Goal: Task Accomplishment & Management: Manage account settings

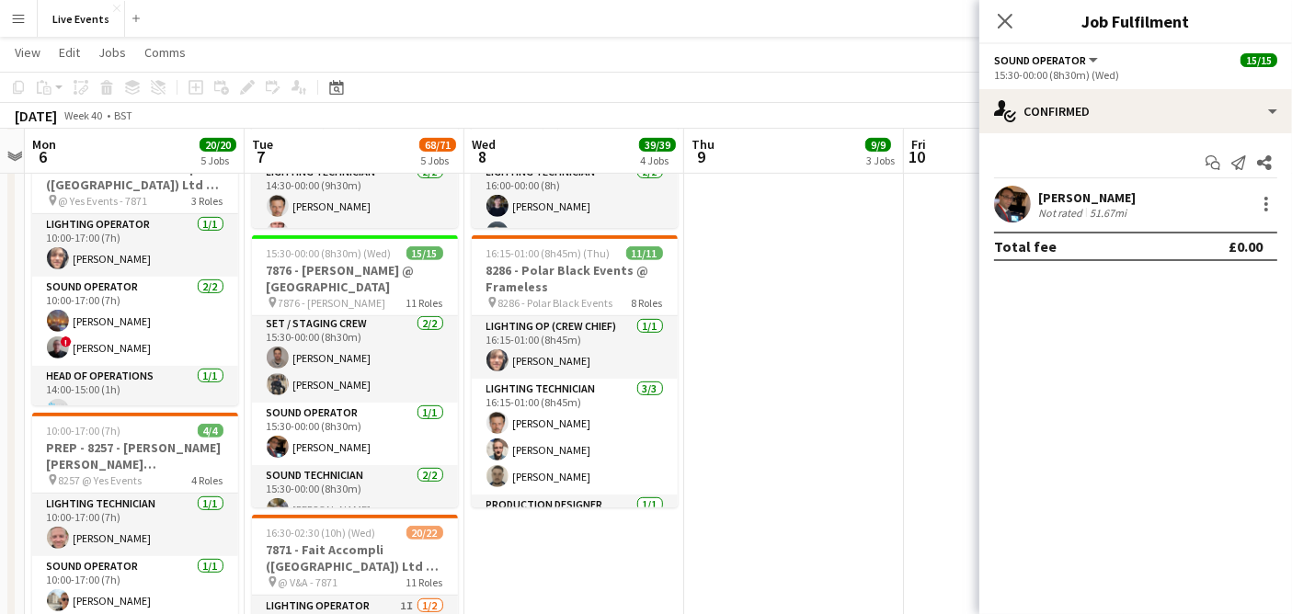
scroll to position [306, 0]
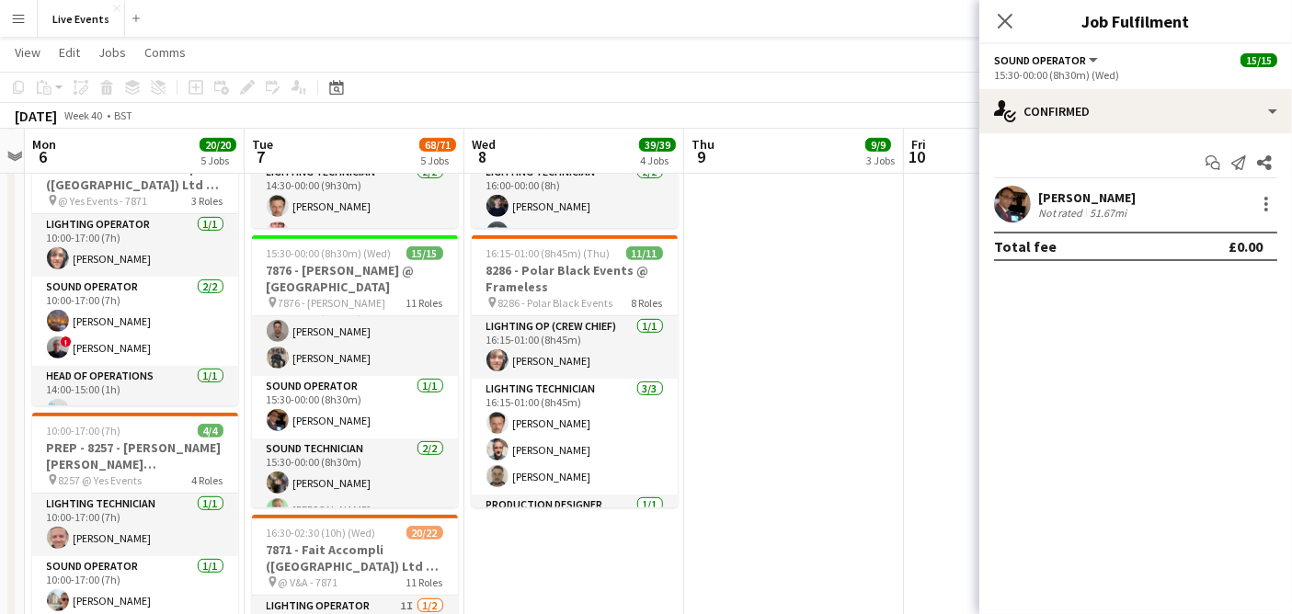
click at [1021, 189] on app-user-avatar at bounding box center [1012, 204] width 37 height 37
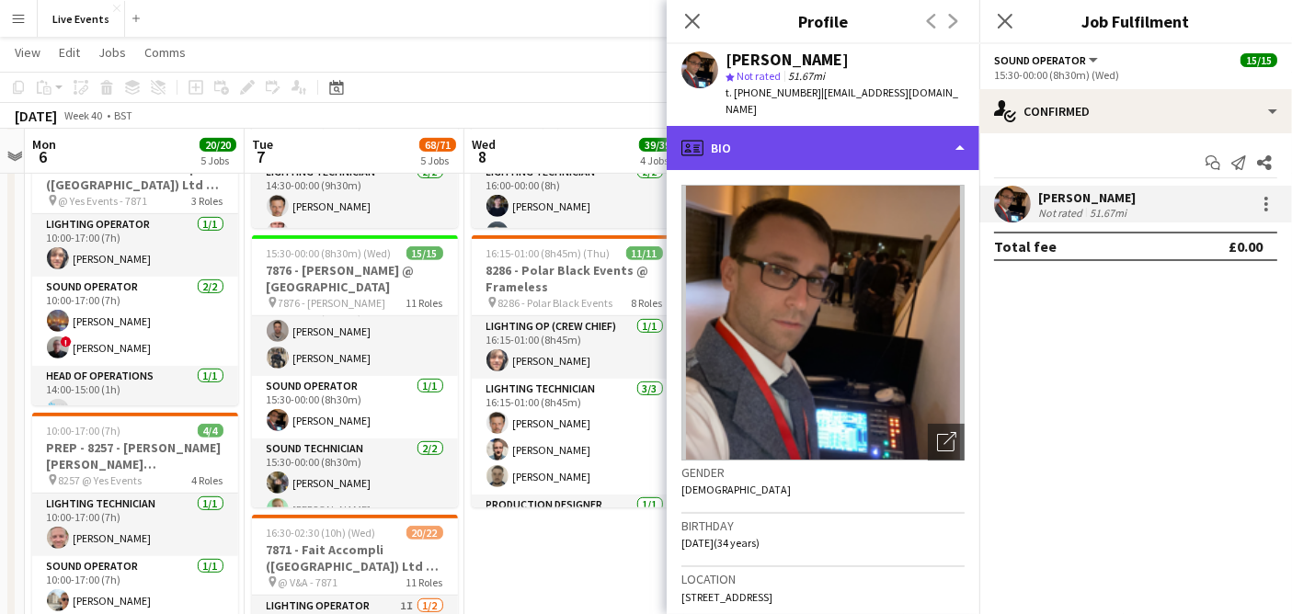
click at [850, 126] on div "profile Bio" at bounding box center [823, 148] width 313 height 44
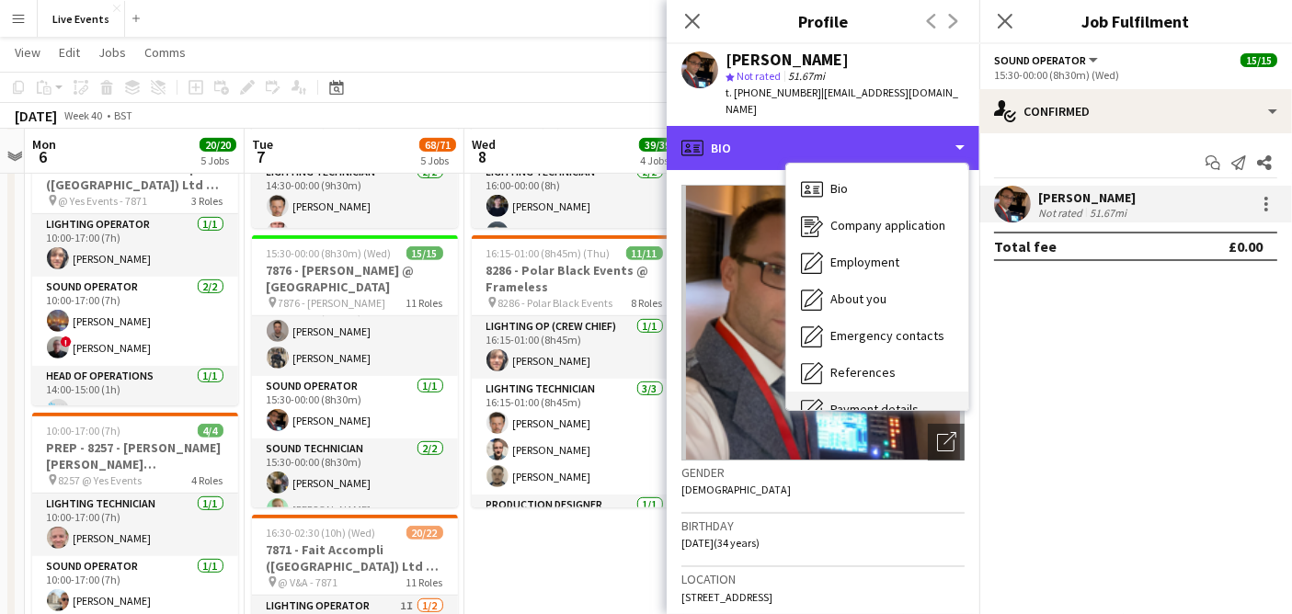
scroll to position [172, 0]
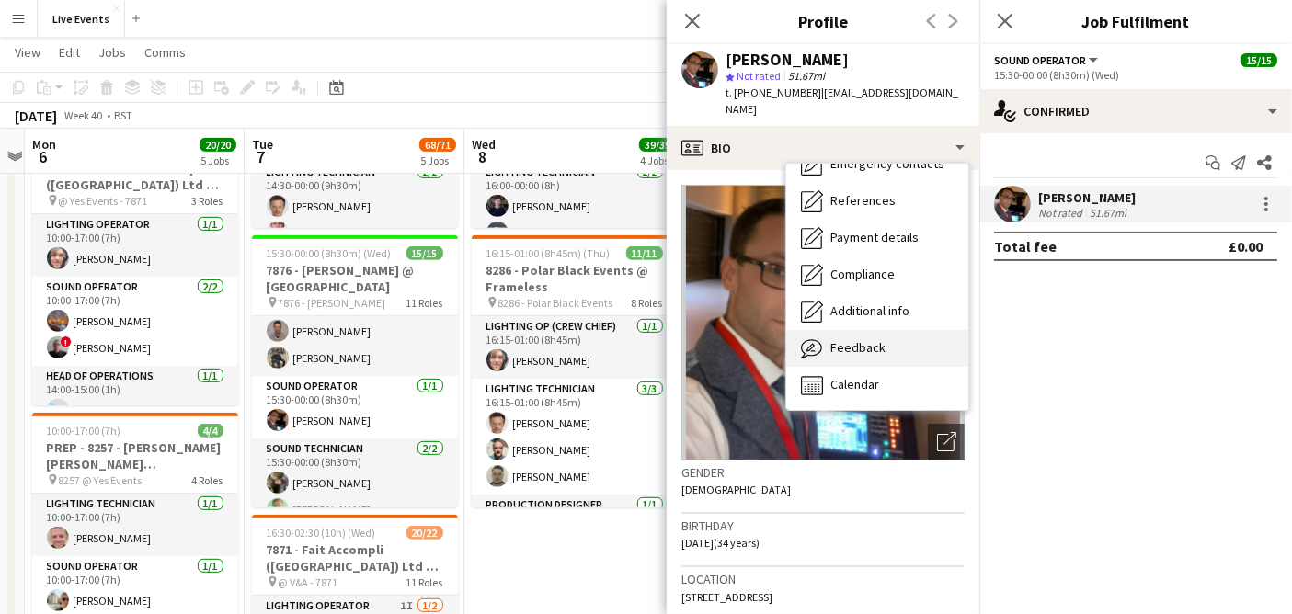
click at [881, 339] on span "Feedback" at bounding box center [857, 347] width 55 height 17
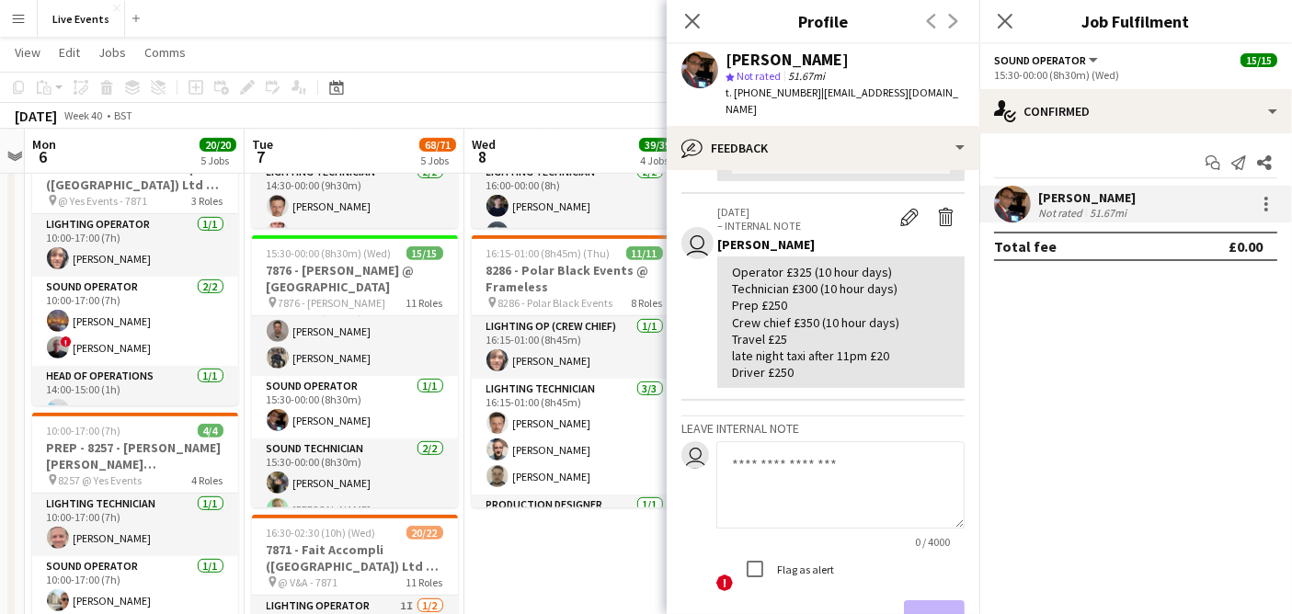
scroll to position [204, 0]
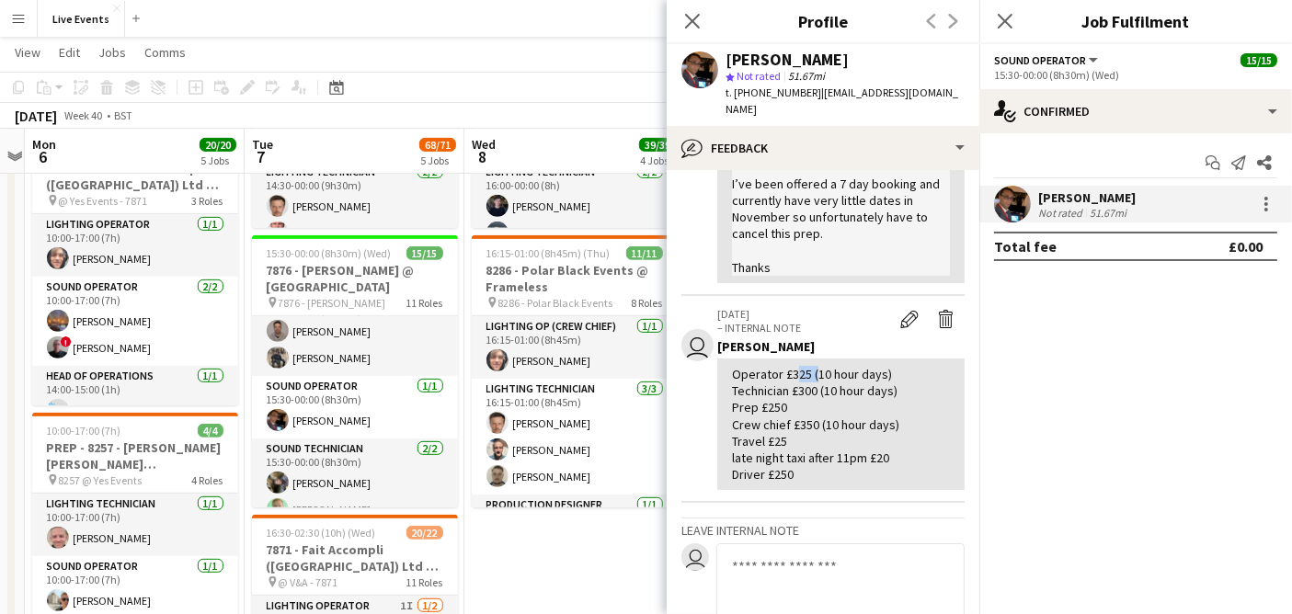
drag, startPoint x: 792, startPoint y: 356, endPoint x: 809, endPoint y: 359, distance: 17.7
click at [809, 366] on div "Operator £325 (10 hour days) Technician £300 (10 hour days) Prep £250 Crew chie…" at bounding box center [841, 424] width 218 height 117
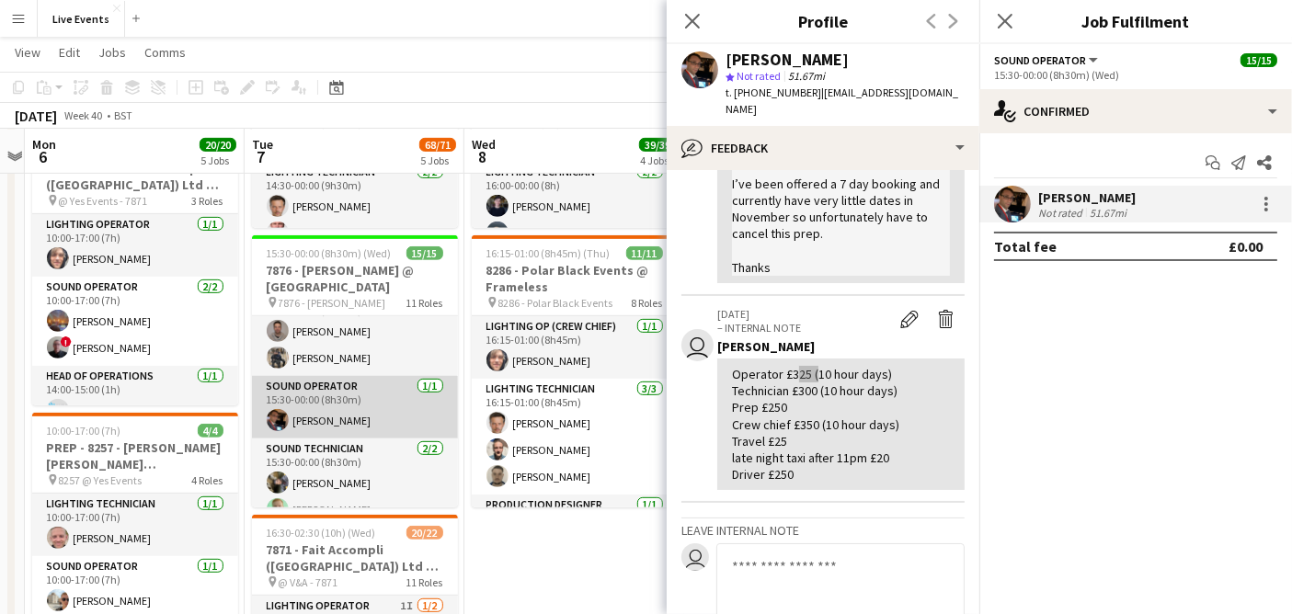
scroll to position [408, 0]
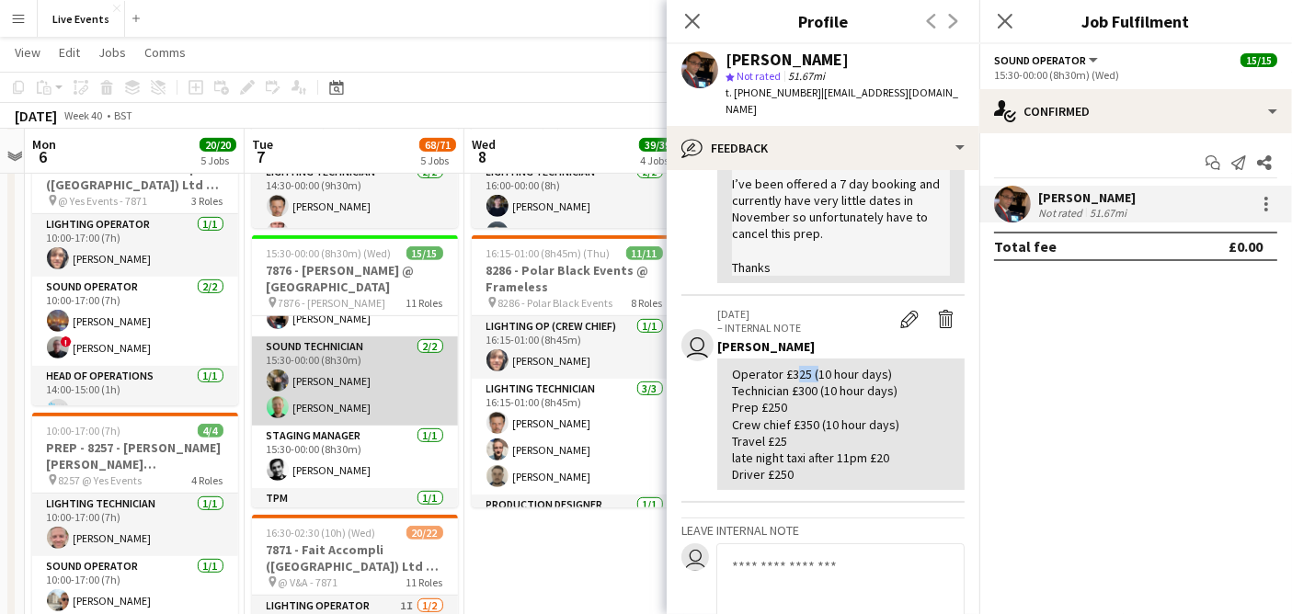
click at [338, 372] on app-card-role "Sound Technician [DATE] 15:30-00:00 (8h30m) [PERSON_NAME] [PERSON_NAME]" at bounding box center [355, 381] width 206 height 89
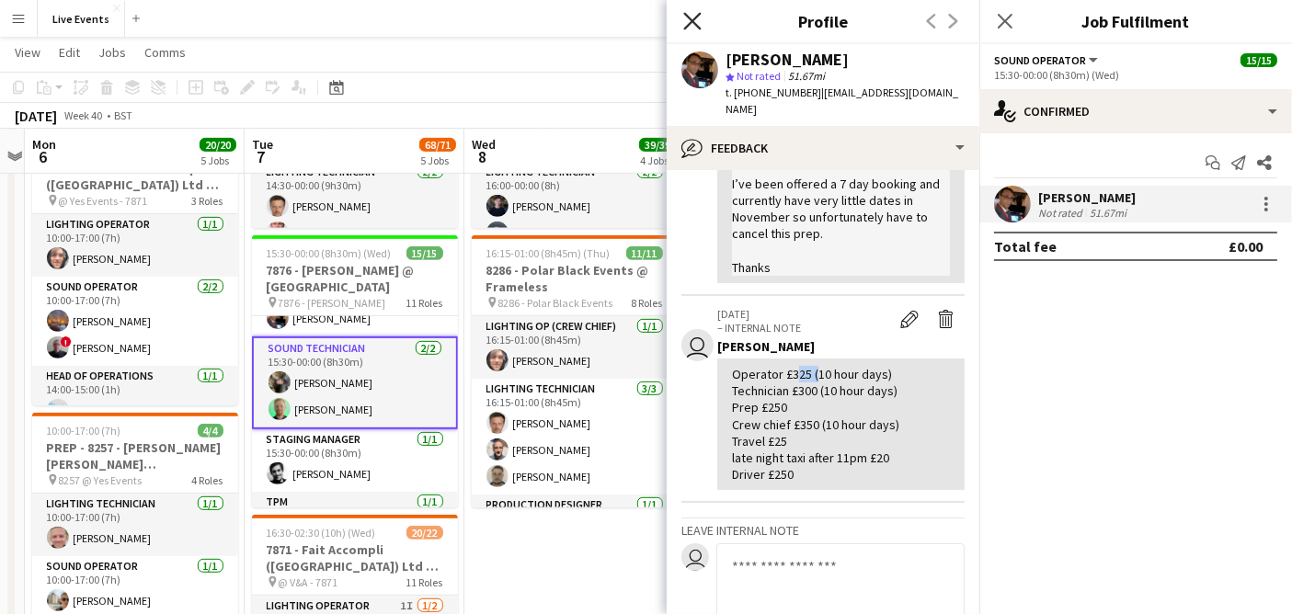
click at [690, 11] on app-icon "Close pop-in" at bounding box center [693, 21] width 27 height 27
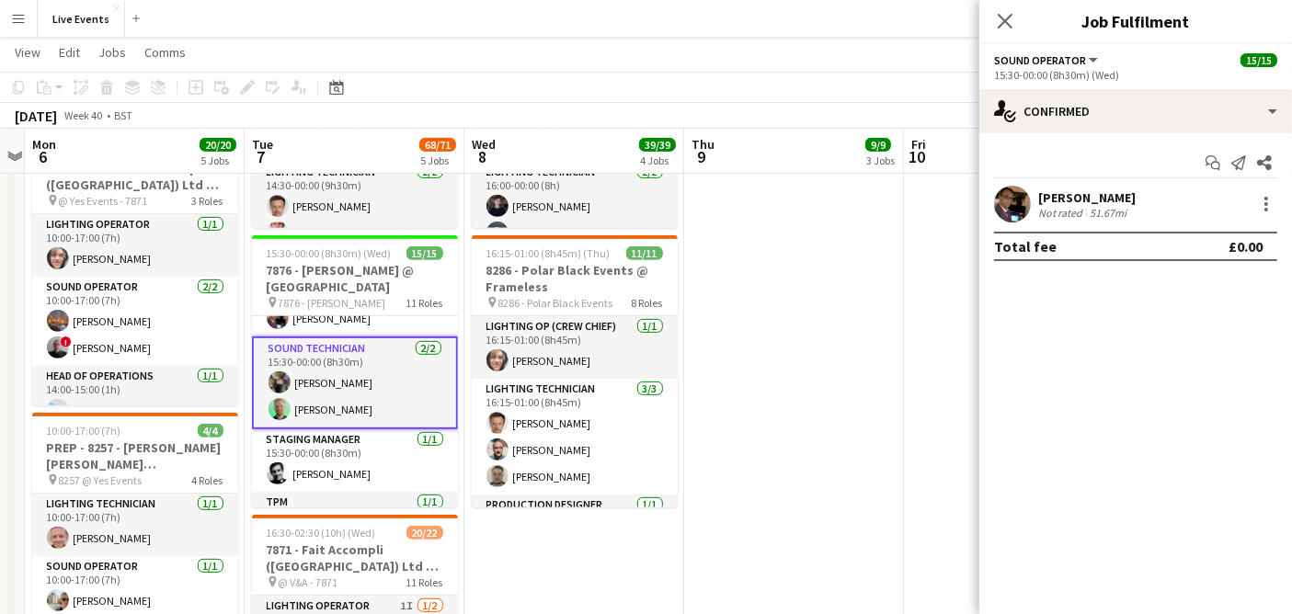
click at [339, 384] on app-card-role "Sound Technician [DATE] 15:30-00:00 (8h30m) [PERSON_NAME] [PERSON_NAME]" at bounding box center [355, 383] width 206 height 93
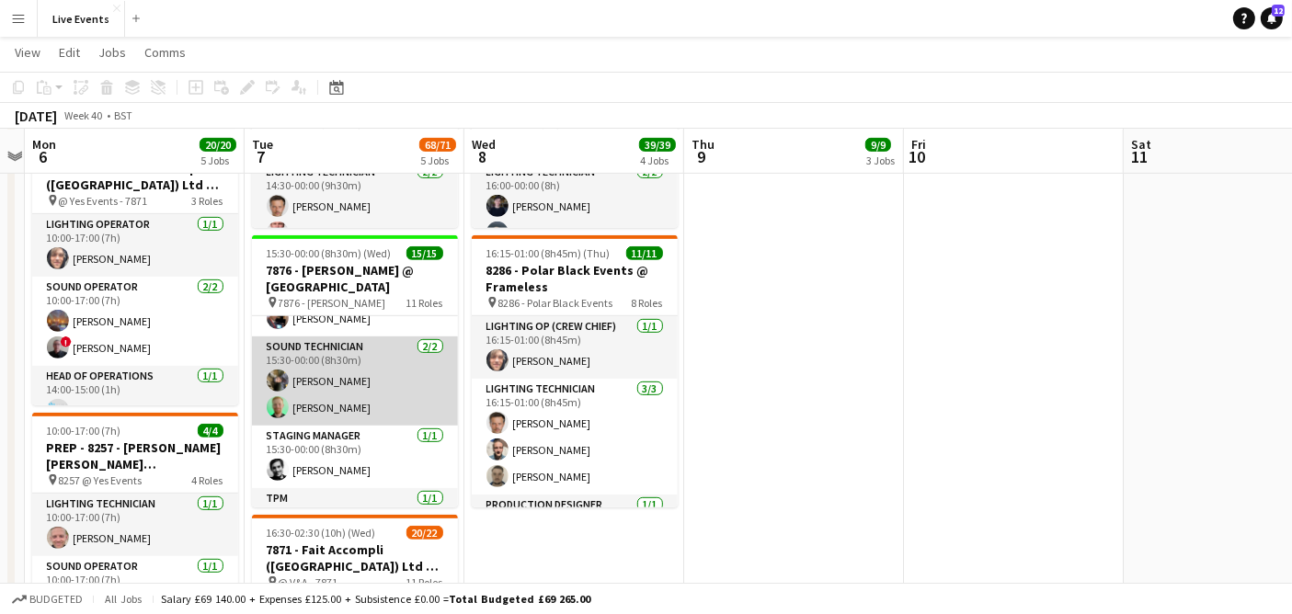
click at [339, 384] on app-card-role "Sound Technician [DATE] 15:30-00:00 (8h30m) [PERSON_NAME] [PERSON_NAME]" at bounding box center [355, 381] width 206 height 89
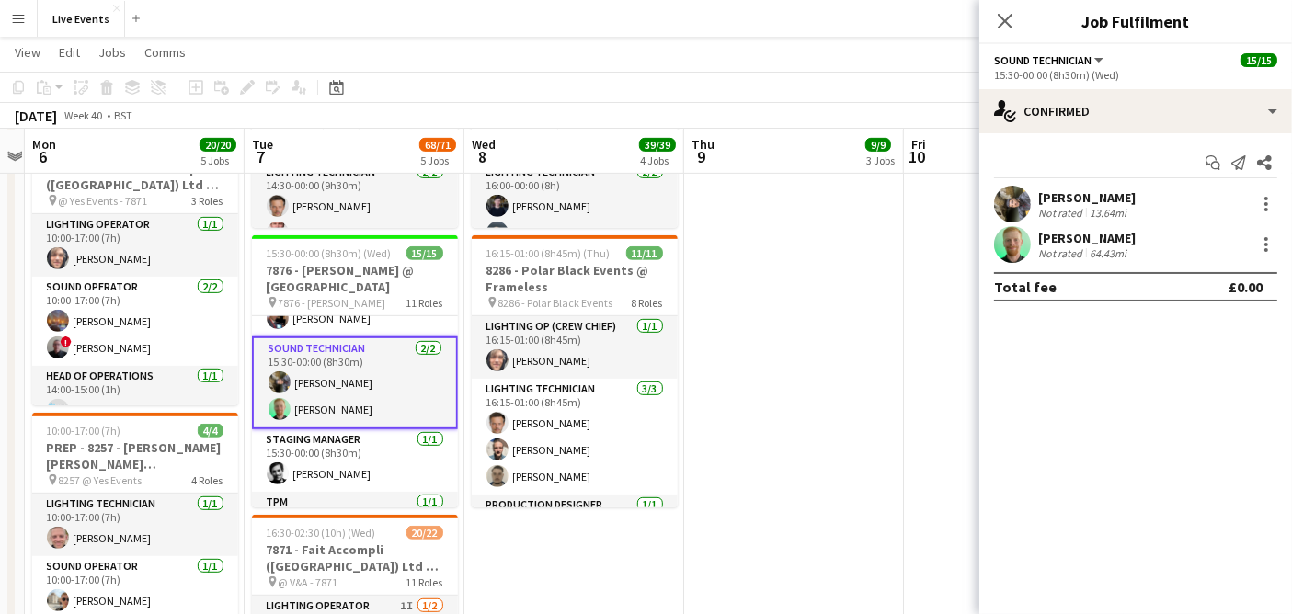
click at [1012, 200] on app-user-avatar at bounding box center [1012, 204] width 37 height 37
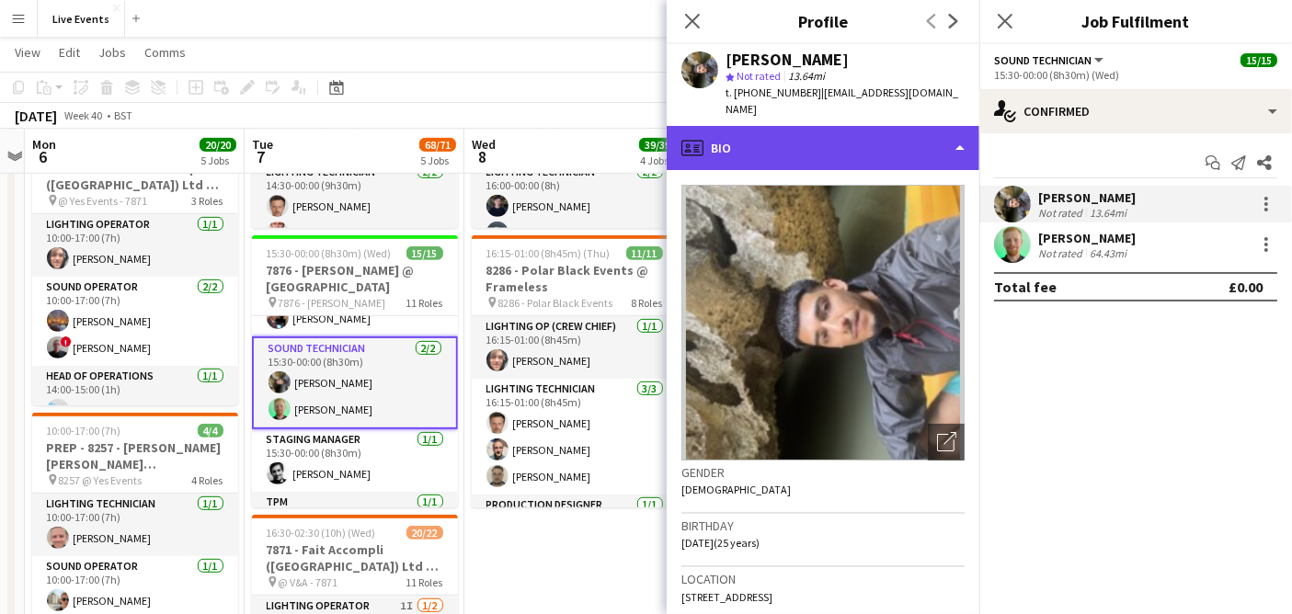
click at [807, 145] on div "profile Bio" at bounding box center [823, 148] width 313 height 44
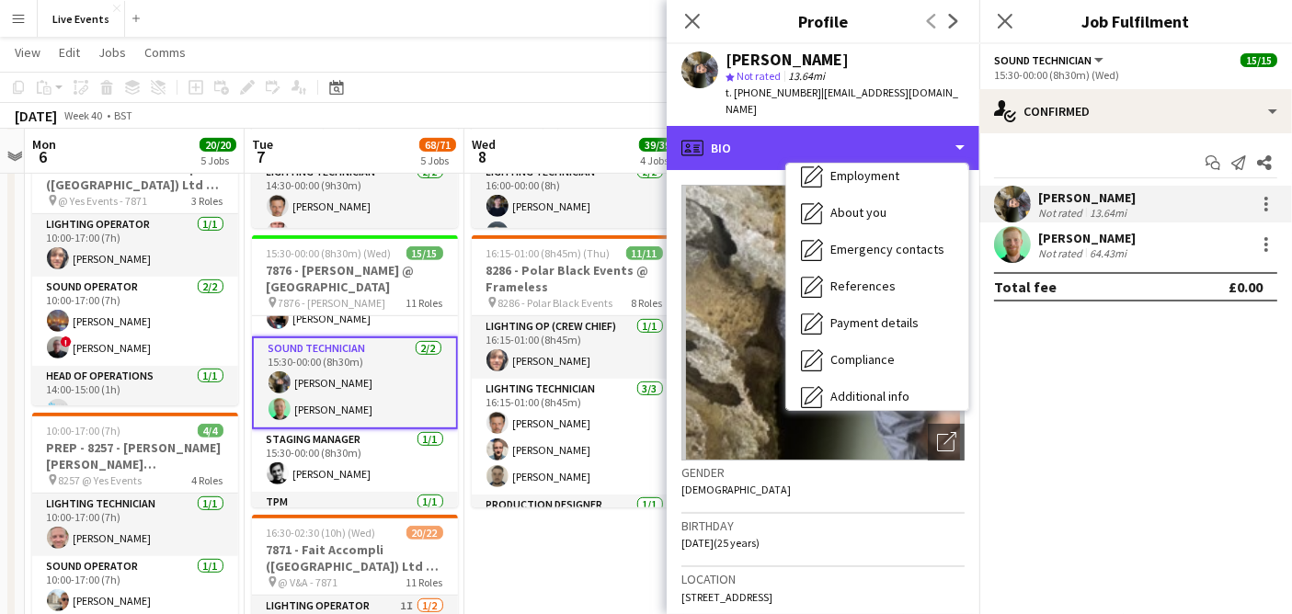
scroll to position [172, 0]
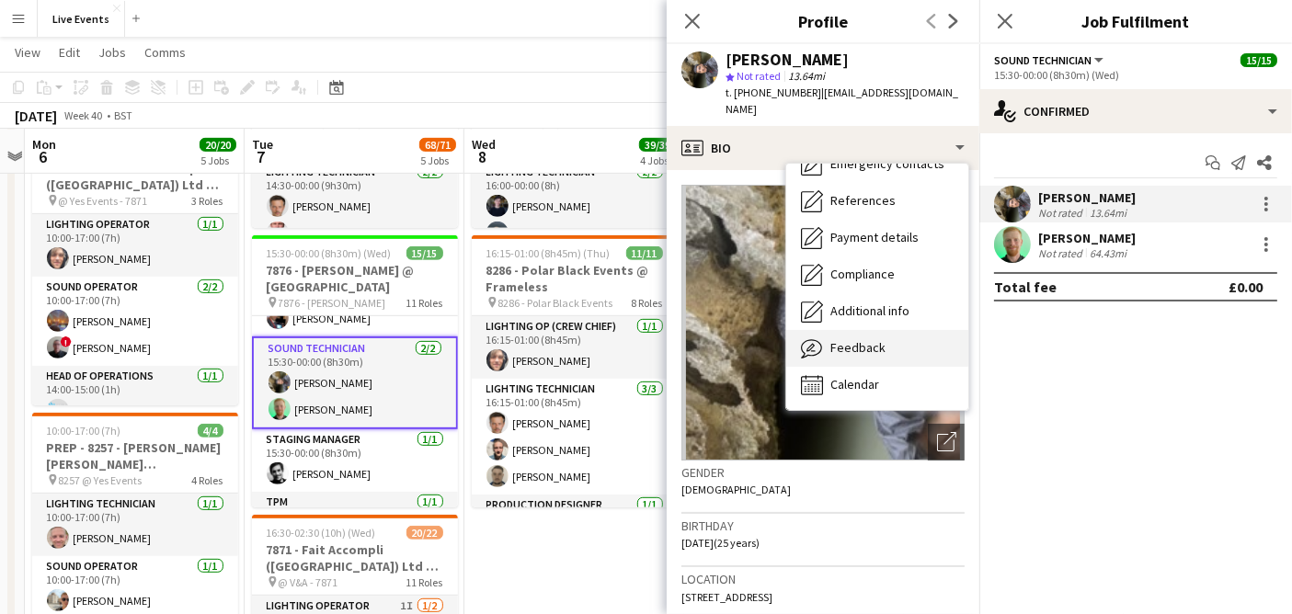
click at [893, 335] on div "Feedback Feedback" at bounding box center [877, 348] width 182 height 37
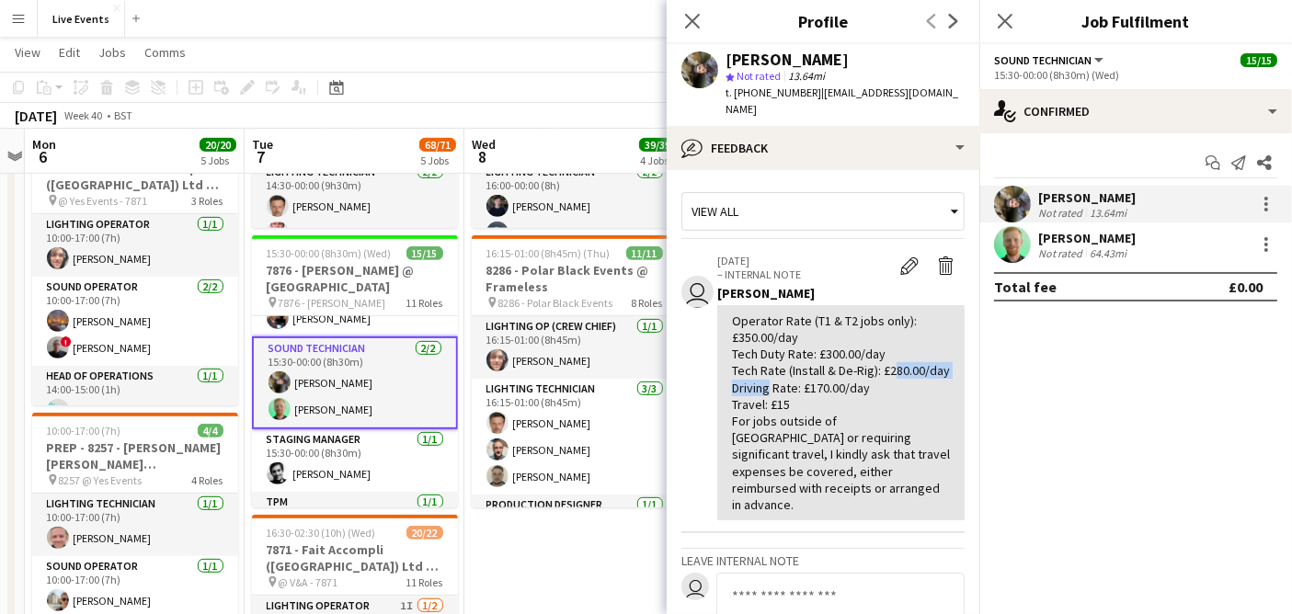
drag, startPoint x: 737, startPoint y: 366, endPoint x: 764, endPoint y: 379, distance: 30.4
click at [764, 379] on div "Operator Rate (T1 & T2 jobs only): £350.00/day Tech Duty Rate: £300.00/day Tech…" at bounding box center [841, 413] width 218 height 200
click at [1012, 200] on app-user-avatar at bounding box center [1012, 204] width 37 height 37
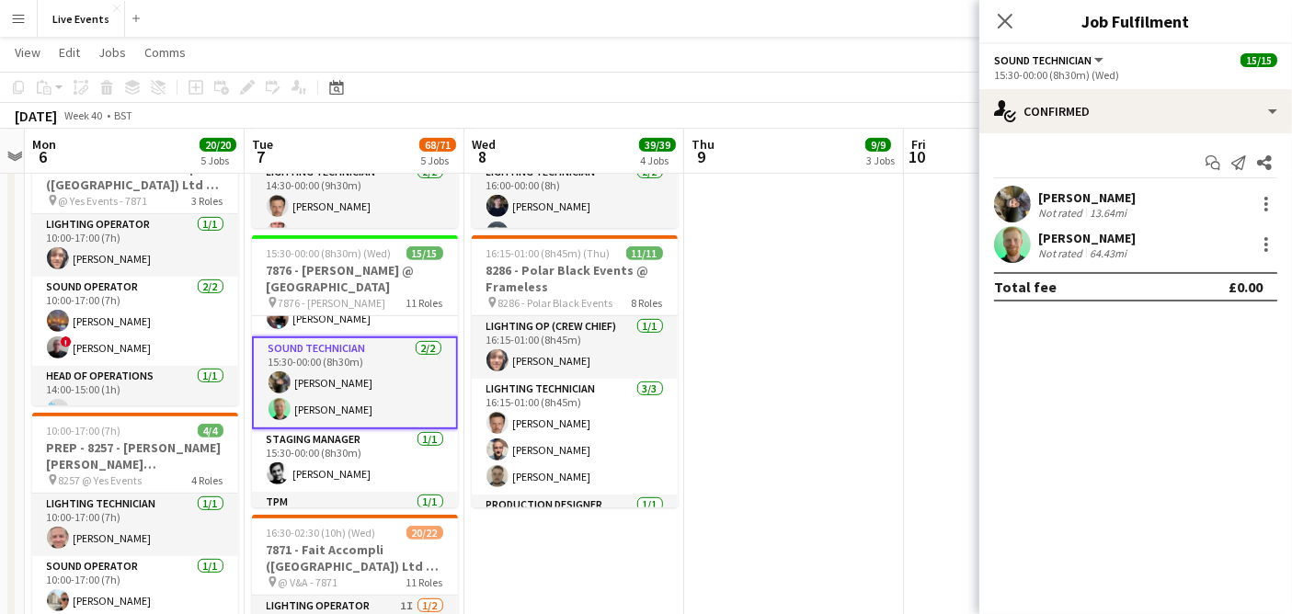
click at [1012, 200] on app-user-avatar at bounding box center [1012, 204] width 37 height 37
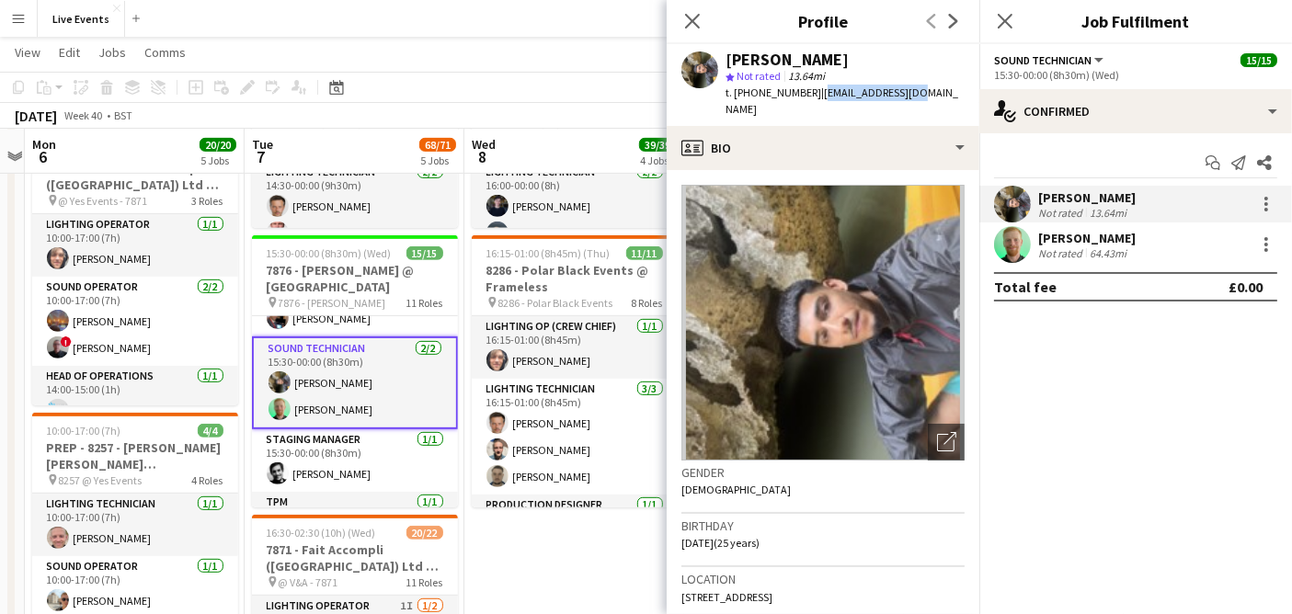
drag, startPoint x: 811, startPoint y: 90, endPoint x: 908, endPoint y: 105, distance: 97.7
click at [908, 105] on div "[PERSON_NAME] star Not rated 13.64mi t. [PHONE_NUMBER] | [EMAIL_ADDRESS][DOMAIN…" at bounding box center [823, 85] width 313 height 82
copy span "[EMAIL_ADDRESS][DOMAIN_NAME]"
drag, startPoint x: 807, startPoint y: 56, endPoint x: 713, endPoint y: 64, distance: 94.2
click at [713, 64] on div "[PERSON_NAME] star Not rated 13.64mi t. [PHONE_NUMBER] | [EMAIL_ADDRESS][DOMAIN…" at bounding box center [823, 85] width 313 height 82
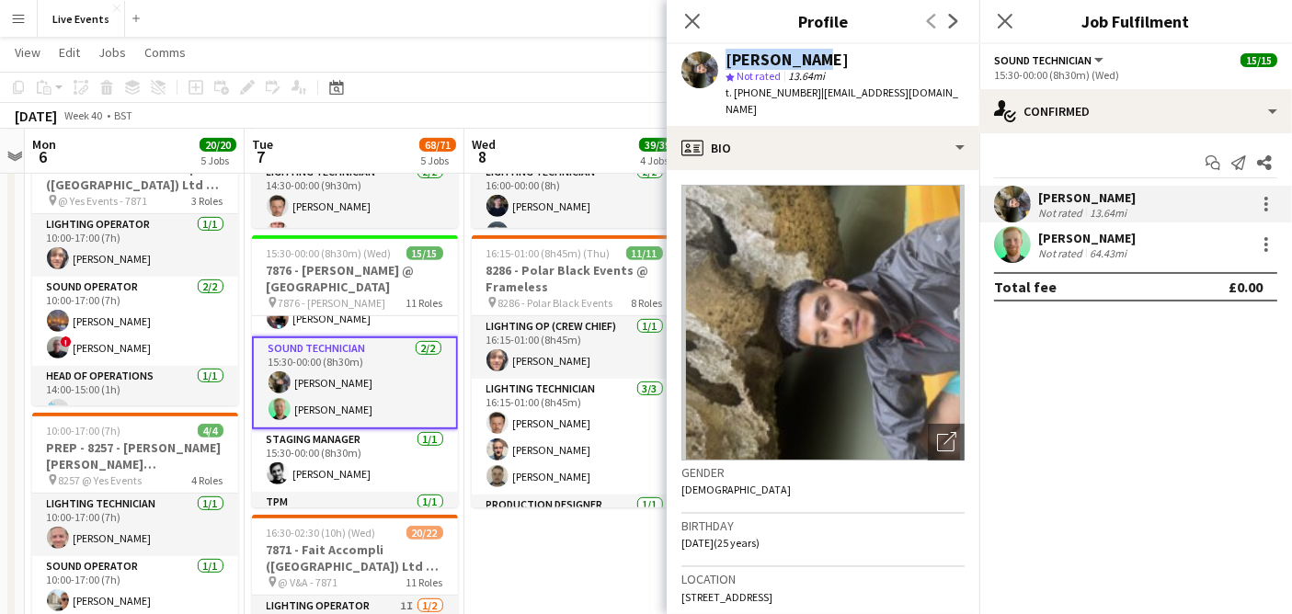
copy div "[PERSON_NAME]"
click at [1019, 246] on app-user-avatar at bounding box center [1012, 244] width 37 height 37
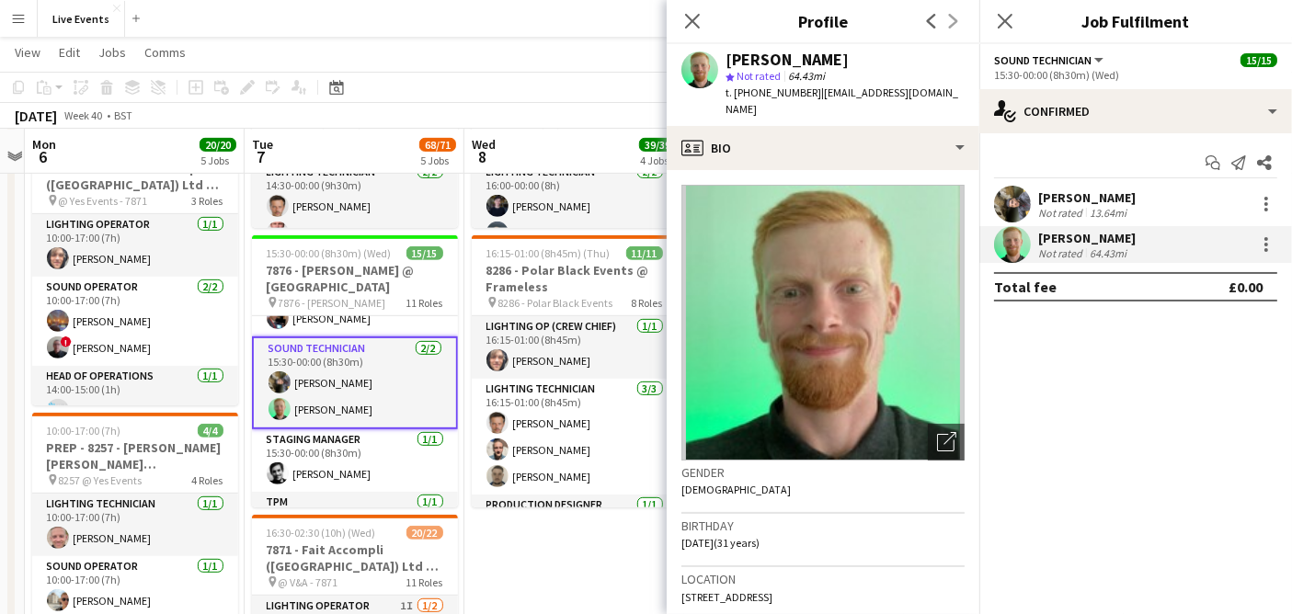
click at [375, 30] on app-navbar "Menu Boards Boards Boards All jobs Status Workforce Workforce My Workforce Recr…" at bounding box center [646, 18] width 1292 height 37
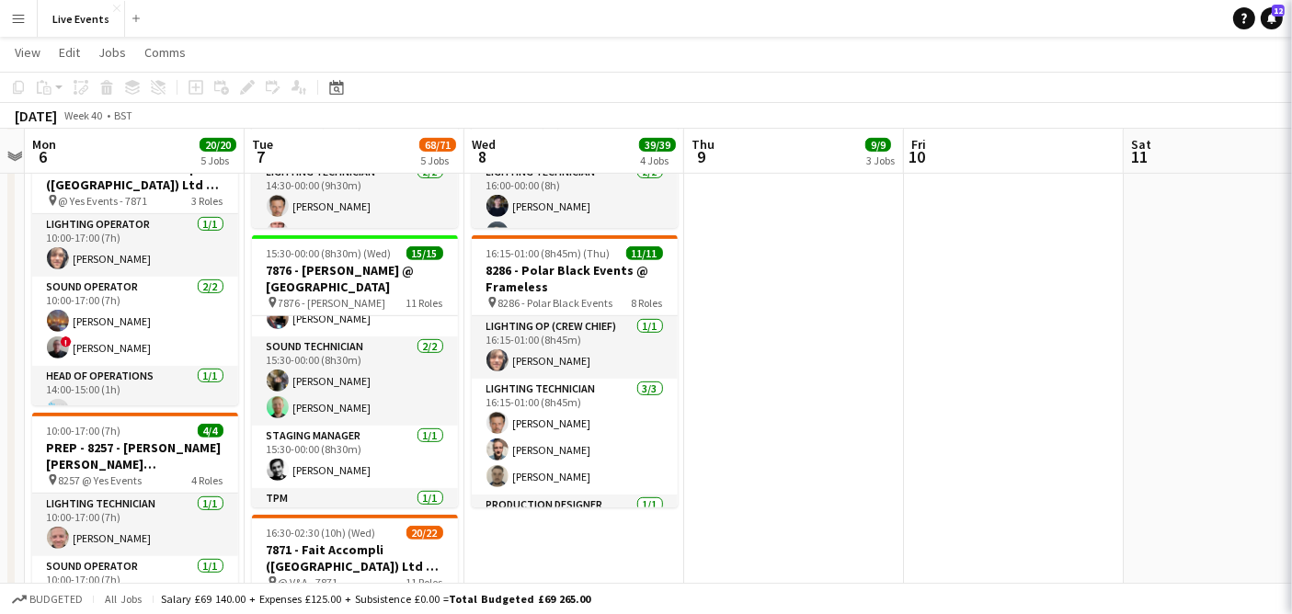
scroll to position [204, 0]
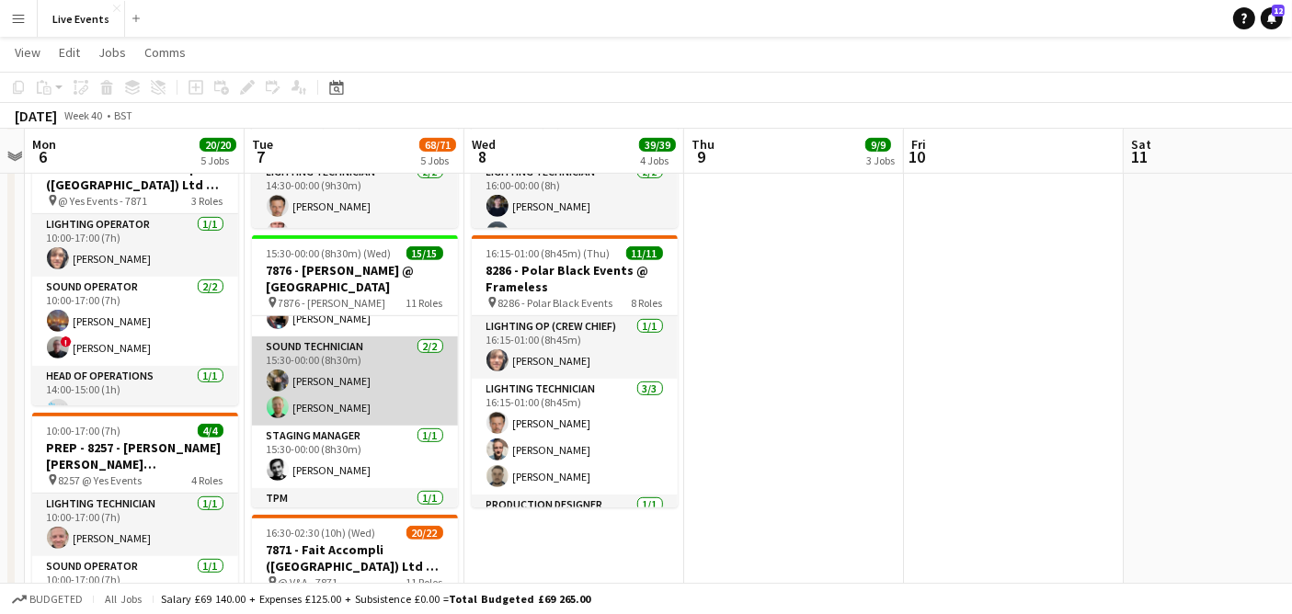
click at [270, 413] on app-user-avatar at bounding box center [278, 407] width 22 height 22
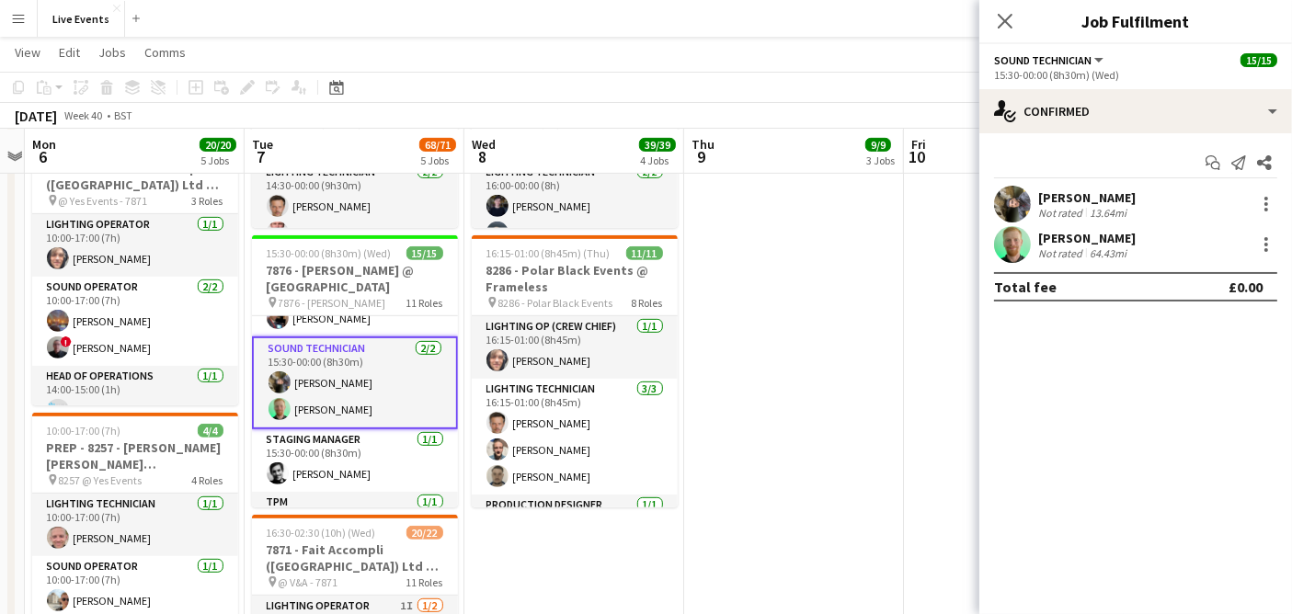
click at [1009, 243] on app-user-avatar at bounding box center [1012, 244] width 37 height 37
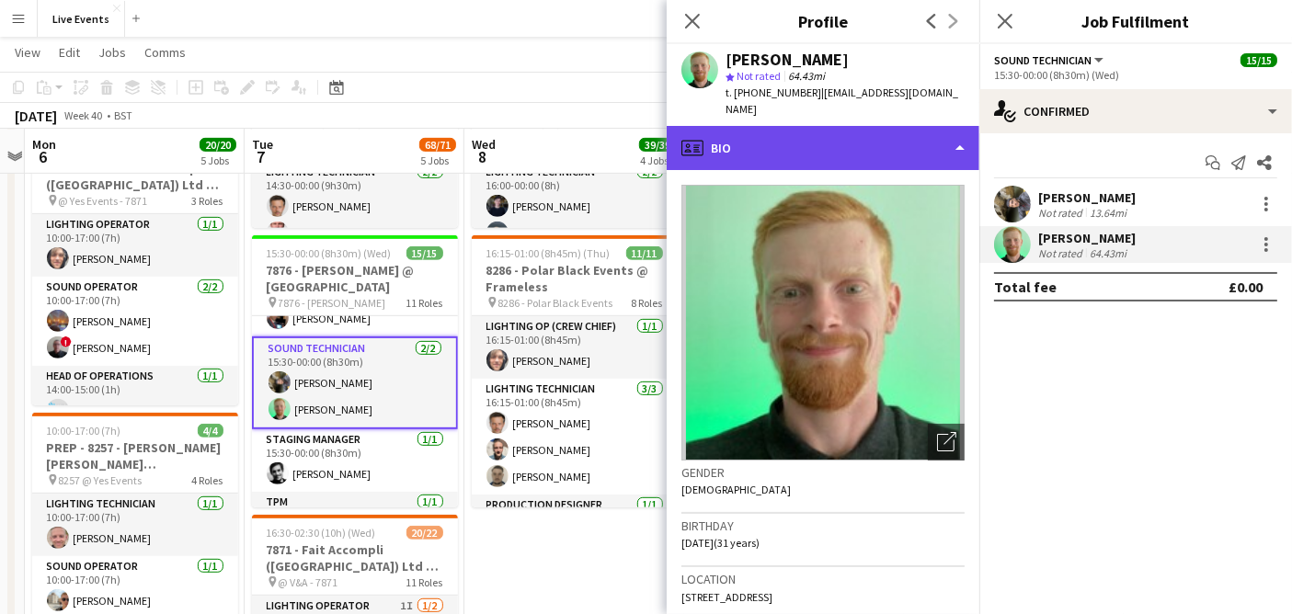
click at [741, 131] on div "profile Bio" at bounding box center [823, 148] width 313 height 44
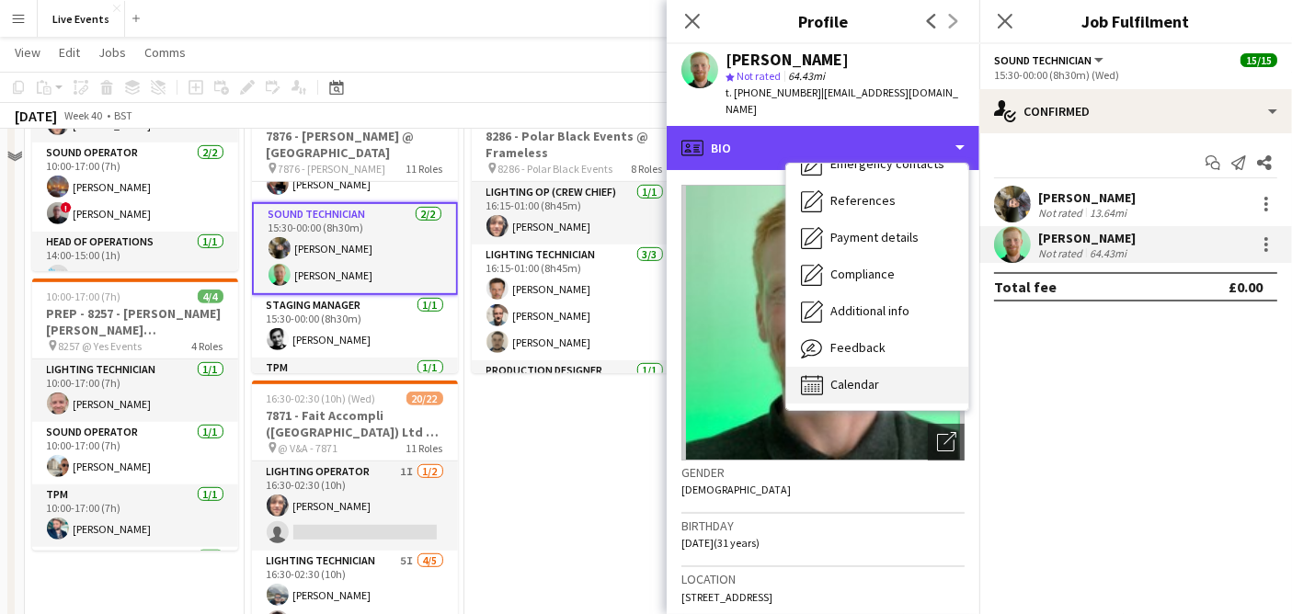
scroll to position [1022, 0]
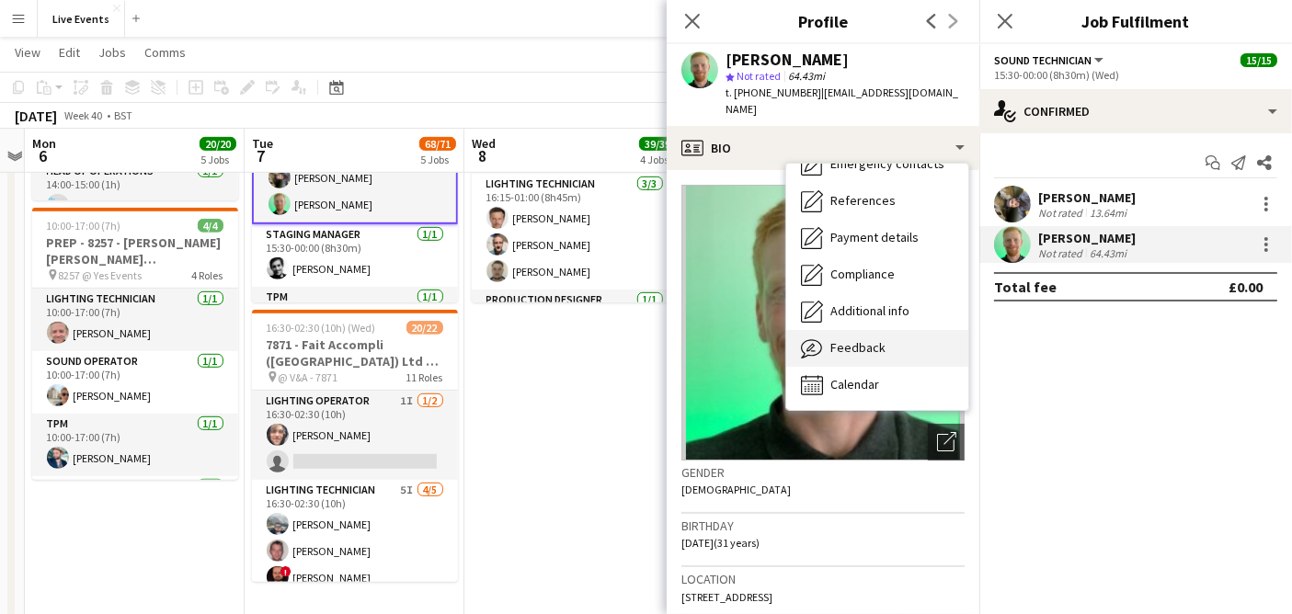
click at [899, 330] on div "Feedback Feedback" at bounding box center [877, 348] width 182 height 37
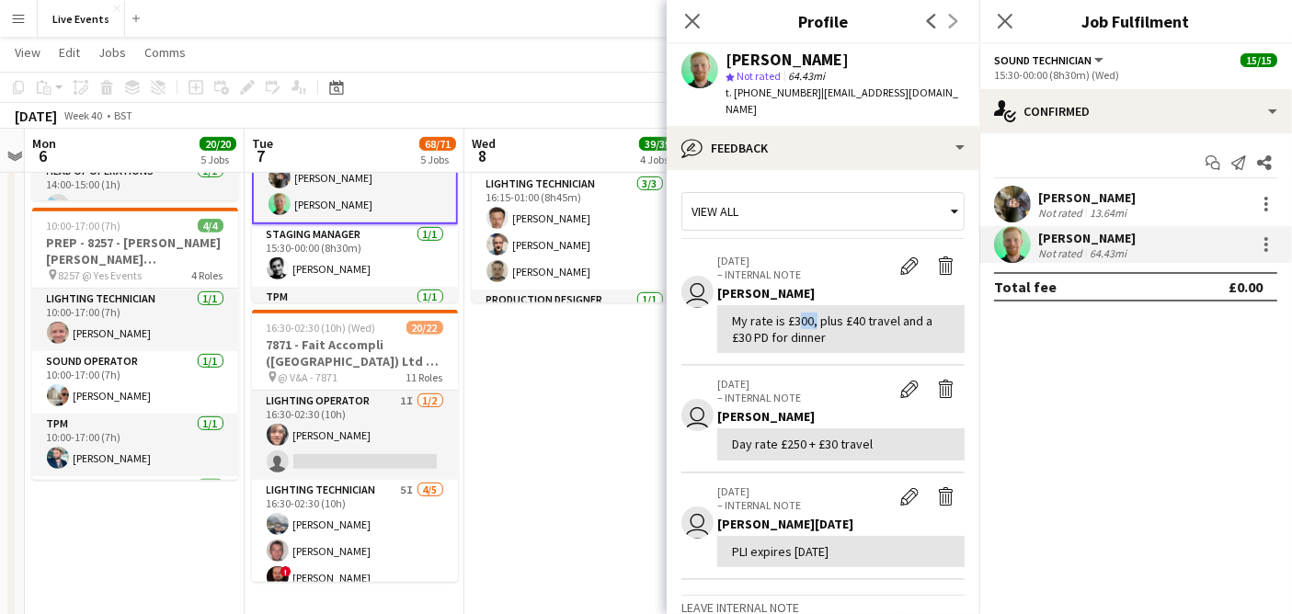
drag, startPoint x: 791, startPoint y: 303, endPoint x: 807, endPoint y: 308, distance: 17.2
click at [807, 313] on div "My rate is £300, plus £40 travel and a £30 PD for dinner" at bounding box center [841, 329] width 218 height 33
copy div "300"
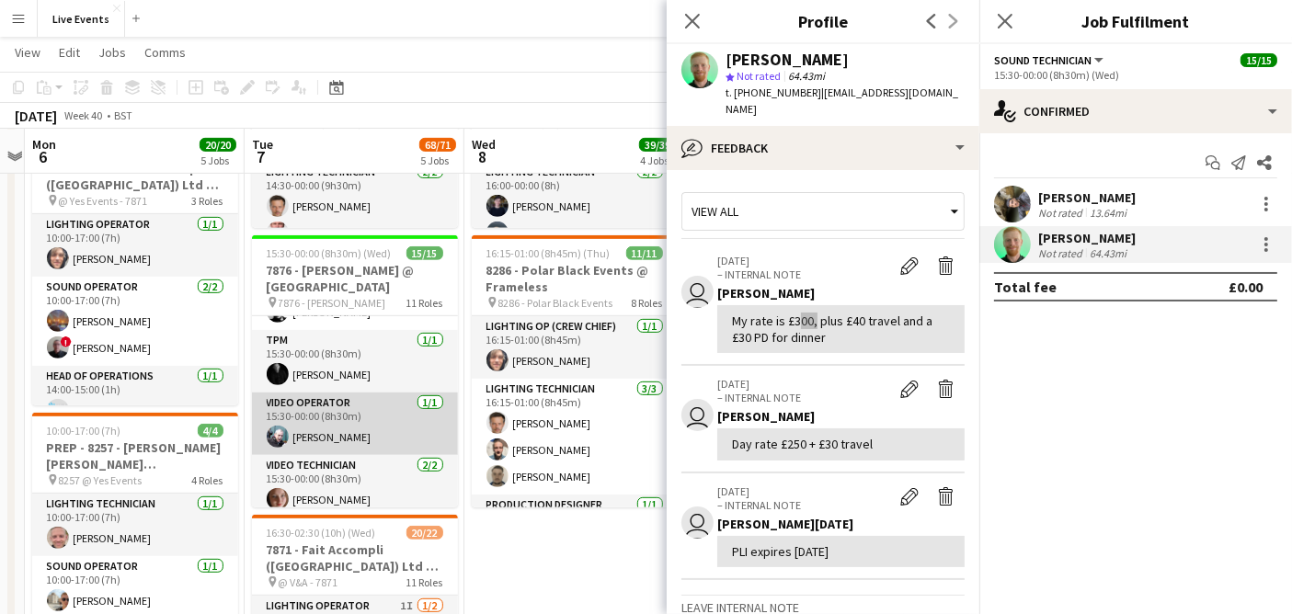
scroll to position [503, 0]
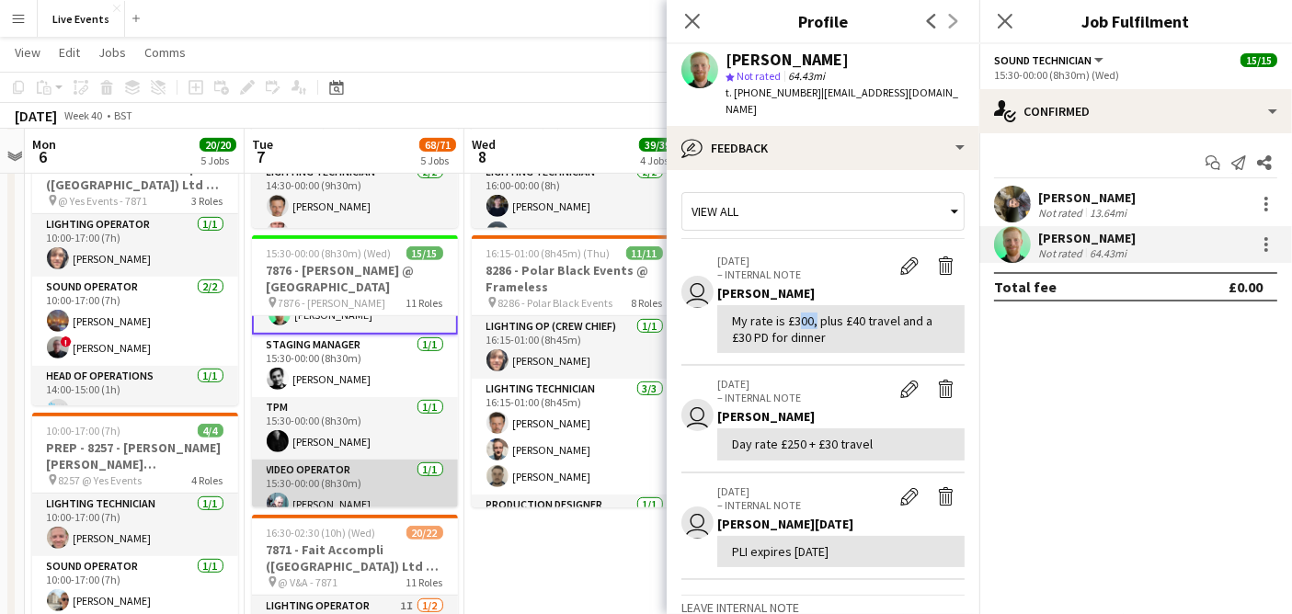
click at [354, 484] on app-card-role "Video Operator [DATE] 15:30-00:00 (8h30m) [PERSON_NAME]" at bounding box center [355, 491] width 206 height 63
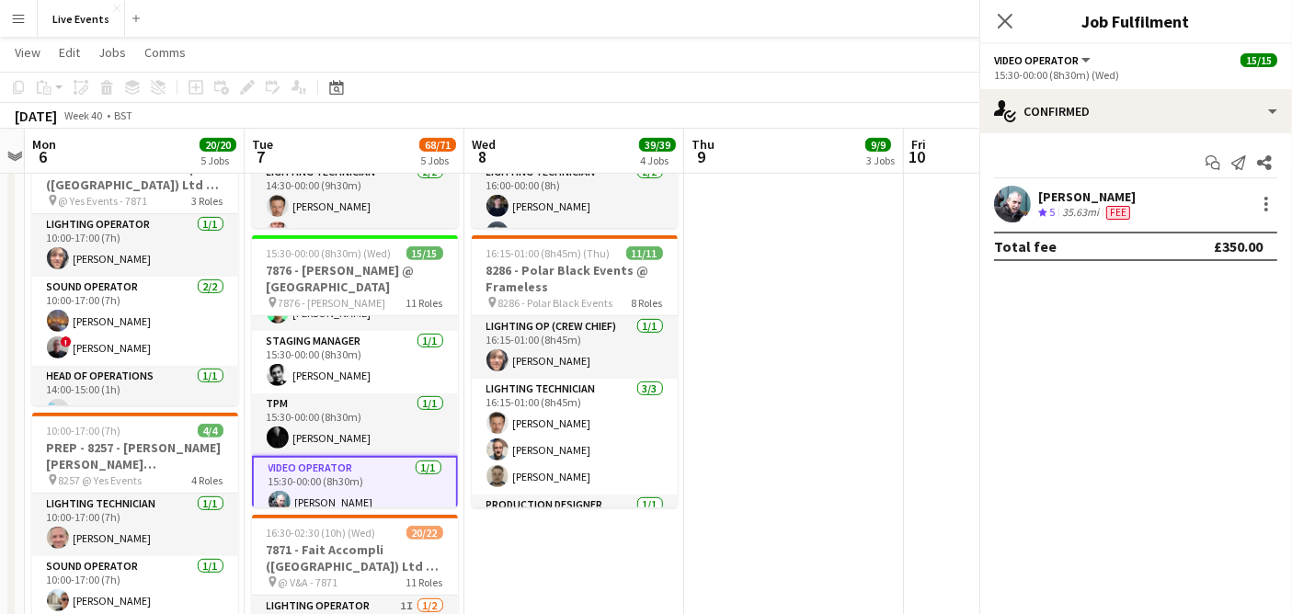
scroll to position [501, 0]
click at [1019, 192] on app-user-avatar at bounding box center [1012, 204] width 37 height 37
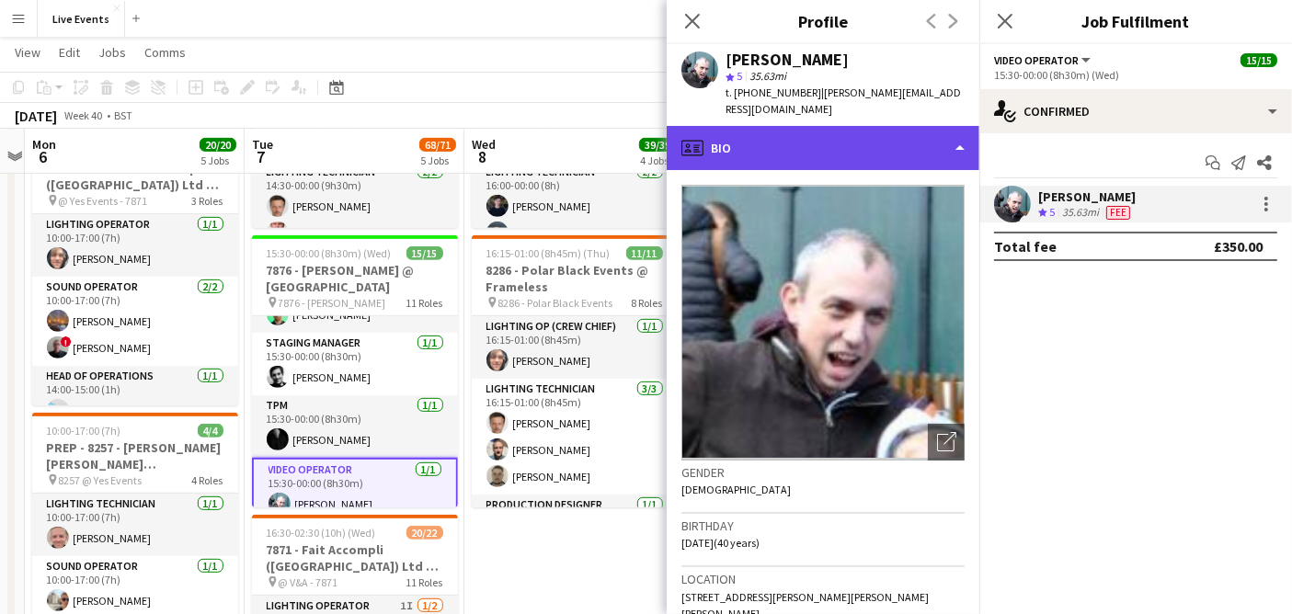
click at [906, 130] on div "profile Bio" at bounding box center [823, 148] width 313 height 44
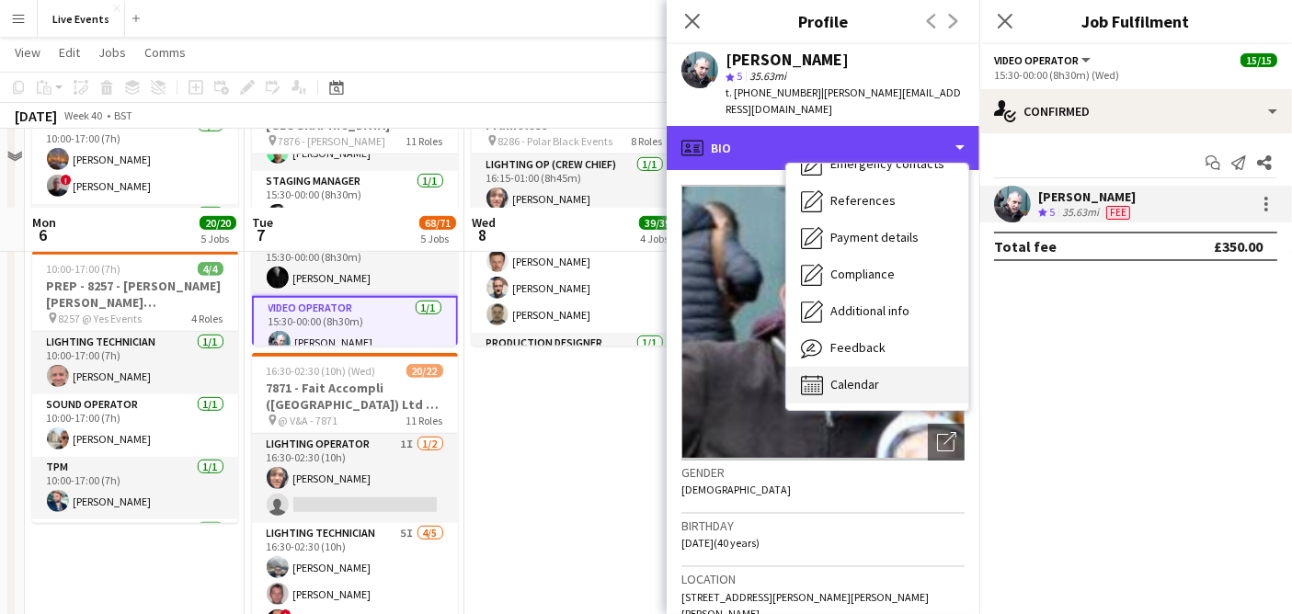
scroll to position [1057, 0]
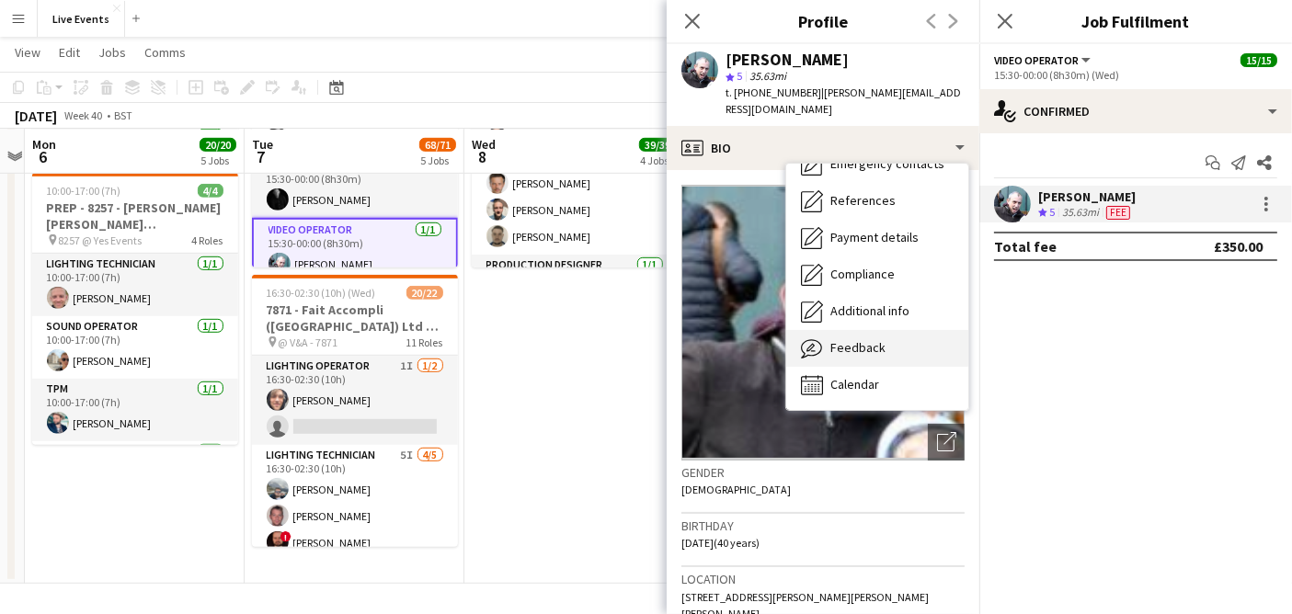
click at [886, 330] on div "Feedback Feedback" at bounding box center [877, 348] width 182 height 37
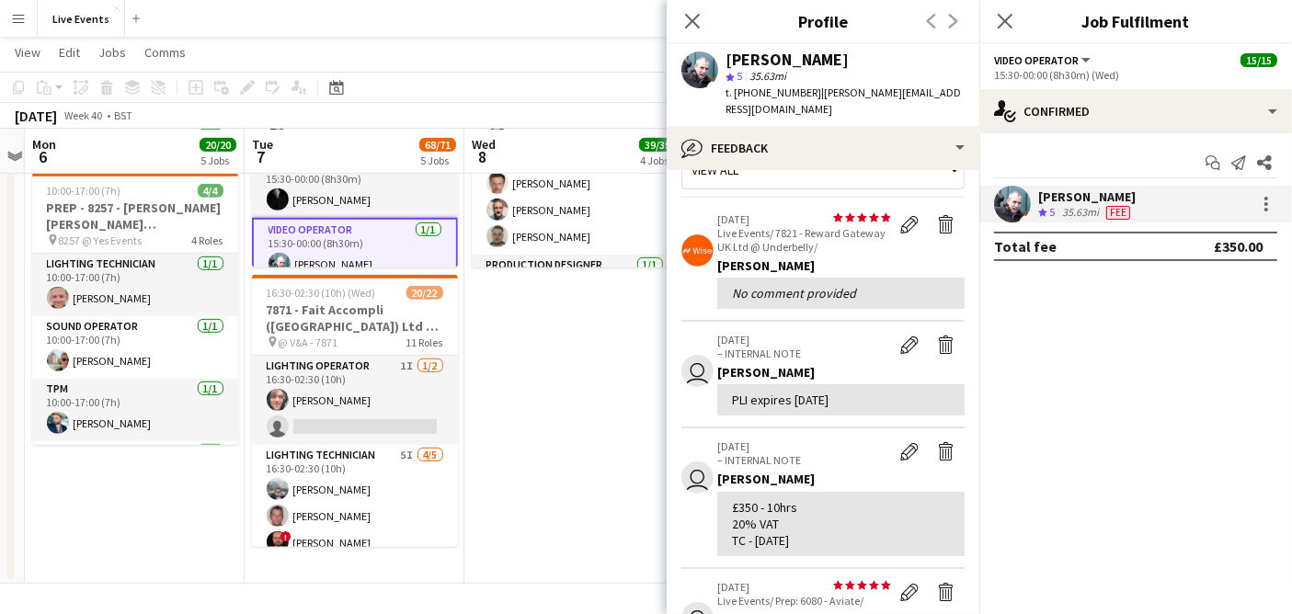
scroll to position [0, 0]
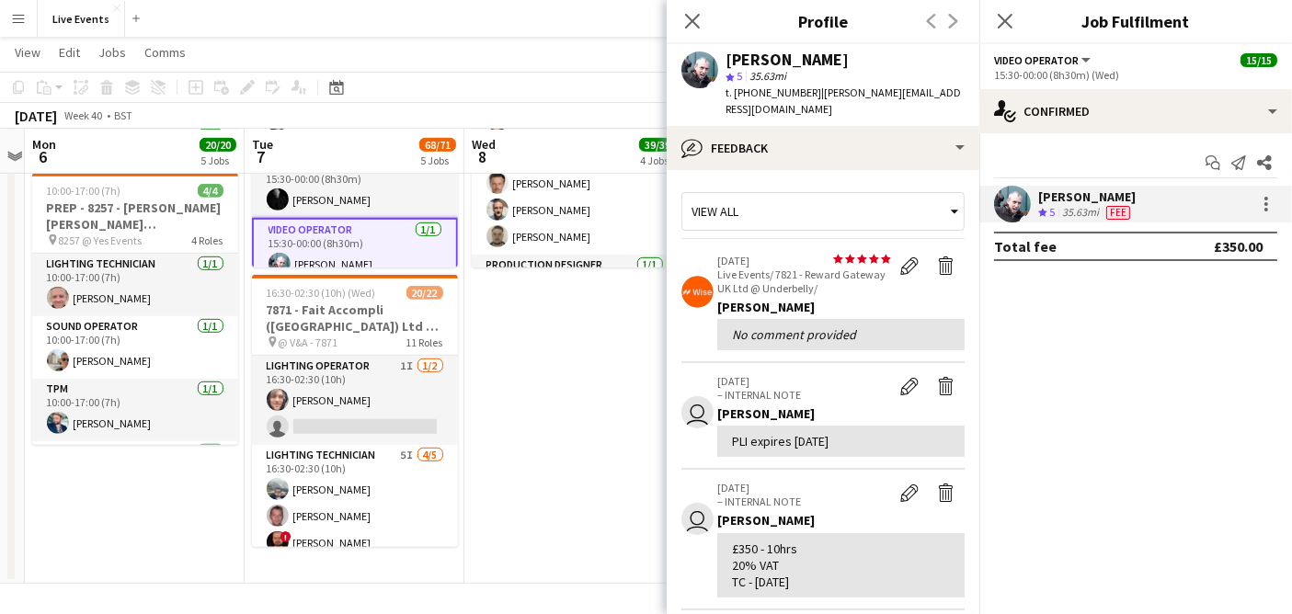
click at [797, 203] on div "View all" at bounding box center [813, 211] width 263 height 35
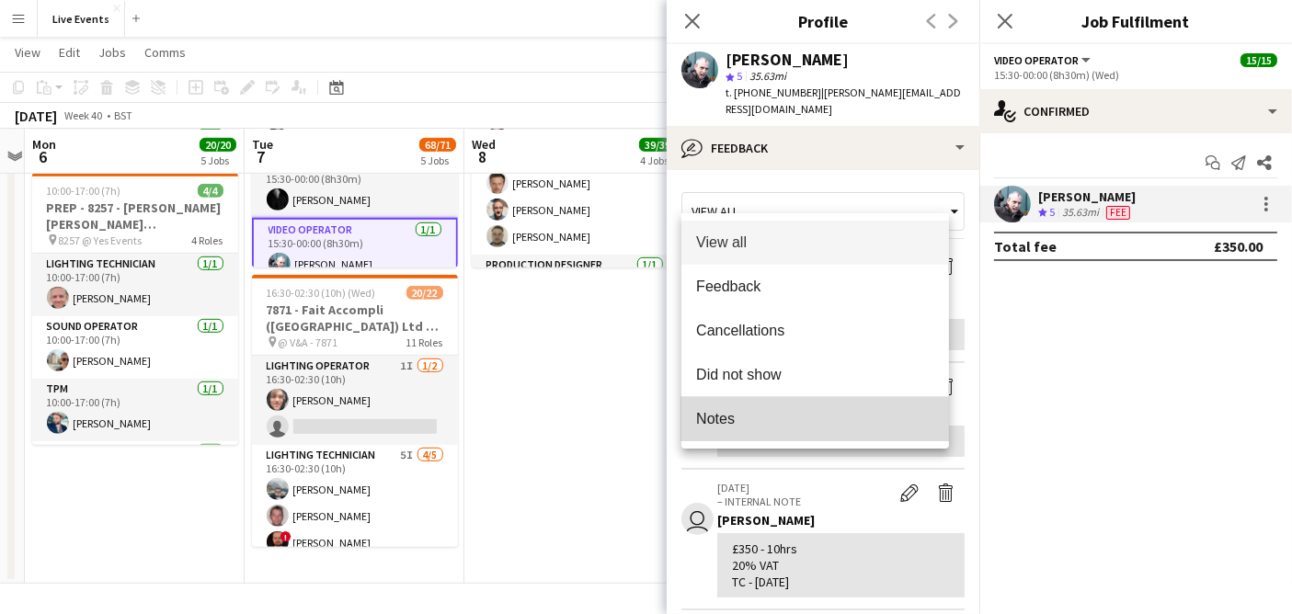
click at [762, 406] on mat-option "Notes" at bounding box center [815, 419] width 268 height 44
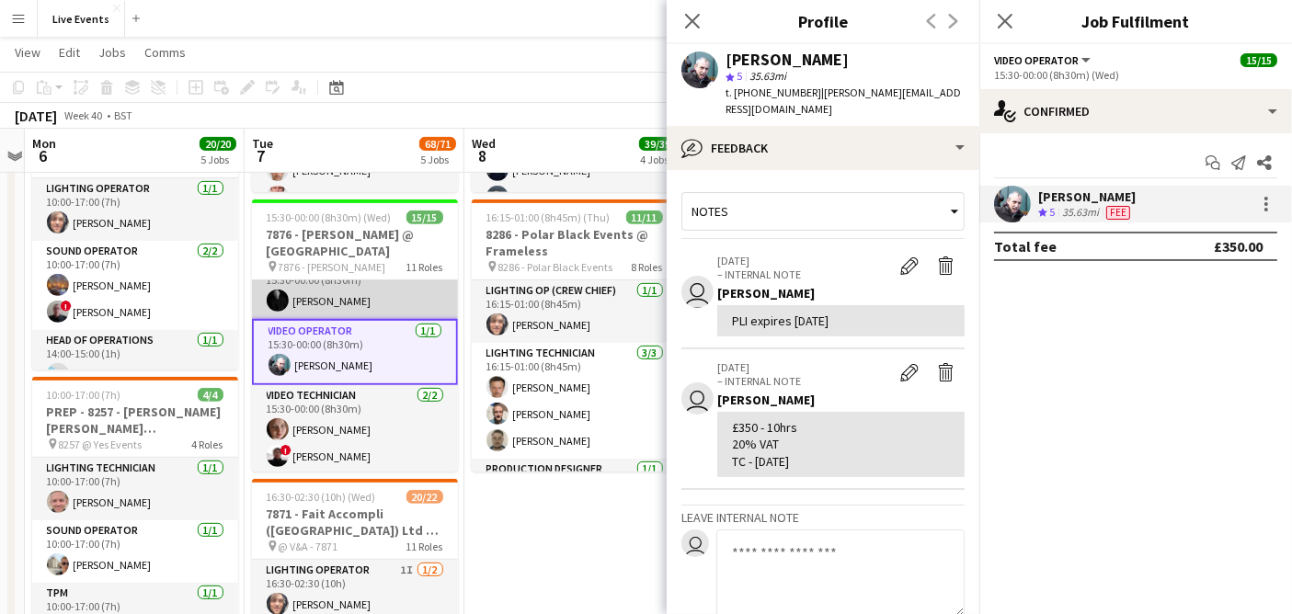
scroll to position [605, 0]
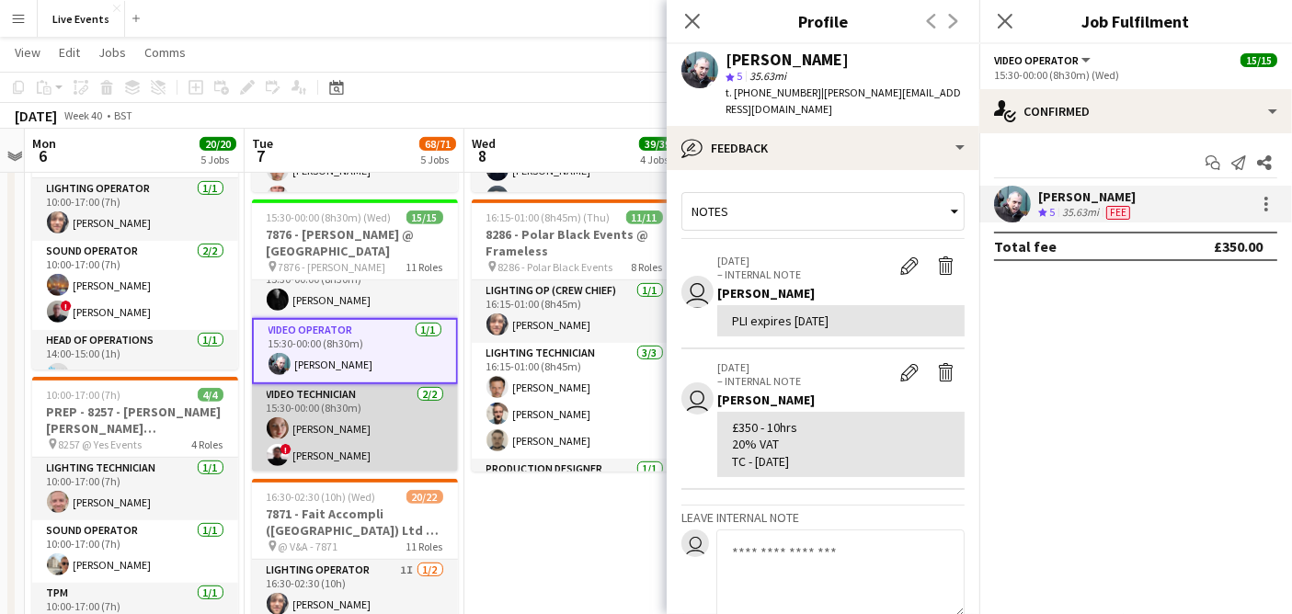
click at [362, 411] on app-card-role "Video Technician [DATE] 15:30-00:00 (8h30m) [PERSON_NAME] ! [PERSON_NAME]" at bounding box center [355, 428] width 206 height 89
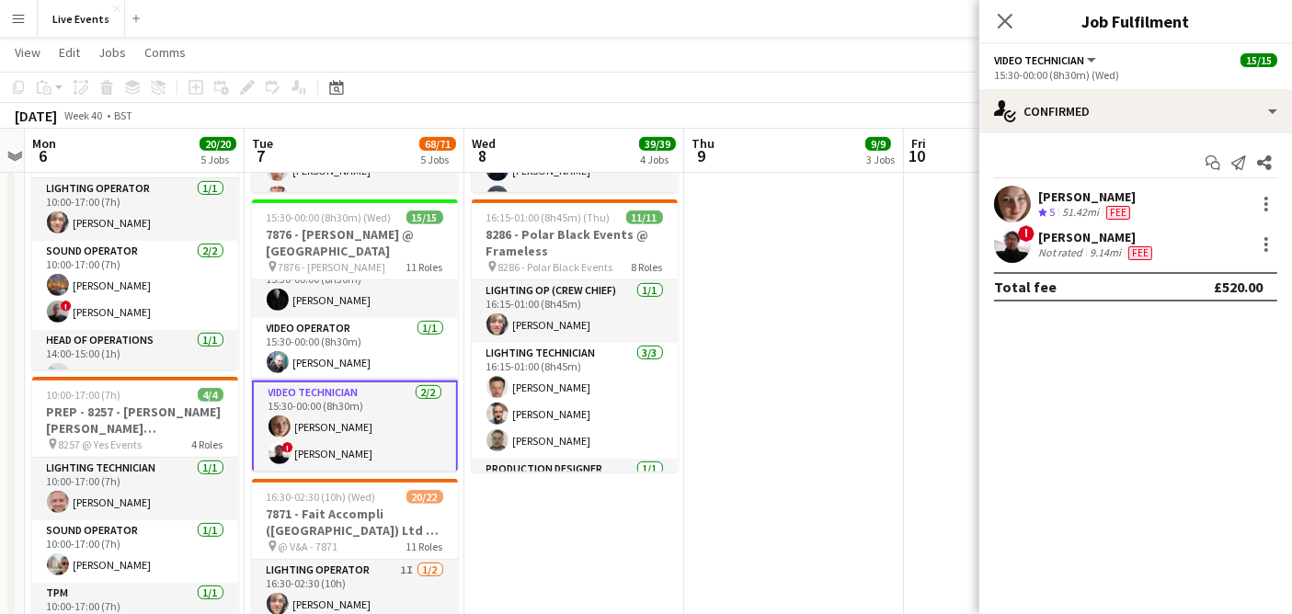
click at [1006, 204] on app-user-avatar at bounding box center [1012, 204] width 37 height 37
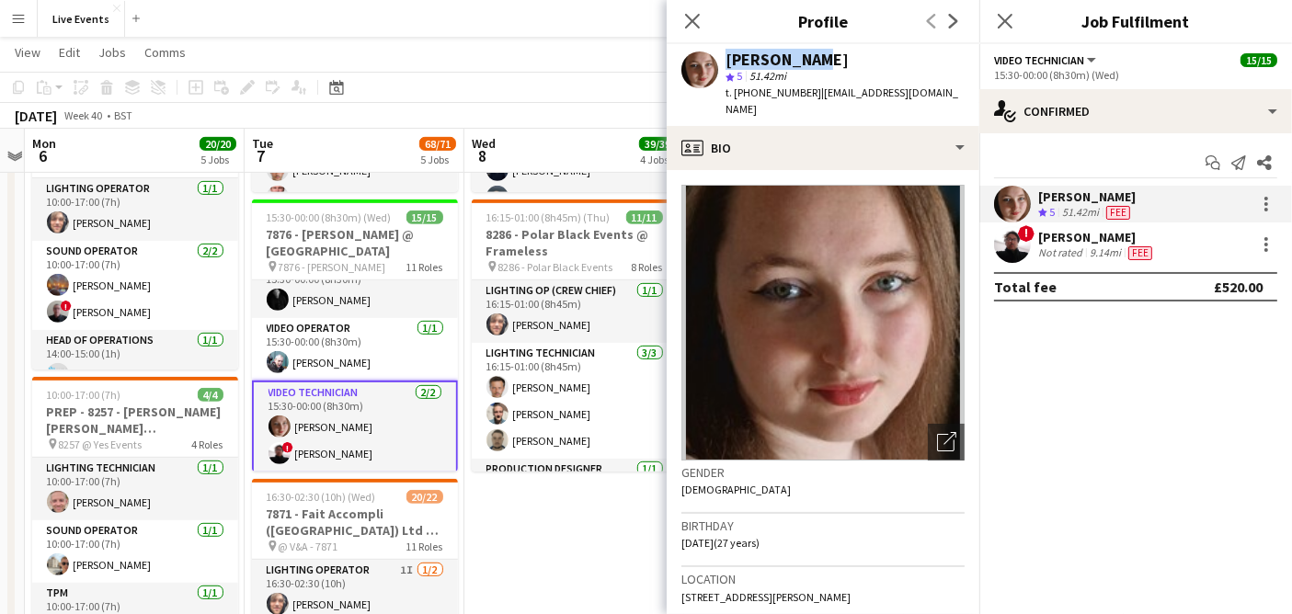
drag, startPoint x: 804, startPoint y: 58, endPoint x: 709, endPoint y: 53, distance: 94.8
click at [709, 53] on div "[PERSON_NAME] star 5 51.42mi t. [PHONE_NUMBER] | [EMAIL_ADDRESS][DOMAIN_NAME]" at bounding box center [823, 85] width 313 height 82
copy div "[PERSON_NAME]"
click at [708, 53] on app-user-avatar at bounding box center [699, 70] width 37 height 37
drag, startPoint x: 805, startPoint y: 55, endPoint x: 716, endPoint y: 56, distance: 89.2
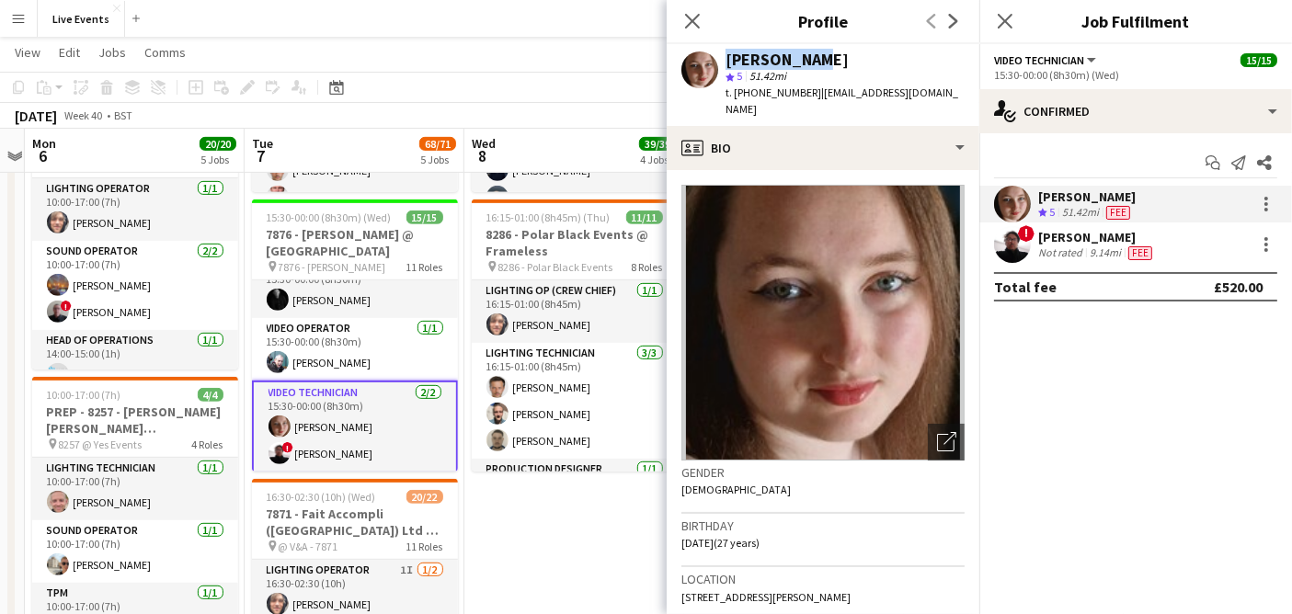
click at [716, 56] on div "[PERSON_NAME] star 5 51.42mi t. [PHONE_NUMBER] | [EMAIL_ADDRESS][DOMAIN_NAME]" at bounding box center [823, 85] width 313 height 82
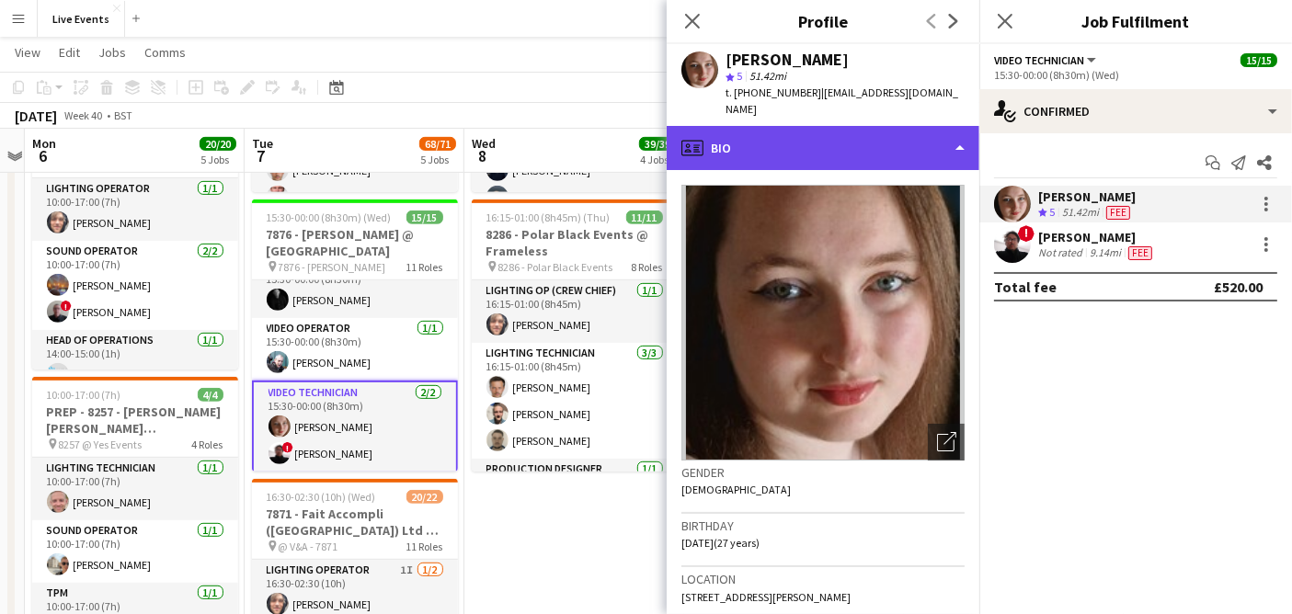
click at [811, 131] on div "profile Bio" at bounding box center [823, 148] width 313 height 44
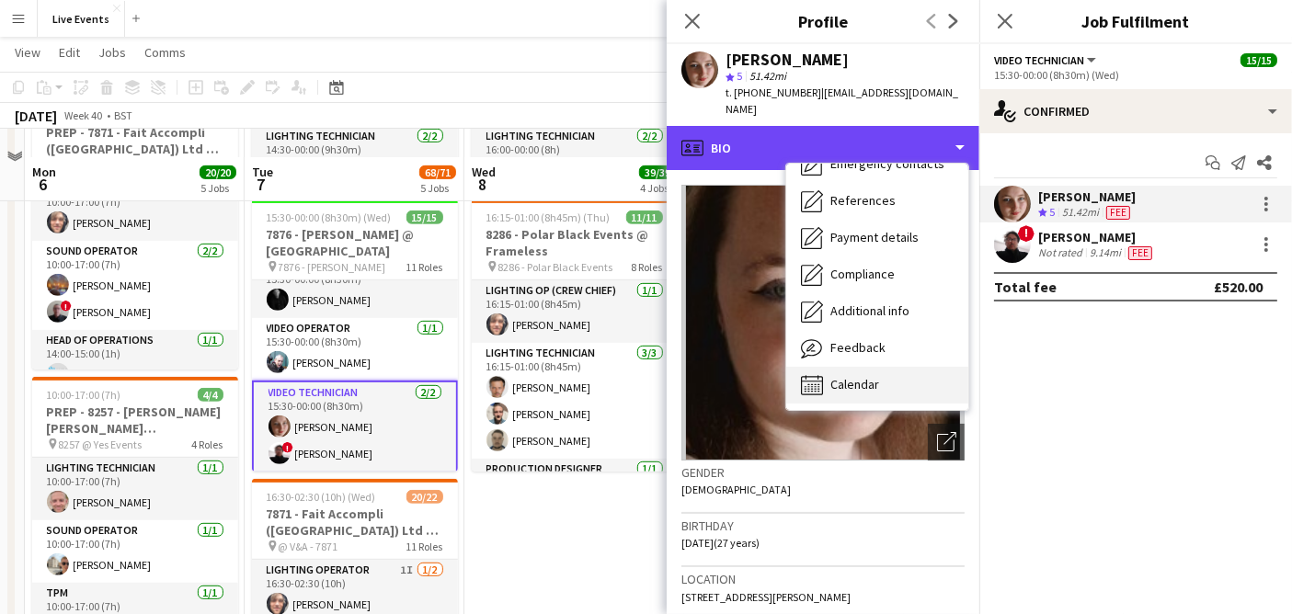
scroll to position [1057, 0]
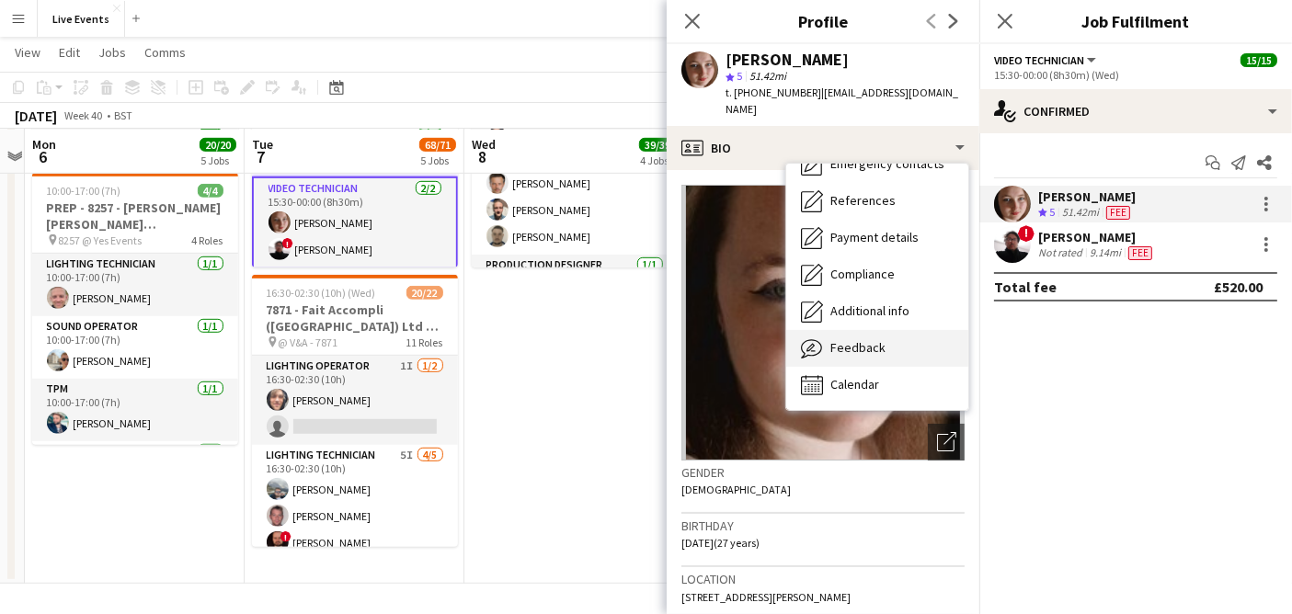
click at [888, 333] on div "Feedback Feedback" at bounding box center [877, 348] width 182 height 37
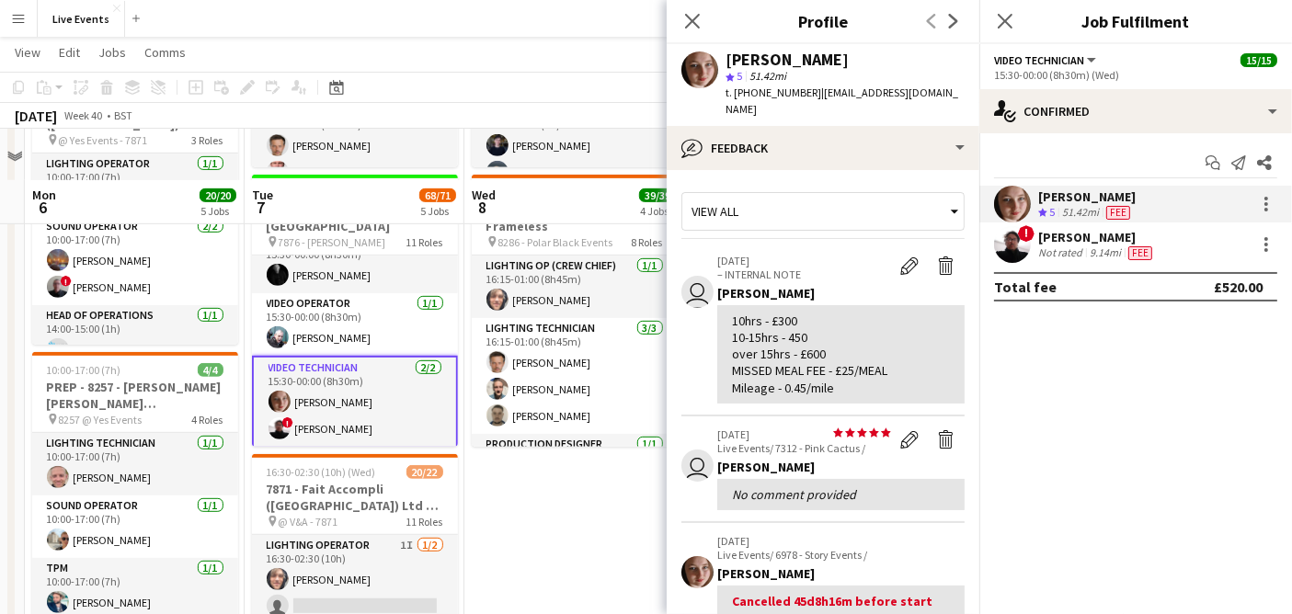
scroll to position [853, 0]
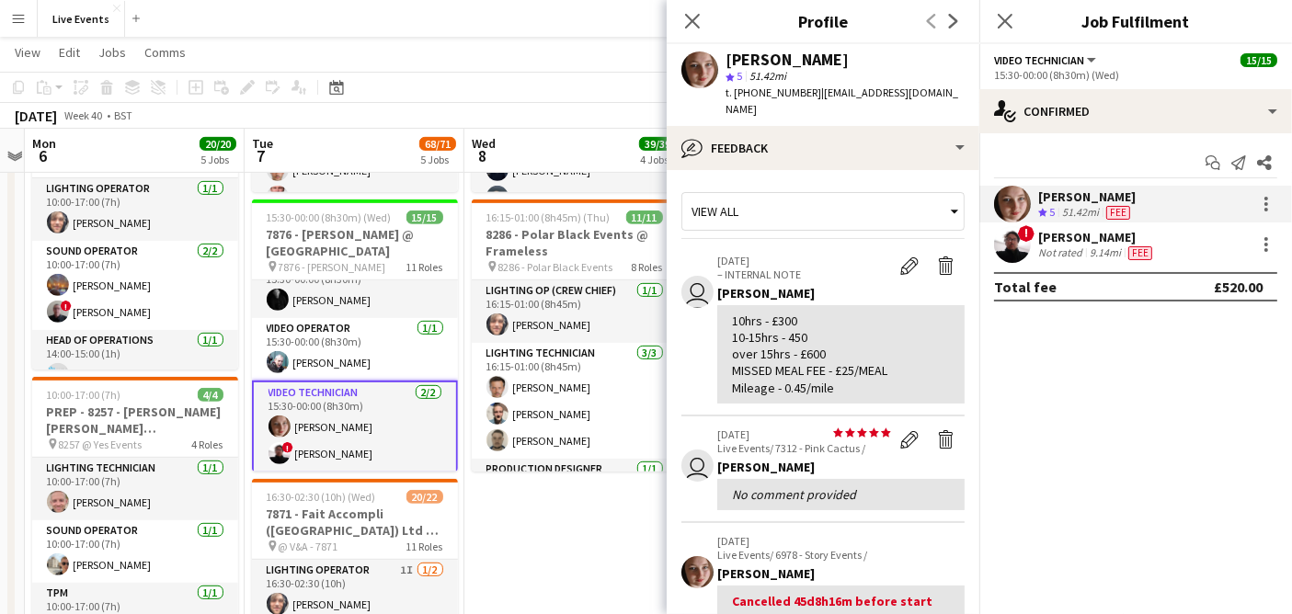
click at [1004, 248] on app-user-avatar at bounding box center [1012, 244] width 37 height 37
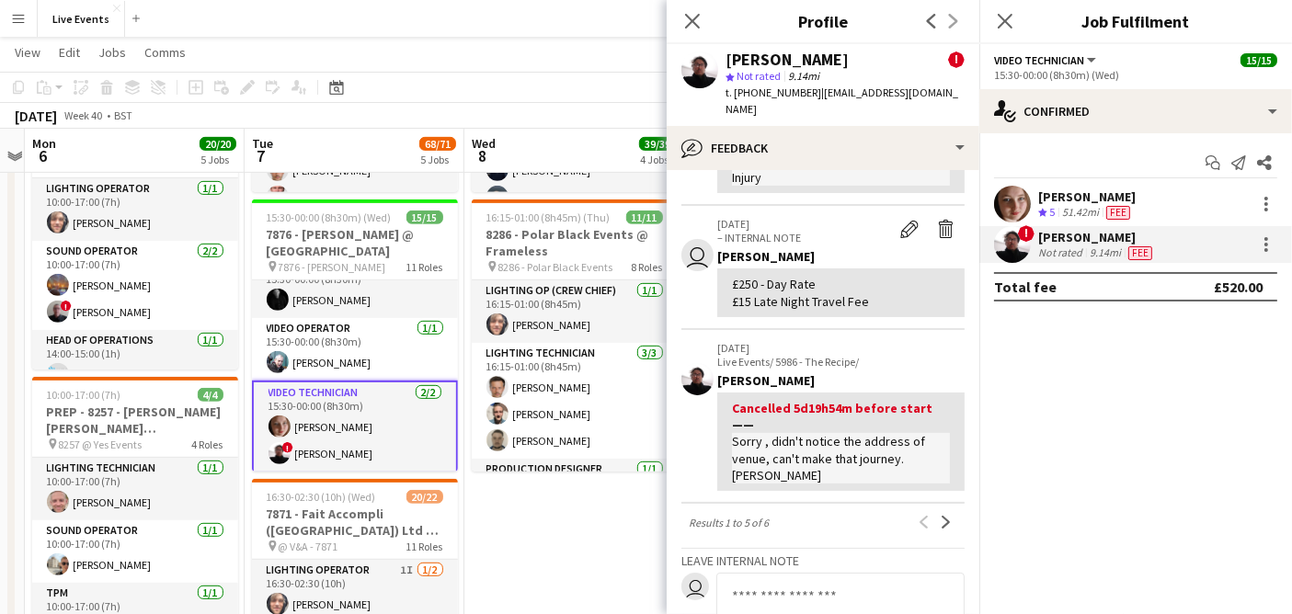
scroll to position [715, 0]
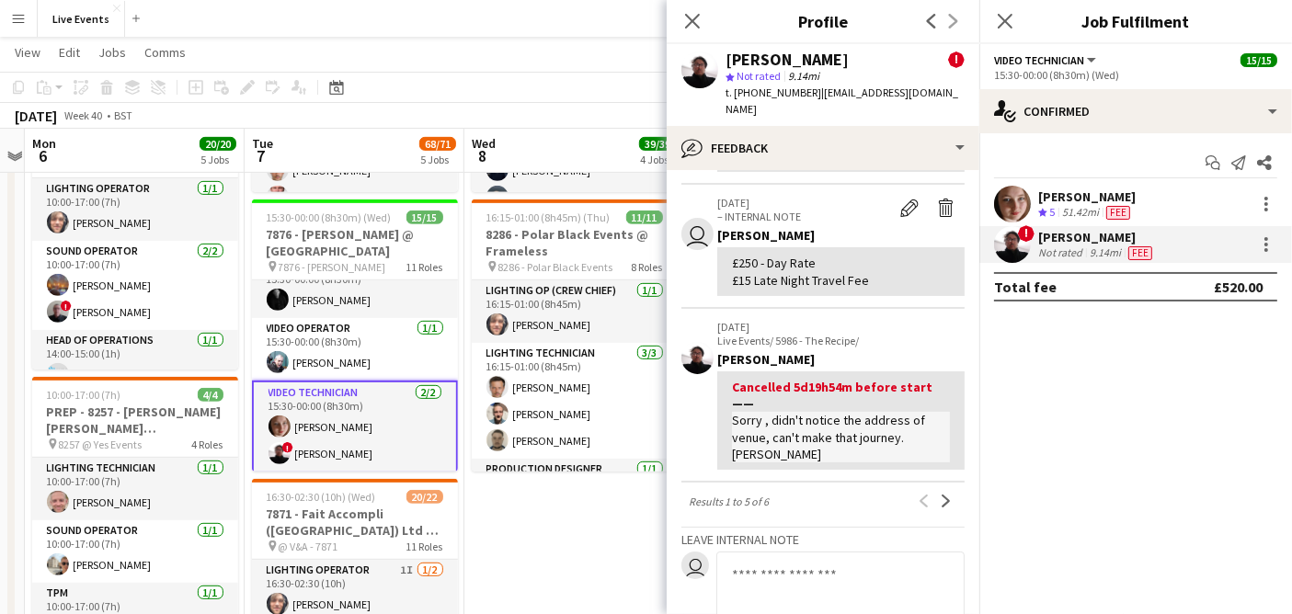
click at [1140, 251] on span "Fee" at bounding box center [1140, 253] width 24 height 14
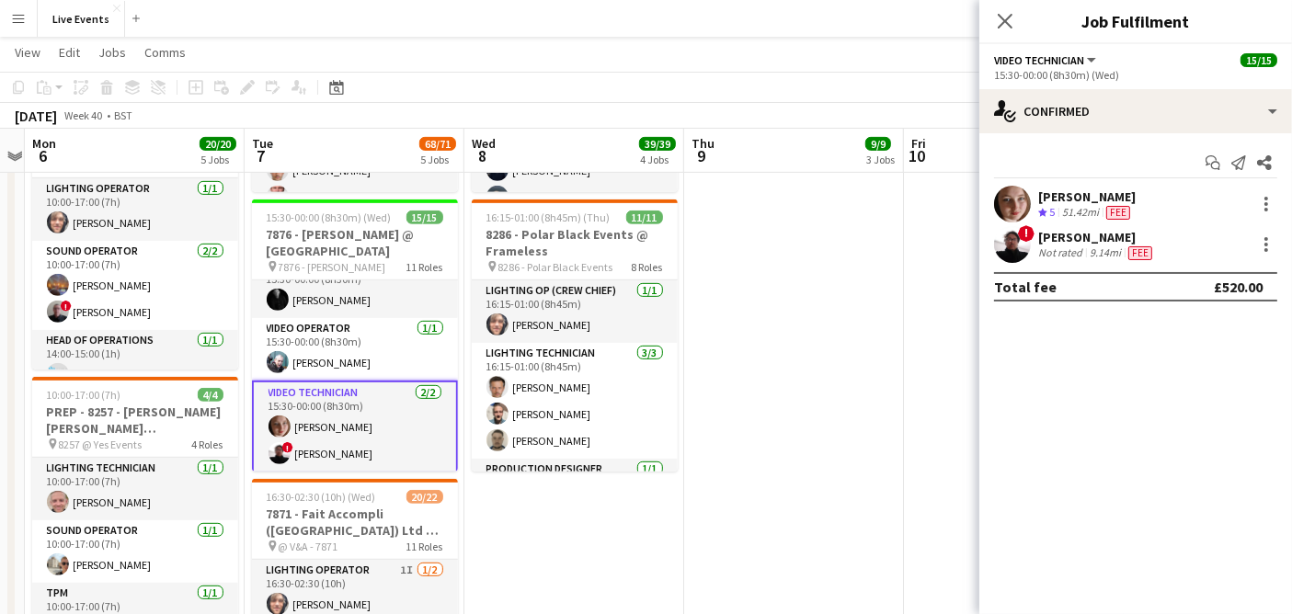
click at [1139, 254] on span "Fee" at bounding box center [1140, 253] width 24 height 14
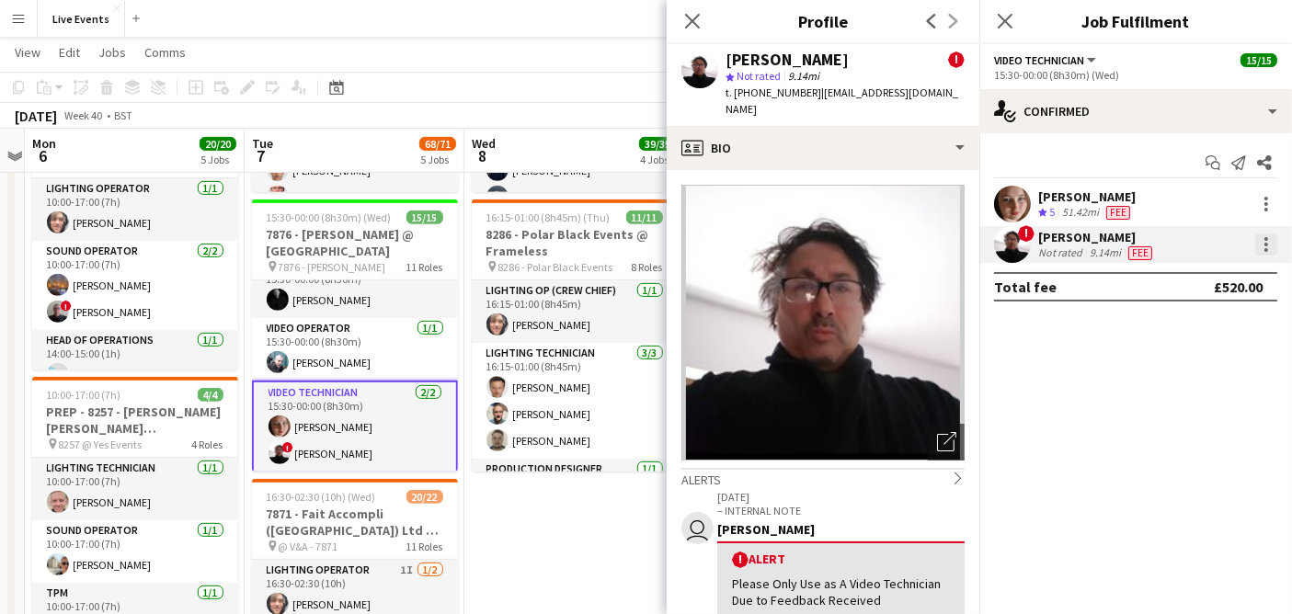
click at [1270, 243] on div at bounding box center [1266, 245] width 22 height 22
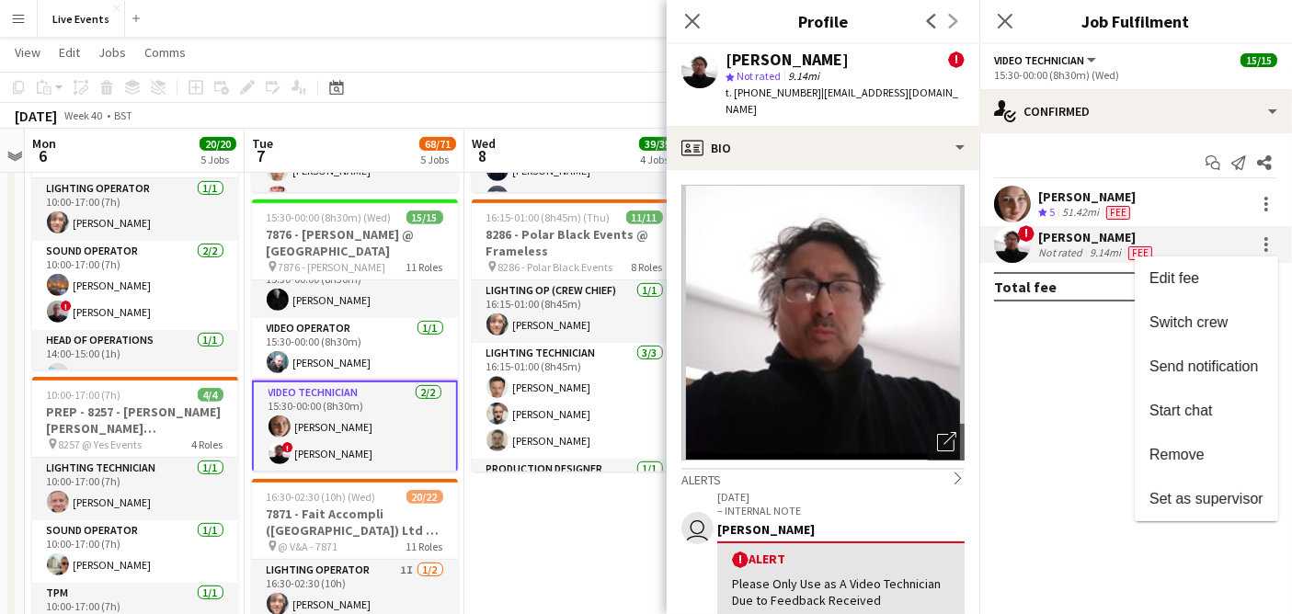
click at [559, 438] on div at bounding box center [646, 307] width 1292 height 614
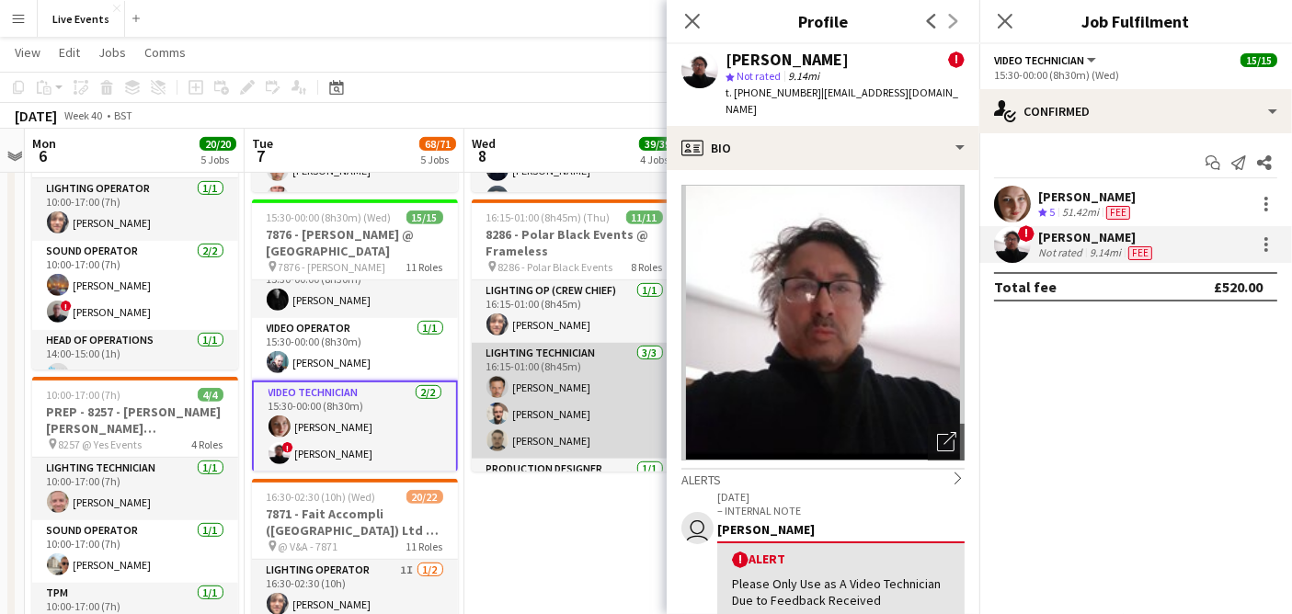
click at [552, 416] on app-card-role "Lighting Technician [DATE] 16:15-01:00 (8h45m) [PERSON_NAME] [PERSON_NAME] [PER…" at bounding box center [575, 401] width 206 height 116
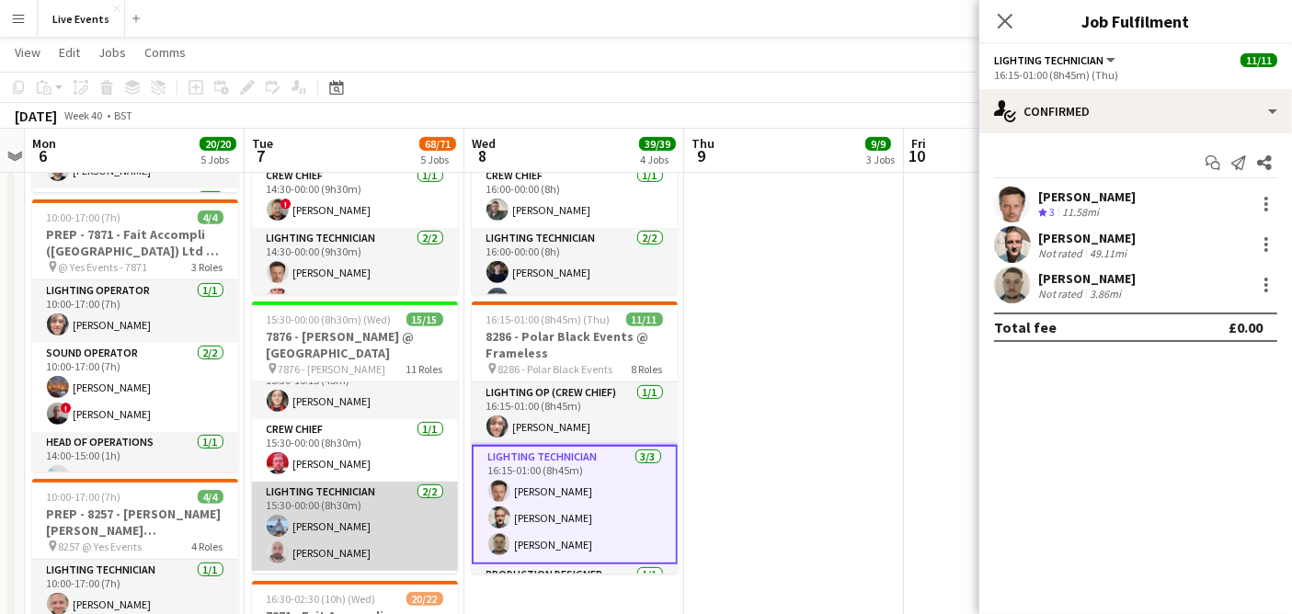
scroll to position [0, 0]
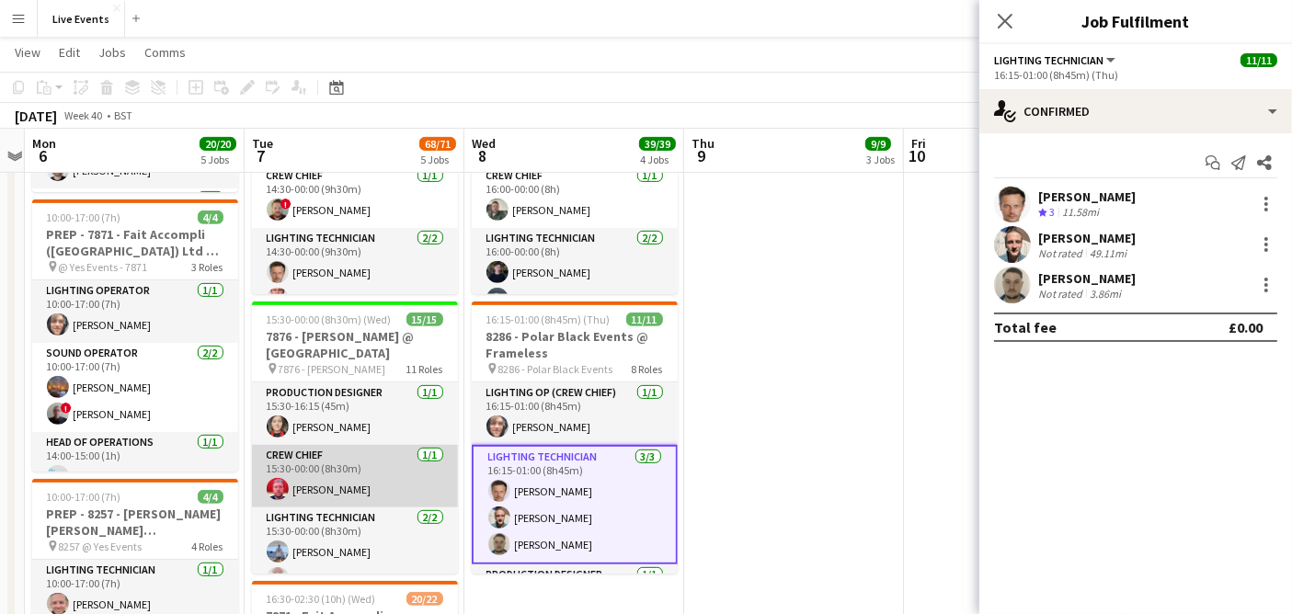
click at [357, 484] on app-card-role "Crew Chief [DATE] 15:30-00:00 (8h30m) [PERSON_NAME]" at bounding box center [355, 476] width 206 height 63
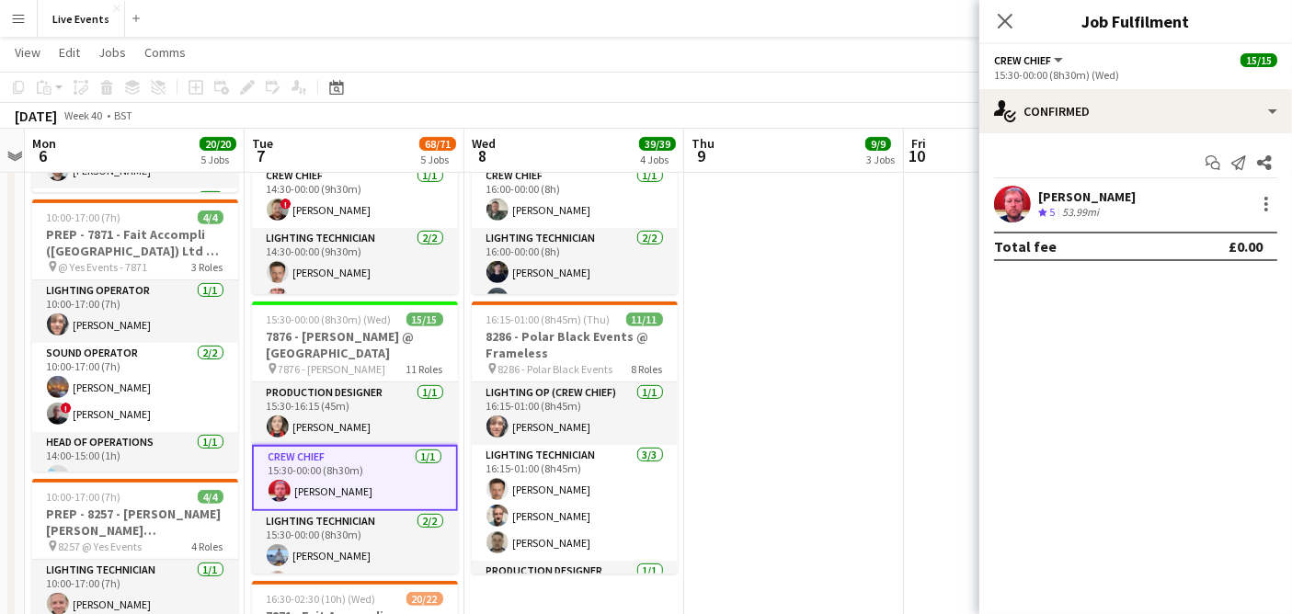
click at [1279, 200] on div "[PERSON_NAME] Crew rating 5 53.99mi" at bounding box center [1135, 204] width 313 height 37
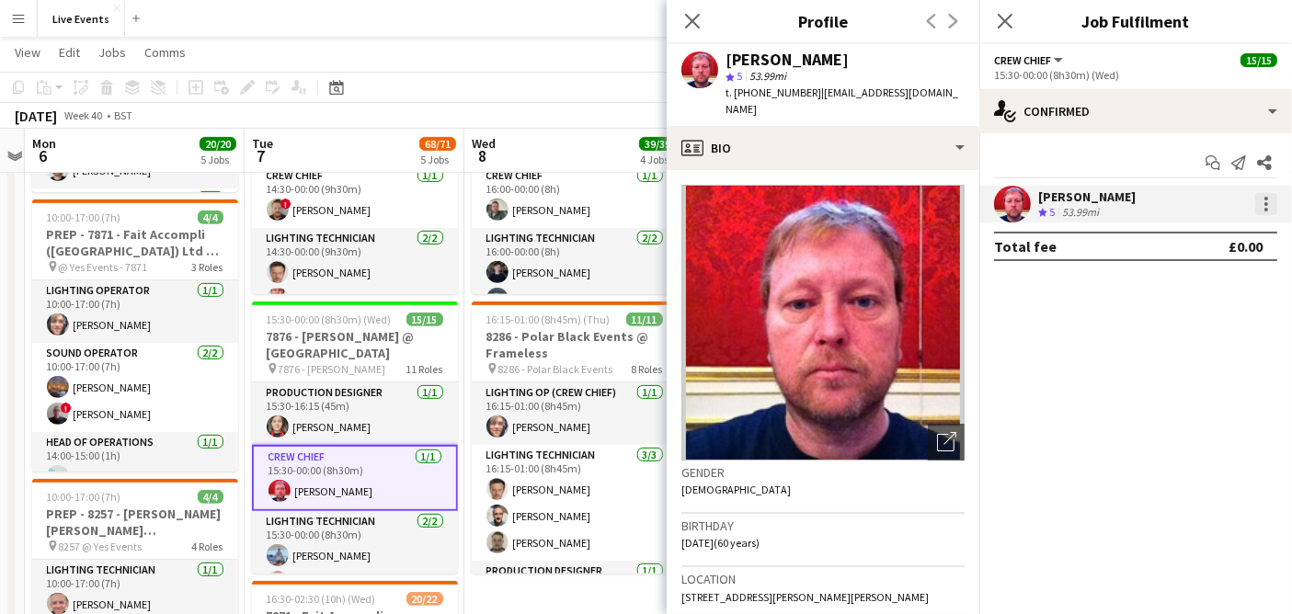
click at [1266, 202] on div at bounding box center [1267, 204] width 4 height 4
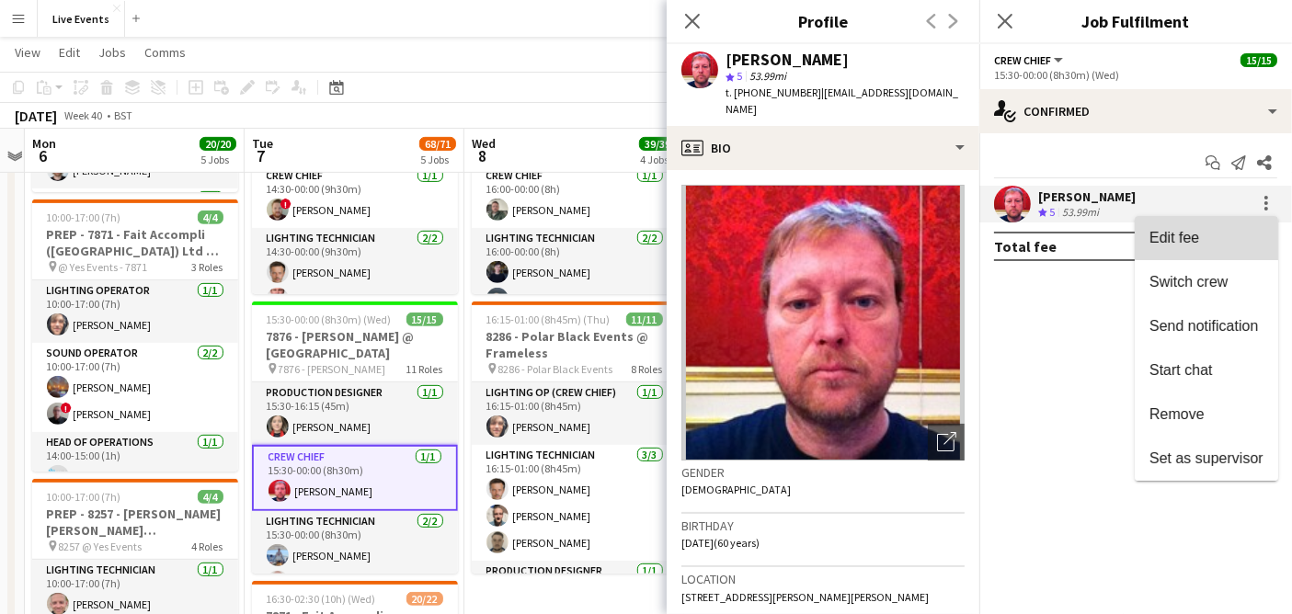
click at [1215, 235] on span "Edit fee" at bounding box center [1207, 238] width 114 height 17
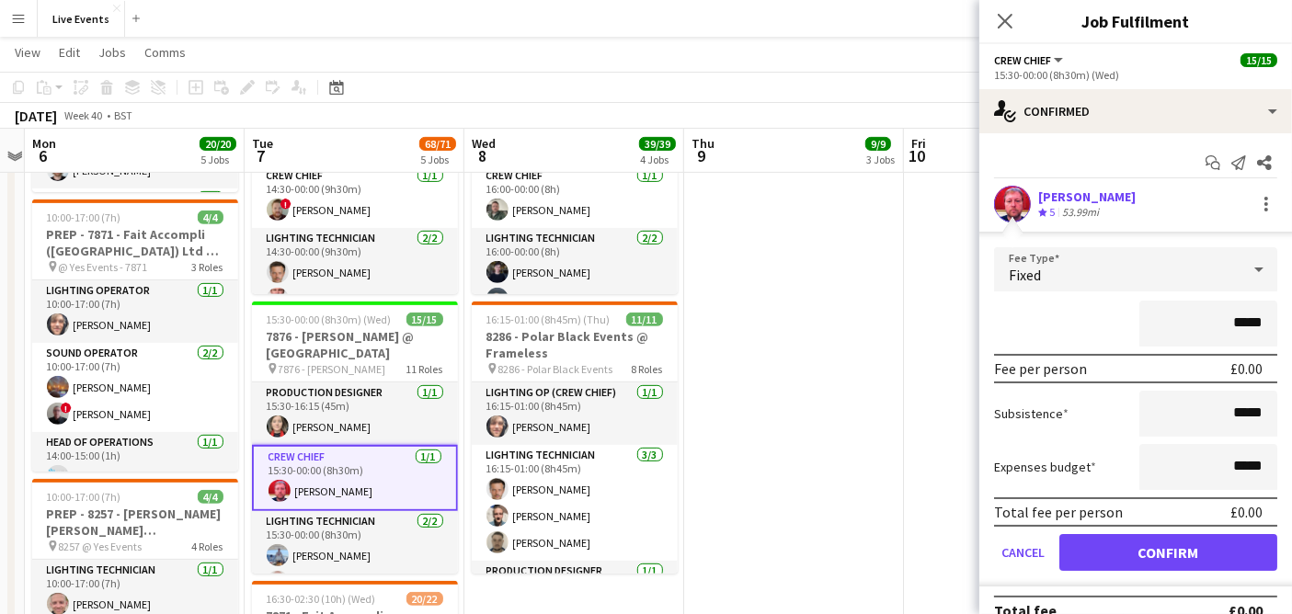
click at [1154, 271] on div "Fixed" at bounding box center [1117, 269] width 246 height 44
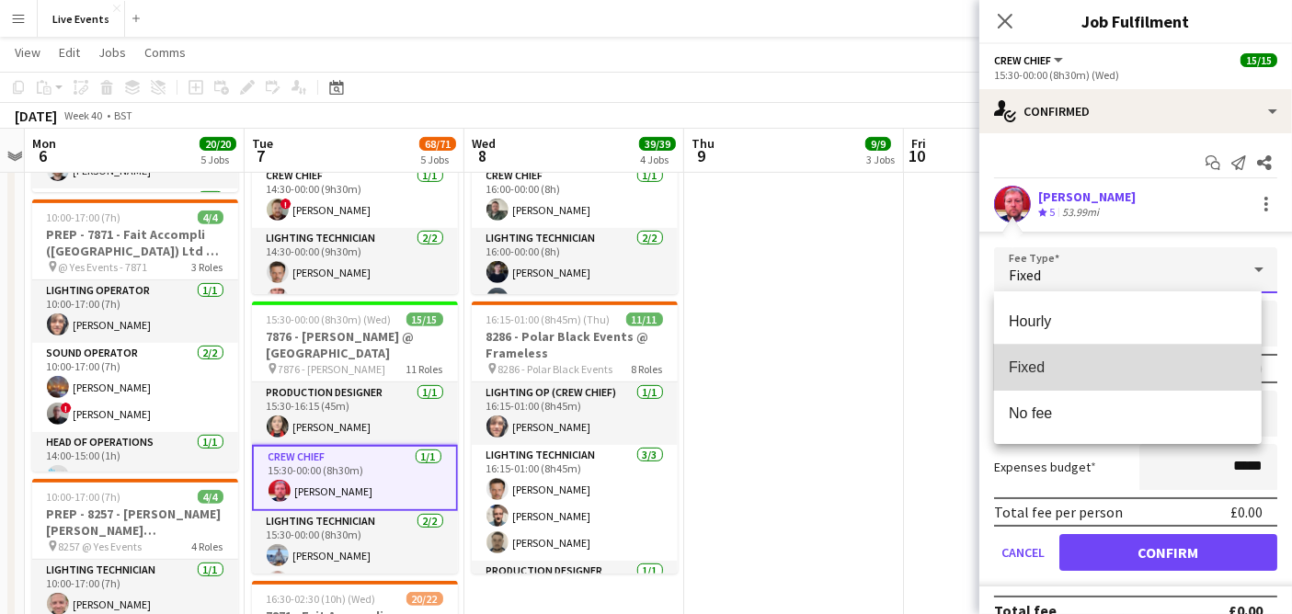
click at [1100, 372] on span "Fixed" at bounding box center [1128, 367] width 238 height 17
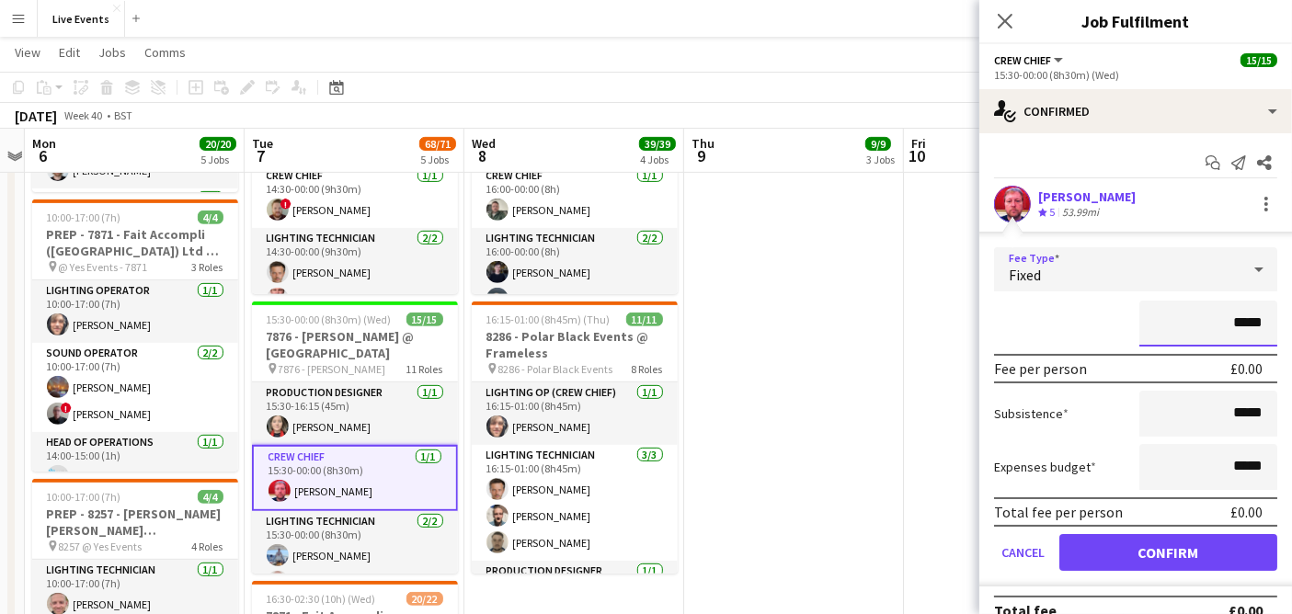
click at [1224, 313] on input "*****" at bounding box center [1208, 324] width 138 height 46
type input "*******"
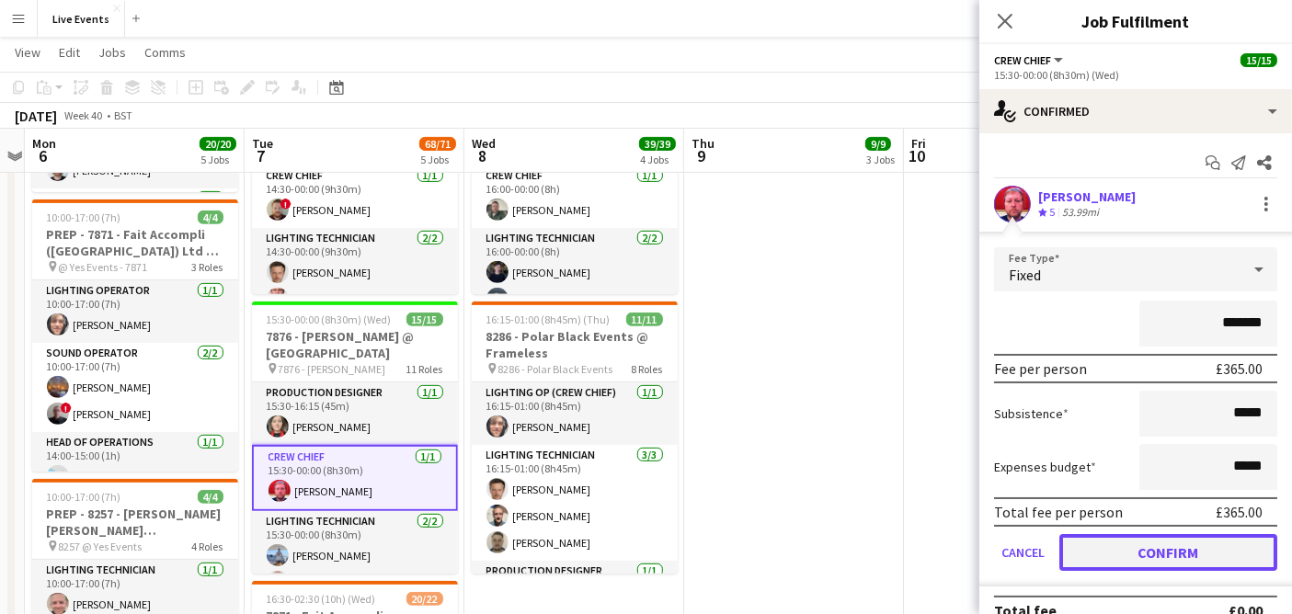
click at [1171, 555] on button "Confirm" at bounding box center [1168, 552] width 218 height 37
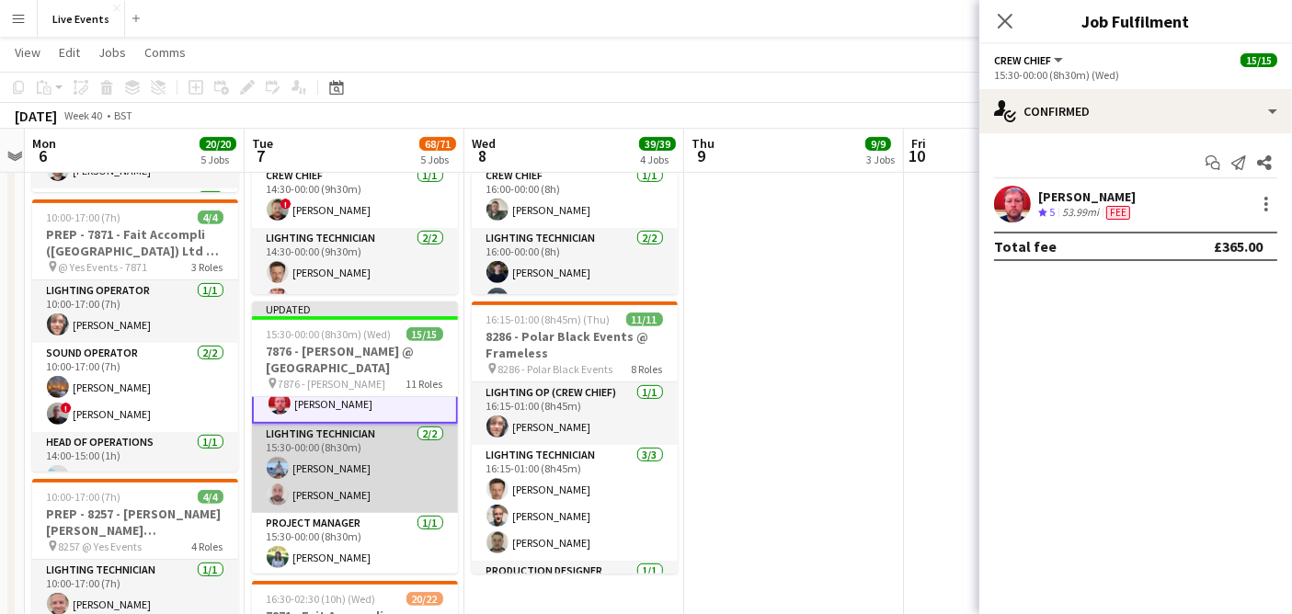
click at [336, 464] on app-card-role "Lighting Technician [DATE] 15:30-00:00 (8h30m) [PERSON_NAME] [PERSON_NAME]" at bounding box center [355, 468] width 206 height 89
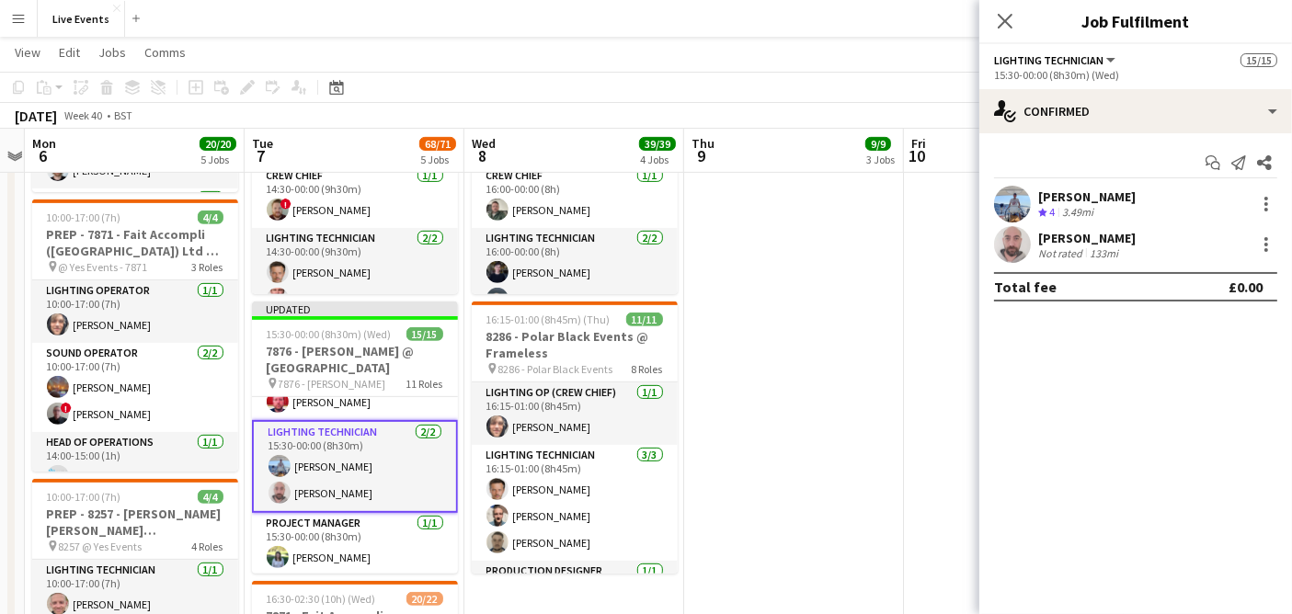
scroll to position [100, 0]
click at [1269, 199] on div at bounding box center [1266, 204] width 22 height 22
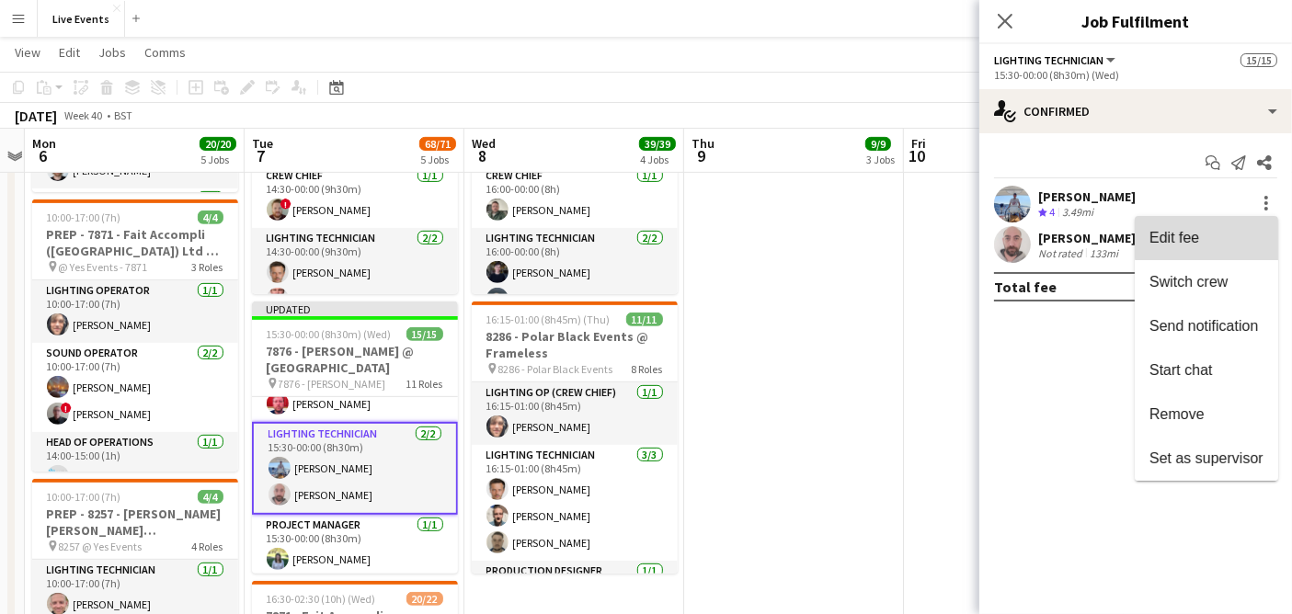
click at [1215, 237] on span "Edit fee" at bounding box center [1207, 238] width 114 height 17
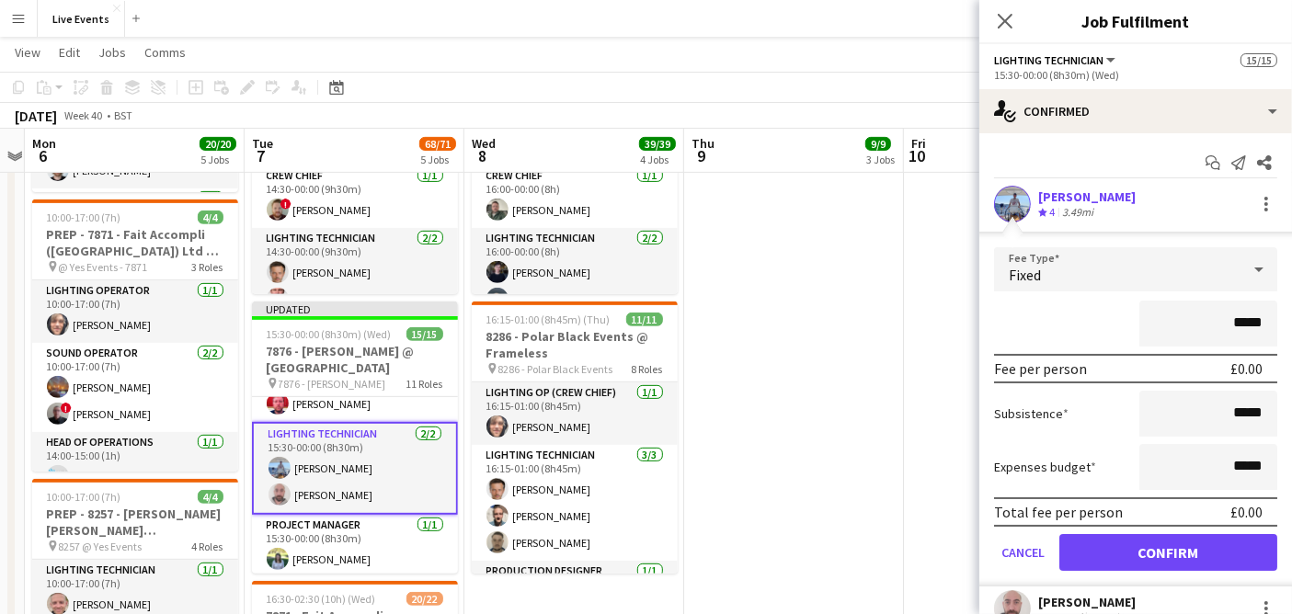
click at [1224, 316] on input "*****" at bounding box center [1208, 324] width 138 height 46
type input "****"
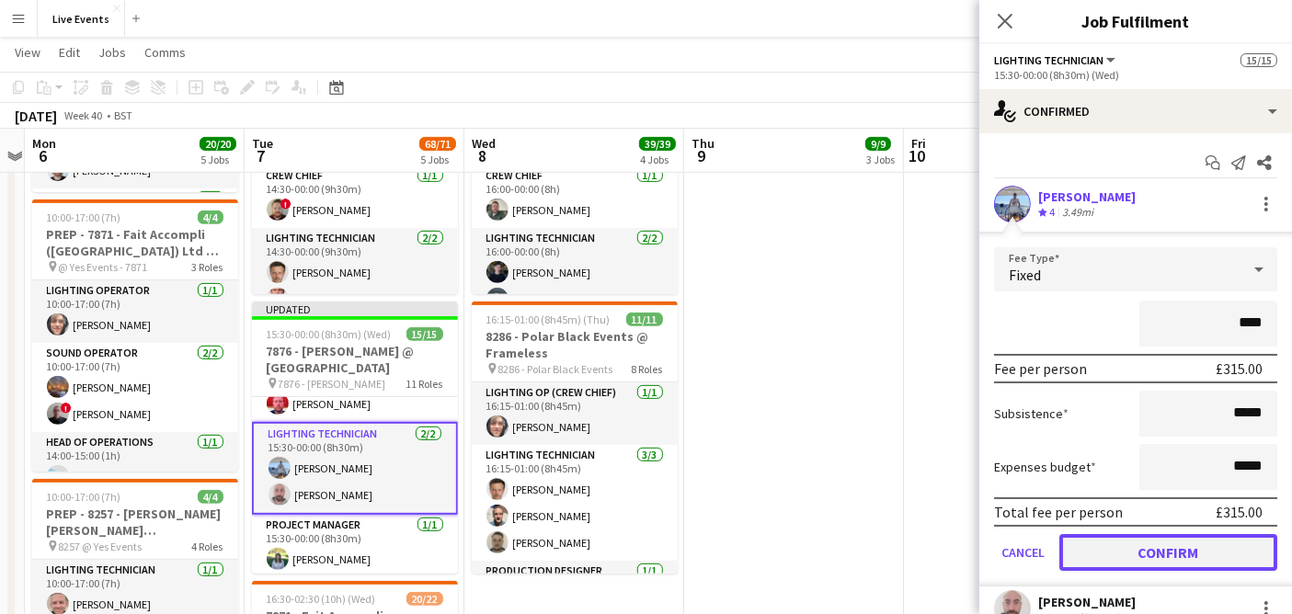
click at [1175, 558] on button "Confirm" at bounding box center [1168, 552] width 218 height 37
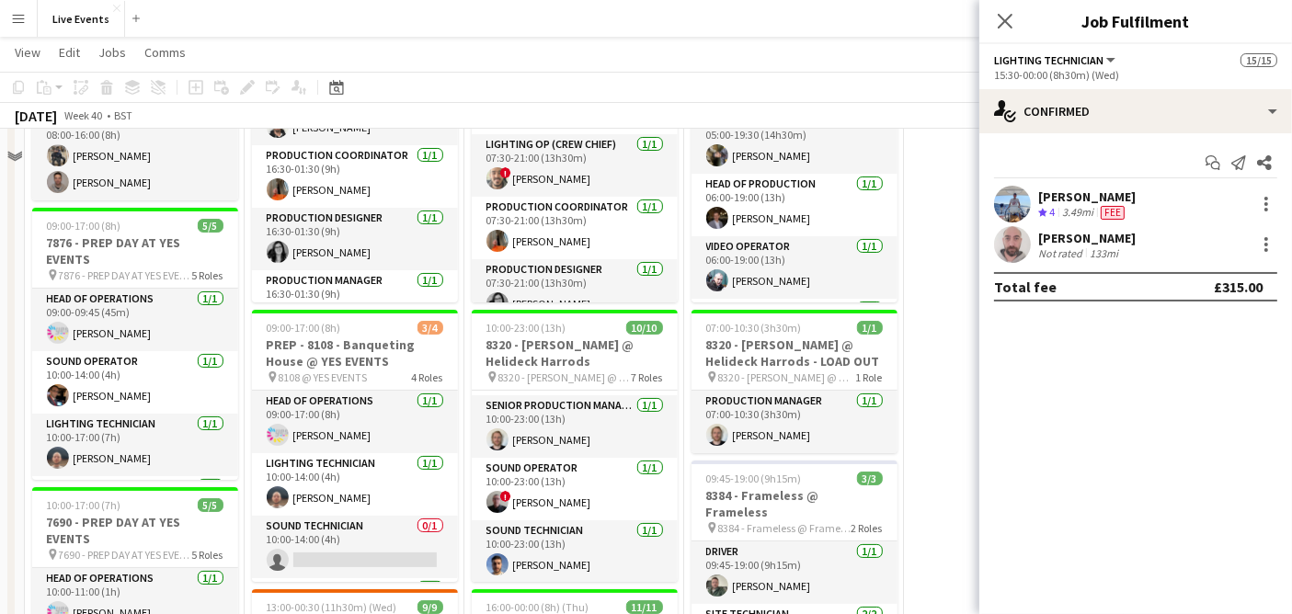
scroll to position [137, 0]
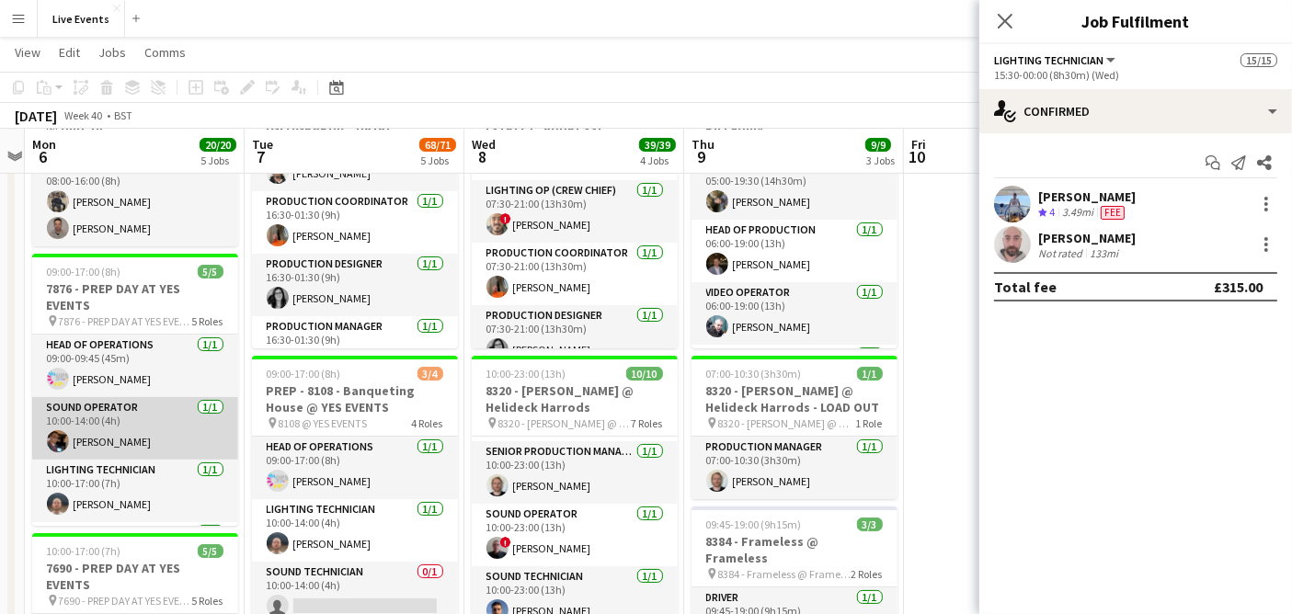
click at [174, 437] on app-card-role "Sound Operator [DATE] 10:00-14:00 (4h) [PERSON_NAME]" at bounding box center [135, 428] width 206 height 63
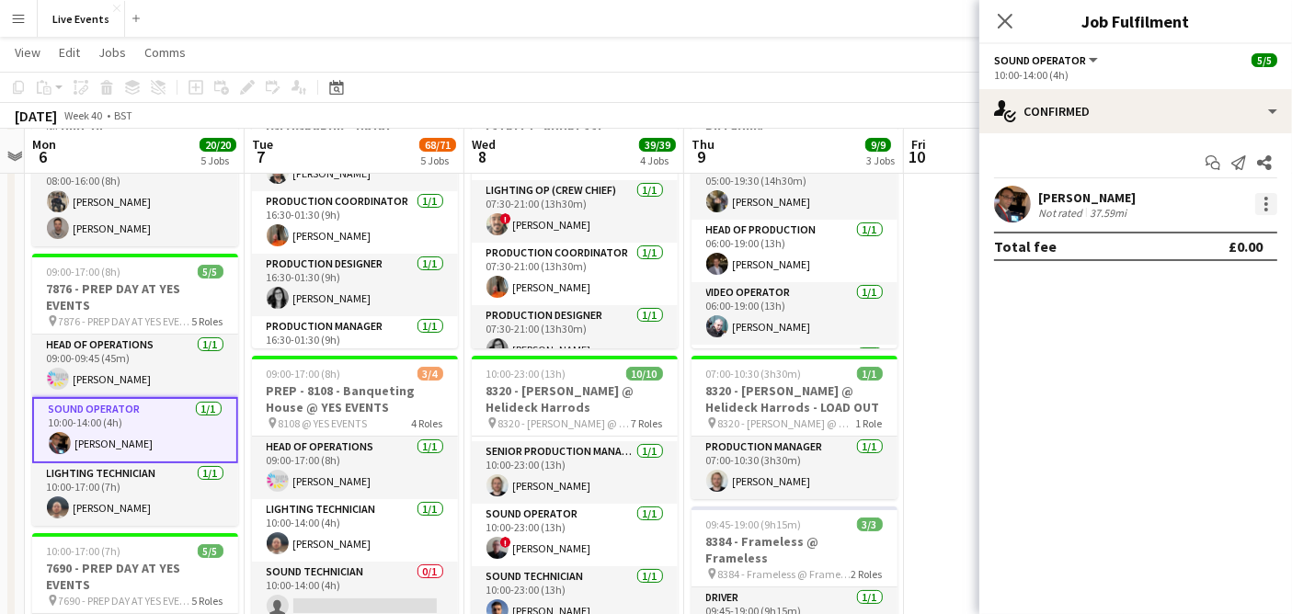
click at [1270, 203] on div at bounding box center [1266, 204] width 22 height 22
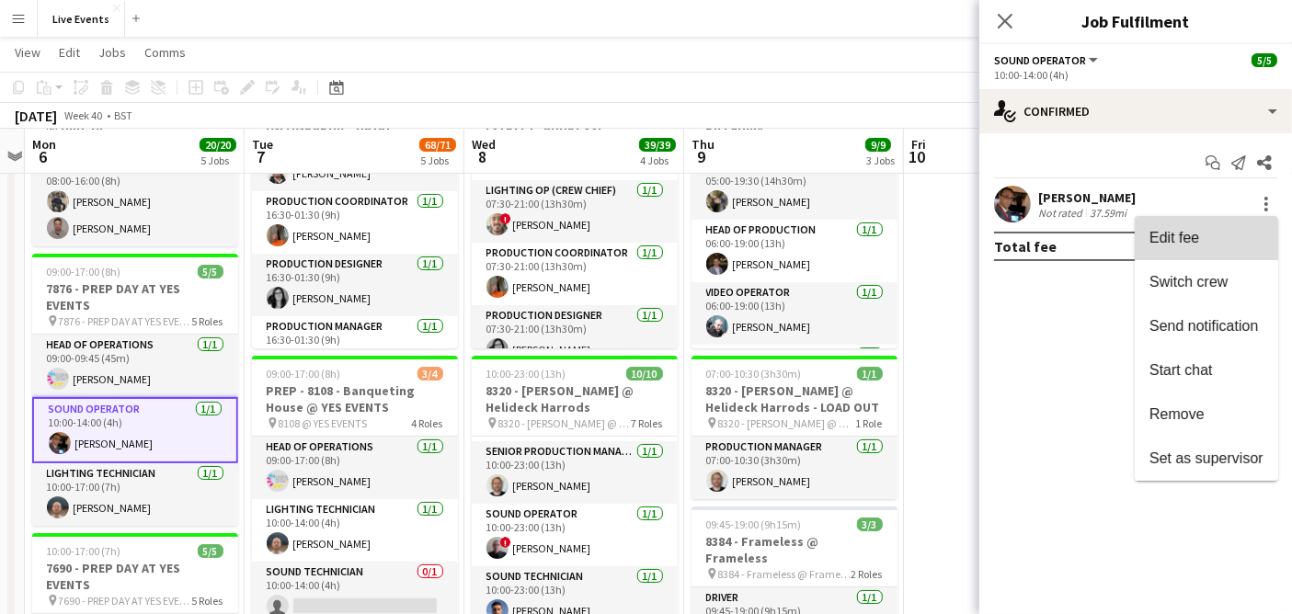
click at [1188, 242] on span "Edit fee" at bounding box center [1175, 238] width 50 height 16
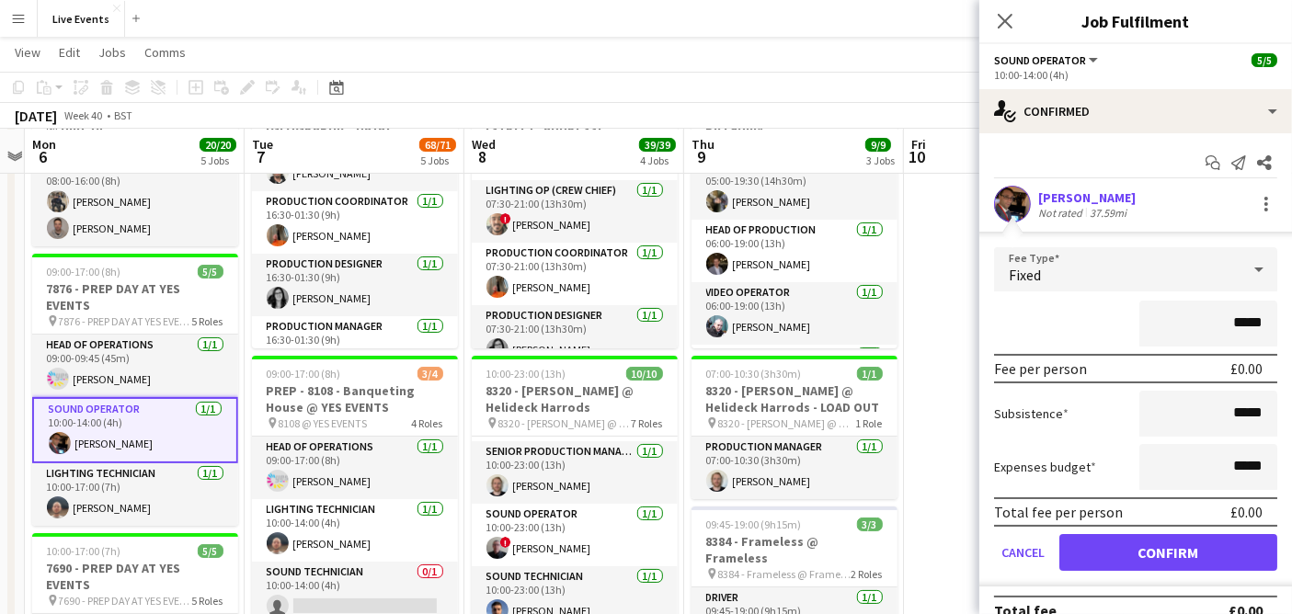
click at [1215, 326] on input "*****" at bounding box center [1208, 324] width 138 height 46
type input "*******"
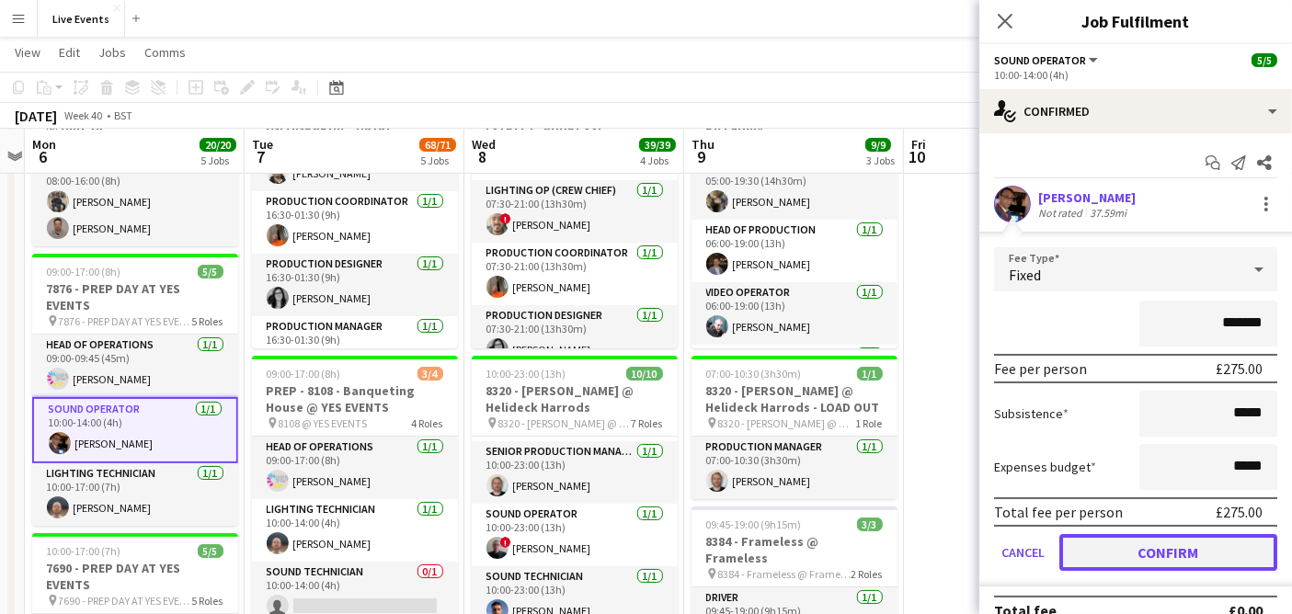
click at [1142, 544] on button "Confirm" at bounding box center [1168, 552] width 218 height 37
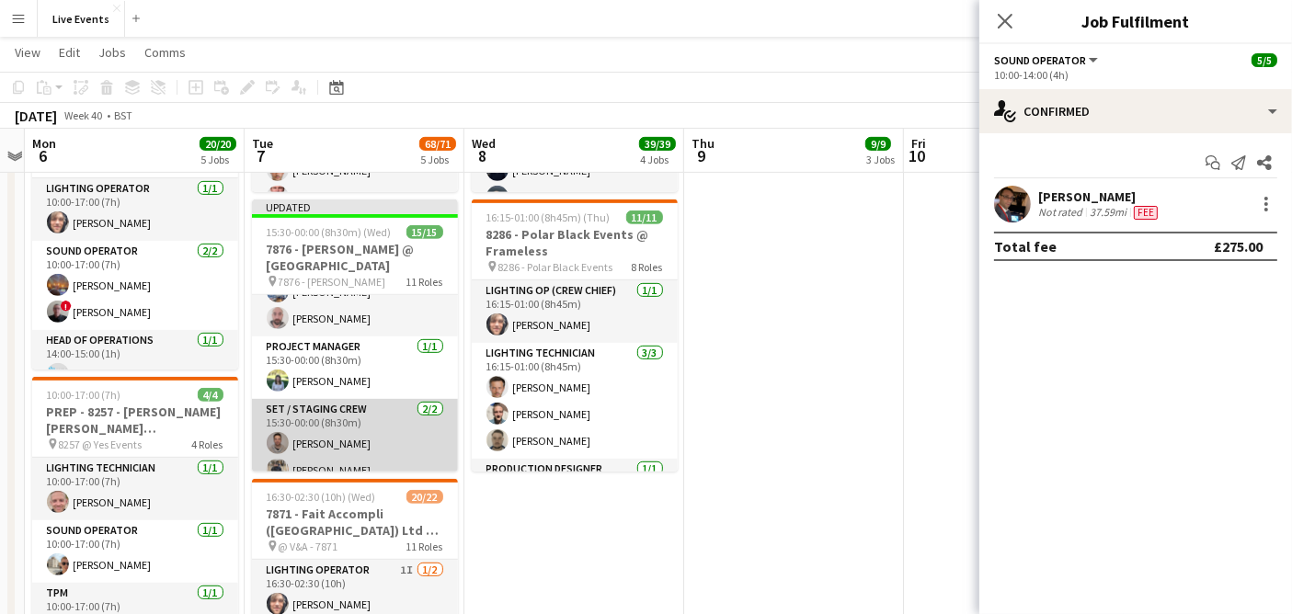
scroll to position [202, 0]
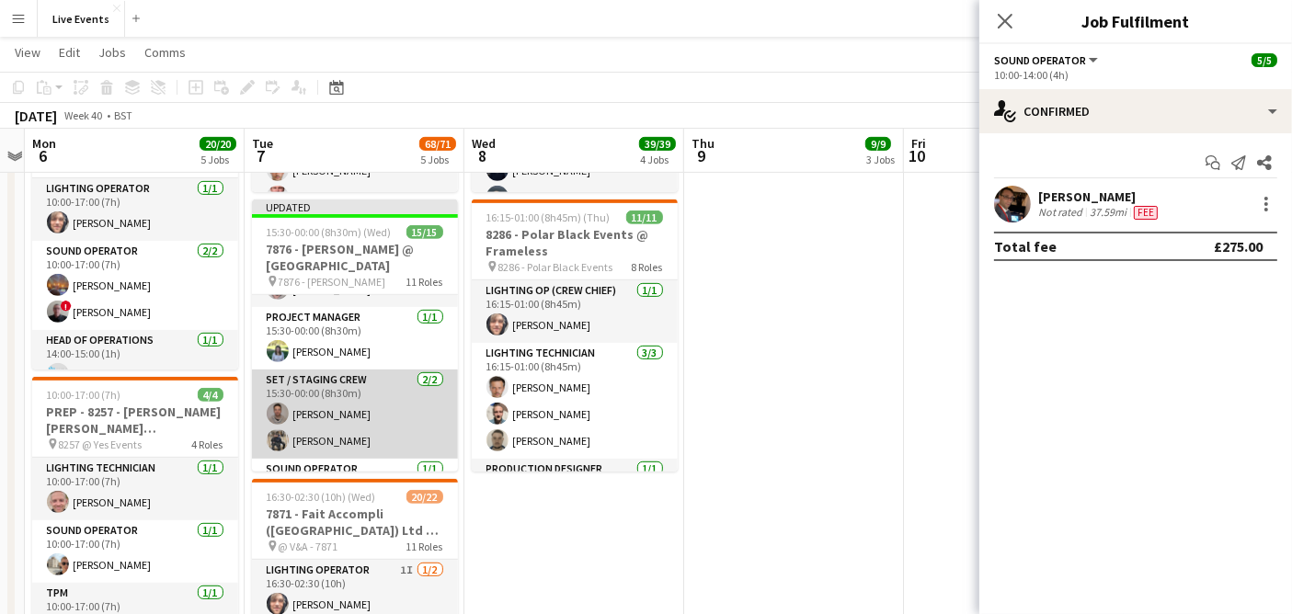
click at [377, 408] on app-card-role "Set / Staging Crew [DATE] 15:30-00:00 (8h30m) [PERSON_NAME] [PERSON_NAME]" at bounding box center [355, 414] width 206 height 89
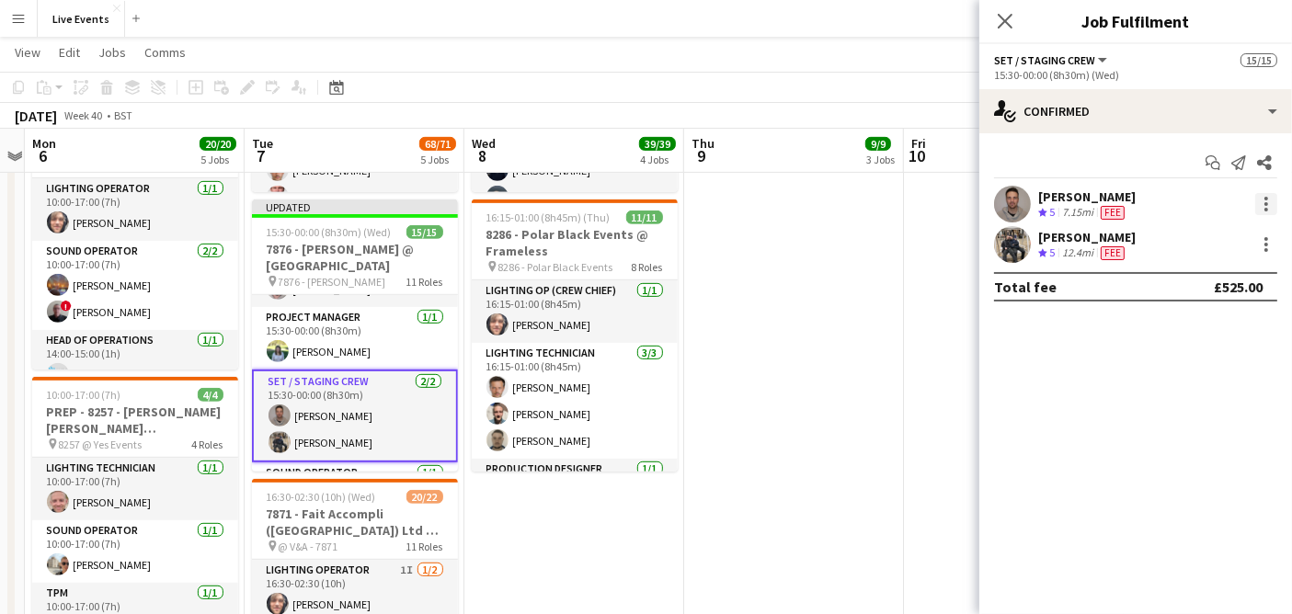
click at [1263, 206] on div at bounding box center [1266, 204] width 22 height 22
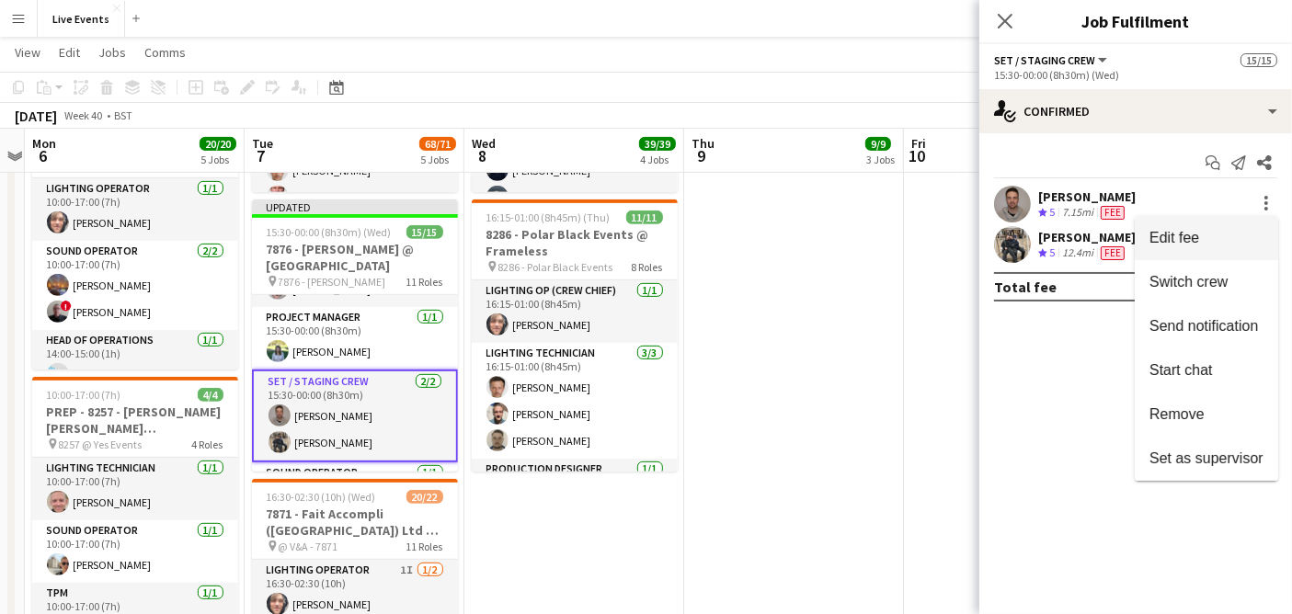
click at [1223, 243] on span "Edit fee" at bounding box center [1207, 238] width 114 height 17
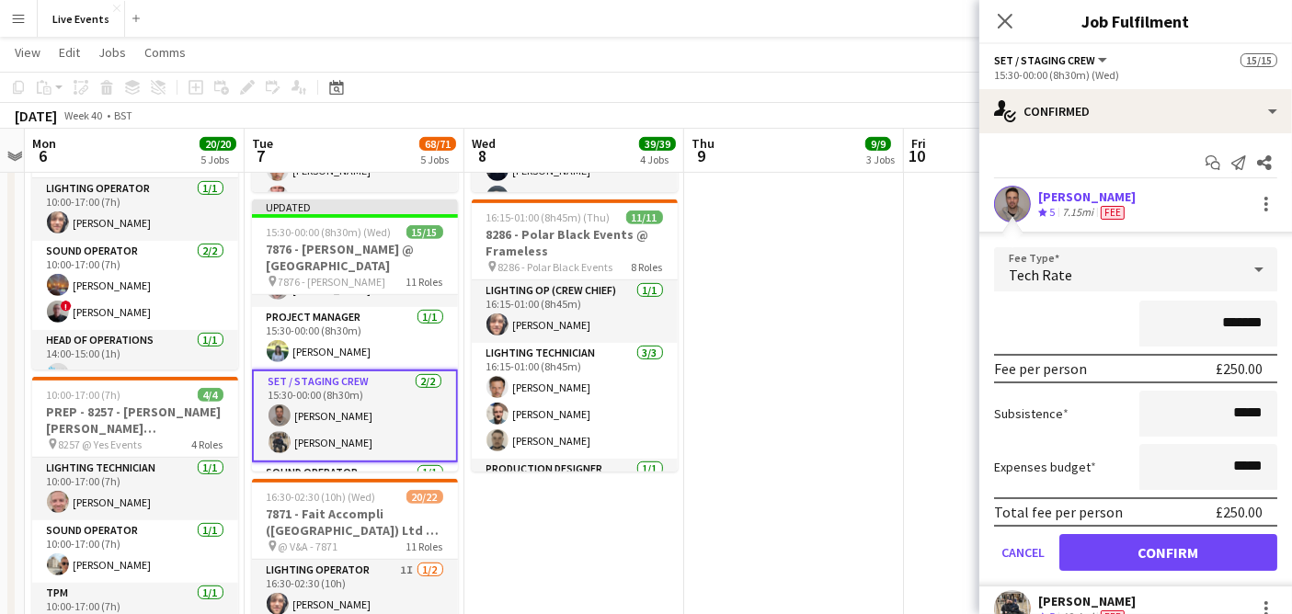
drag, startPoint x: 1206, startPoint y: 320, endPoint x: 1277, endPoint y: 320, distance: 70.8
click at [1273, 320] on form "Fee Type Tech Rate ******* Fee per person £250.00 Subsistence ***** Expenses bu…" at bounding box center [1135, 416] width 313 height 339
type input "****"
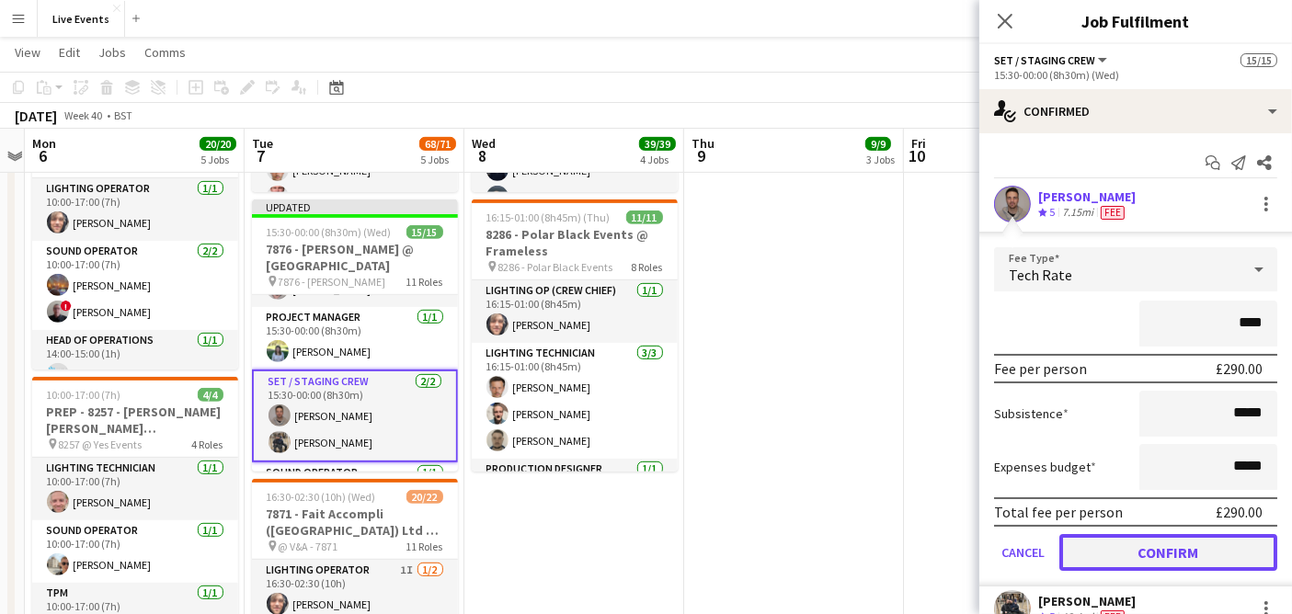
click at [1211, 540] on button "Confirm" at bounding box center [1168, 552] width 218 height 37
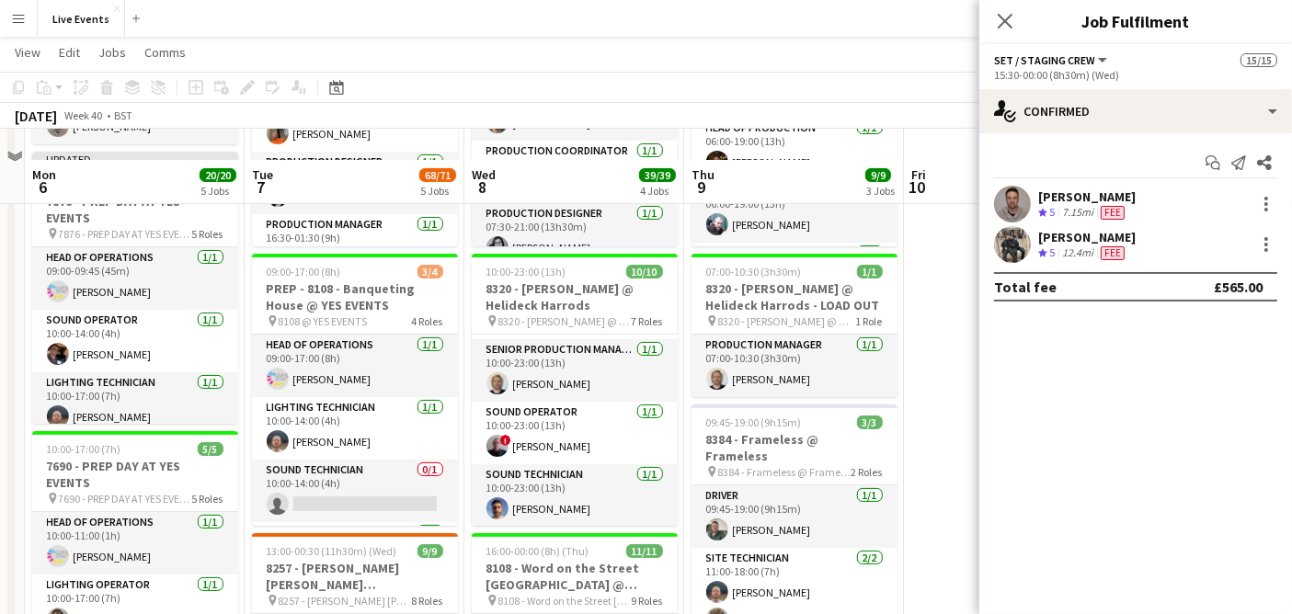
scroll to position [443, 0]
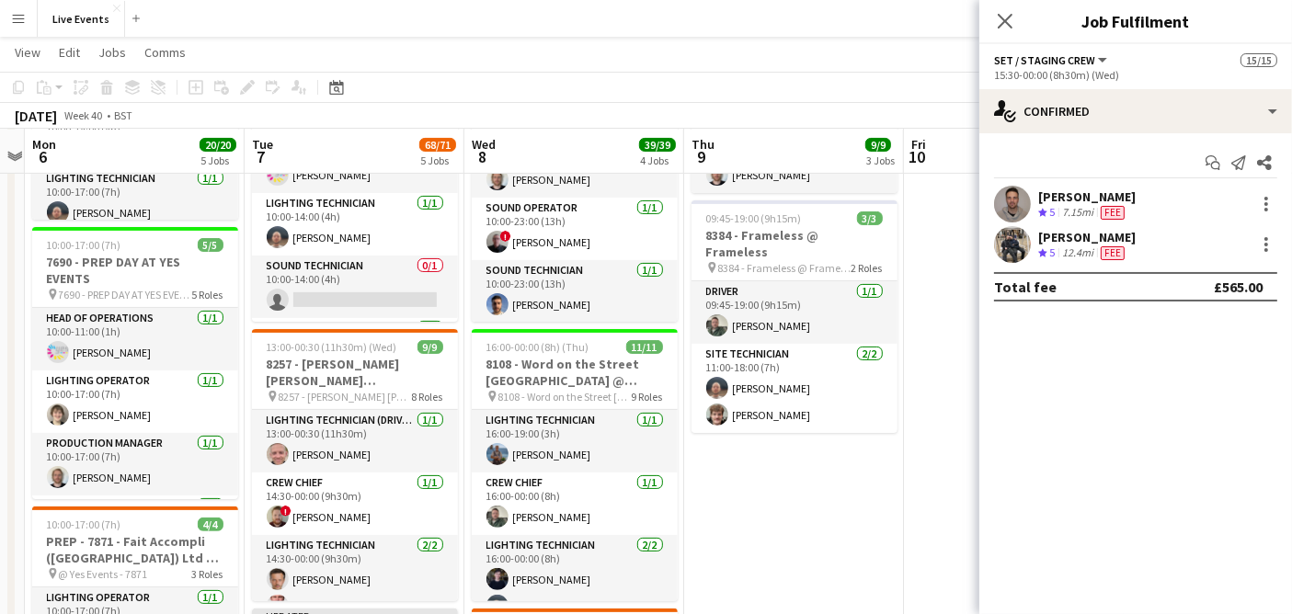
click at [1012, 239] on app-user-avatar at bounding box center [1012, 244] width 37 height 37
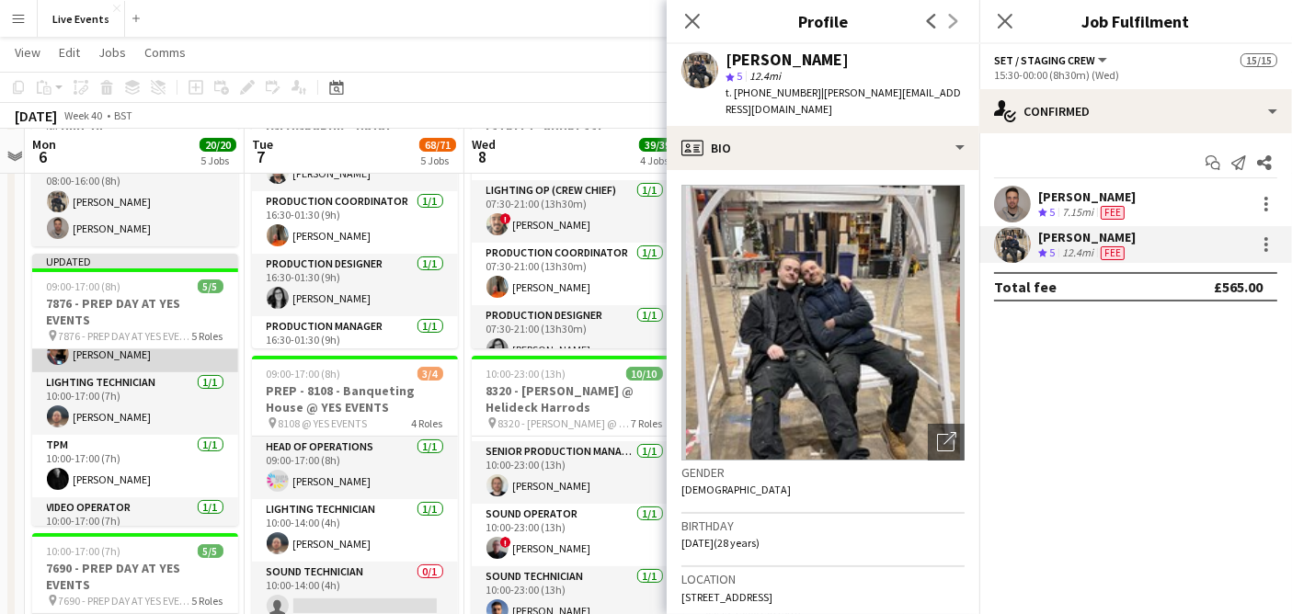
scroll to position [135, 0]
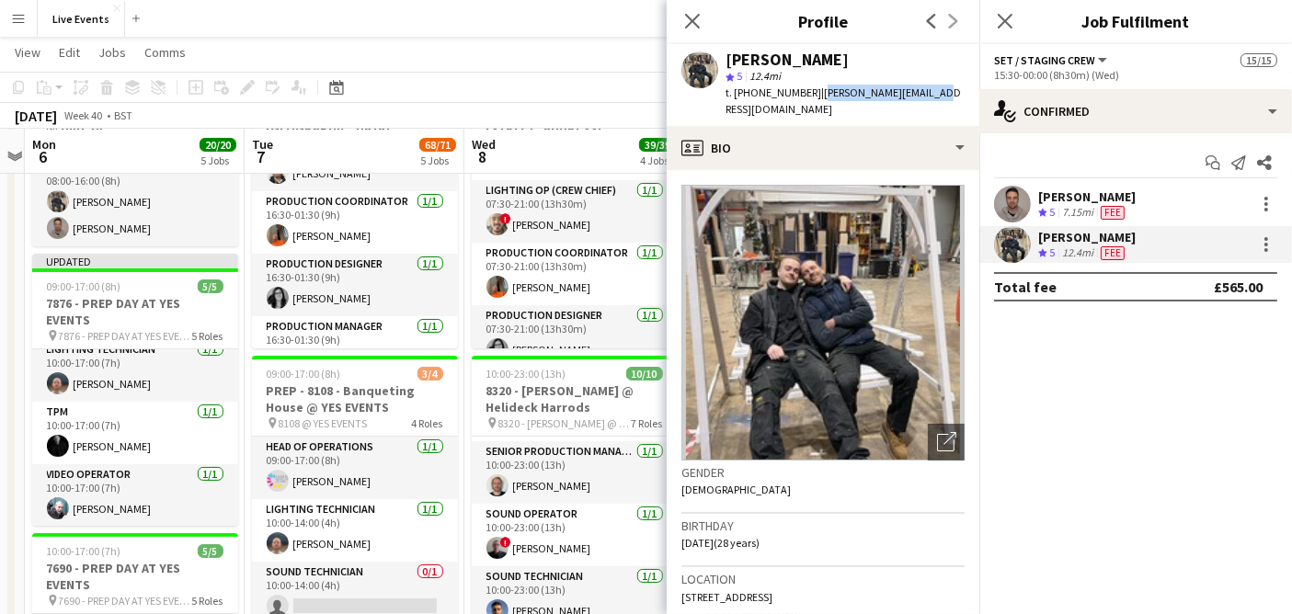
drag, startPoint x: 914, startPoint y: 96, endPoint x: 811, endPoint y: 101, distance: 103.2
click at [811, 101] on div "[PERSON_NAME] star 5 12.4mi t. [PHONE_NUMBER] | [PERSON_NAME][EMAIL_ADDRESS][DO…" at bounding box center [823, 85] width 313 height 82
copy span "[PERSON_NAME][EMAIL_ADDRESS][DOMAIN_NAME]"
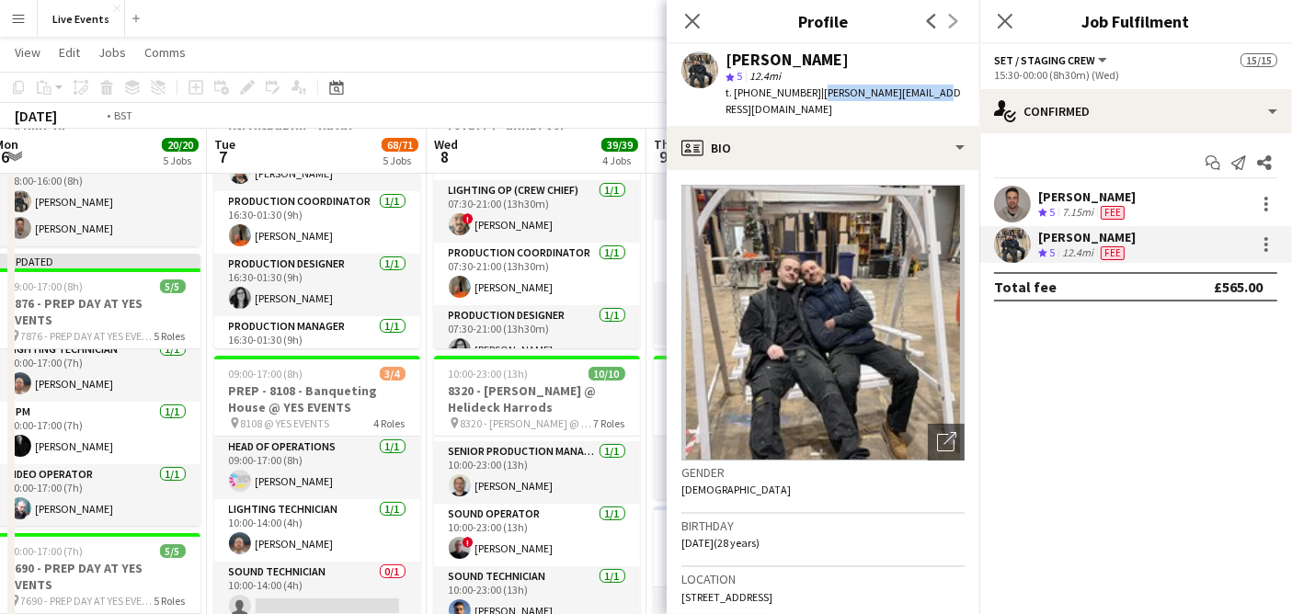
drag, startPoint x: 121, startPoint y: 553, endPoint x: -15, endPoint y: 996, distance: 463.7
drag, startPoint x: 824, startPoint y: 57, endPoint x: 729, endPoint y: 66, distance: 95.2
click at [729, 66] on div "[PERSON_NAME]" at bounding box center [845, 60] width 239 height 17
copy div "[PERSON_NAME]"
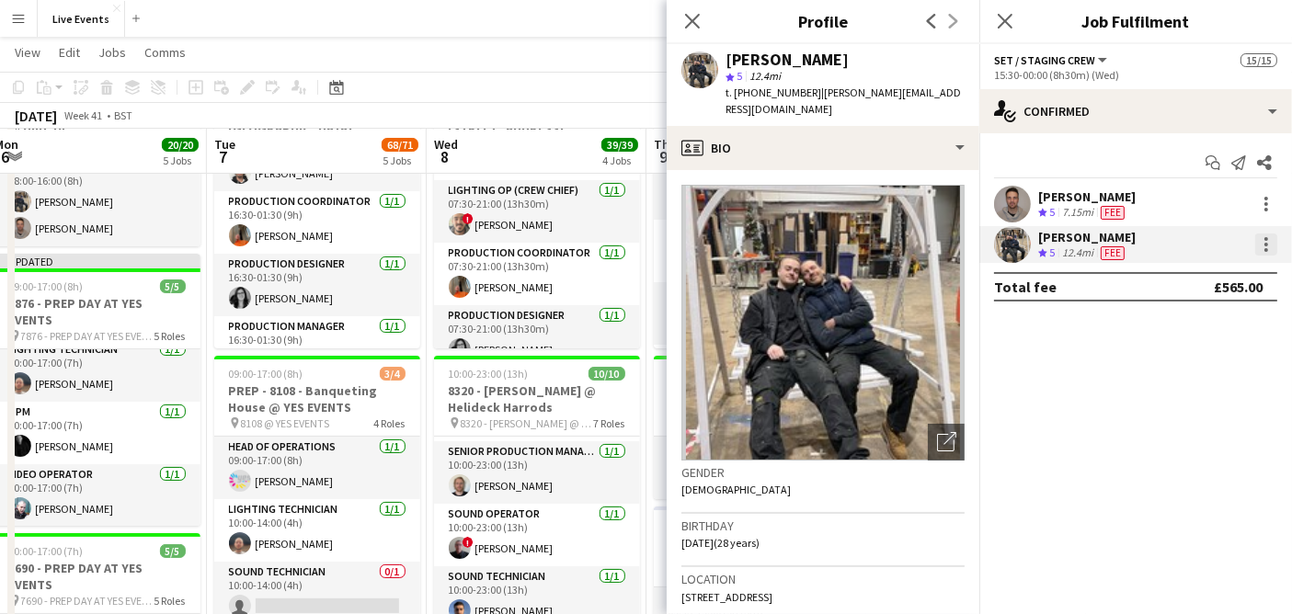
click at [1272, 246] on div at bounding box center [1266, 245] width 22 height 22
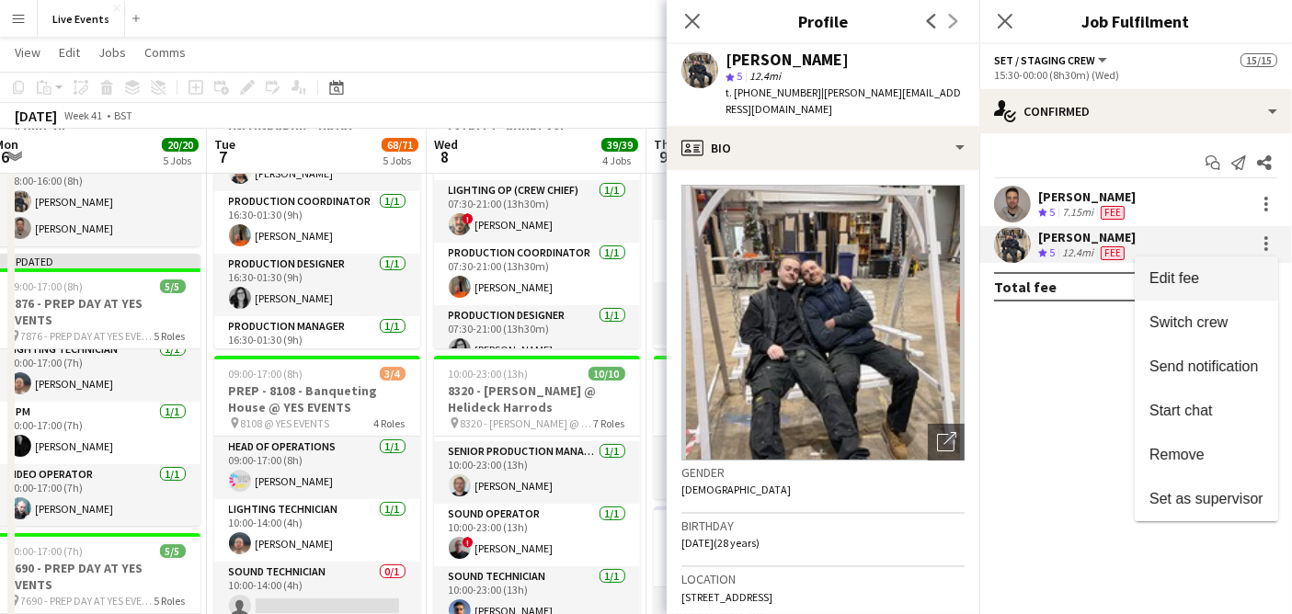
click at [1252, 282] on span "Edit fee" at bounding box center [1207, 278] width 114 height 17
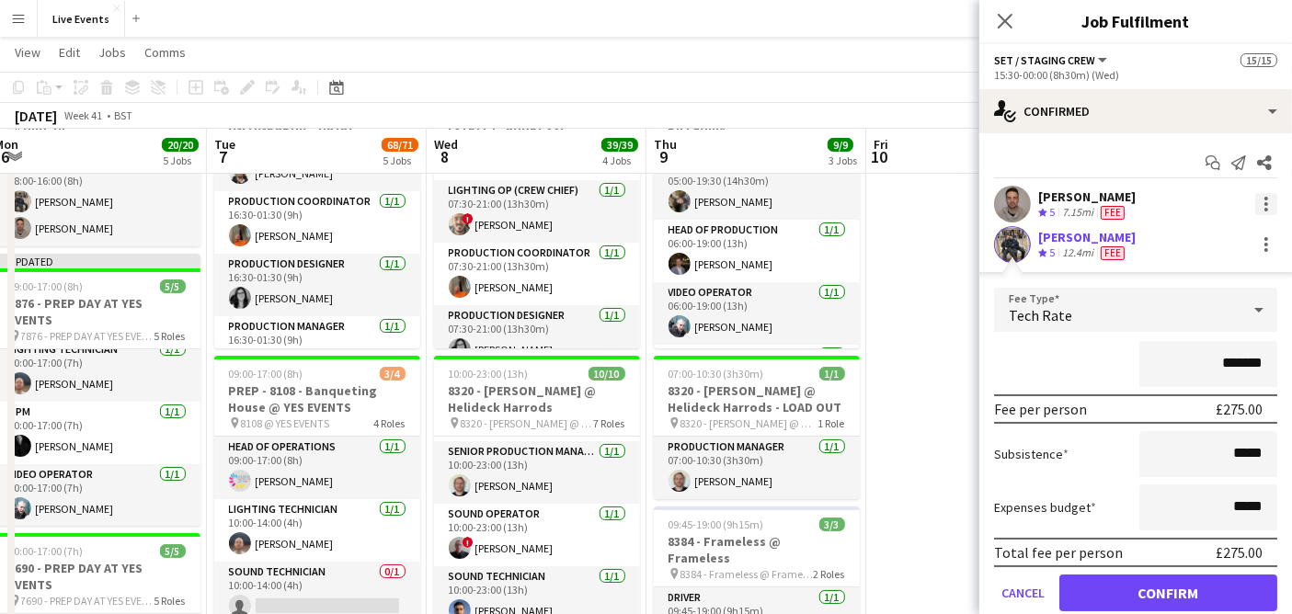
click at [1255, 198] on div at bounding box center [1266, 204] width 22 height 22
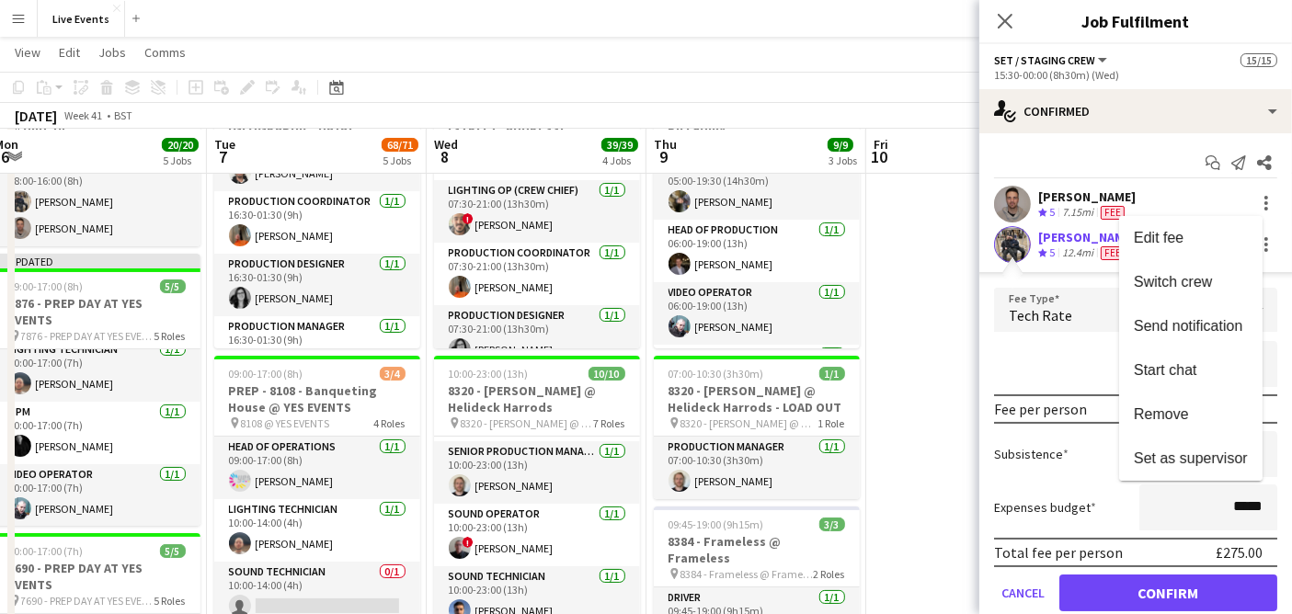
click at [1069, 209] on div at bounding box center [646, 307] width 1292 height 614
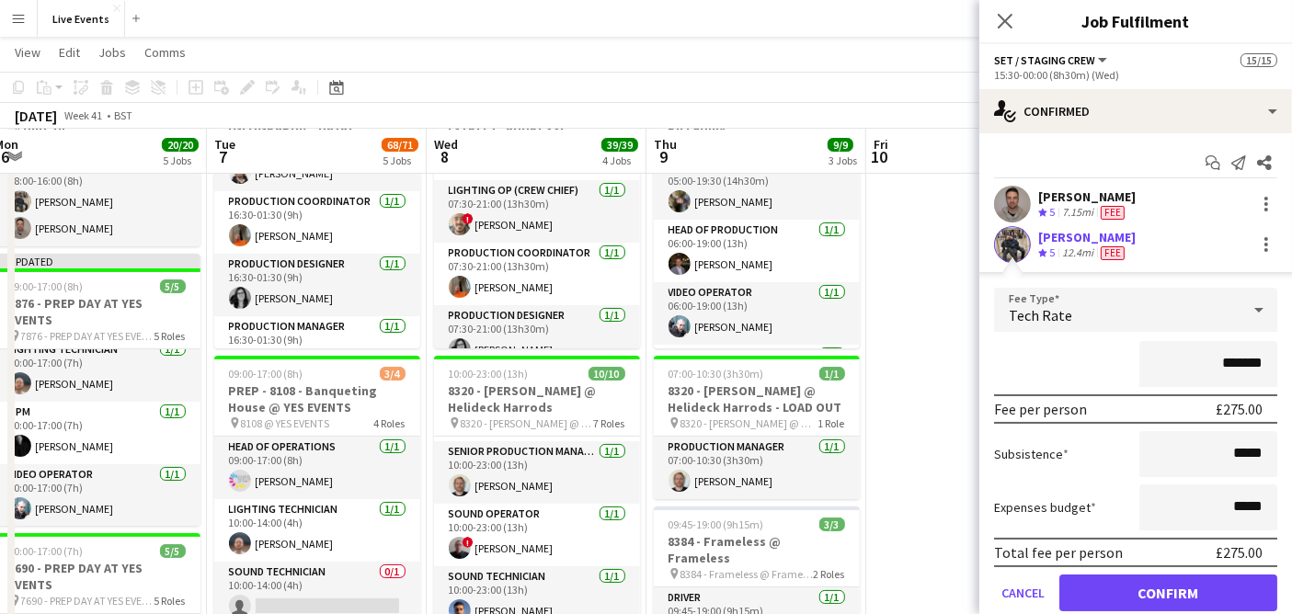
click at [1104, 195] on div "[PERSON_NAME]" at bounding box center [1086, 197] width 97 height 17
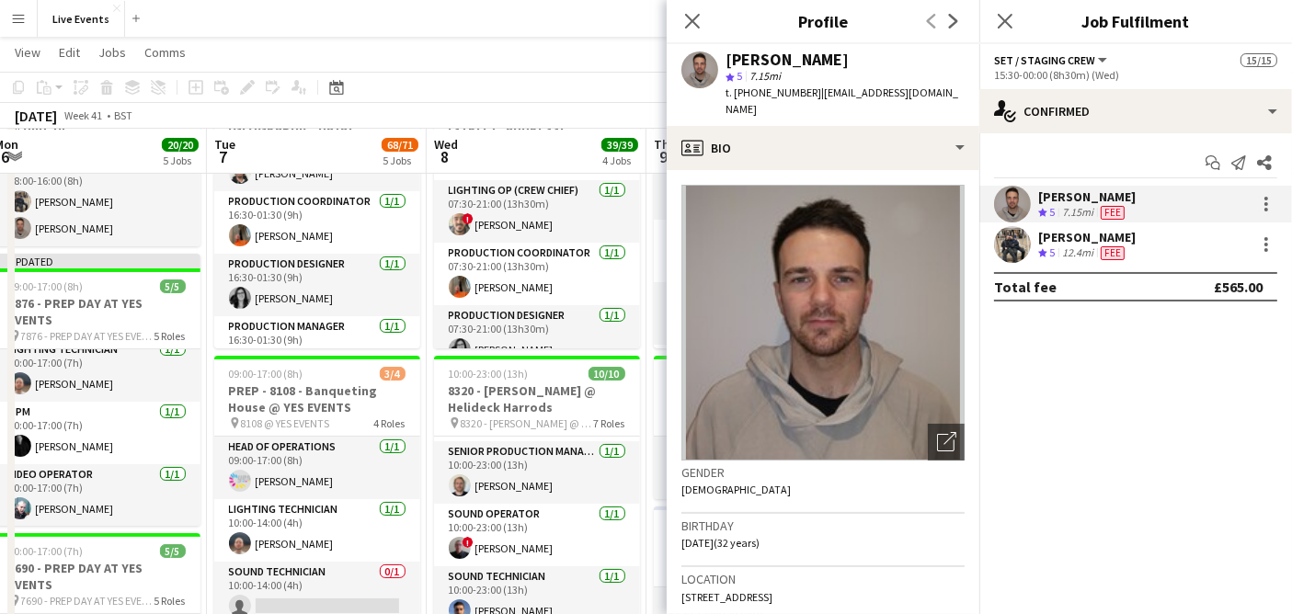
click at [1135, 246] on div "[PERSON_NAME] Crew rating 5 12.4mi Fee" at bounding box center [1135, 244] width 313 height 37
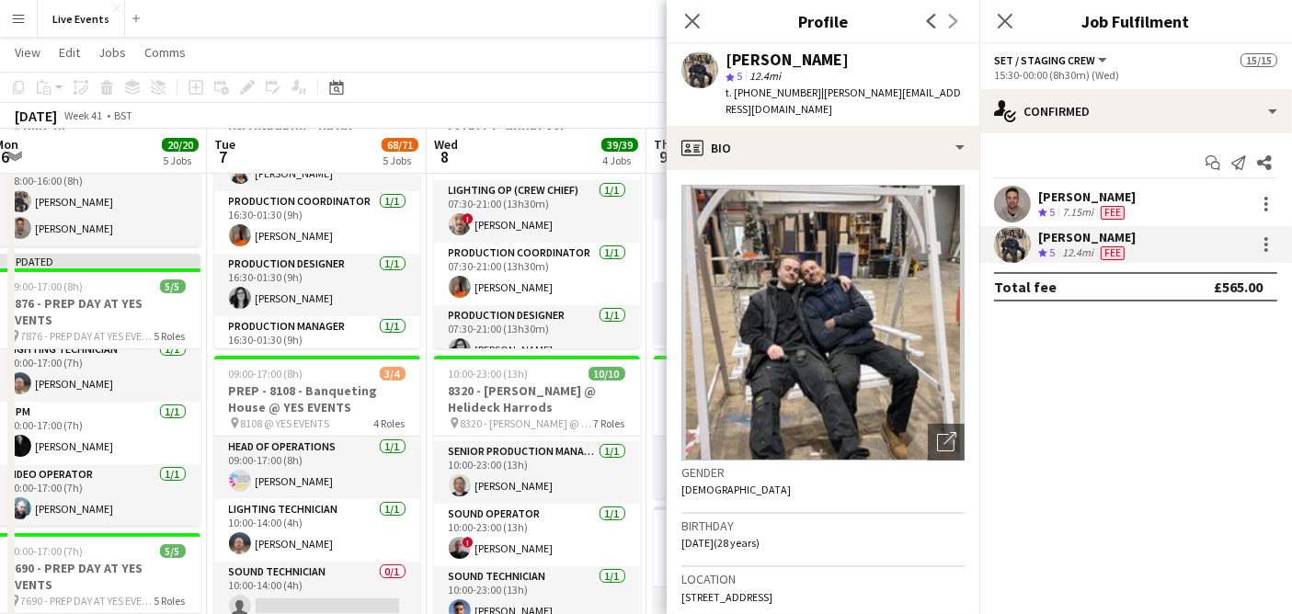
click at [1277, 240] on div "[PERSON_NAME] Crew rating 5 12.4mi Fee" at bounding box center [1135, 244] width 313 height 37
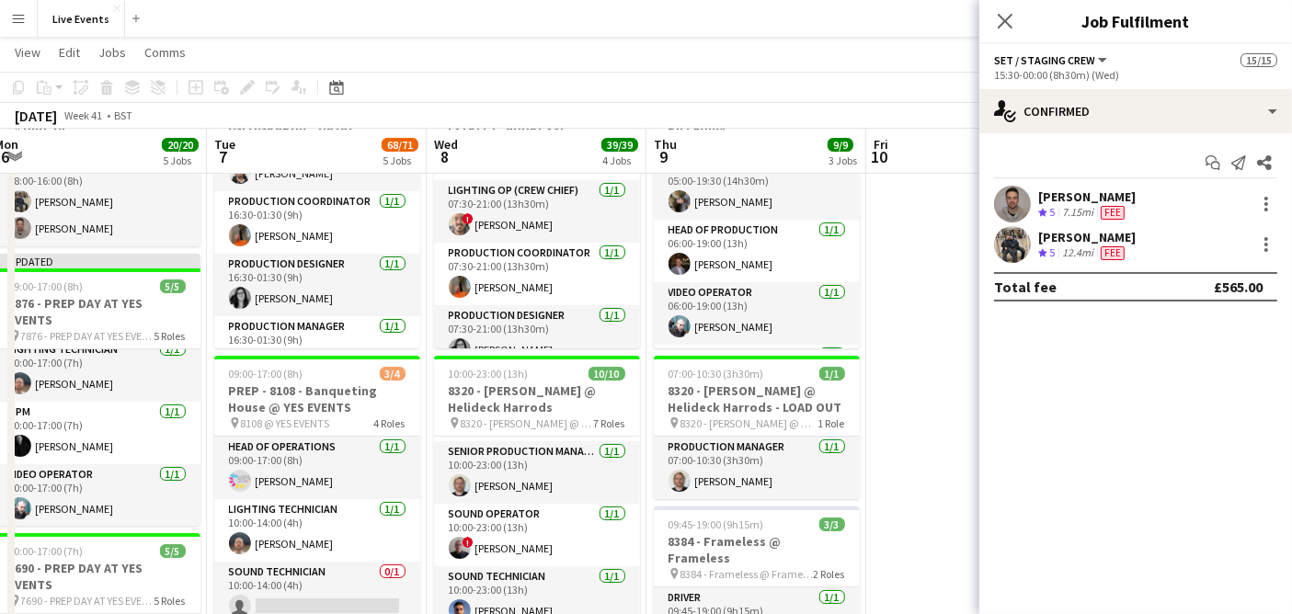
click at [1177, 220] on div "[PERSON_NAME] Crew rating 5 7.15mi Fee" at bounding box center [1135, 204] width 313 height 37
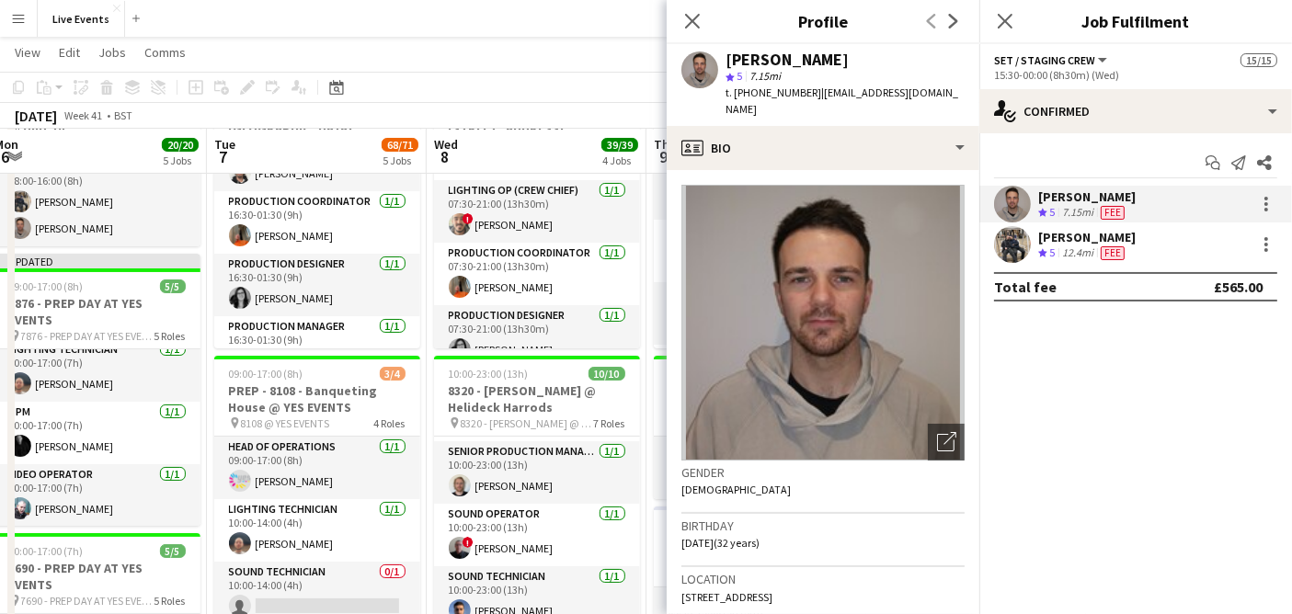
click at [1161, 244] on div "[PERSON_NAME] Crew rating 5 12.4mi Fee" at bounding box center [1135, 244] width 313 height 37
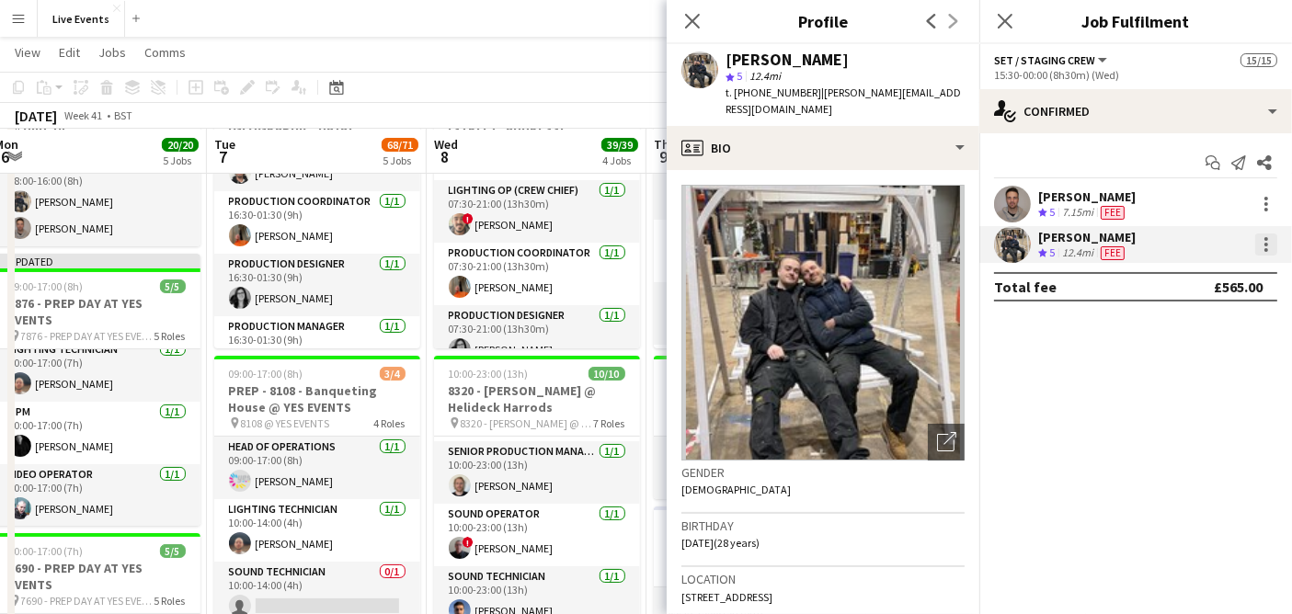
click at [1258, 239] on div at bounding box center [1266, 245] width 22 height 22
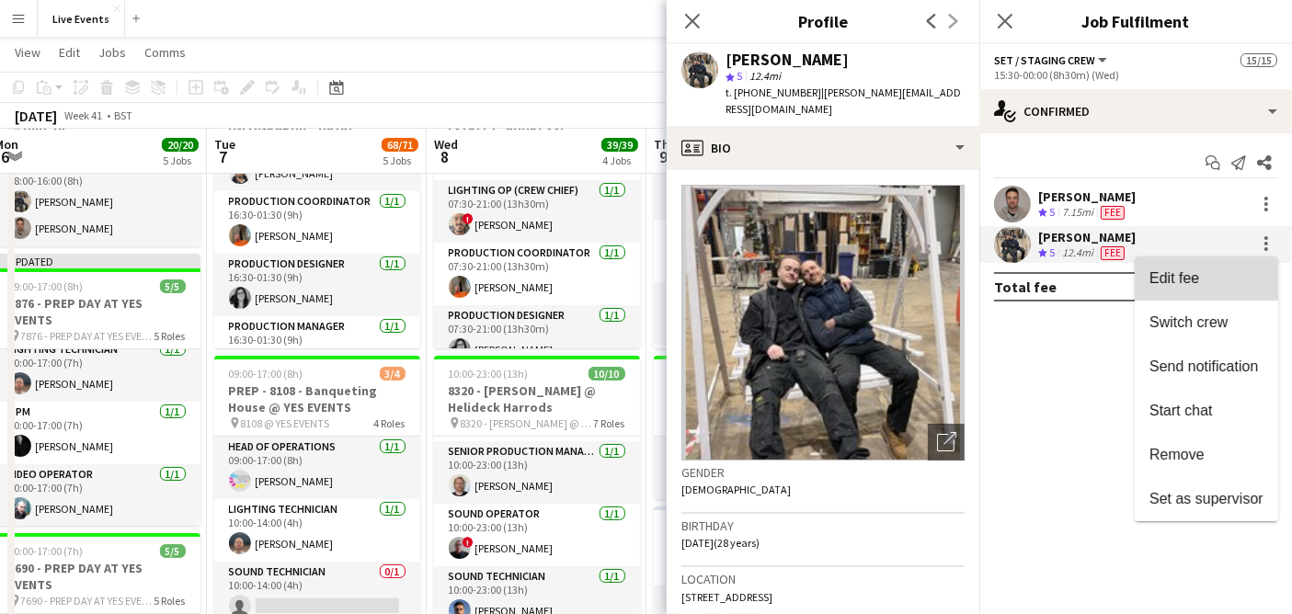
click at [1174, 285] on span "Edit fee" at bounding box center [1175, 278] width 50 height 16
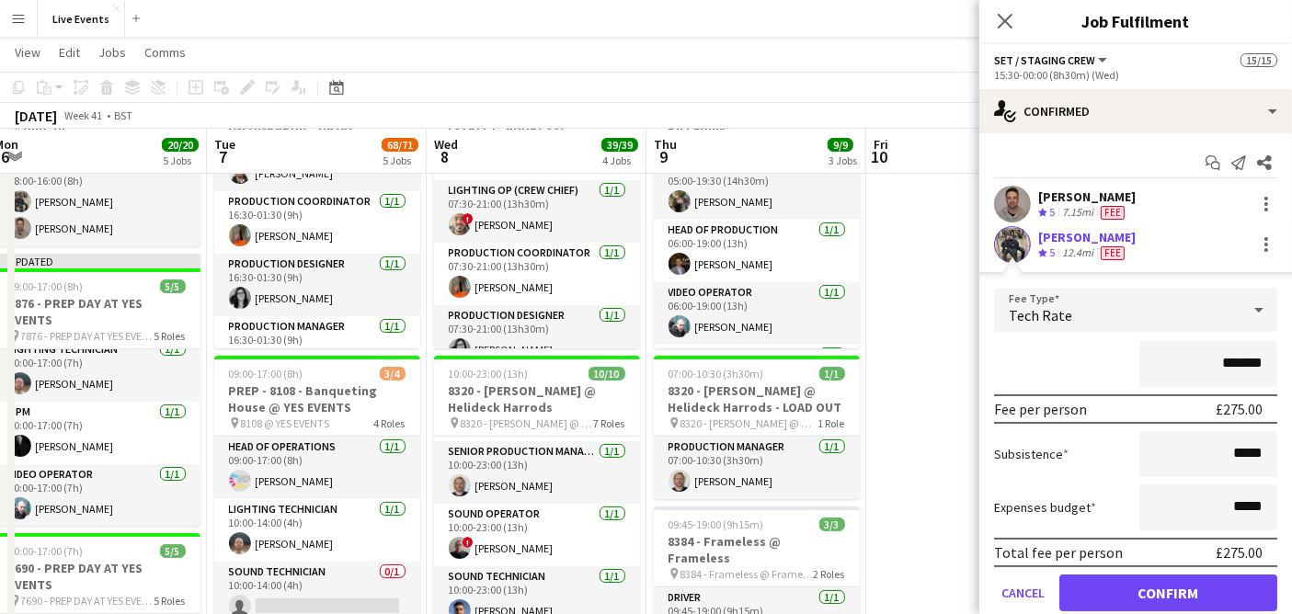
drag, startPoint x: 1208, startPoint y: 358, endPoint x: 1258, endPoint y: 354, distance: 50.7
click at [1254, 357] on input "*******" at bounding box center [1208, 364] width 138 height 46
type input "****"
click at [1167, 587] on button "Confirm" at bounding box center [1168, 593] width 218 height 37
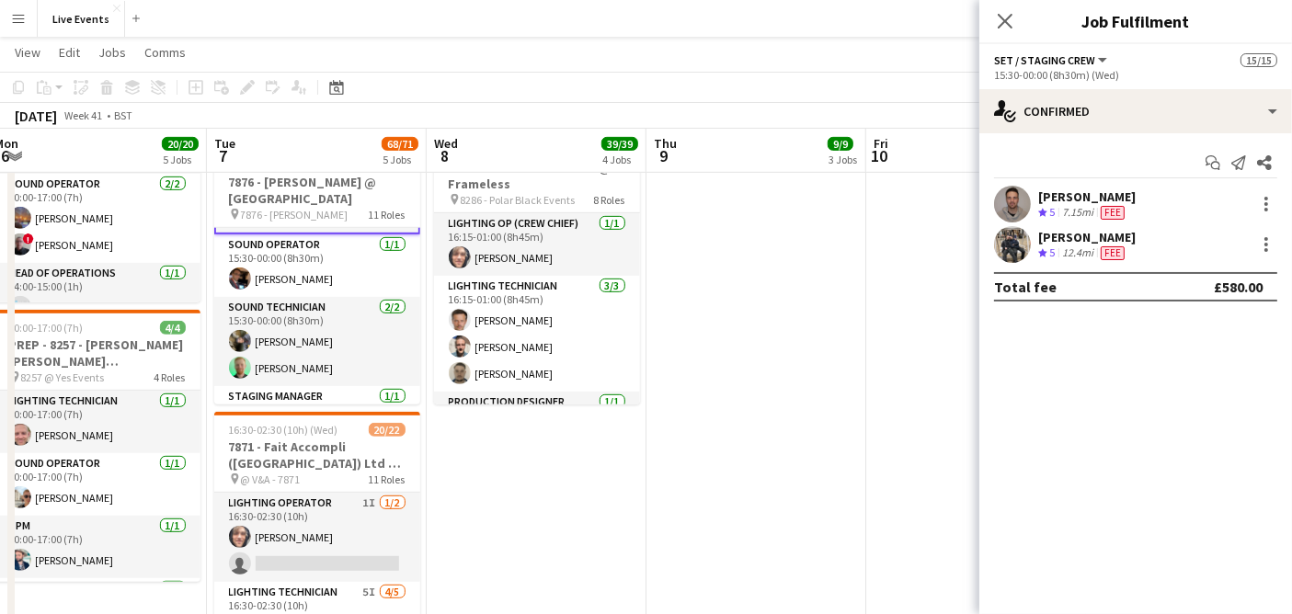
scroll to position [304, 0]
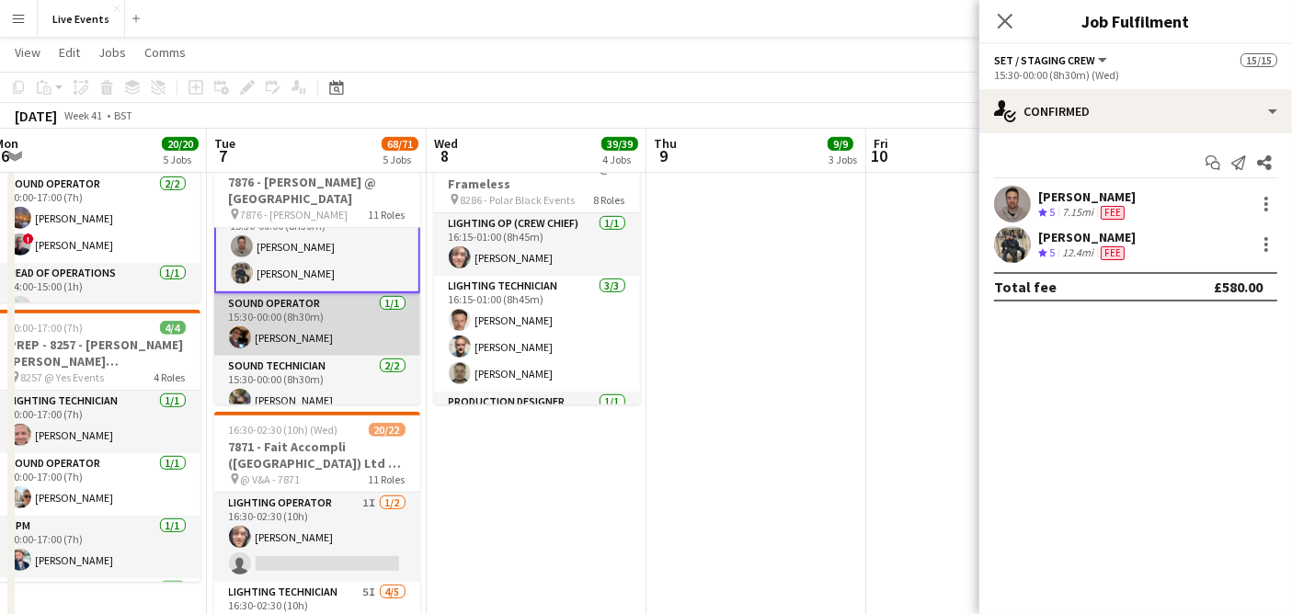
click at [258, 324] on app-card-role "Sound Operator [DATE] 15:30-00:00 (8h30m) [PERSON_NAME]" at bounding box center [317, 324] width 206 height 63
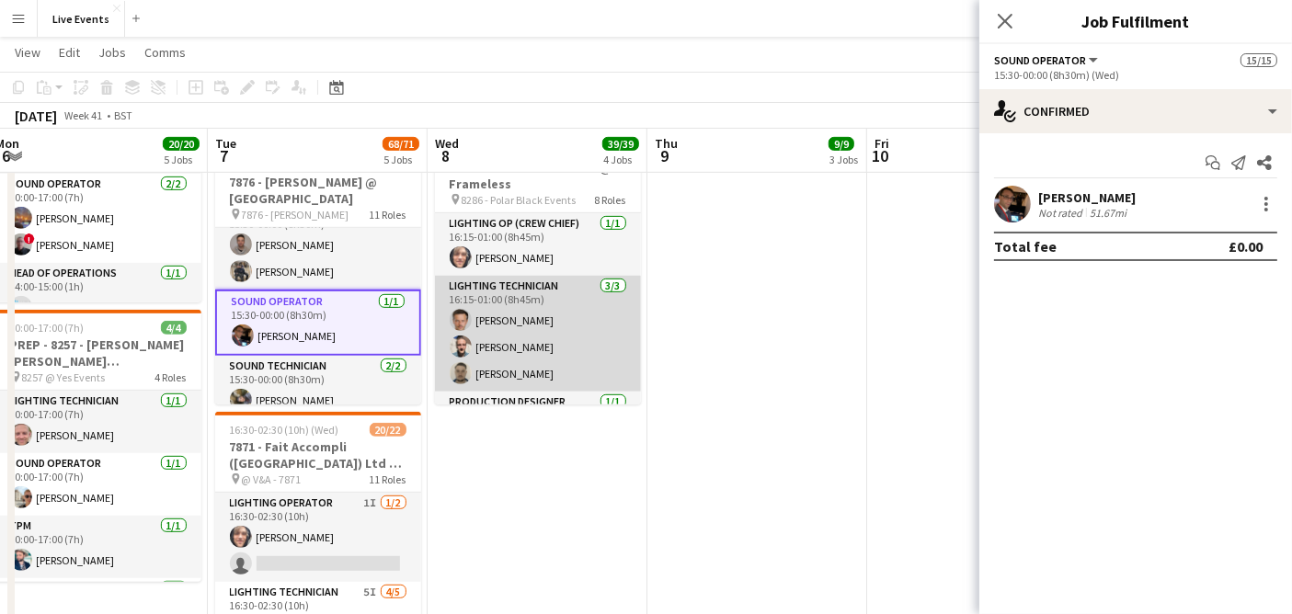
scroll to position [303, 0]
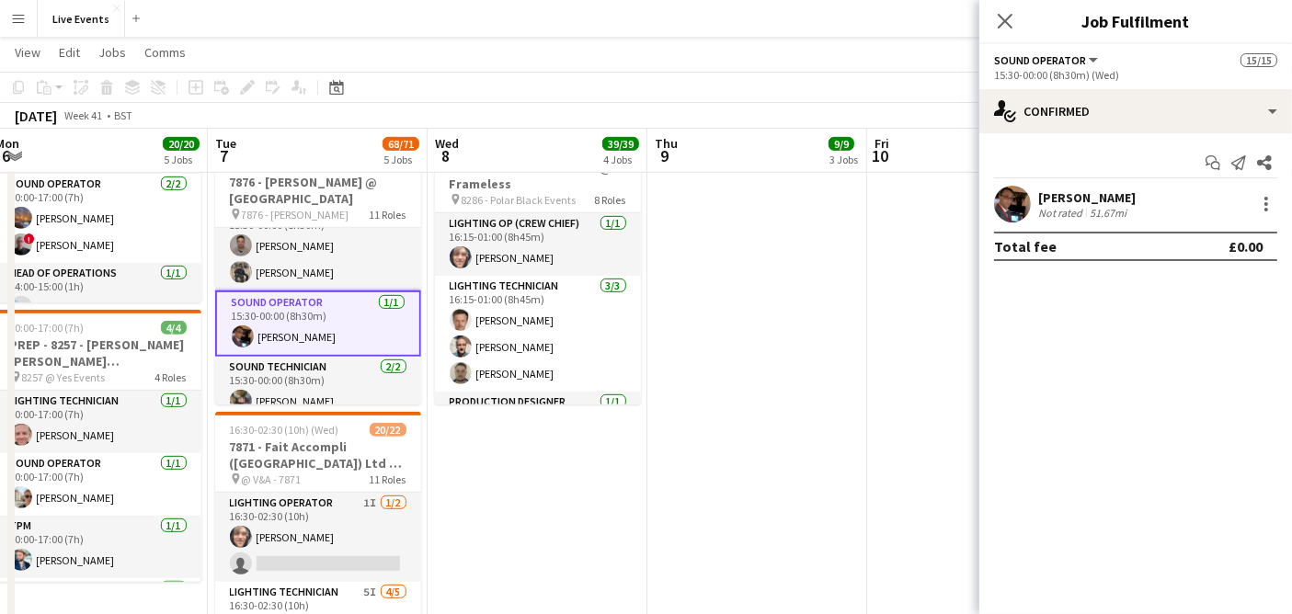
click at [1253, 209] on div at bounding box center [1265, 204] width 26 height 22
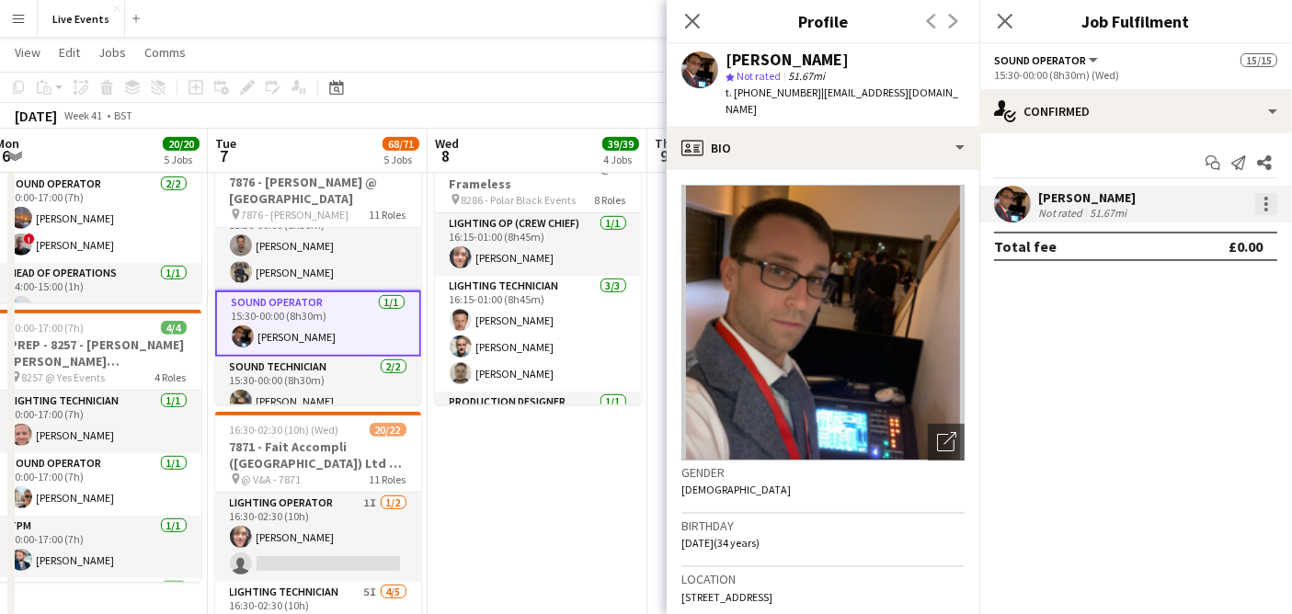
click at [1264, 197] on div at bounding box center [1266, 204] width 22 height 22
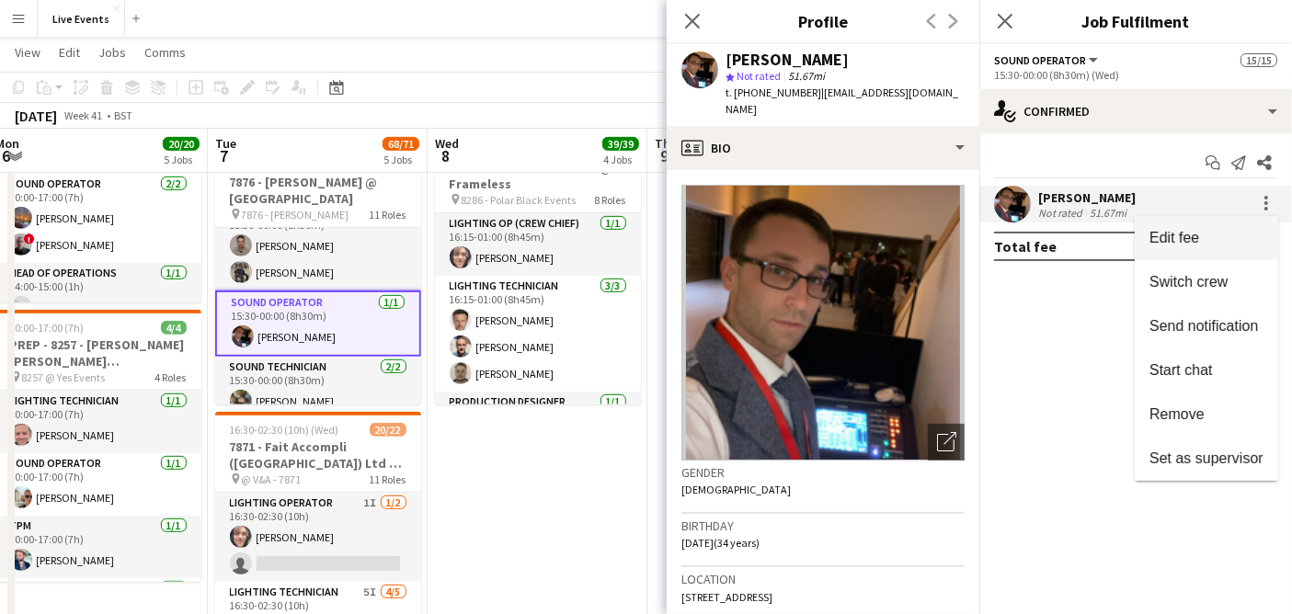
click at [1196, 237] on span "Edit fee" at bounding box center [1175, 238] width 50 height 16
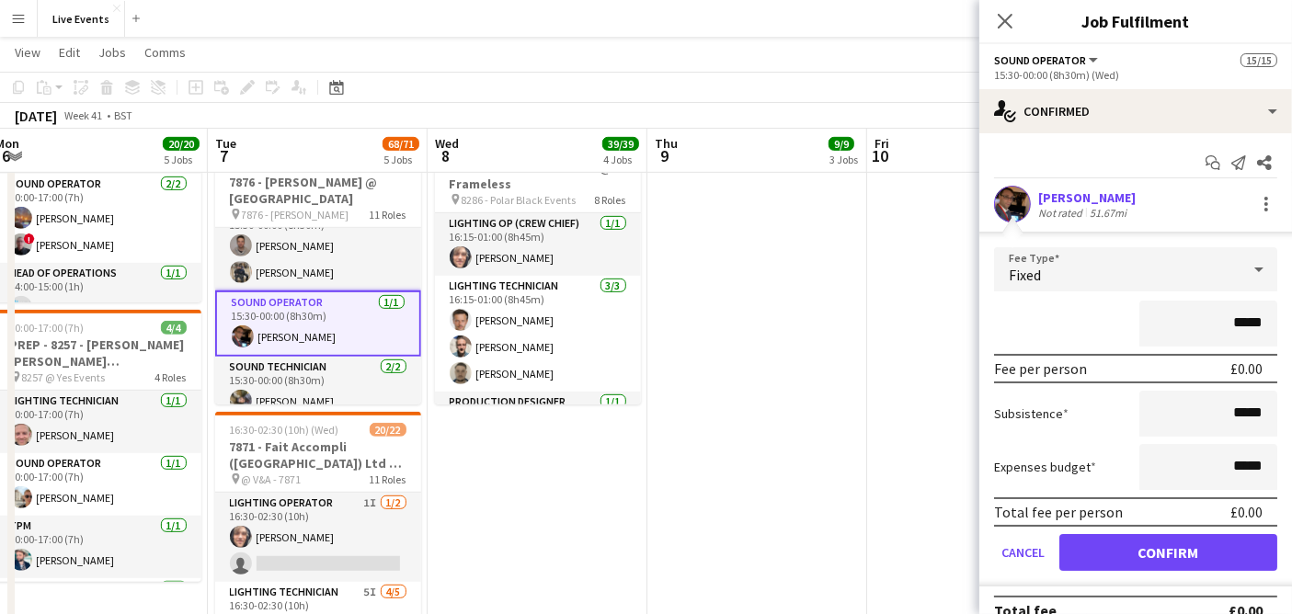
drag, startPoint x: 1219, startPoint y: 321, endPoint x: 1259, endPoint y: 327, distance: 41.0
click at [1259, 327] on input "*****" at bounding box center [1208, 324] width 138 height 46
type input "*******"
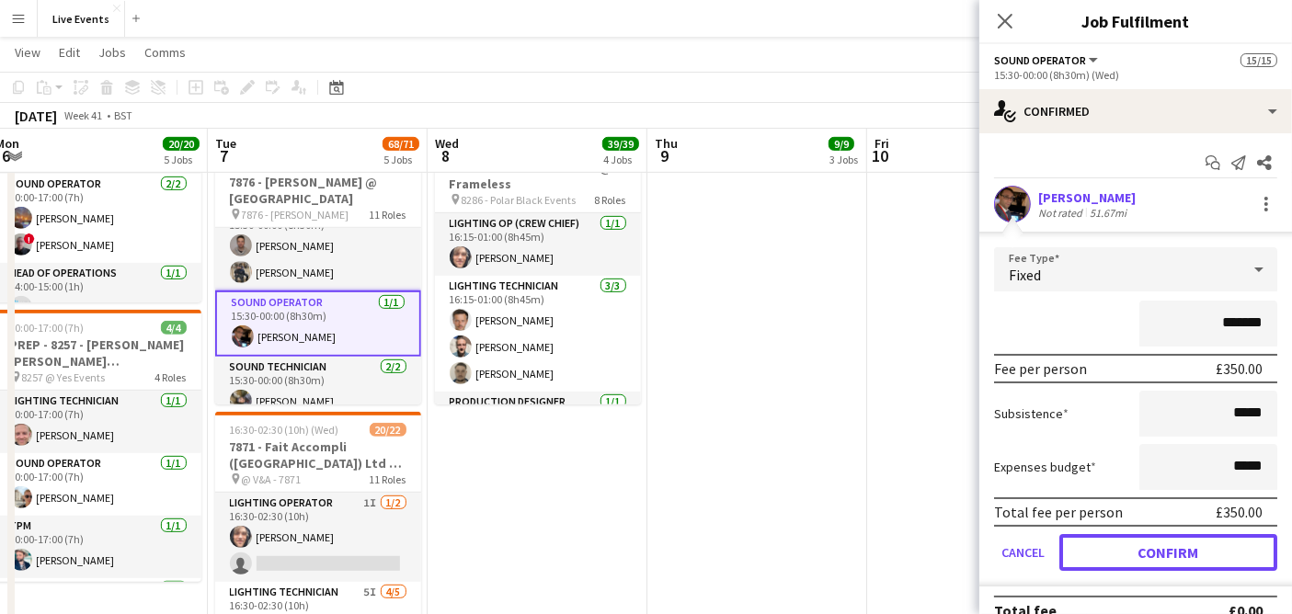
click at [1155, 551] on button "Confirm" at bounding box center [1168, 552] width 218 height 37
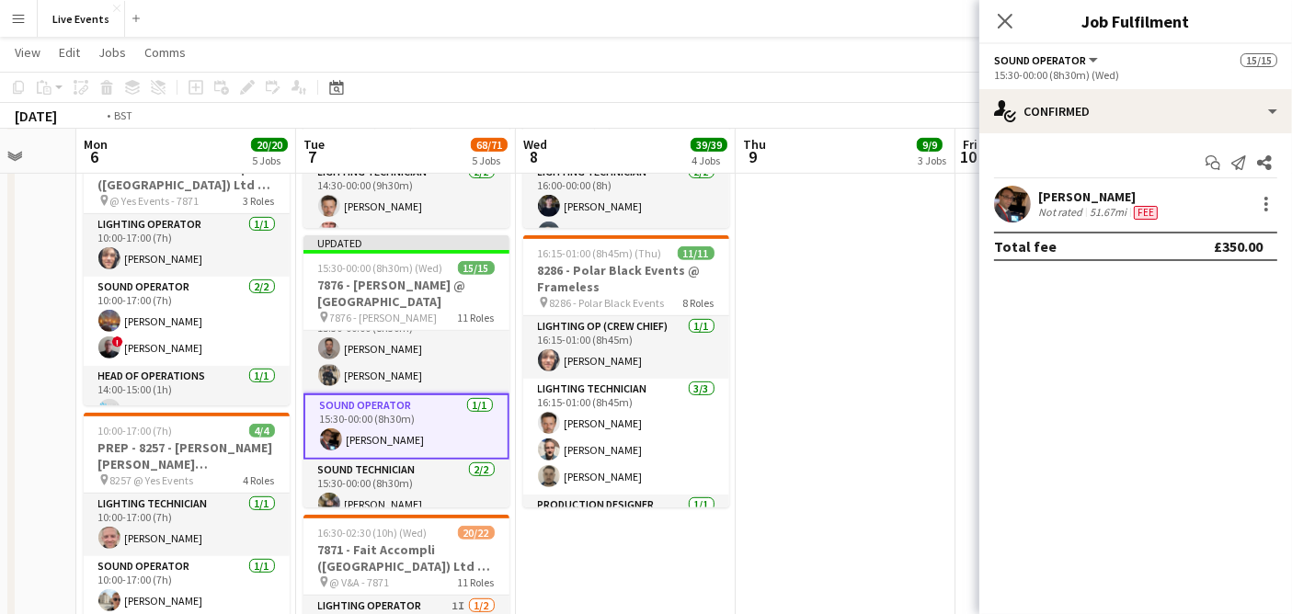
scroll to position [0, 578]
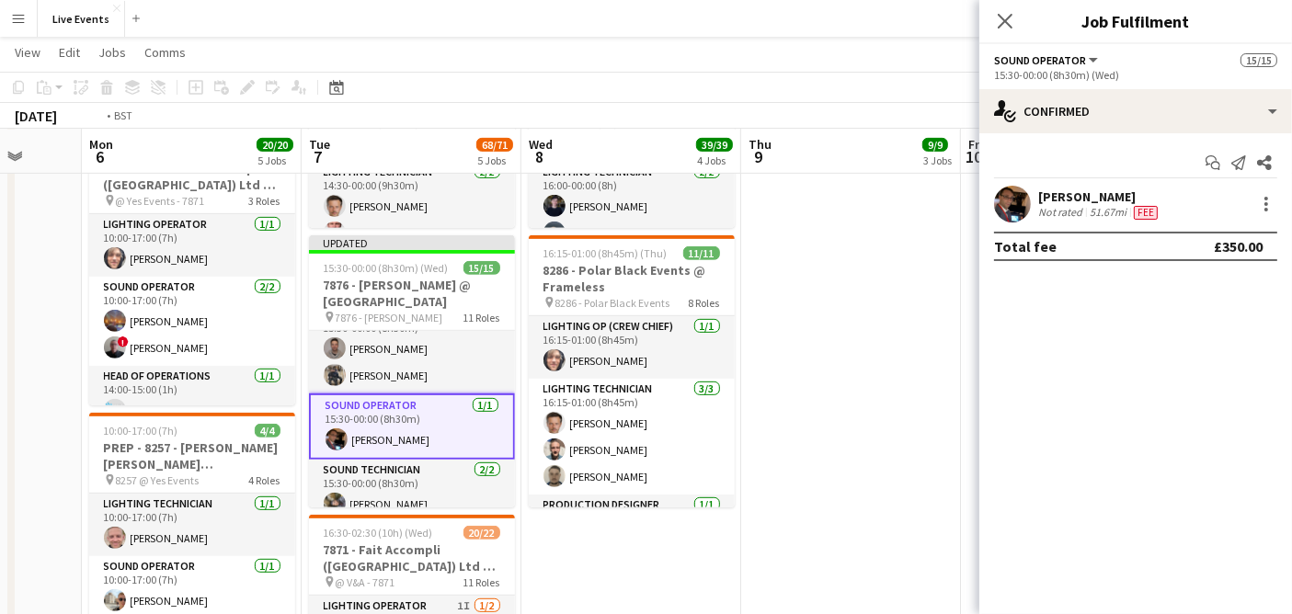
drag, startPoint x: 612, startPoint y: 567, endPoint x: 705, endPoint y: 555, distance: 94.5
click at [705, 555] on app-calendar-viewport "Fri 3 Sat 4 Sun 5 Mon 6 20/20 5 Jobs Tue 7 68/71 5 Jobs Wed 8 39/39 4 Jobs Thu …" at bounding box center [646, 39] width 1292 height 1569
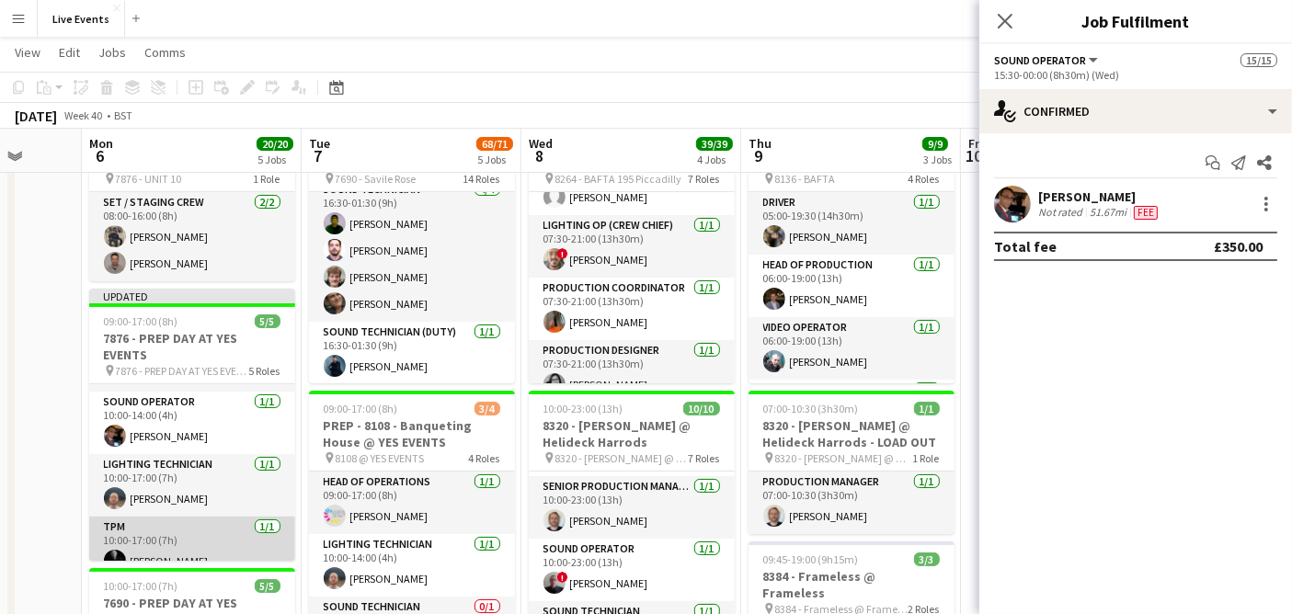
scroll to position [33, 0]
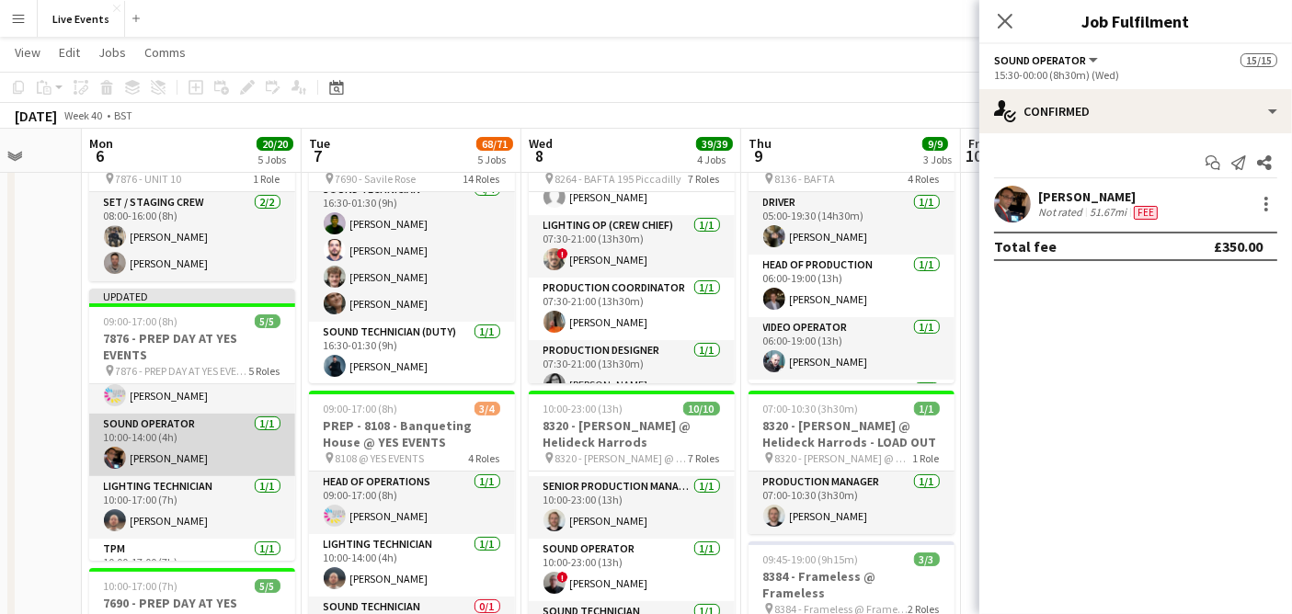
click at [203, 463] on app-card-role "Sound Operator [DATE] 10:00-14:00 (4h) [PERSON_NAME]" at bounding box center [192, 445] width 206 height 63
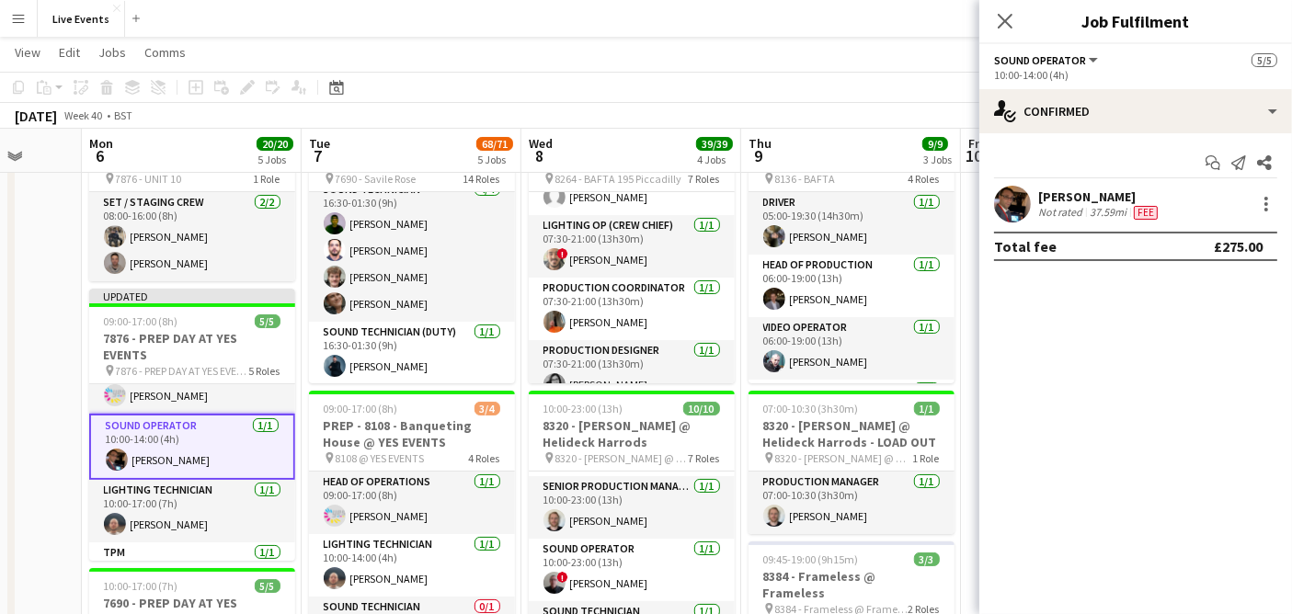
click at [1288, 208] on div "[PERSON_NAME] Not rated 37.59mi Fee" at bounding box center [1135, 204] width 313 height 37
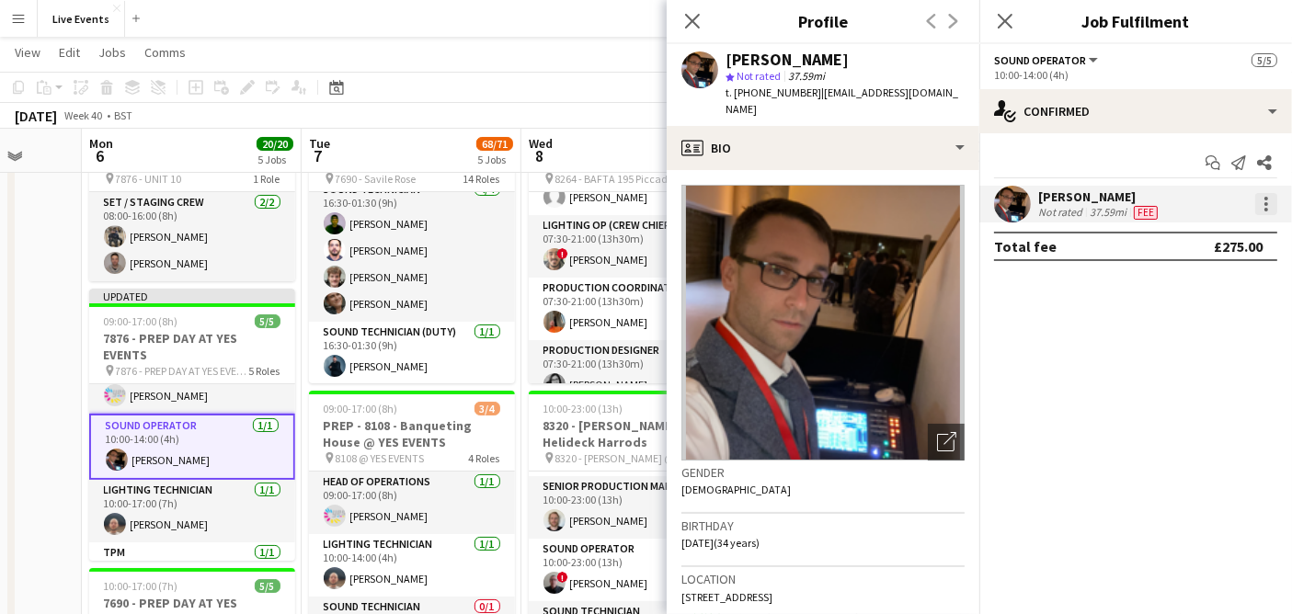
click at [1269, 199] on div at bounding box center [1266, 204] width 22 height 22
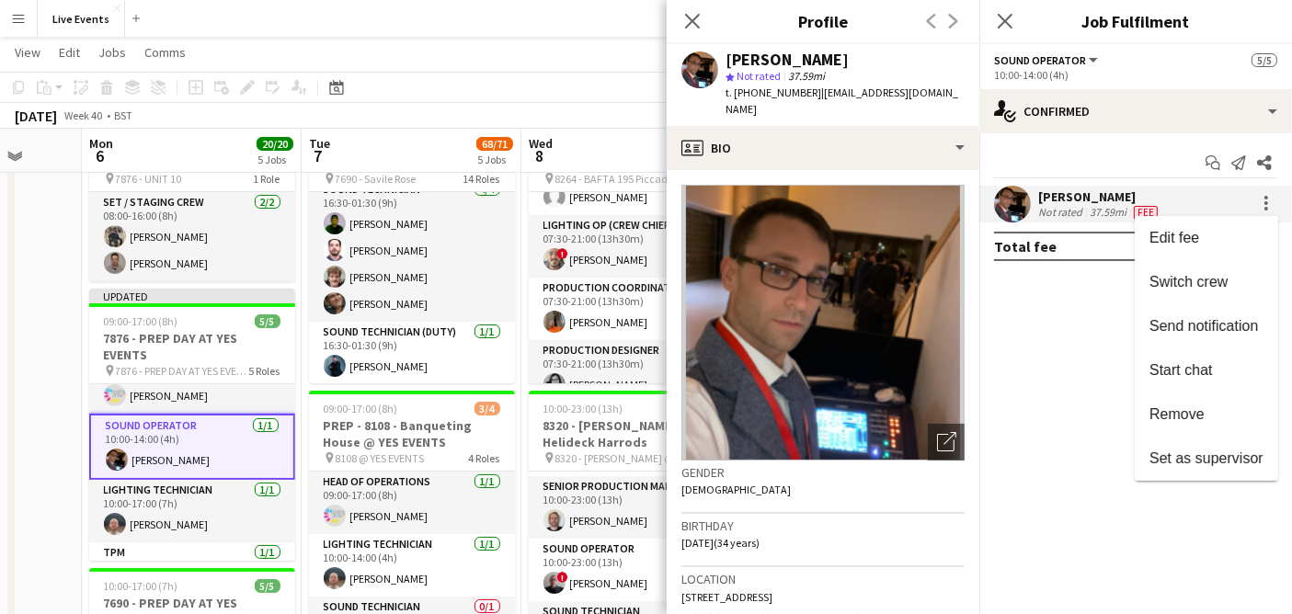
click at [1267, 199] on div at bounding box center [646, 307] width 1292 height 614
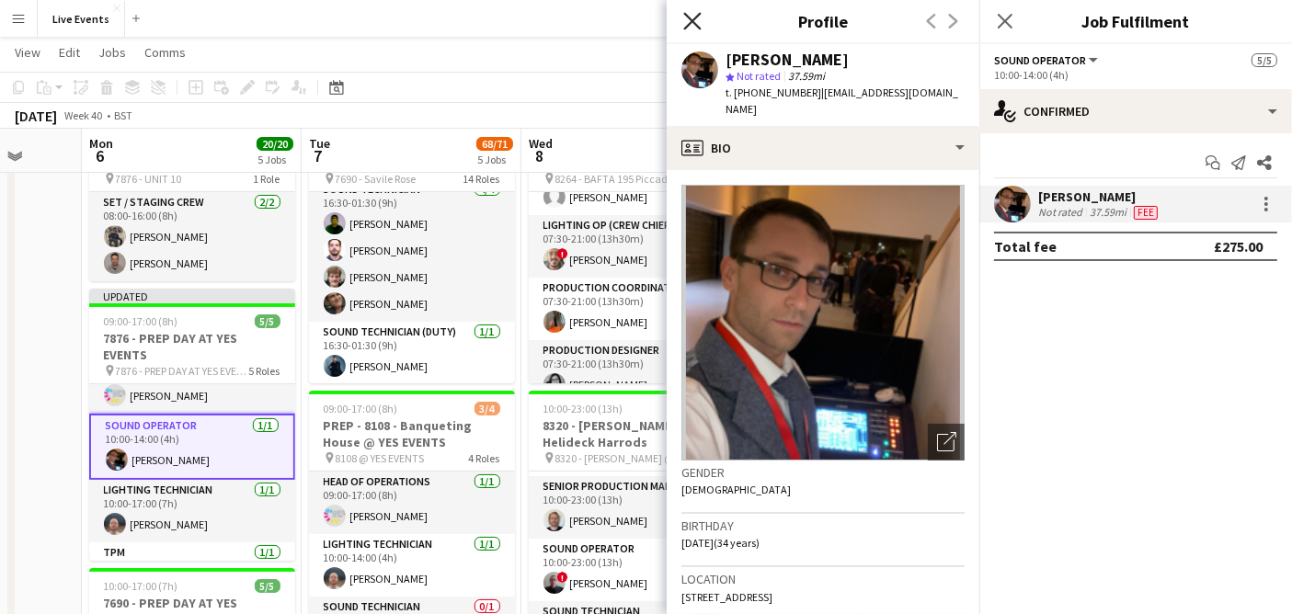
click at [694, 22] on icon at bounding box center [691, 20] width 17 height 17
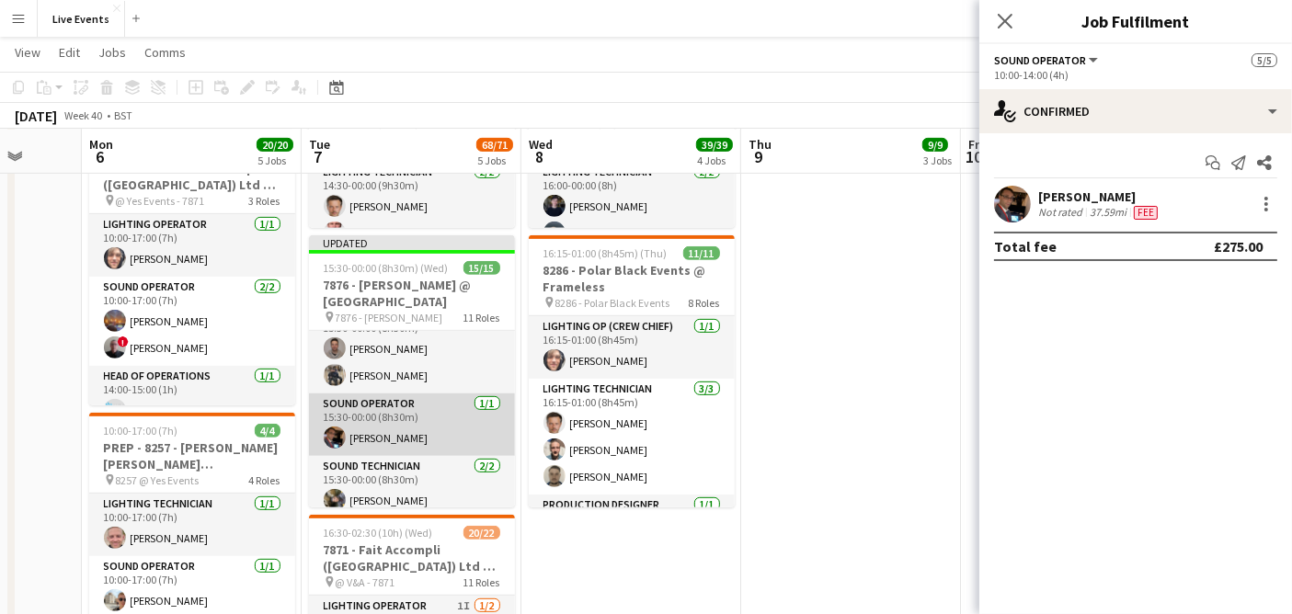
scroll to position [406, 0]
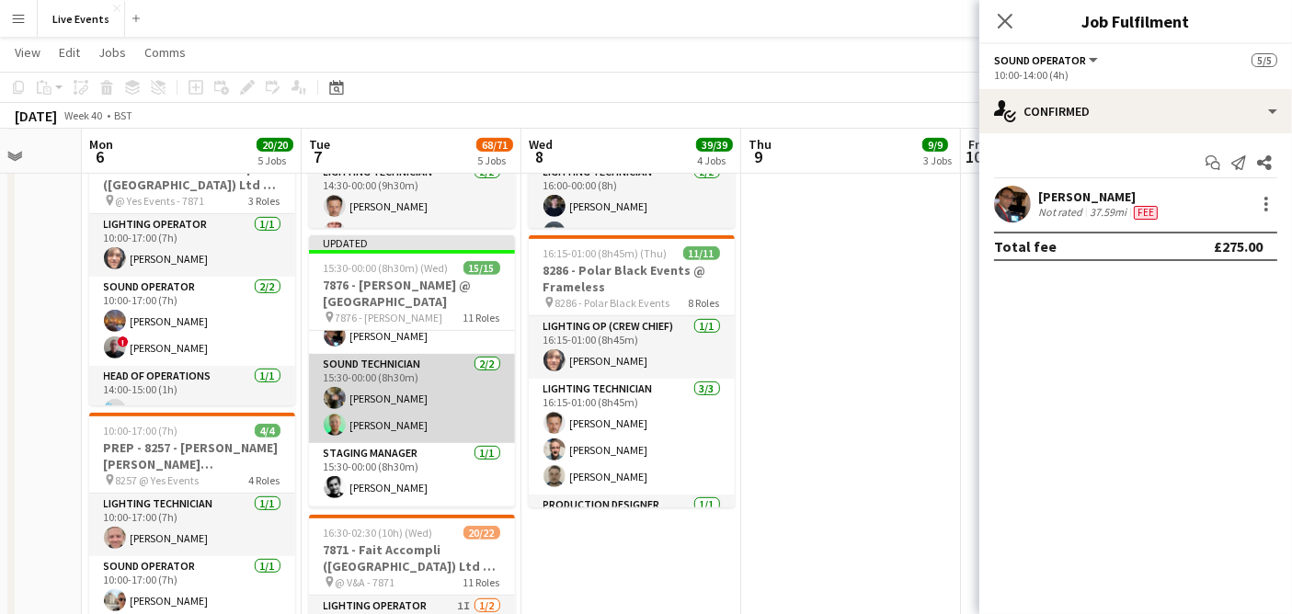
click at [384, 408] on app-card-role "Sound Technician [DATE] 15:30-00:00 (8h30m) [PERSON_NAME] [PERSON_NAME]" at bounding box center [412, 398] width 206 height 89
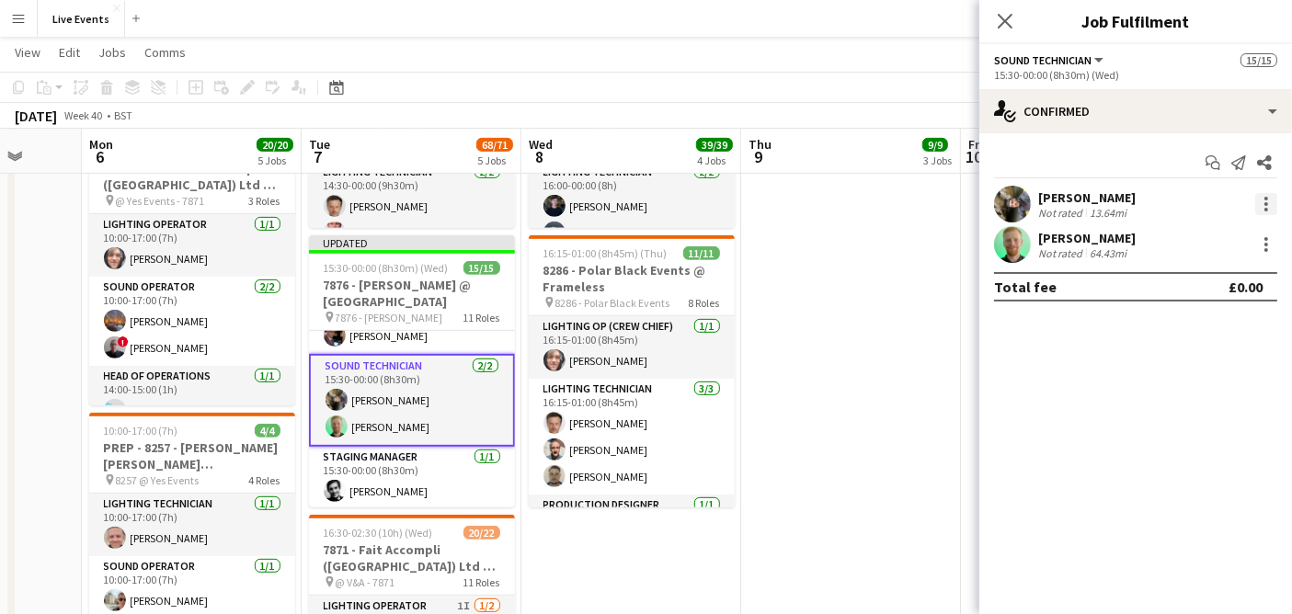
click at [1270, 200] on div at bounding box center [1266, 204] width 22 height 22
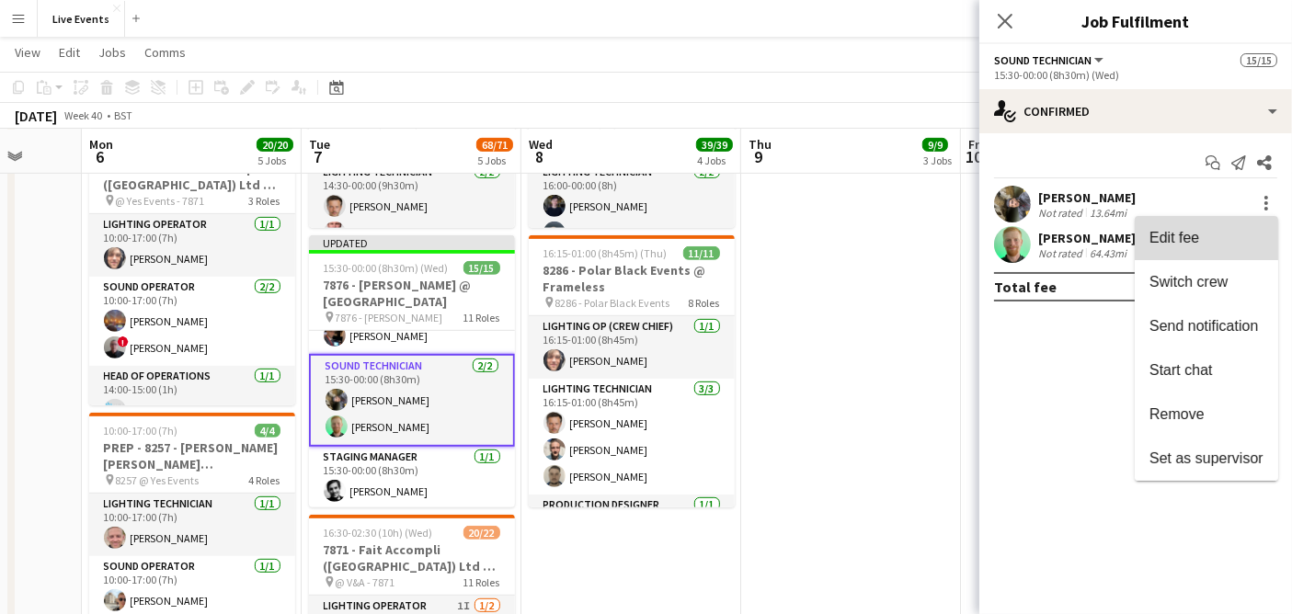
click at [1227, 241] on span "Edit fee" at bounding box center [1207, 238] width 114 height 17
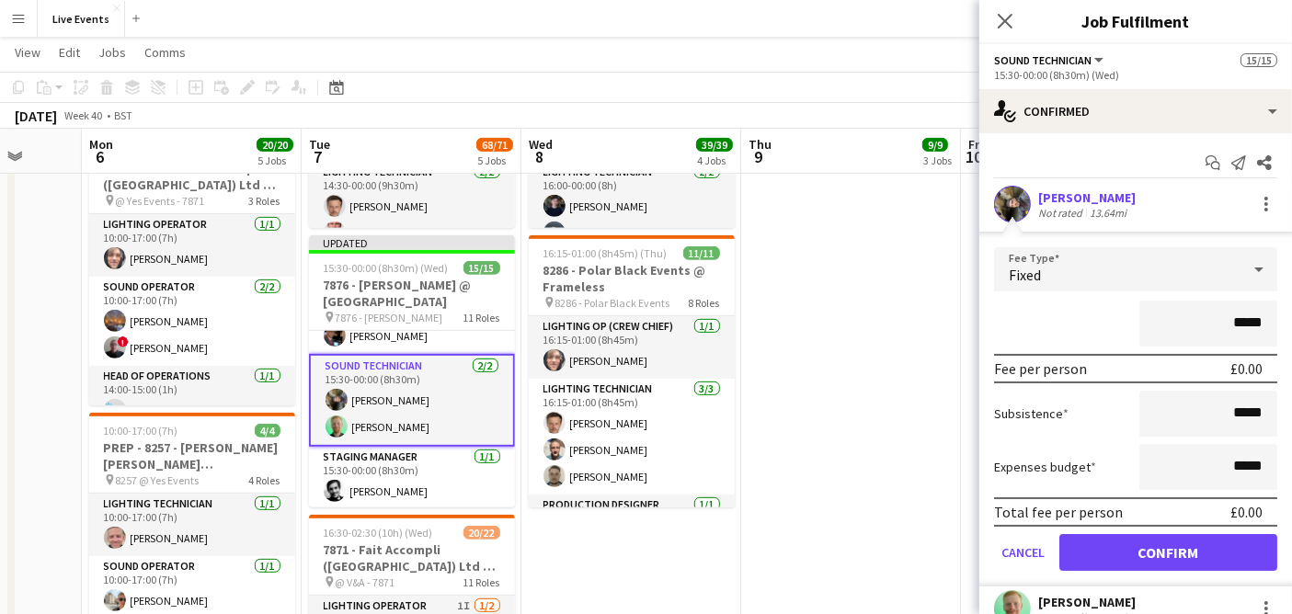
drag, startPoint x: 1224, startPoint y: 317, endPoint x: 1285, endPoint y: 325, distance: 61.1
click at [1285, 325] on mat-expansion-panel "check Confirmed Start chat Send notification Share [PERSON_NAME] Not rated 13.6…" at bounding box center [1135, 373] width 313 height 481
type input "****"
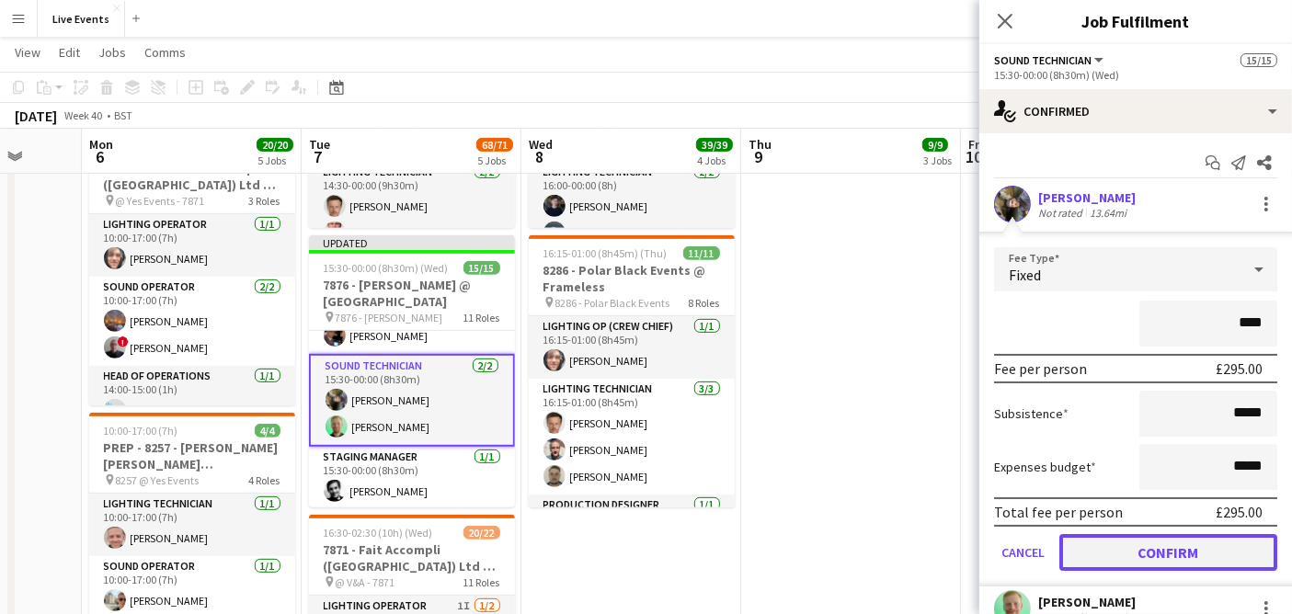
click at [1162, 553] on button "Confirm" at bounding box center [1168, 552] width 218 height 37
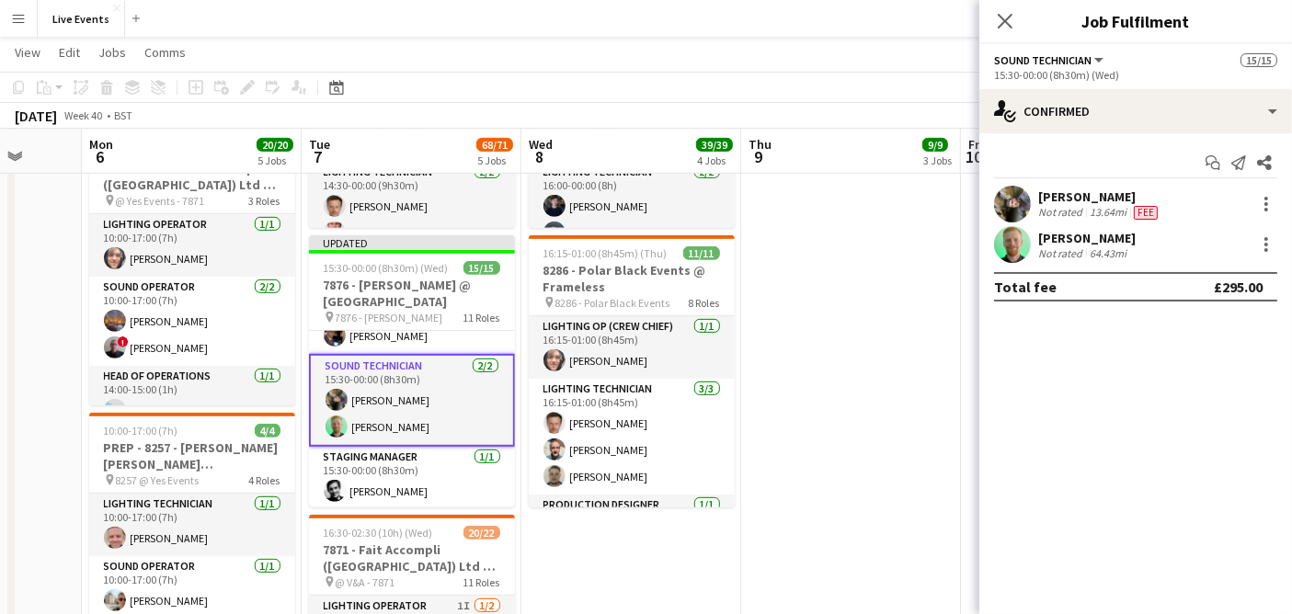
click at [1266, 230] on div "[PERSON_NAME] Not rated 64.43mi" at bounding box center [1135, 244] width 313 height 37
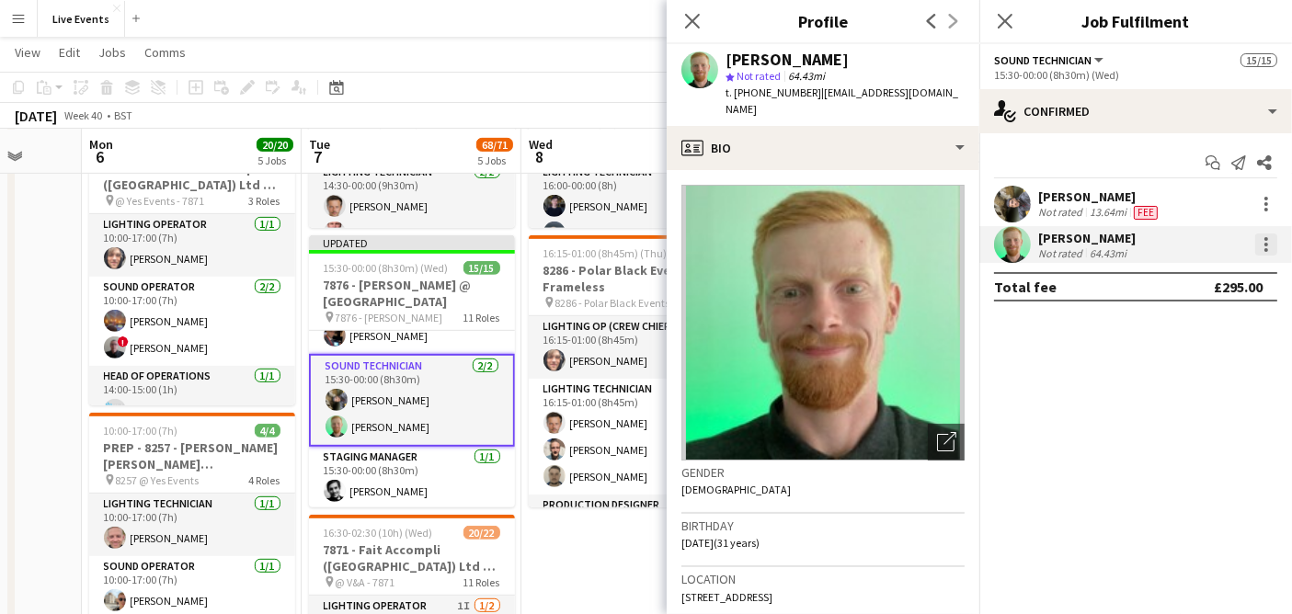
click at [1269, 245] on div at bounding box center [1266, 245] width 22 height 22
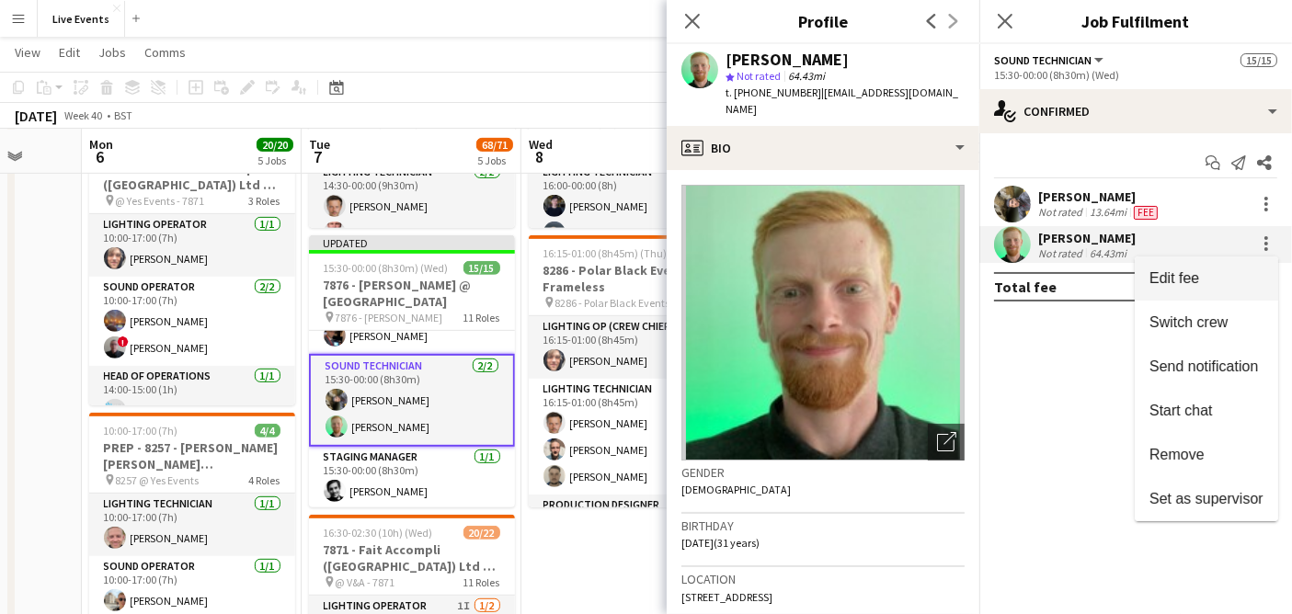
click at [1254, 270] on span "Edit fee" at bounding box center [1207, 278] width 114 height 17
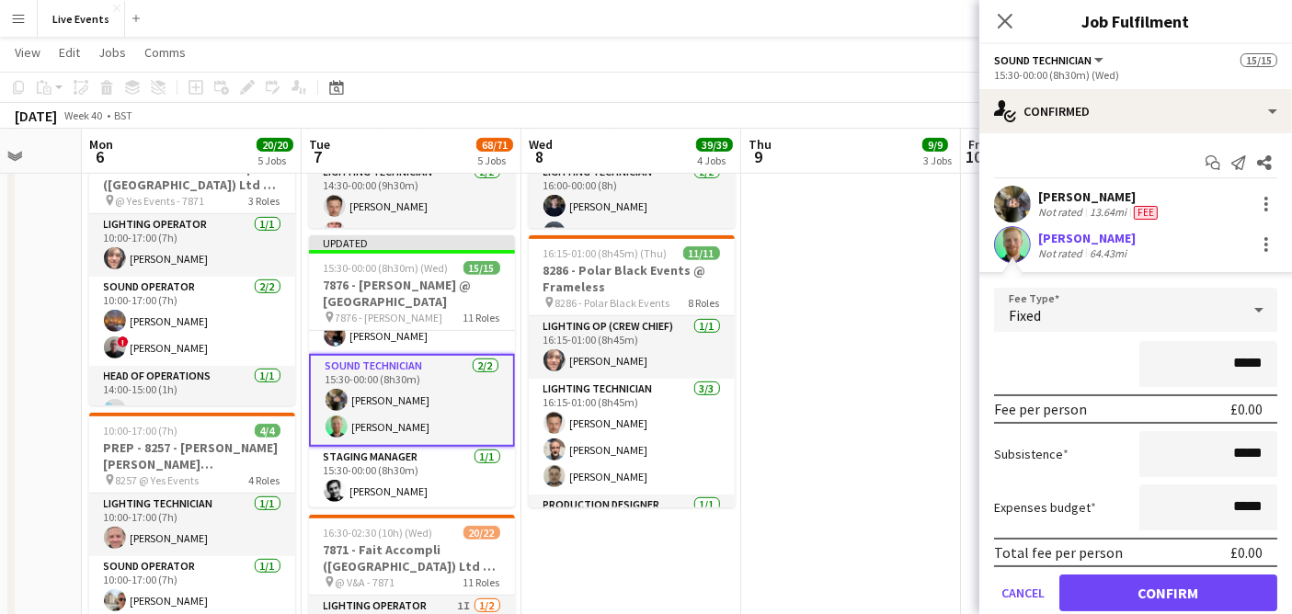
drag, startPoint x: 1218, startPoint y: 360, endPoint x: 1266, endPoint y: 359, distance: 48.8
click at [1266, 359] on form "Fee Type Fixed ***** Fee per person £0.00 Subsistence ***** Expenses budget ***…" at bounding box center [1135, 457] width 313 height 339
type input "****"
click at [1165, 584] on button "Confirm" at bounding box center [1168, 593] width 218 height 37
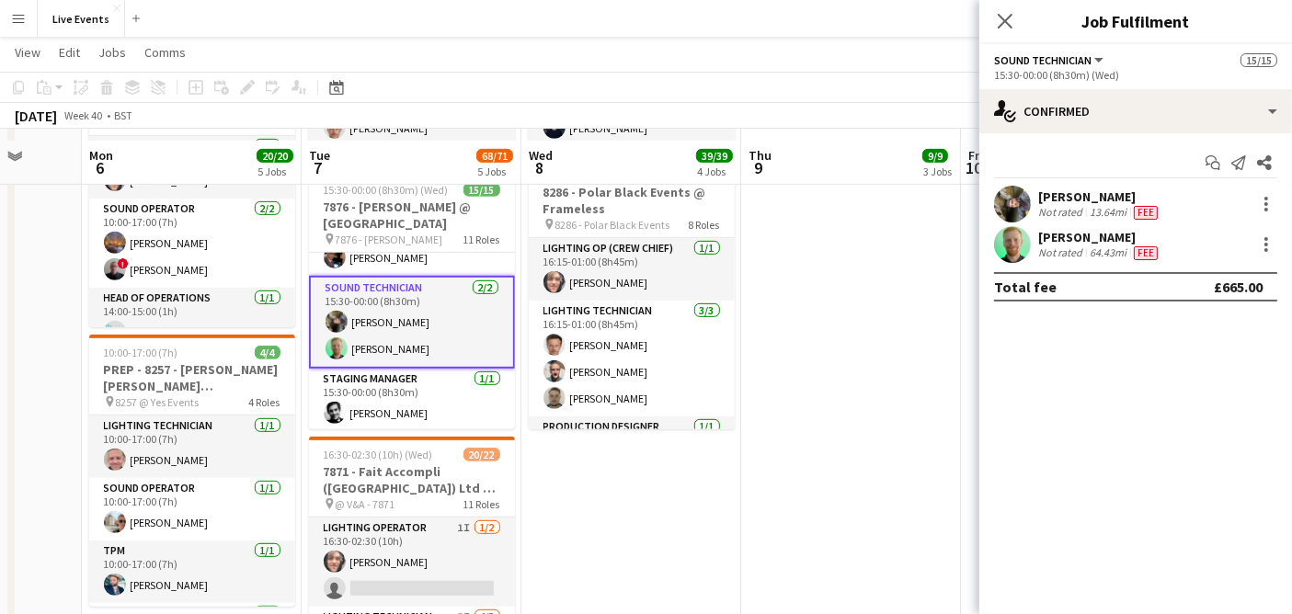
scroll to position [920, 0]
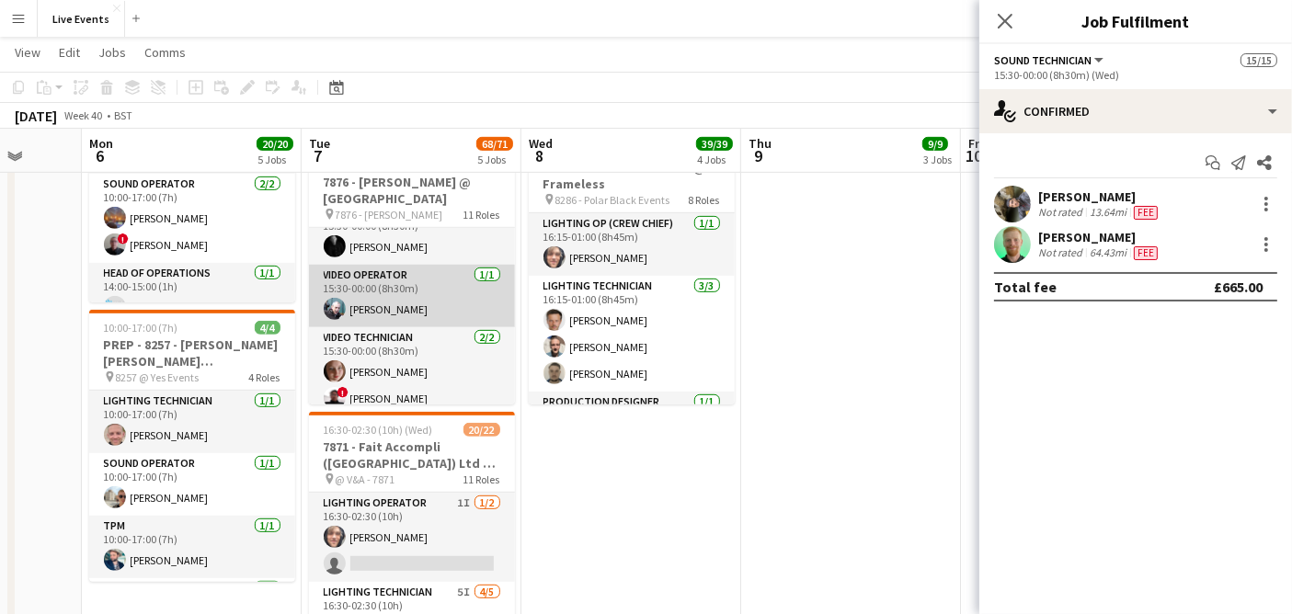
click at [401, 294] on app-card-role "Video Operator [DATE] 15:30-00:00 (8h30m) [PERSON_NAME]" at bounding box center [412, 296] width 206 height 63
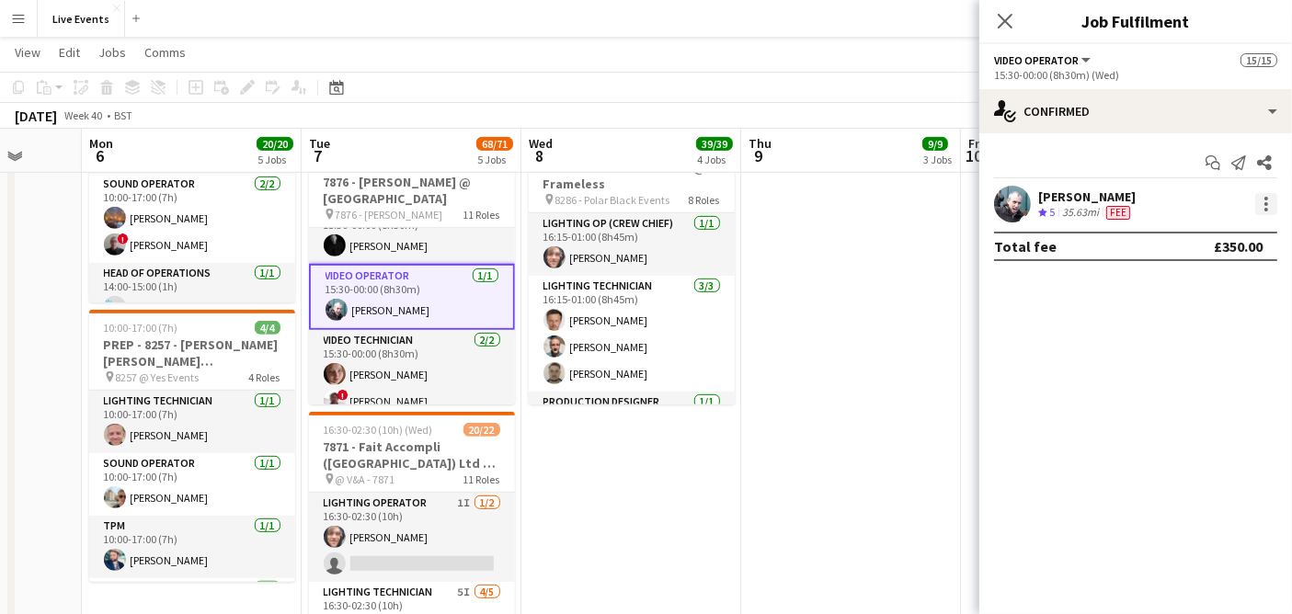
click at [1263, 195] on div at bounding box center [1266, 204] width 22 height 22
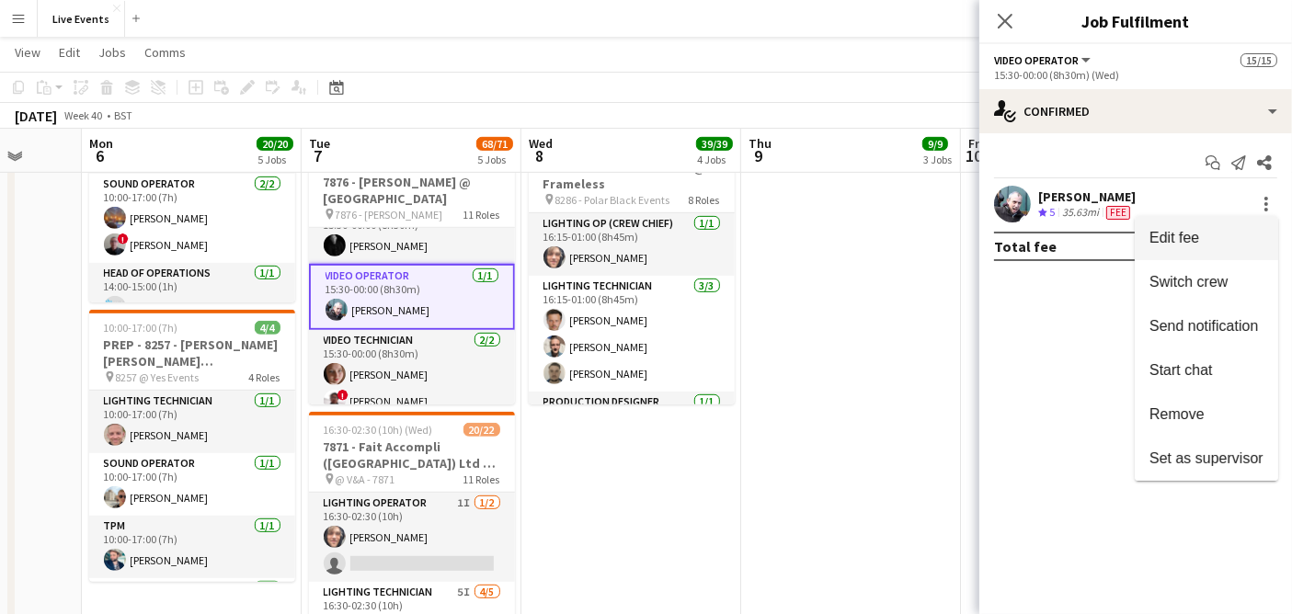
click at [1219, 225] on button "Edit fee" at bounding box center [1206, 238] width 143 height 44
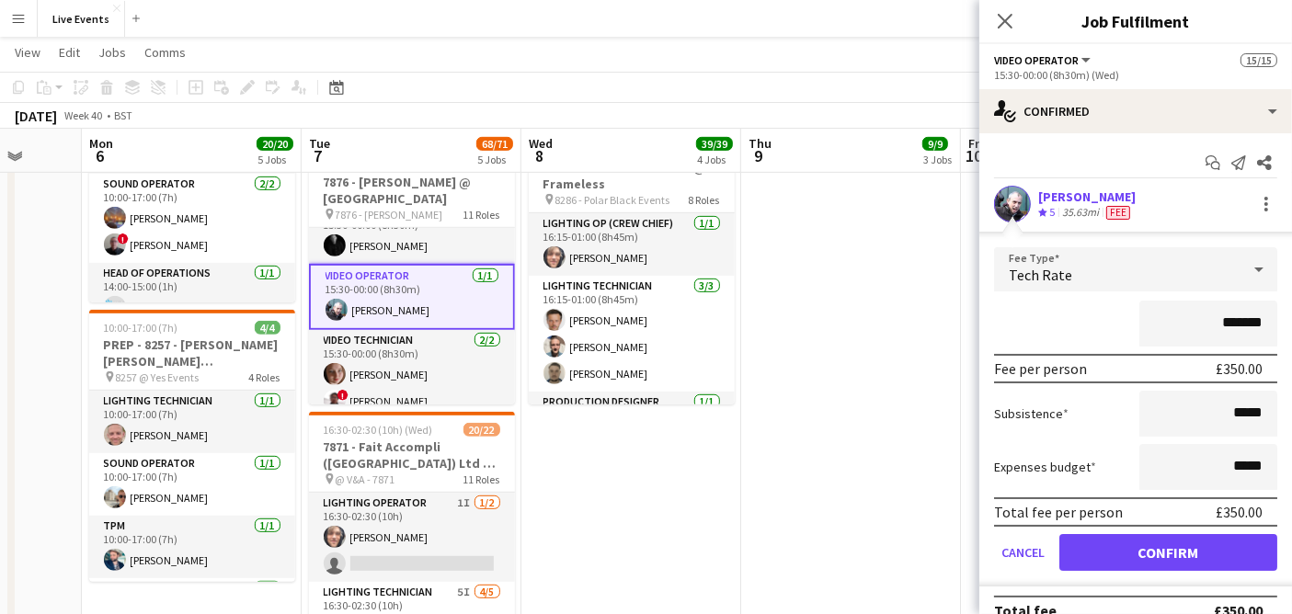
click at [1214, 333] on input "*******" at bounding box center [1208, 324] width 138 height 46
type input "****"
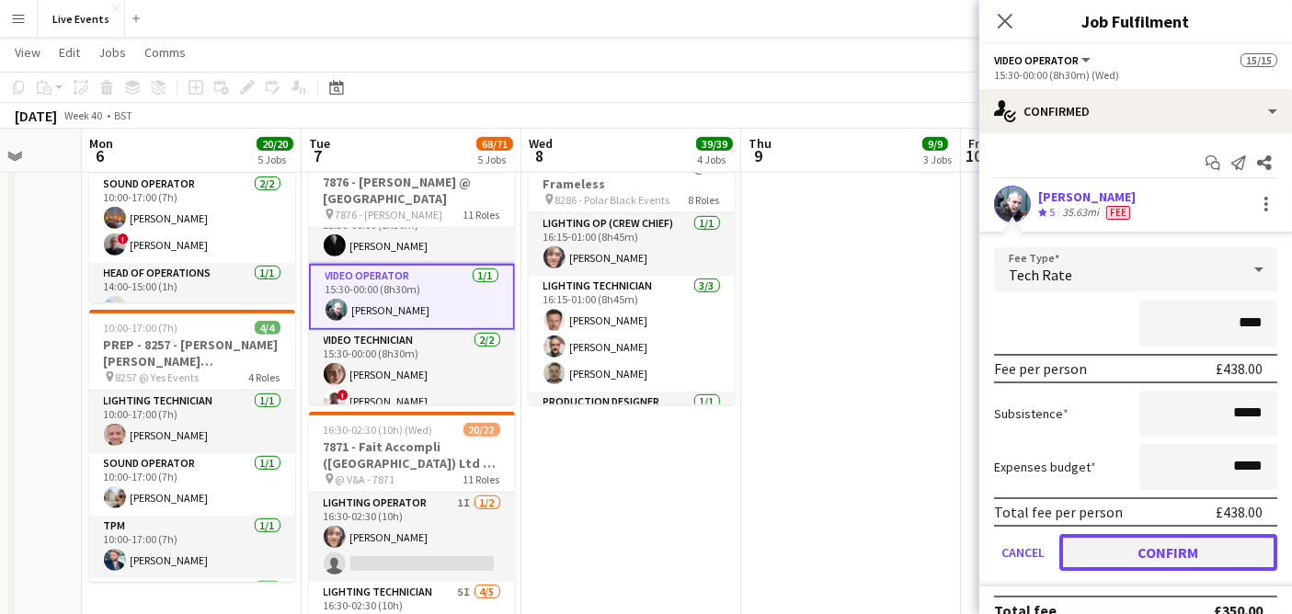
click at [1127, 565] on button "Confirm" at bounding box center [1168, 552] width 218 height 37
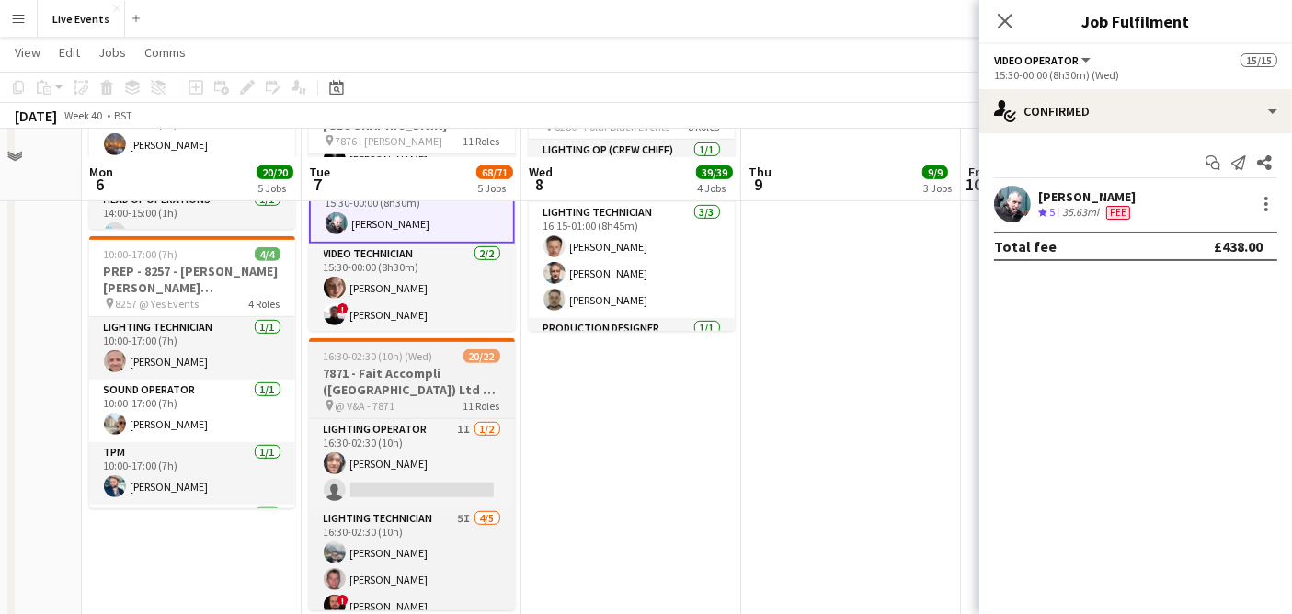
scroll to position [1022, 0]
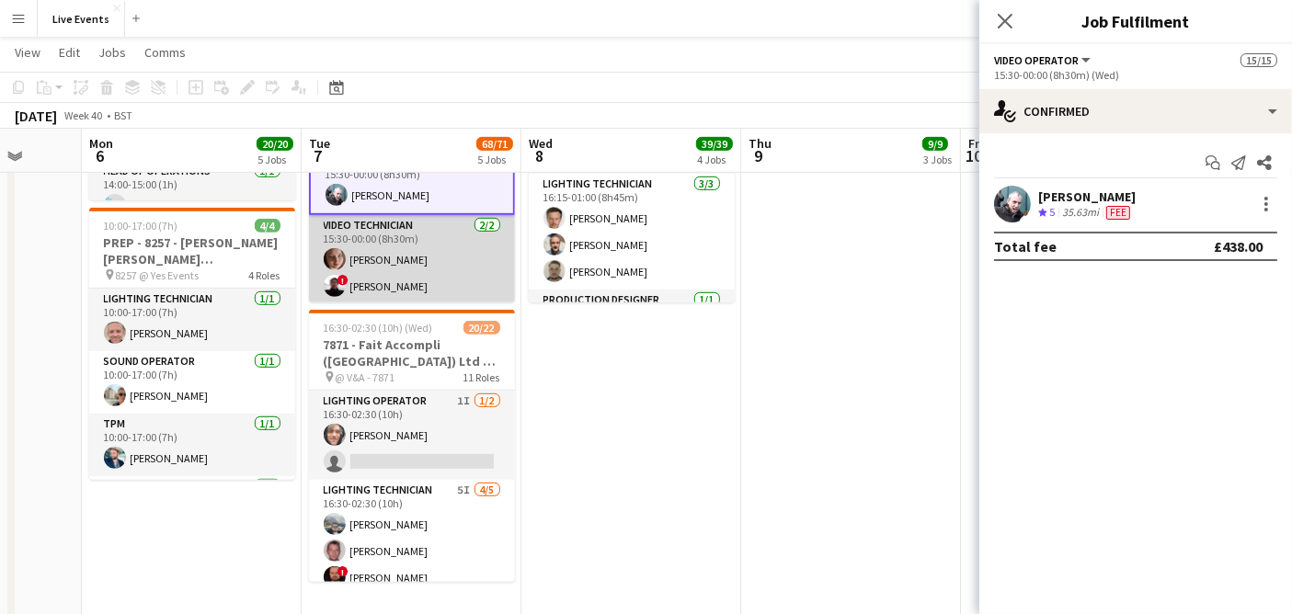
click at [396, 222] on app-card-role "Video Technician [DATE] 15:30-00:00 (8h30m) [PERSON_NAME] ! [PERSON_NAME]" at bounding box center [412, 259] width 206 height 89
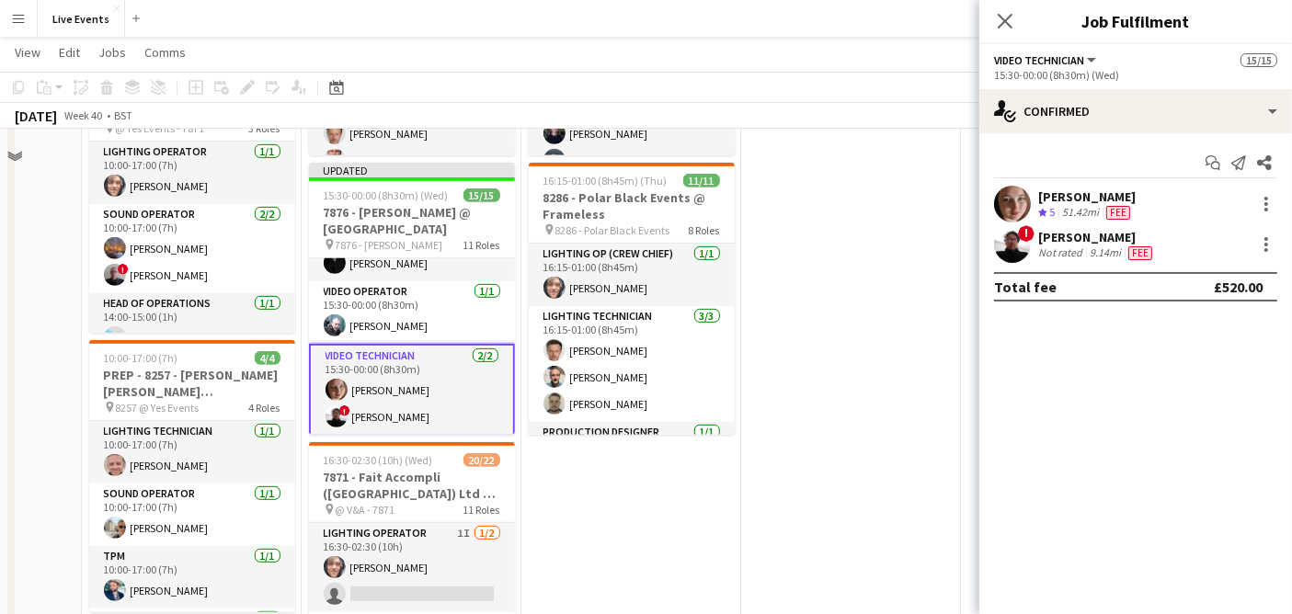
scroll to position [817, 0]
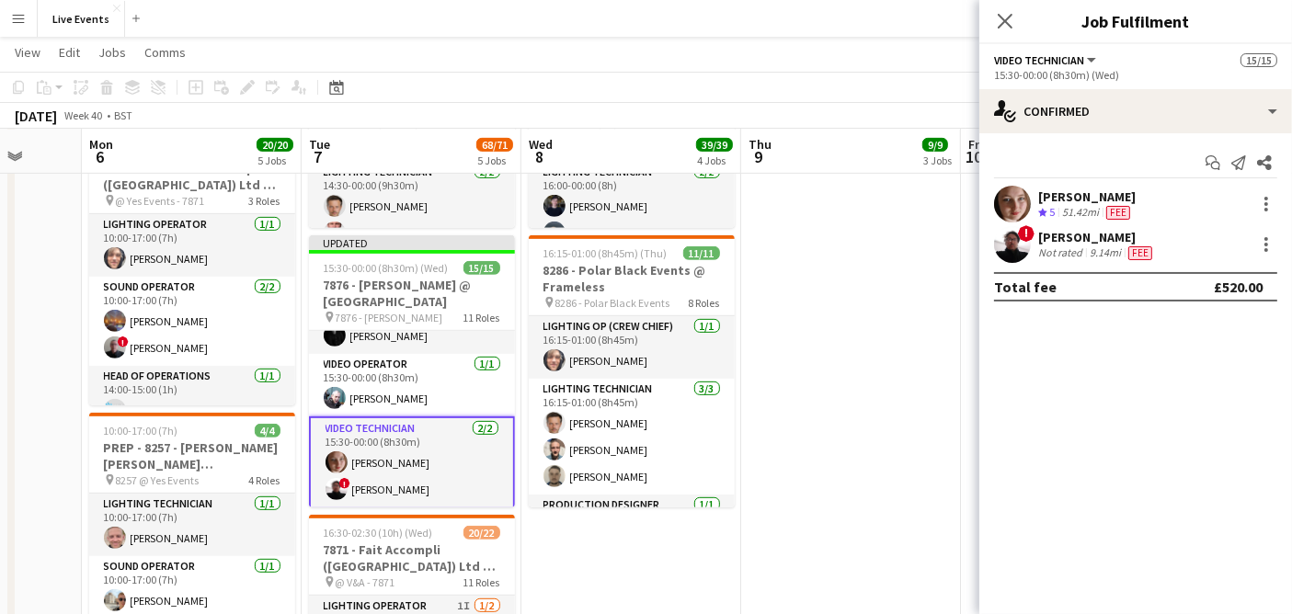
click at [1105, 205] on div "Fee" at bounding box center [1118, 213] width 31 height 16
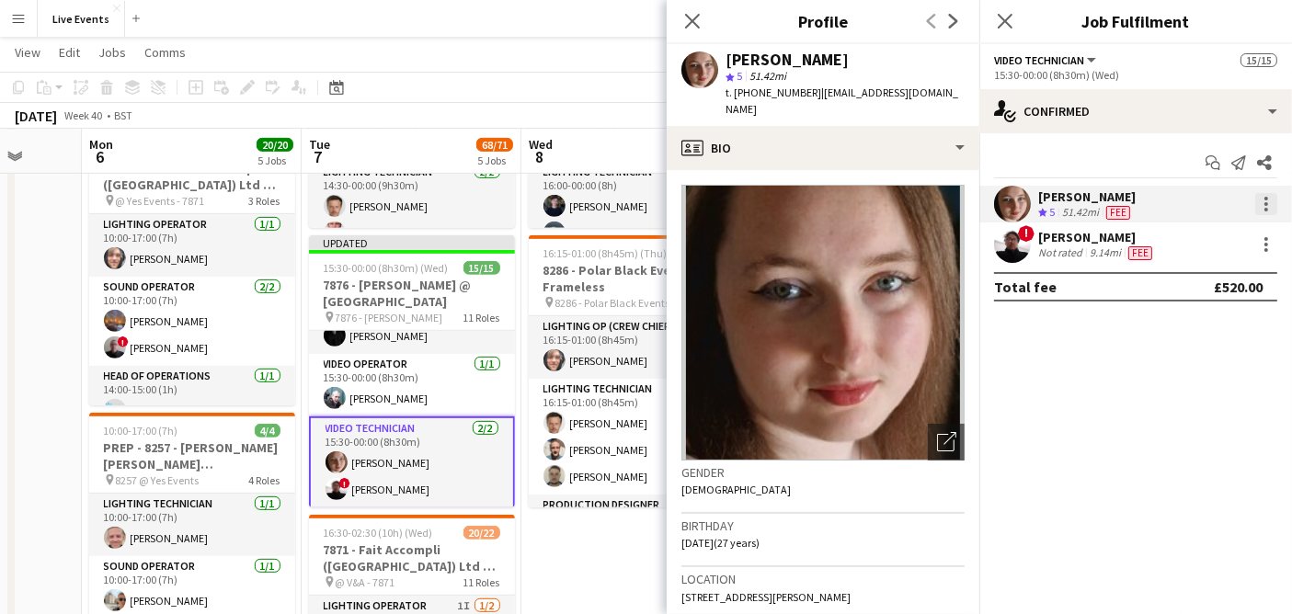
click at [1276, 198] on div at bounding box center [1266, 204] width 22 height 22
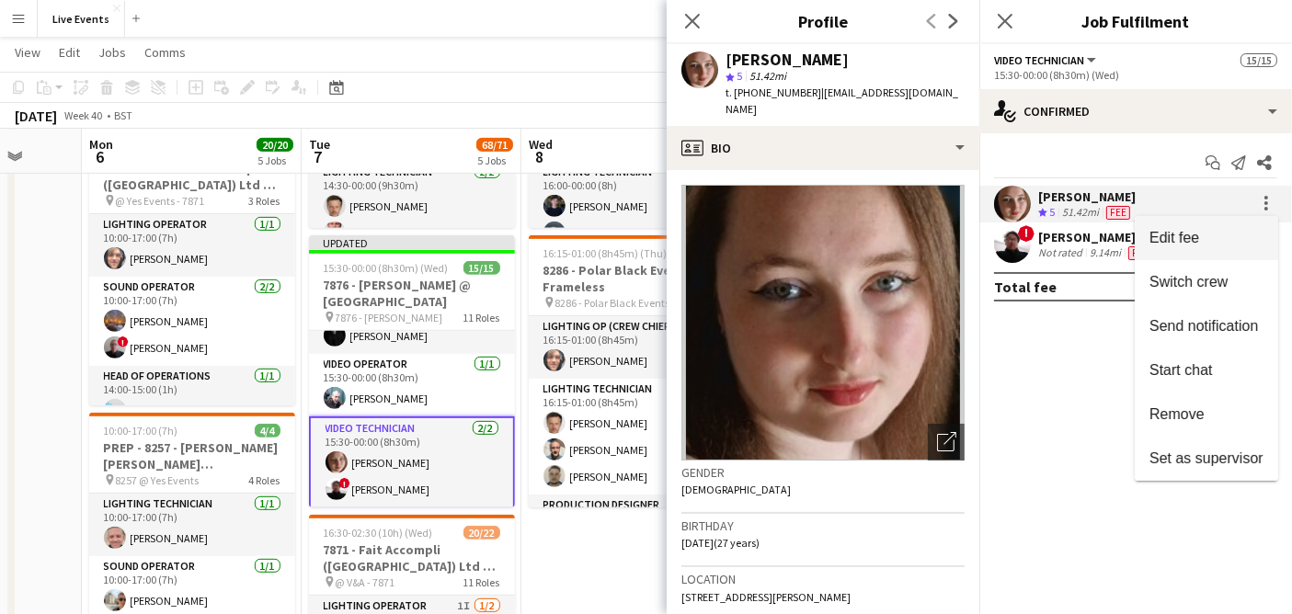
click at [1188, 237] on span "Edit fee" at bounding box center [1175, 238] width 50 height 16
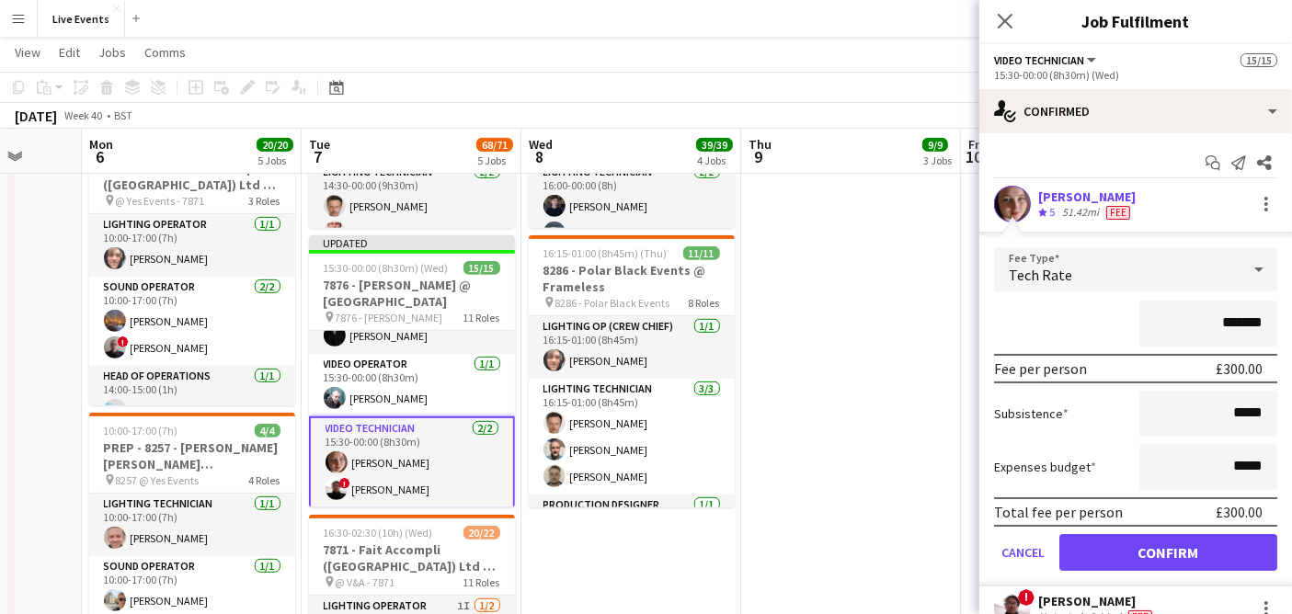
drag, startPoint x: 1213, startPoint y: 322, endPoint x: 1263, endPoint y: 314, distance: 50.3
click at [1263, 314] on form "Fee Type Tech Rate ******* Fee per person £300.00 Subsistence ***** Expenses bu…" at bounding box center [1135, 416] width 313 height 339
type input "****"
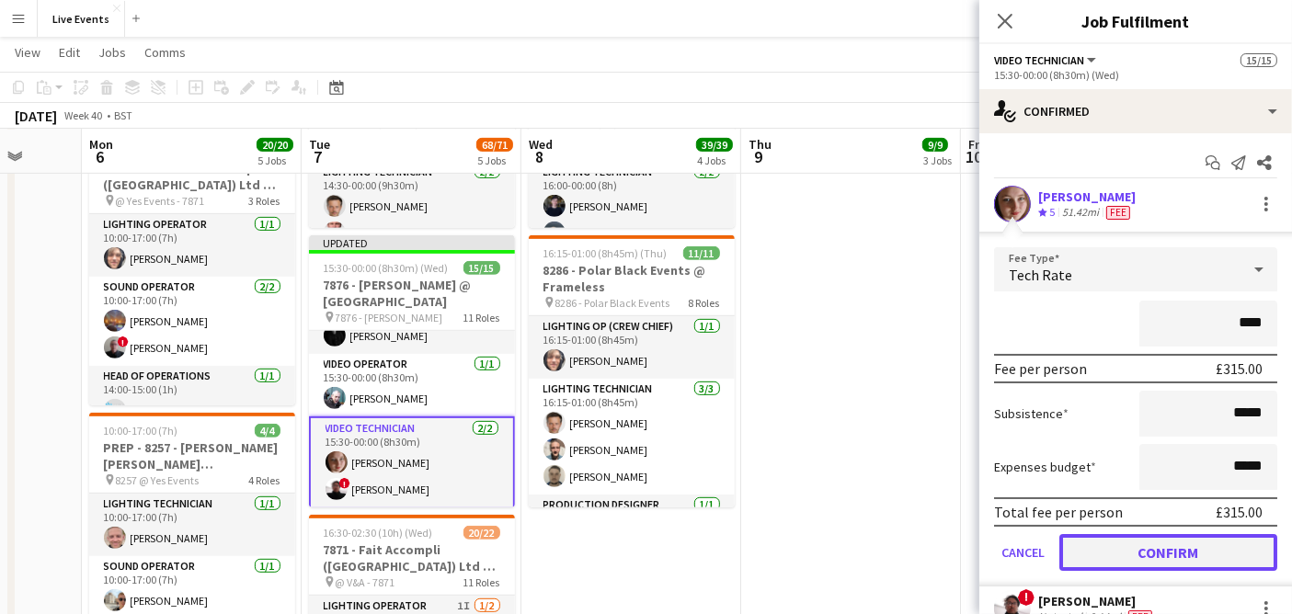
click at [1162, 550] on button "Confirm" at bounding box center [1168, 552] width 218 height 37
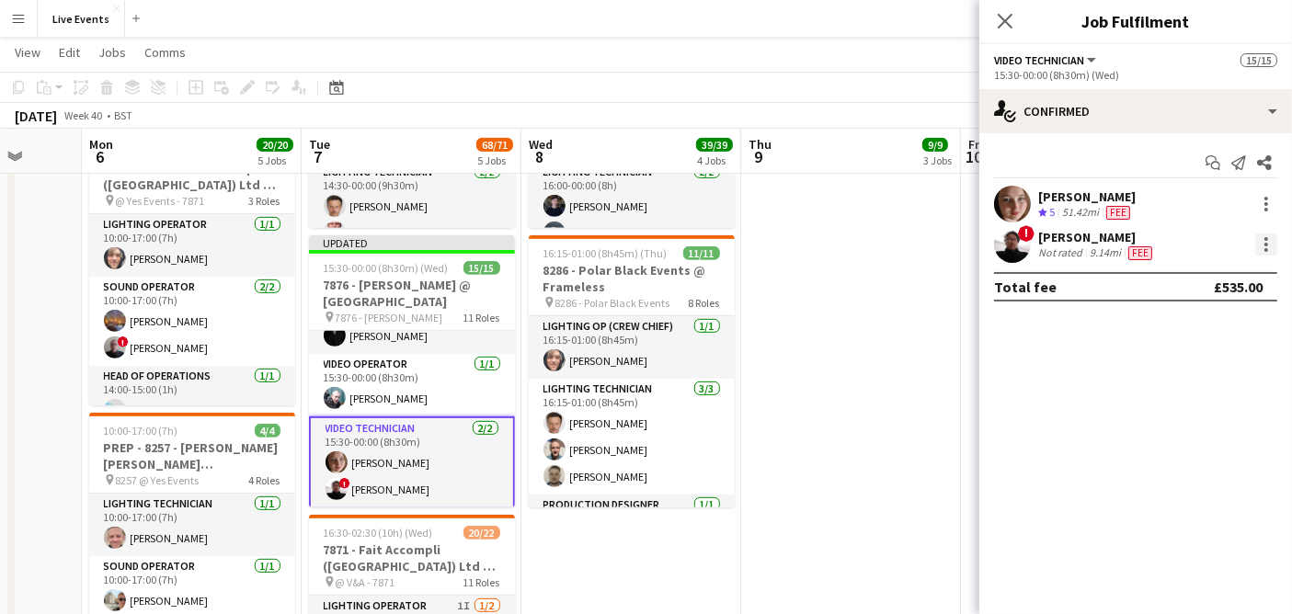
click at [1276, 238] on div at bounding box center [1266, 245] width 22 height 22
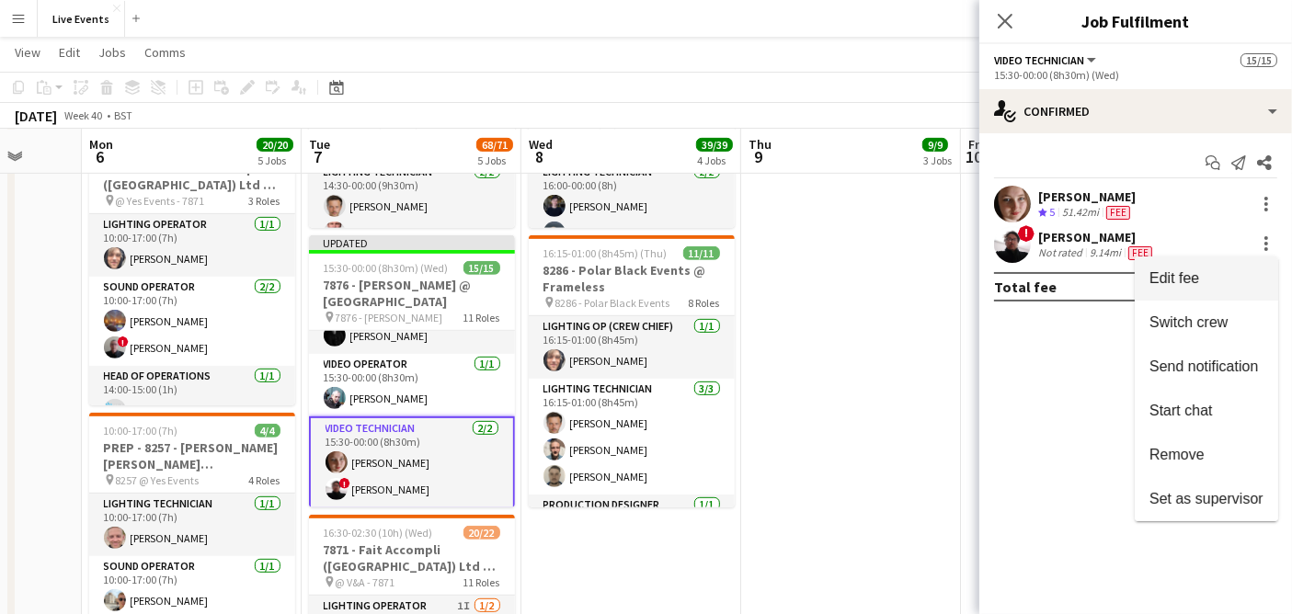
click at [1237, 271] on span "Edit fee" at bounding box center [1207, 278] width 114 height 17
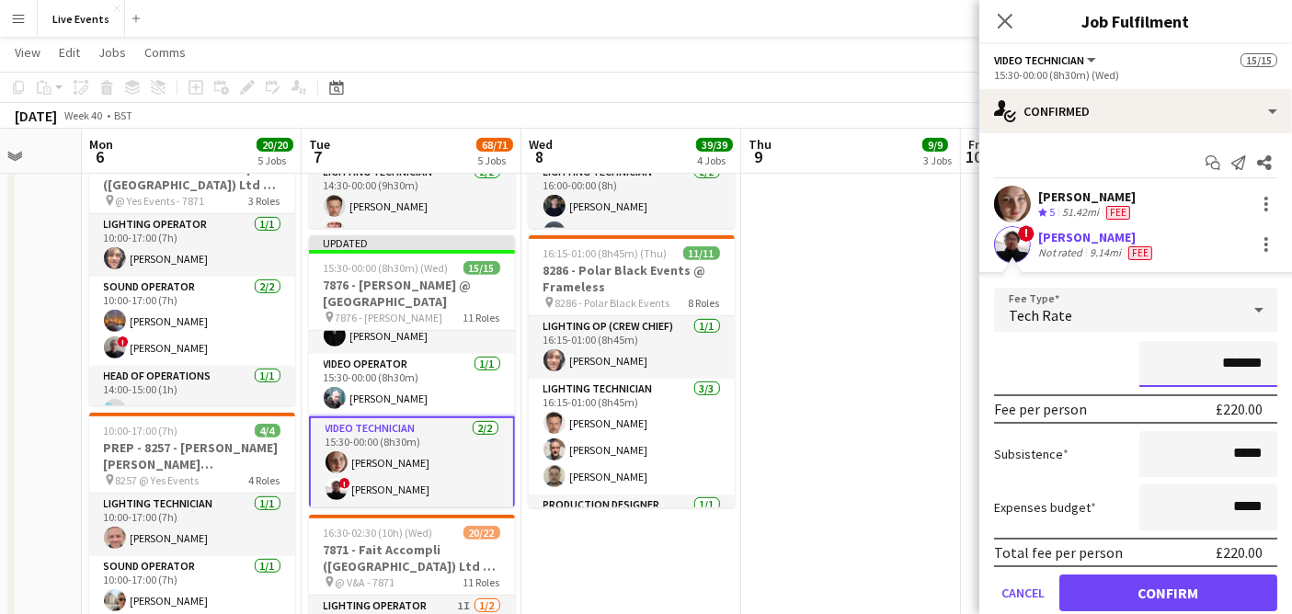
drag, startPoint x: 1216, startPoint y: 363, endPoint x: 1251, endPoint y: 363, distance: 34.9
click at [1251, 363] on input "*******" at bounding box center [1208, 364] width 138 height 46
type input "****"
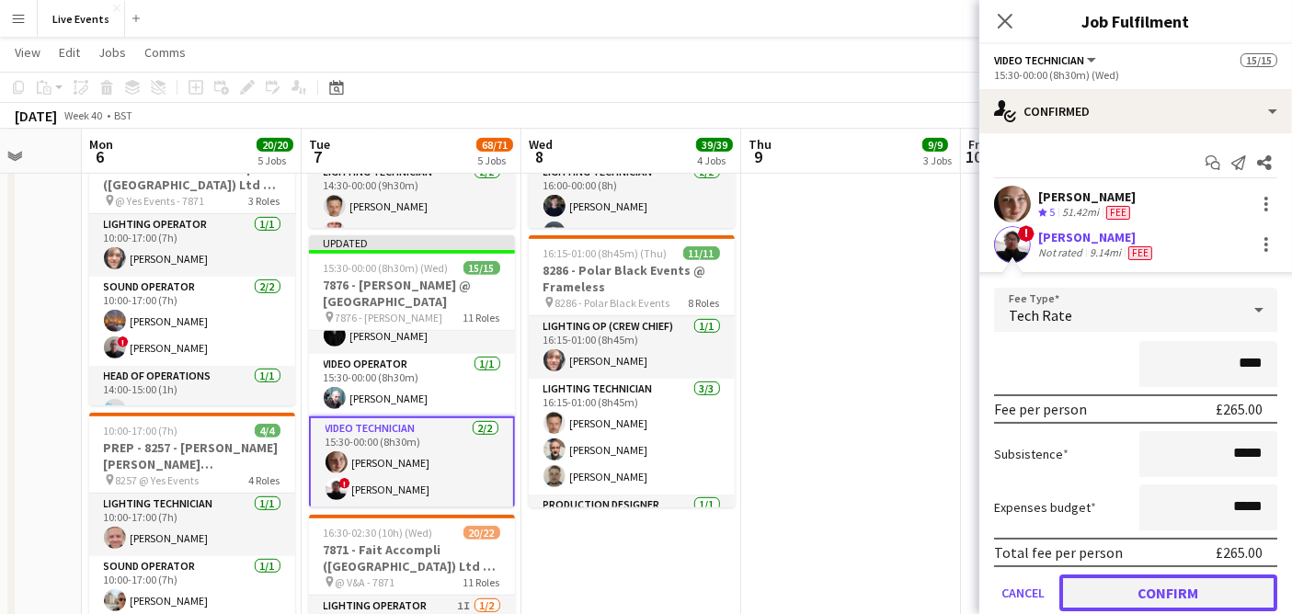
click at [1210, 590] on button "Confirm" at bounding box center [1168, 593] width 218 height 37
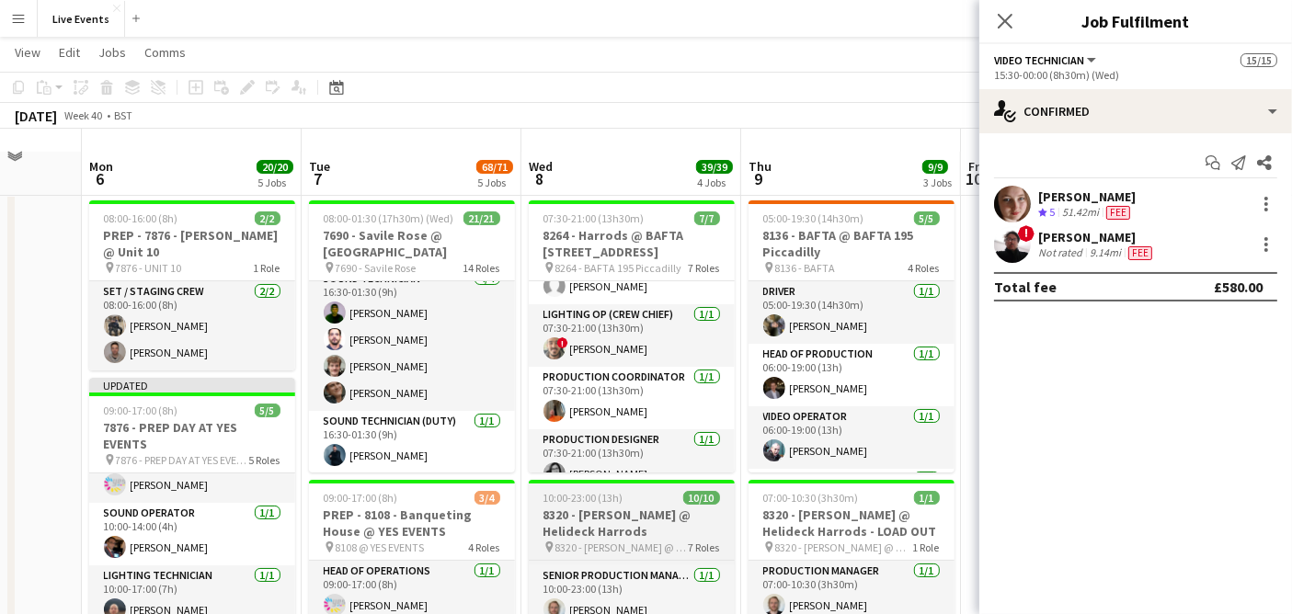
scroll to position [0, 0]
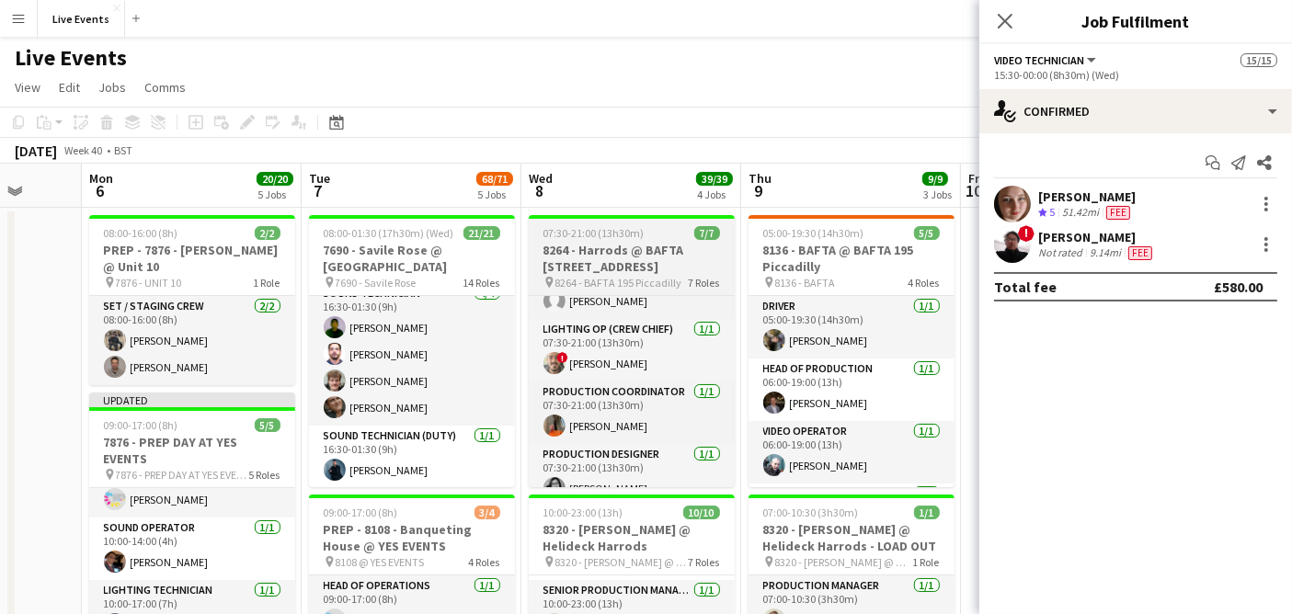
click at [578, 258] on h3 "8264 - Harrods @ BAFTA [STREET_ADDRESS]" at bounding box center [632, 258] width 206 height 33
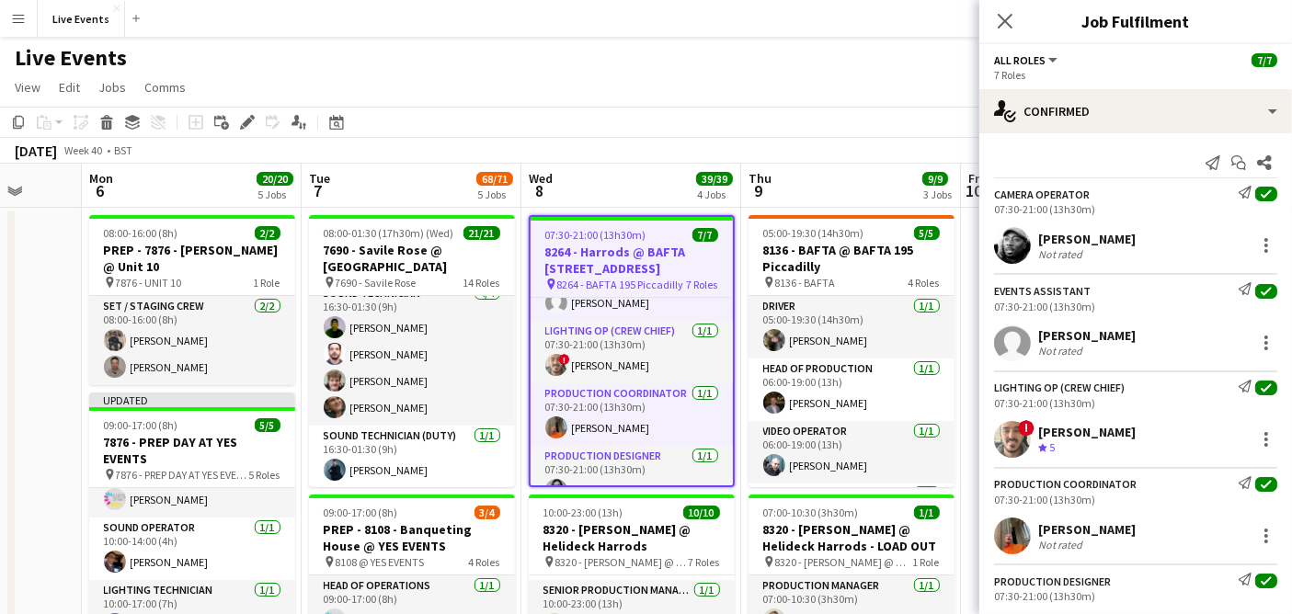
scroll to position [617, 0]
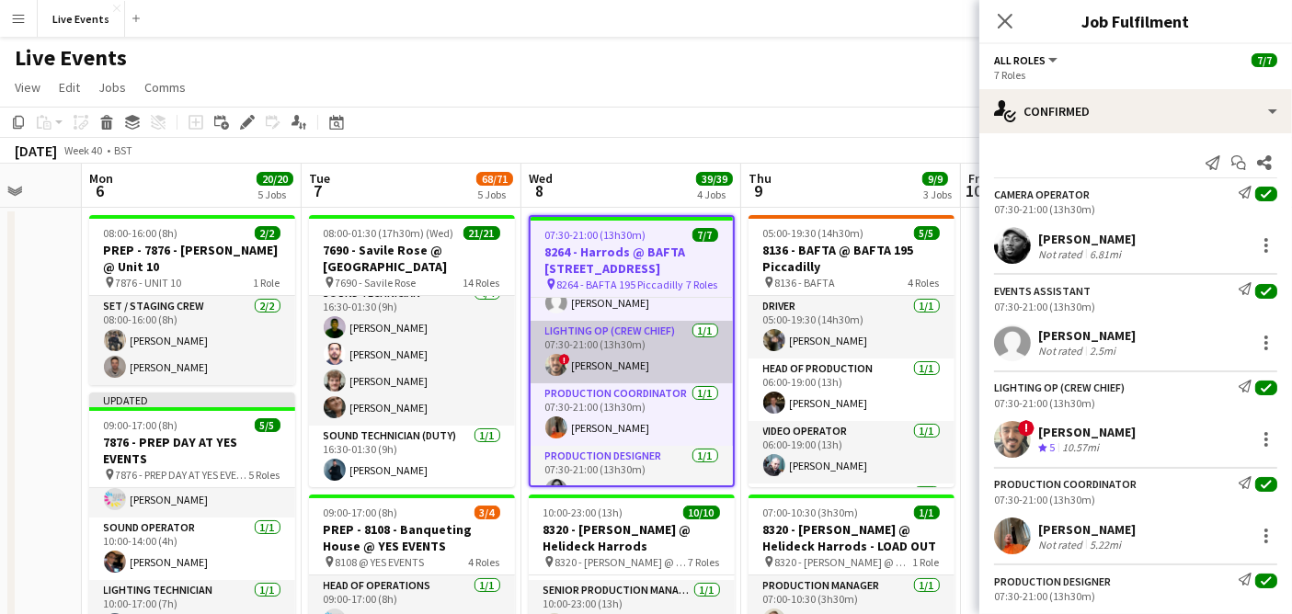
click at [587, 346] on app-card-role "Lighting Op (Crew Chief) [DATE] 07:30-21:00 (13h30m) ! [PERSON_NAME]" at bounding box center [632, 352] width 202 height 63
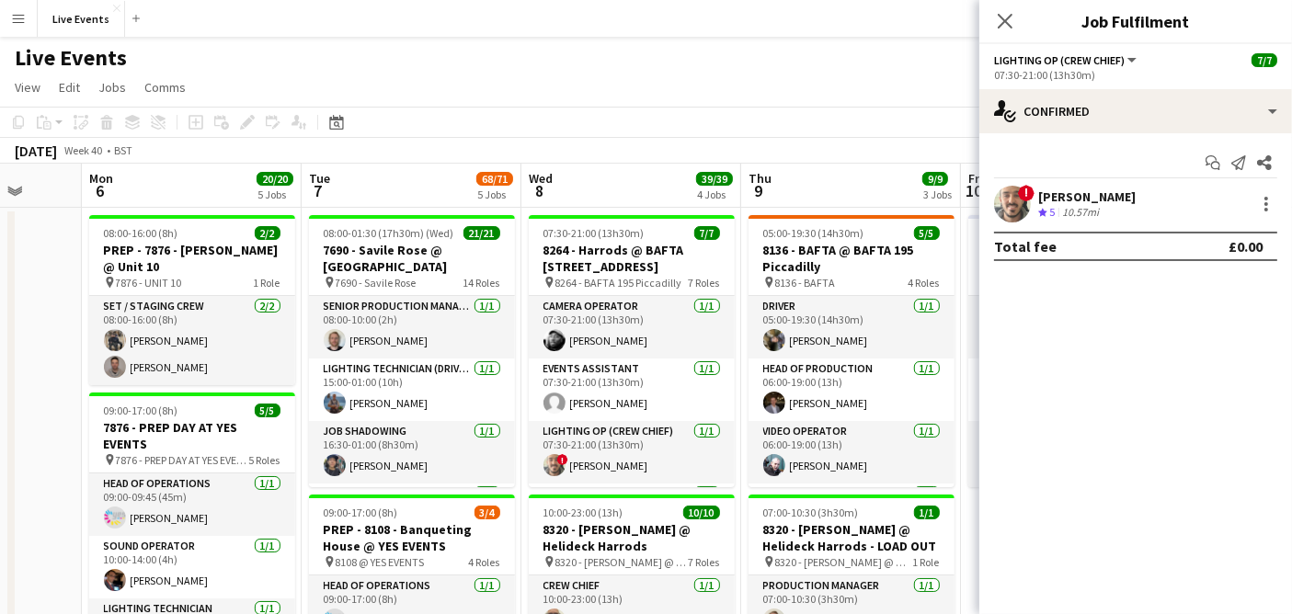
drag, startPoint x: 470, startPoint y: 89, endPoint x: 450, endPoint y: 65, distance: 31.3
click at [470, 89] on app-page-menu "View Day view expanded Day view collapsed Month view Date picker Jump to [DATE]…" at bounding box center [646, 89] width 1292 height 35
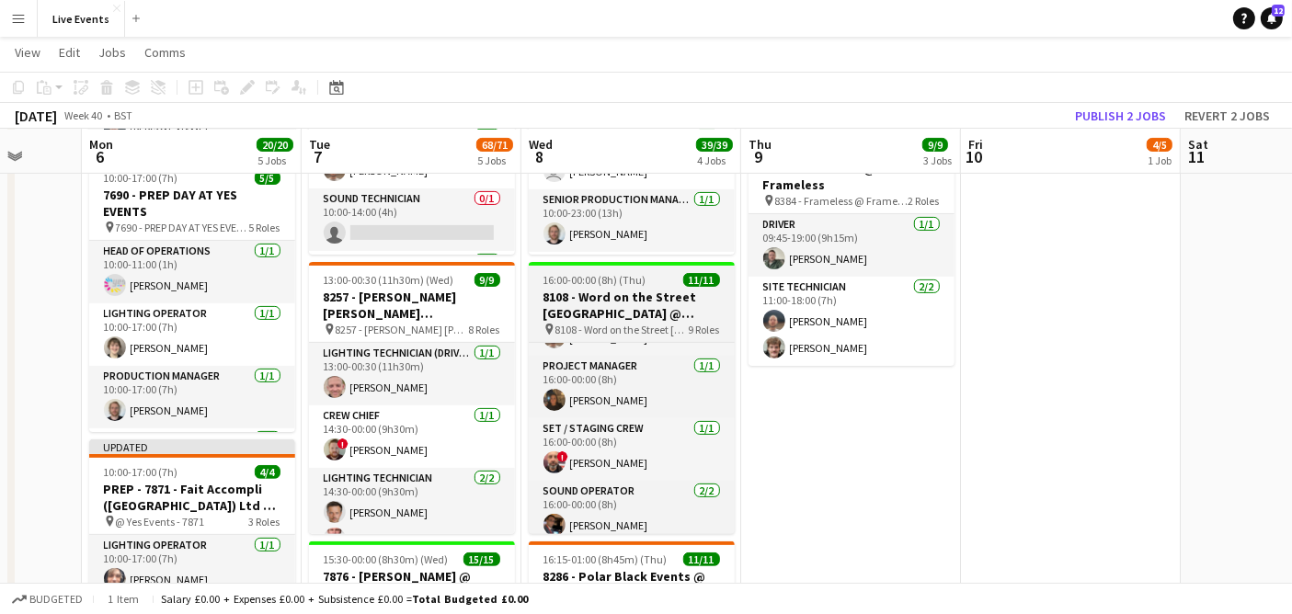
scroll to position [207, 0]
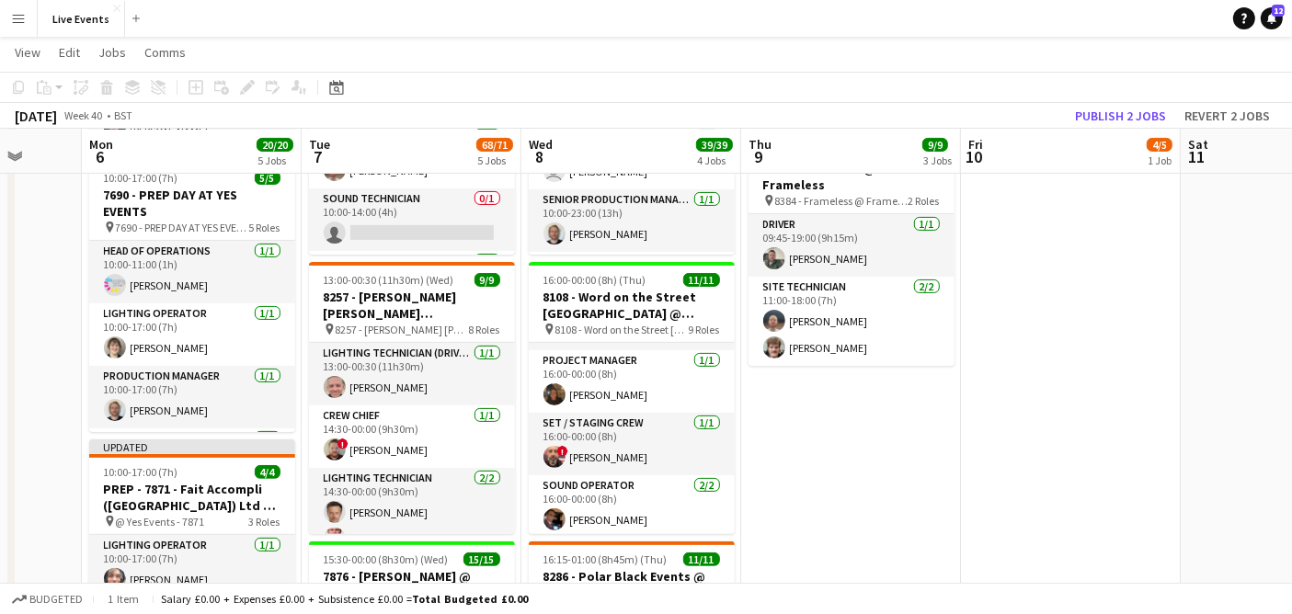
drag, startPoint x: 556, startPoint y: 448, endPoint x: 681, endPoint y: 1, distance: 464.1
click at [556, 448] on app-user-avatar at bounding box center [555, 457] width 22 height 22
click at [640, 449] on app-card-role "Set / Staging Crew [DATE] 16:00-00:00 (8h) ! [PERSON_NAME]" at bounding box center [632, 444] width 206 height 63
click at [639, 450] on app-card-role "Set / Staging Crew [DATE] 16:00-00:00 (8h) ! [PERSON_NAME]" at bounding box center [632, 444] width 206 height 63
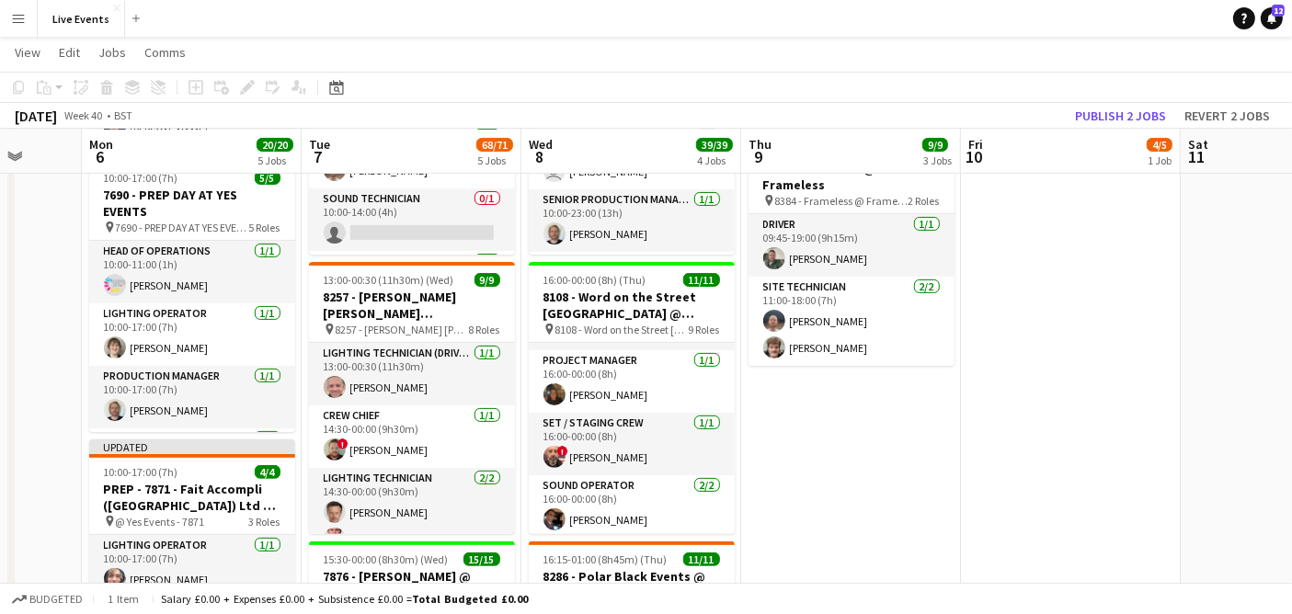
click at [636, 448] on app-card-role "Set / Staging Crew [DATE] 16:00-00:00 (8h) ! [PERSON_NAME]" at bounding box center [632, 444] width 206 height 63
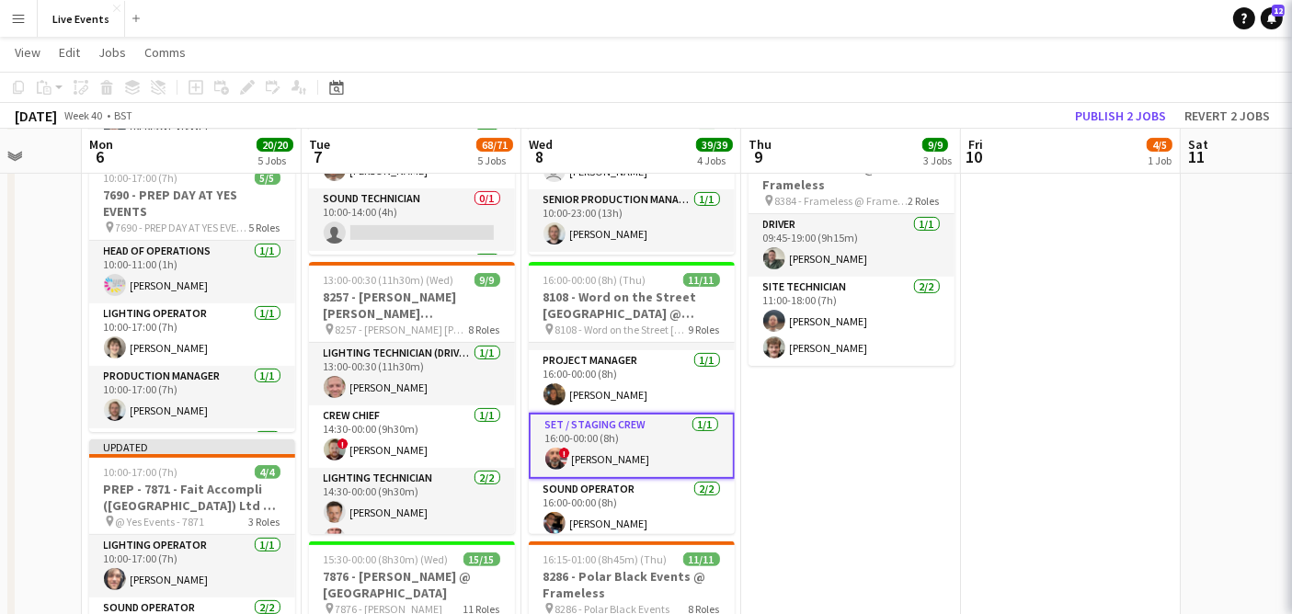
scroll to position [0, 578]
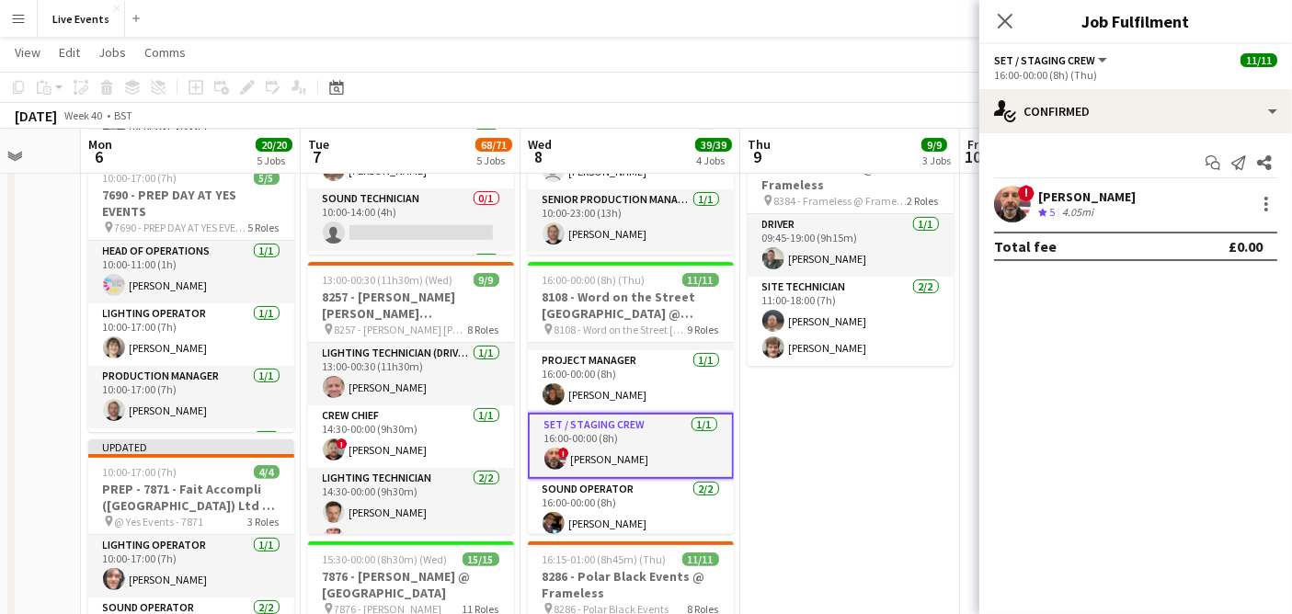
click at [1019, 196] on span "!" at bounding box center [1026, 193] width 17 height 17
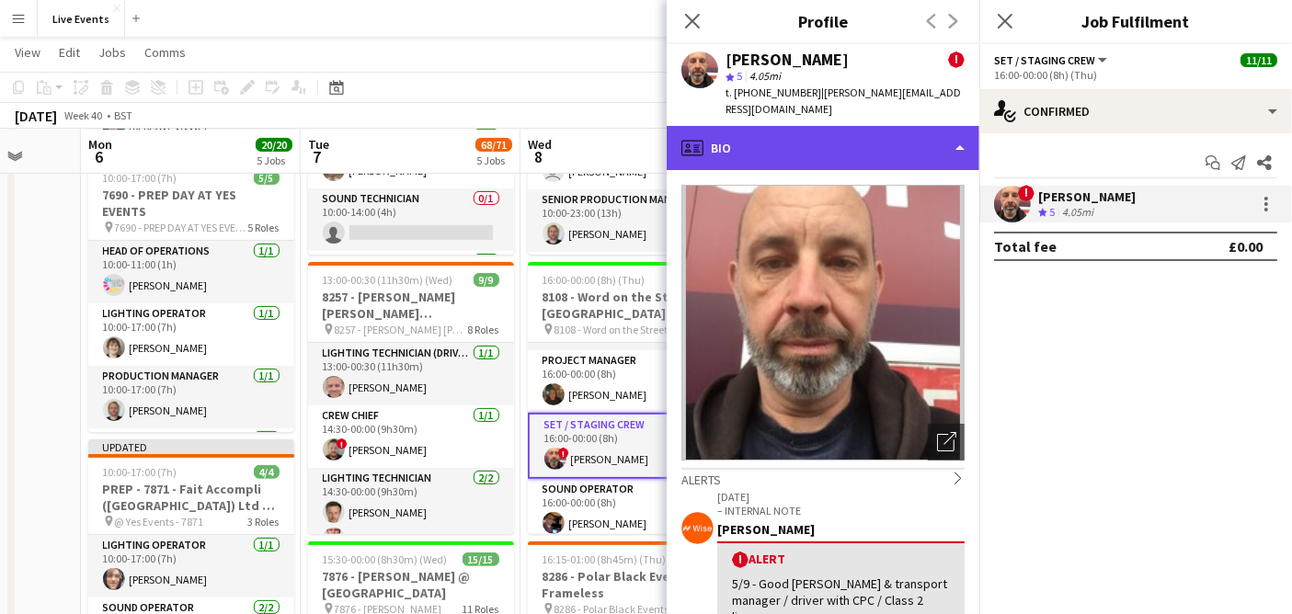
click at [819, 132] on div "profile Bio" at bounding box center [823, 148] width 313 height 44
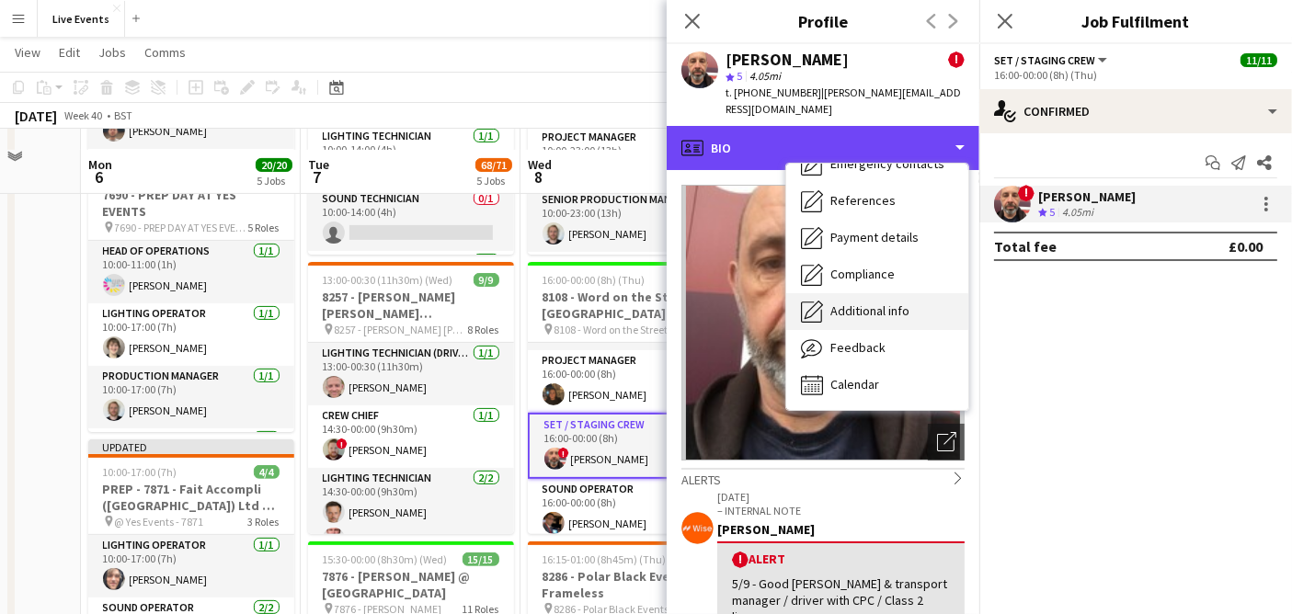
scroll to position [817, 0]
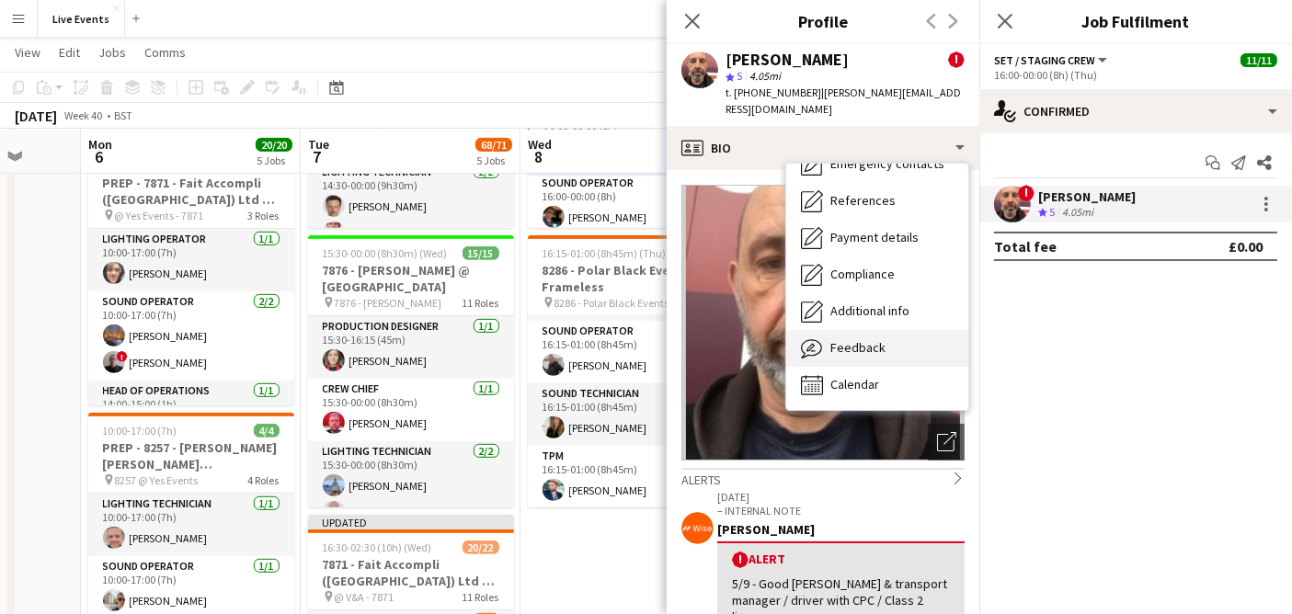
click at [894, 330] on div "Feedback Feedback" at bounding box center [877, 348] width 182 height 37
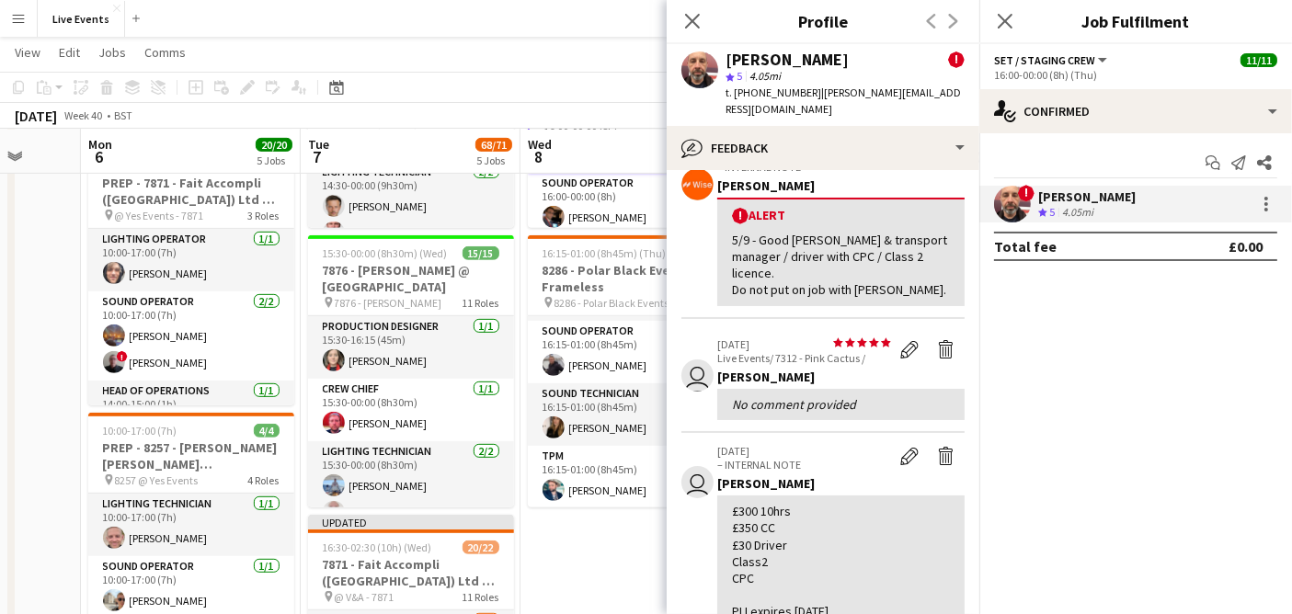
scroll to position [204, 0]
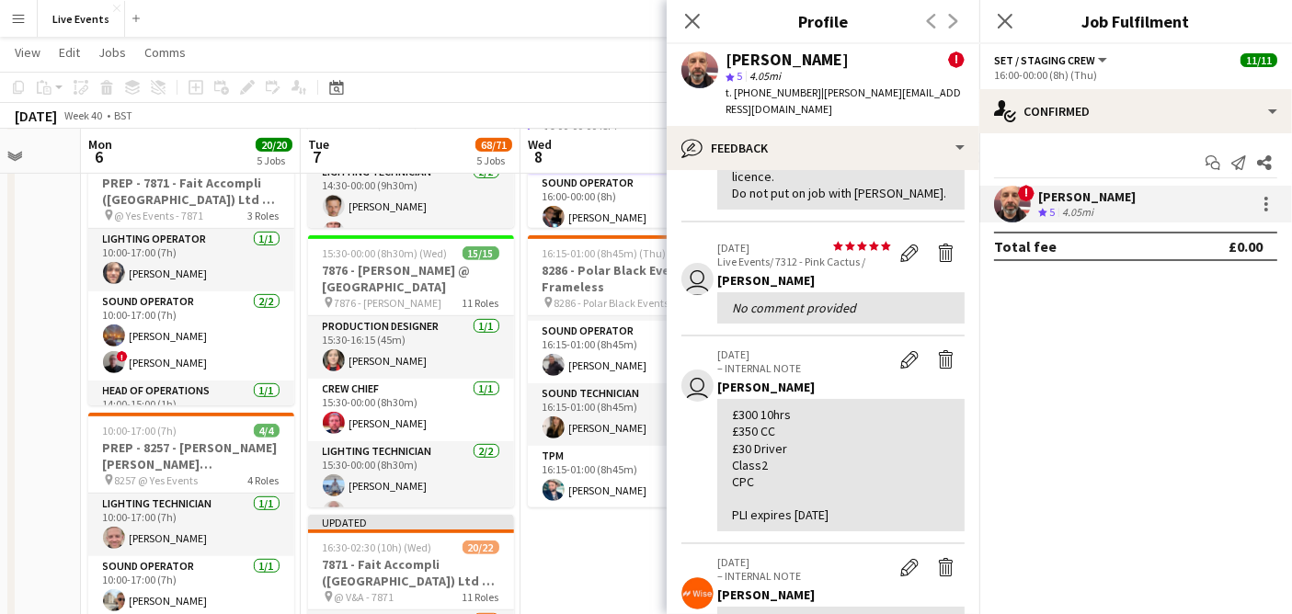
click at [586, 577] on app-date-cell "07:30-21:00 (13h30m) 7/7 8264 - Harrods @ BAFTA 195 Piccadilly pin 8264 - BAFTA…" at bounding box center [631, 106] width 220 height 1435
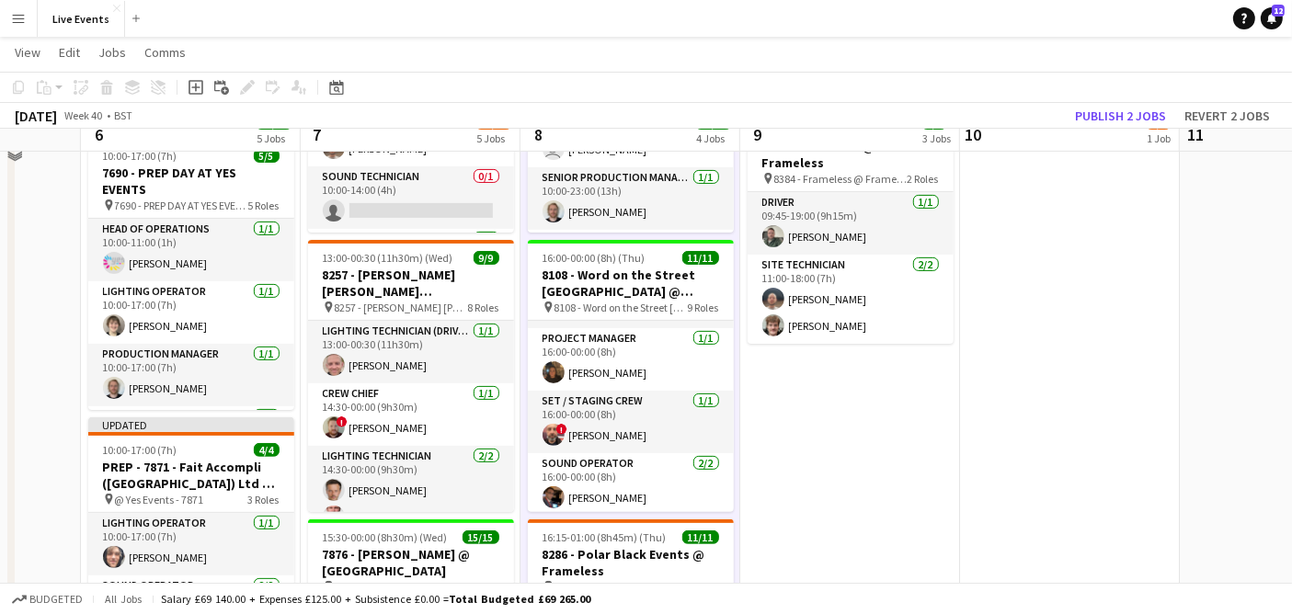
scroll to position [510, 0]
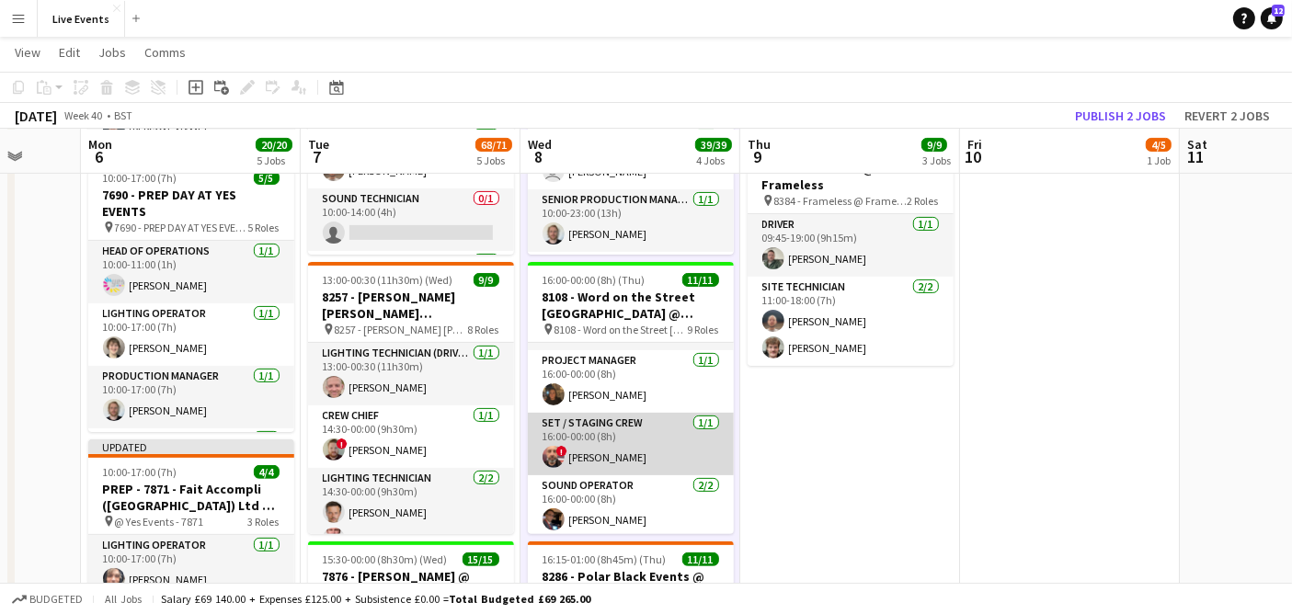
click at [617, 452] on app-card-role "Set / Staging Crew [DATE] 16:00-00:00 (8h) ! [PERSON_NAME]" at bounding box center [631, 444] width 206 height 63
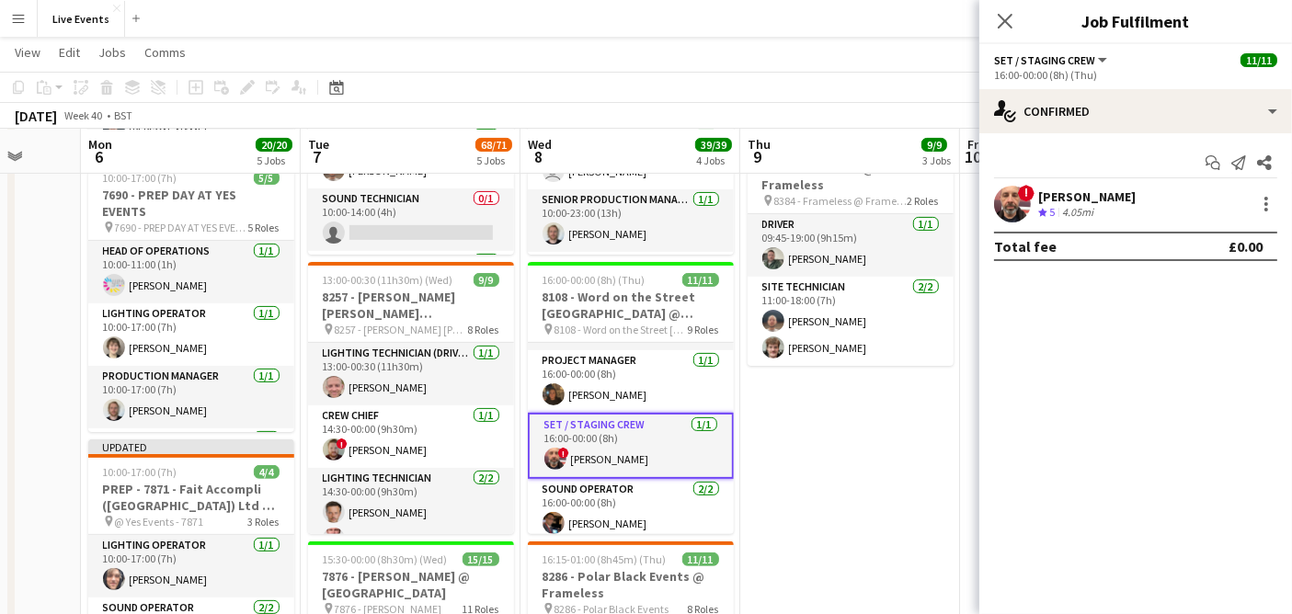
click at [1013, 210] on app-user-avatar at bounding box center [1012, 204] width 37 height 37
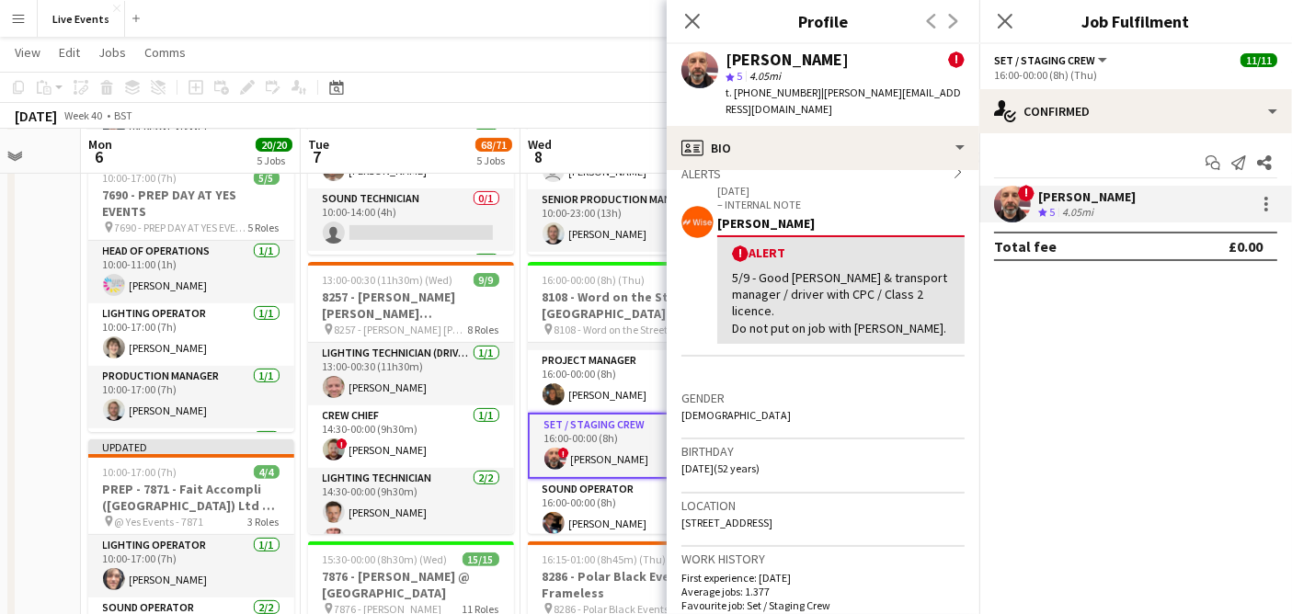
scroll to position [102, 0]
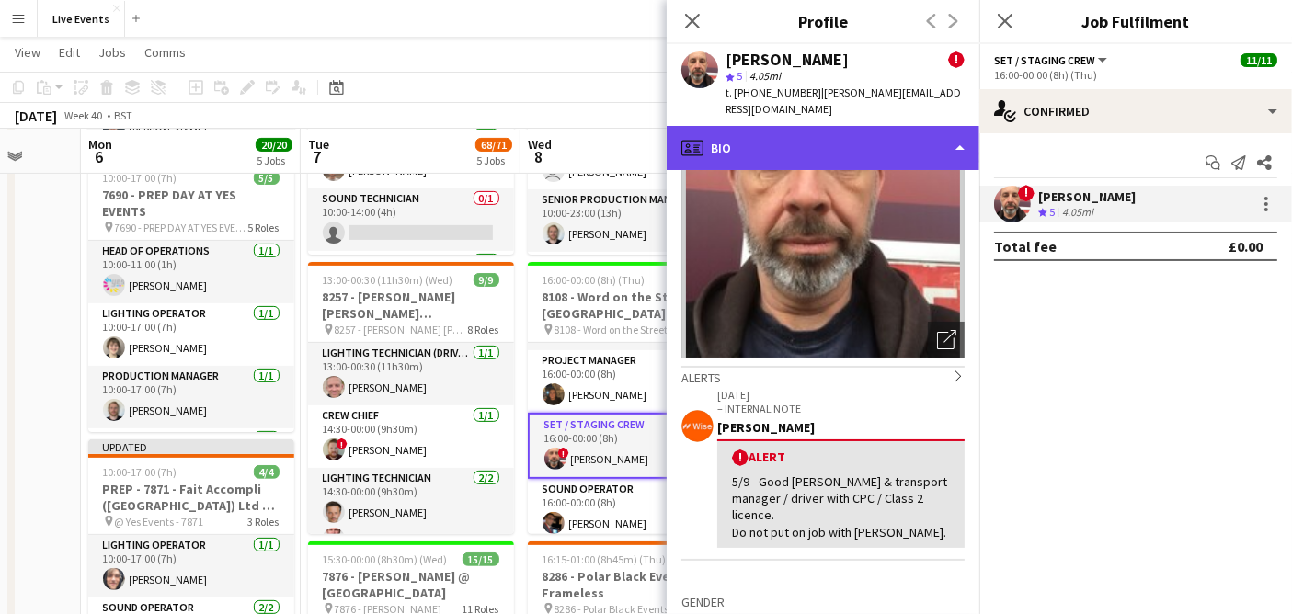
click at [791, 135] on div "profile Bio" at bounding box center [823, 148] width 313 height 44
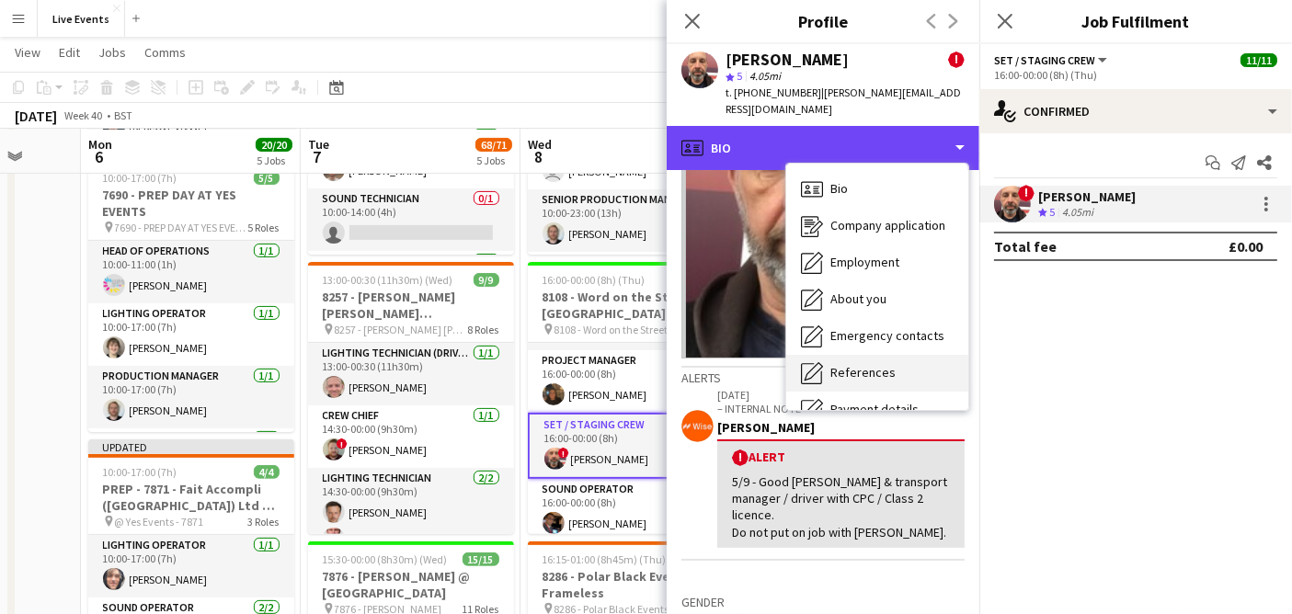
scroll to position [172, 0]
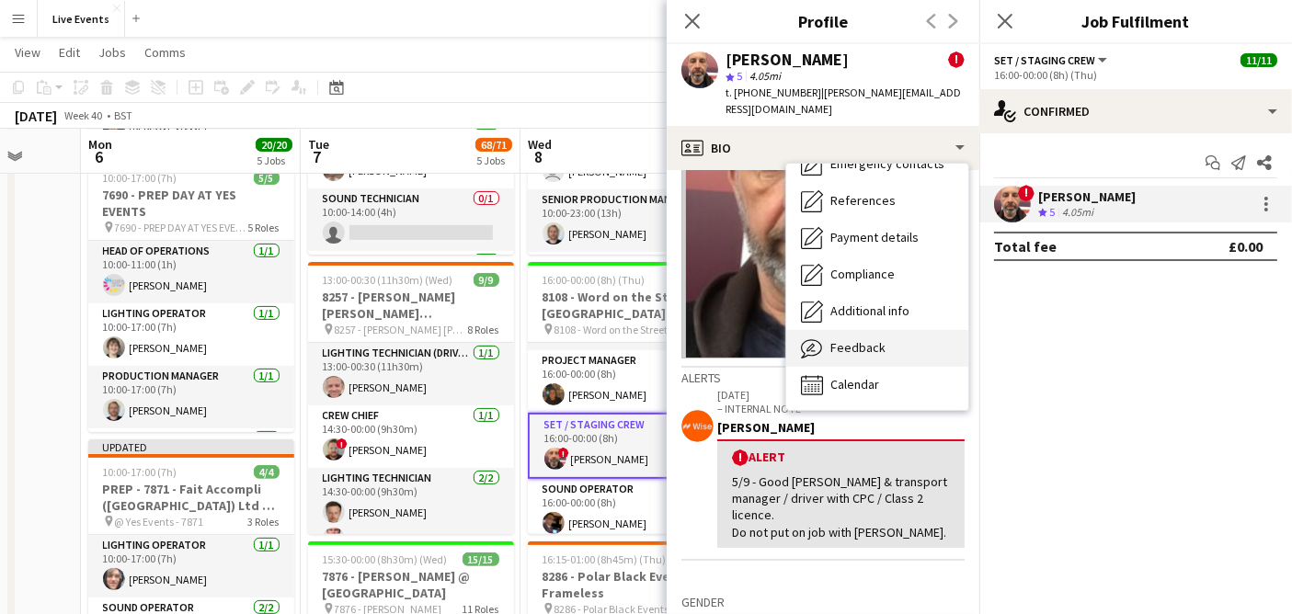
click at [862, 339] on span "Feedback" at bounding box center [857, 347] width 55 height 17
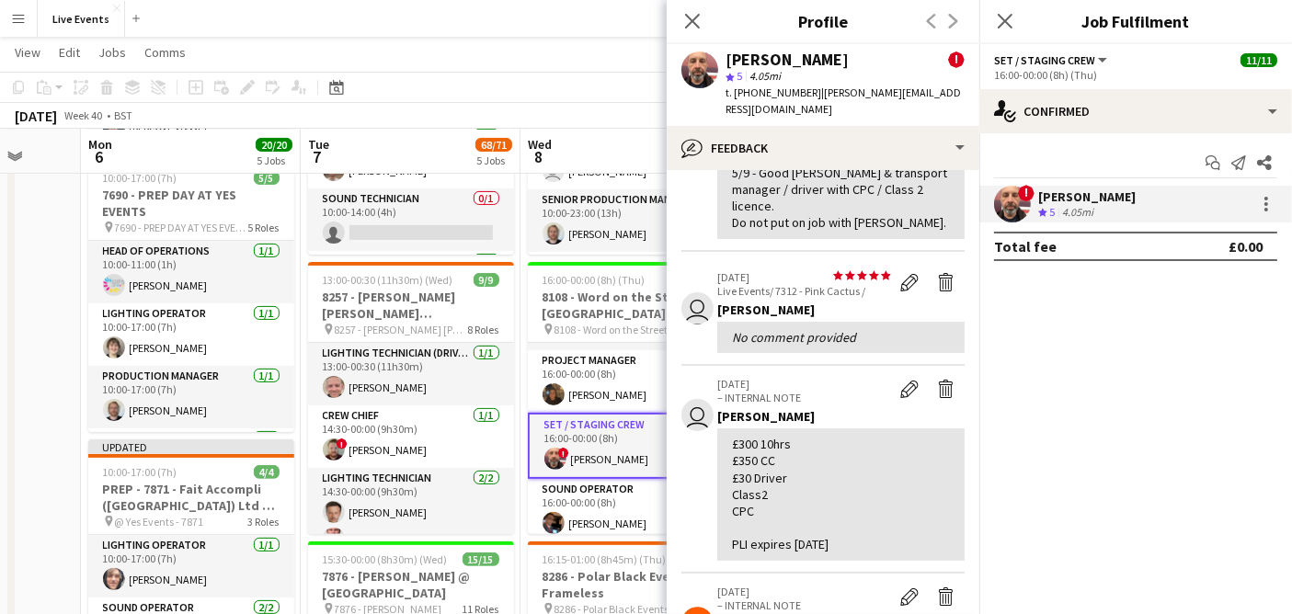
scroll to position [204, 0]
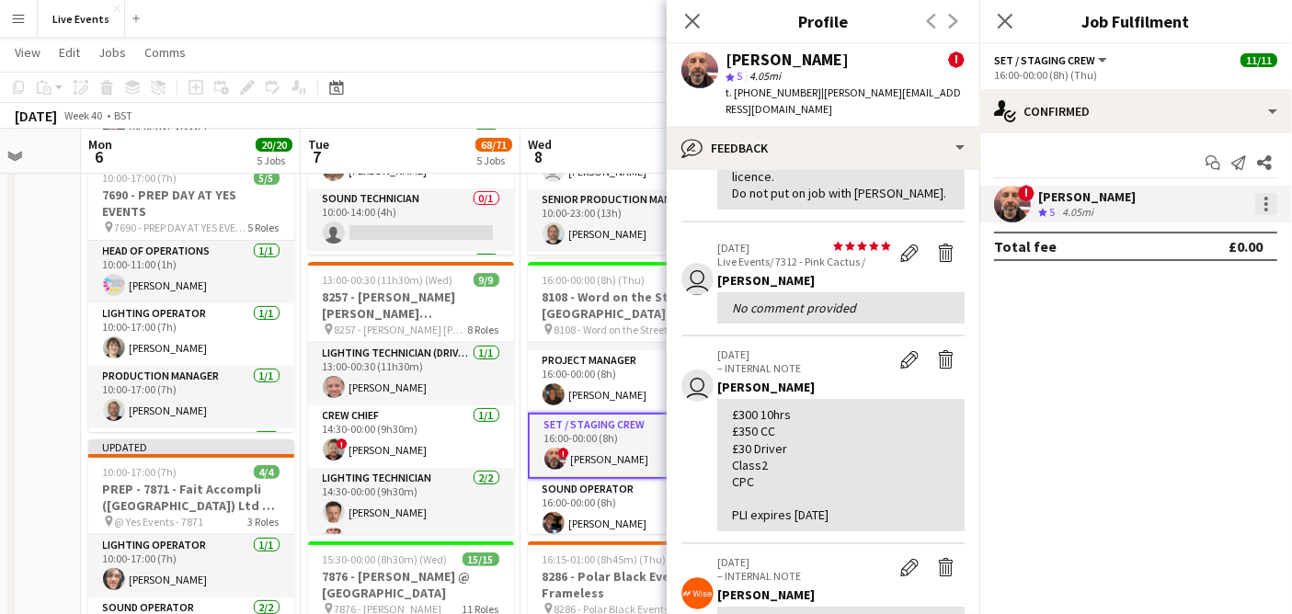
click at [1264, 212] on div at bounding box center [1266, 204] width 22 height 22
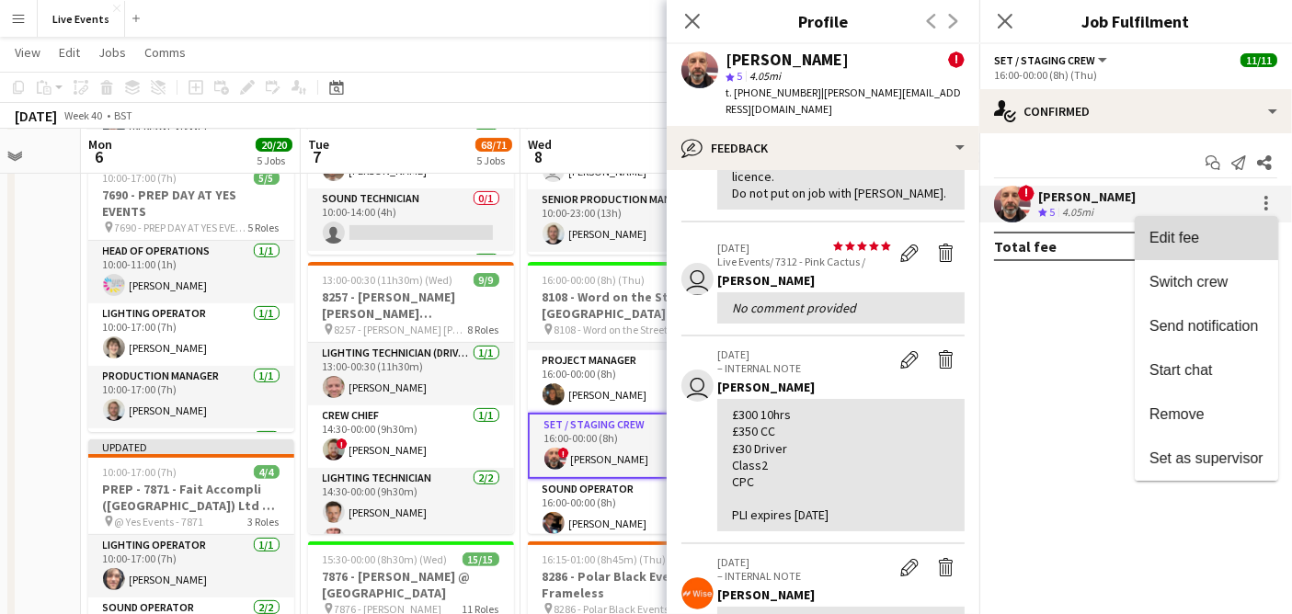
click at [1239, 232] on span "Edit fee" at bounding box center [1207, 238] width 114 height 17
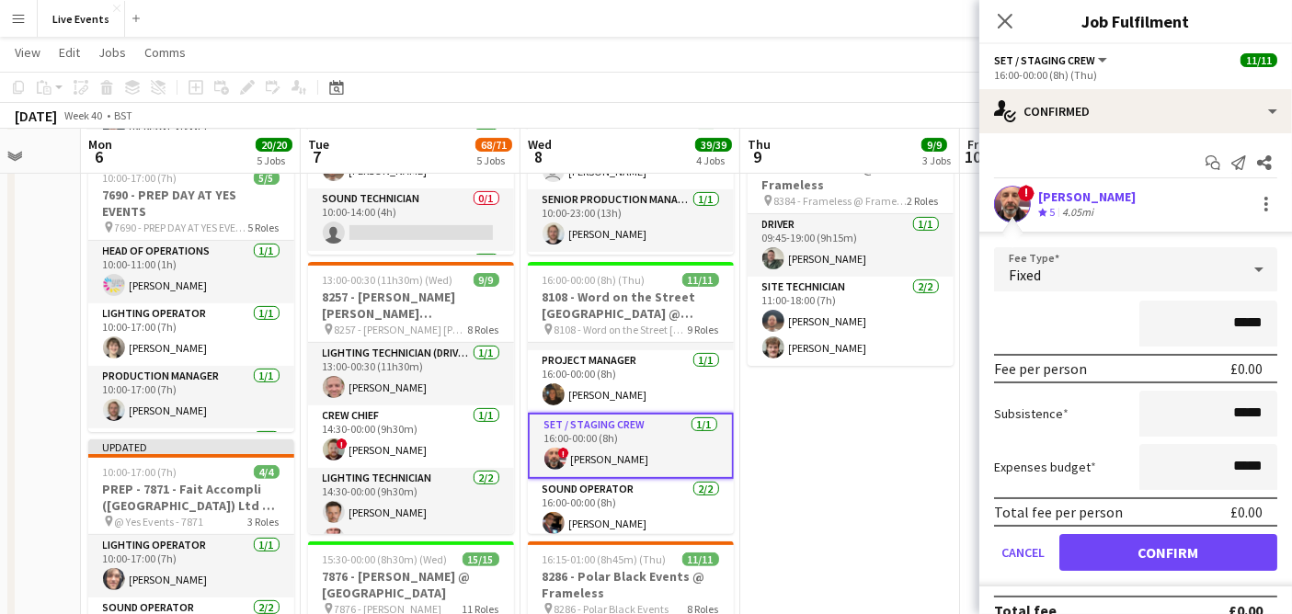
drag, startPoint x: 1216, startPoint y: 322, endPoint x: 1304, endPoint y: 337, distance: 89.5
click at [1292, 337] on html "Menu Boards Boards Boards All jobs Status Workforce Workforce My Workforce Recr…" at bounding box center [646, 326] width 1292 height 1672
type input "****"
click at [1080, 305] on div "****" at bounding box center [1135, 324] width 283 height 46
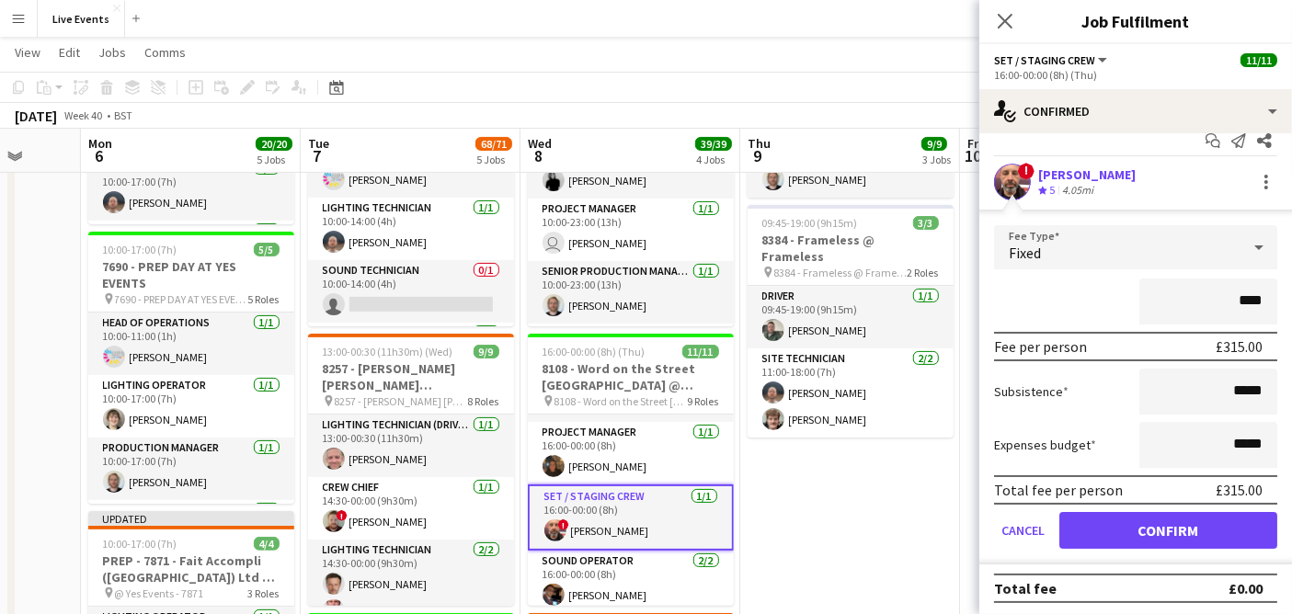
scroll to position [510, 0]
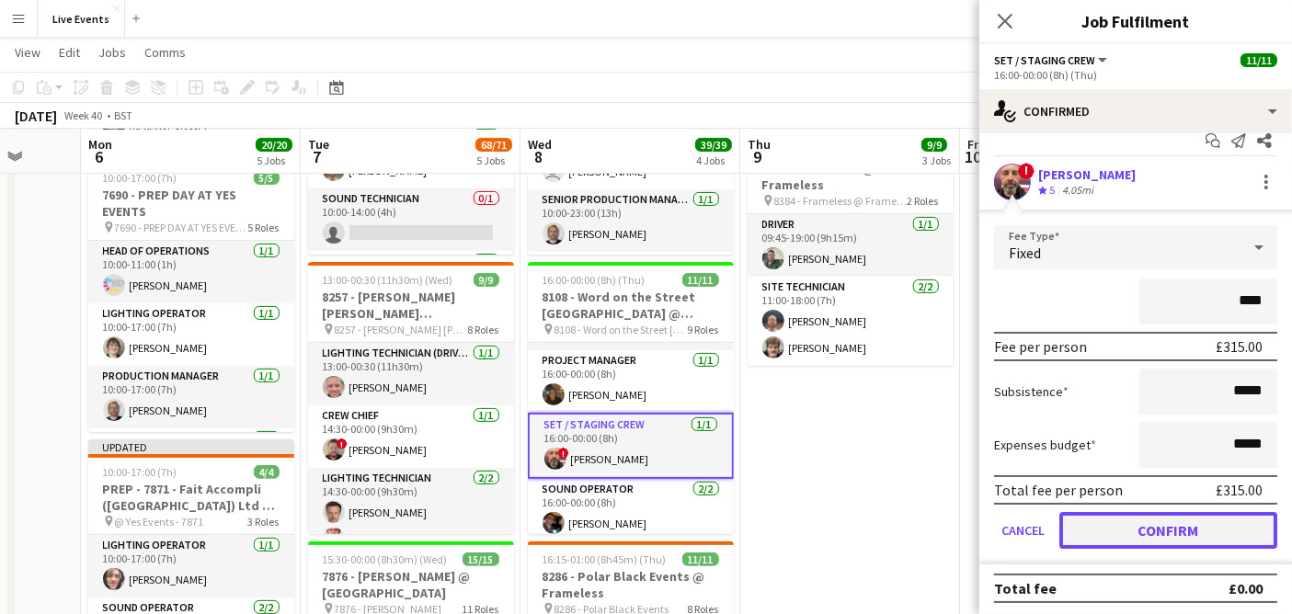
click at [1104, 520] on button "Confirm" at bounding box center [1168, 530] width 218 height 37
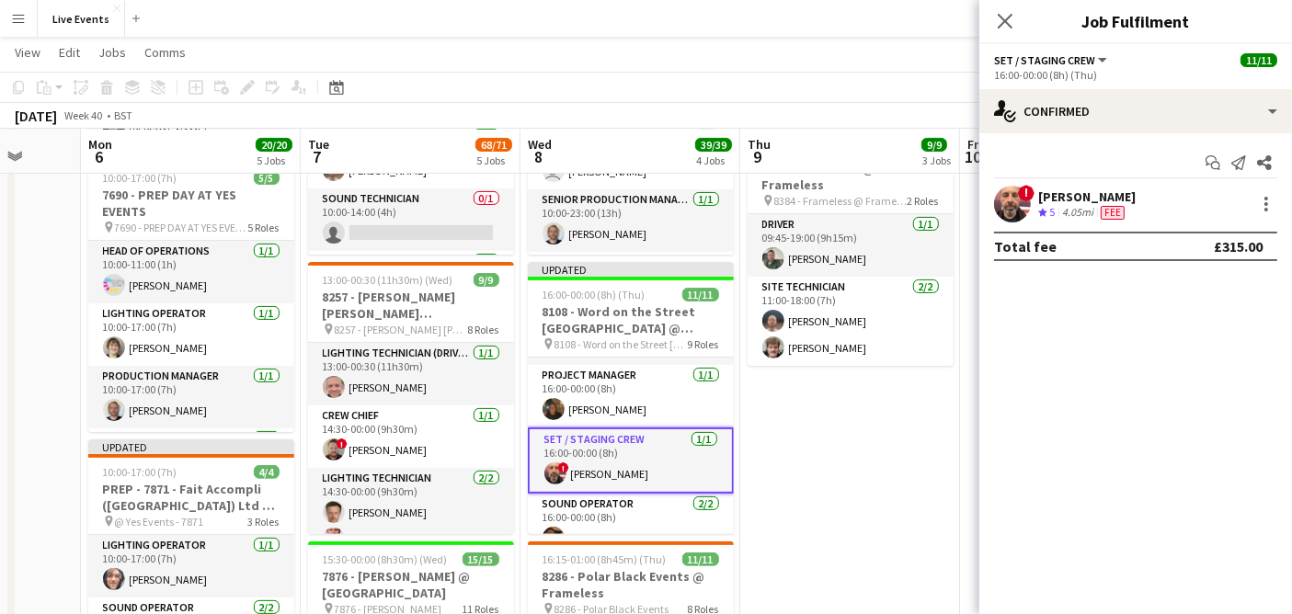
scroll to position [309, 0]
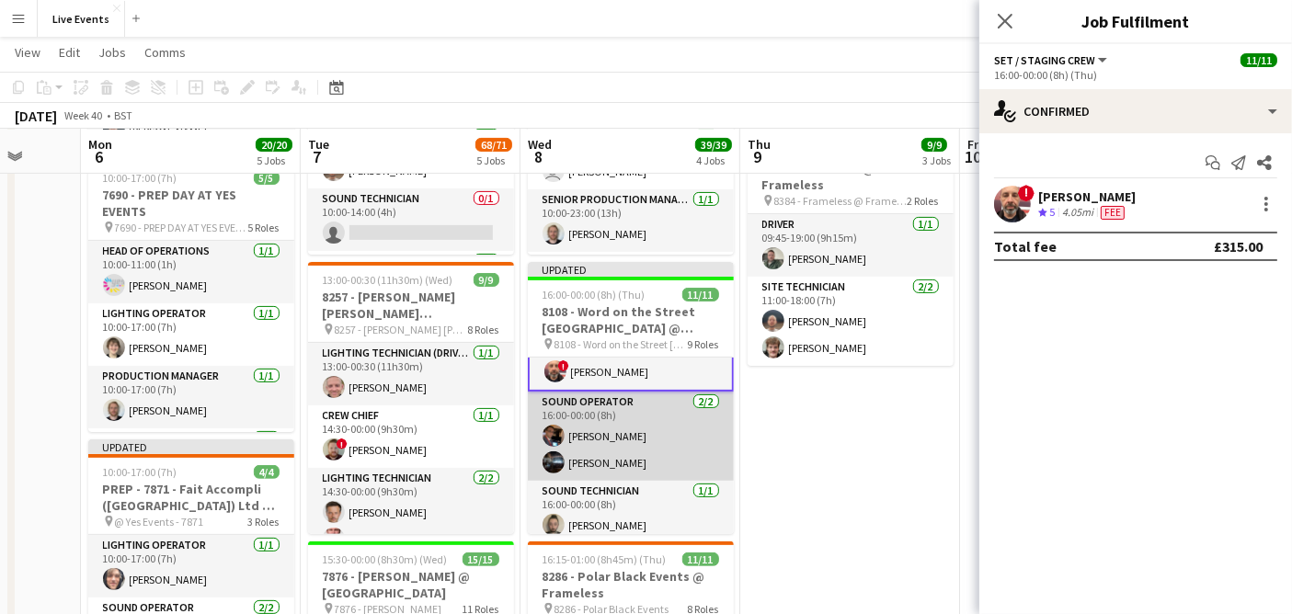
click at [618, 436] on app-card-role "Sound Operator [DATE] 16:00-00:00 (8h) [PERSON_NAME] [PERSON_NAME]" at bounding box center [631, 436] width 206 height 89
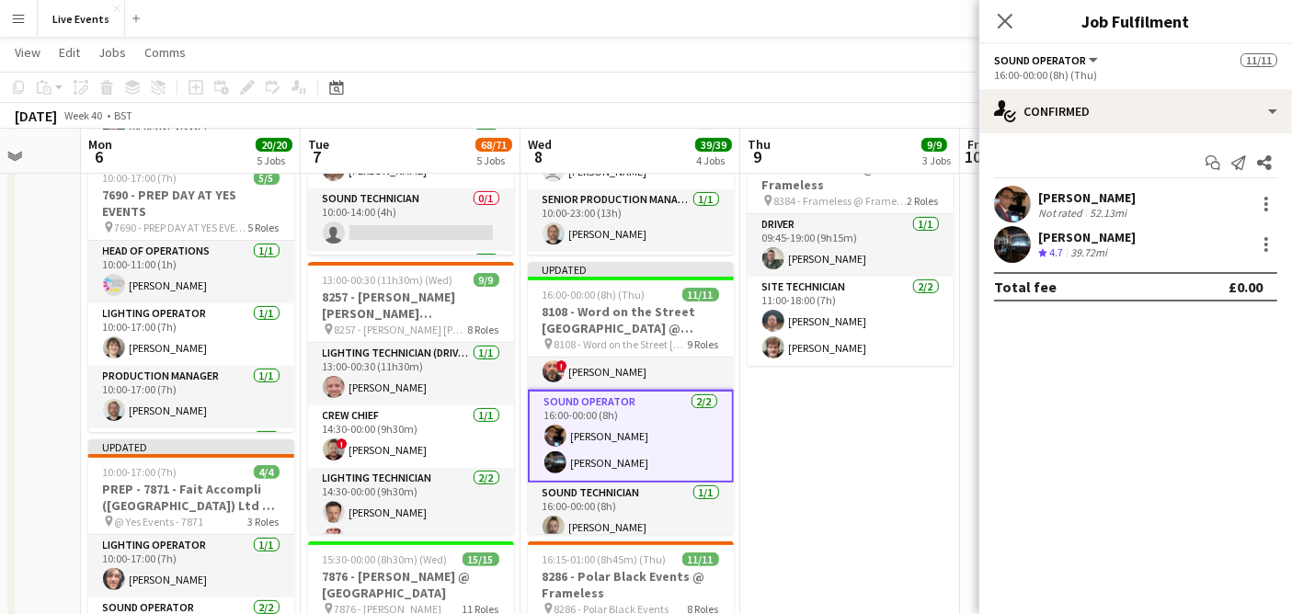
click at [1017, 199] on app-user-avatar at bounding box center [1012, 204] width 37 height 37
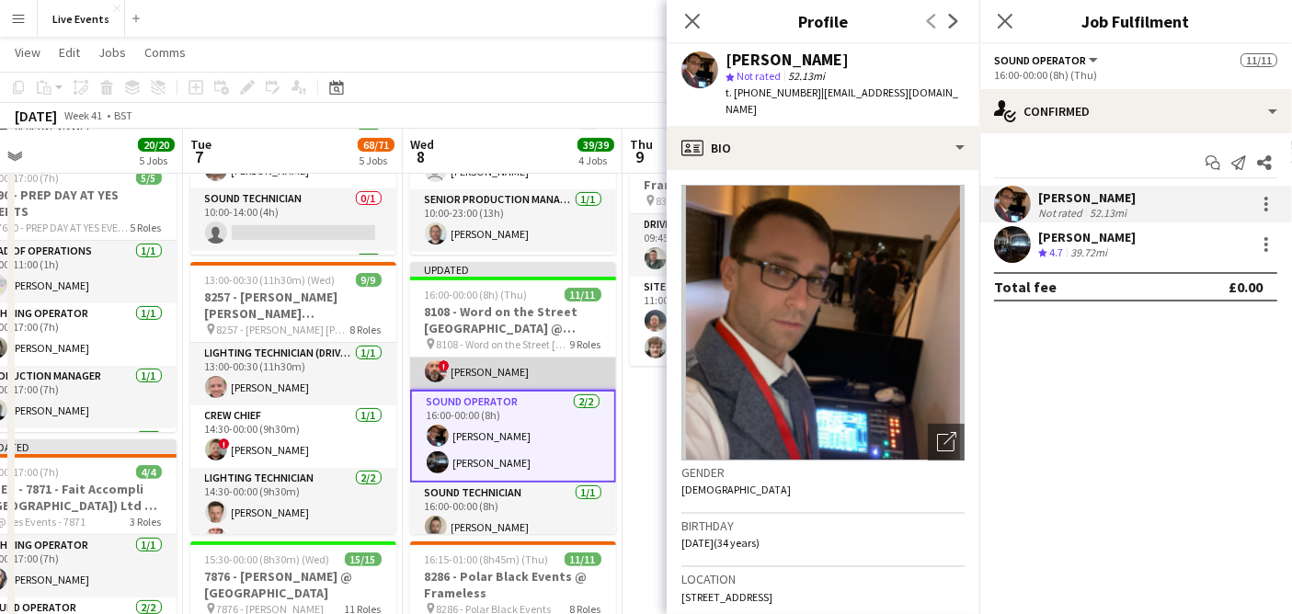
scroll to position [0, 697]
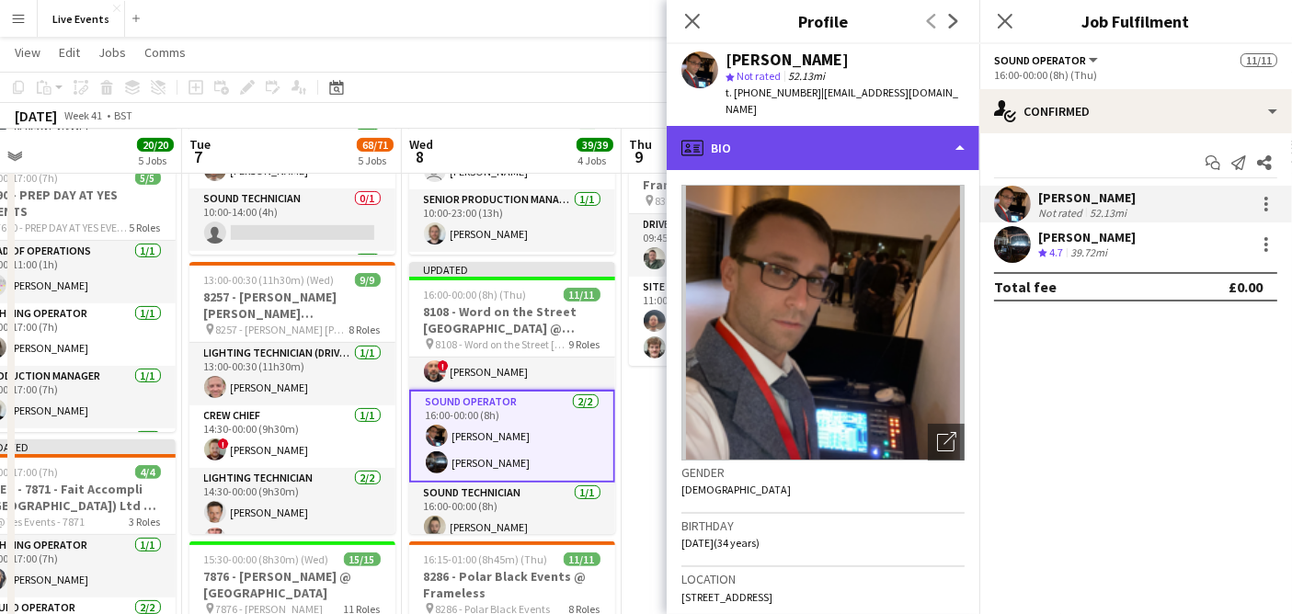
click at [783, 136] on div "profile Bio" at bounding box center [823, 148] width 313 height 44
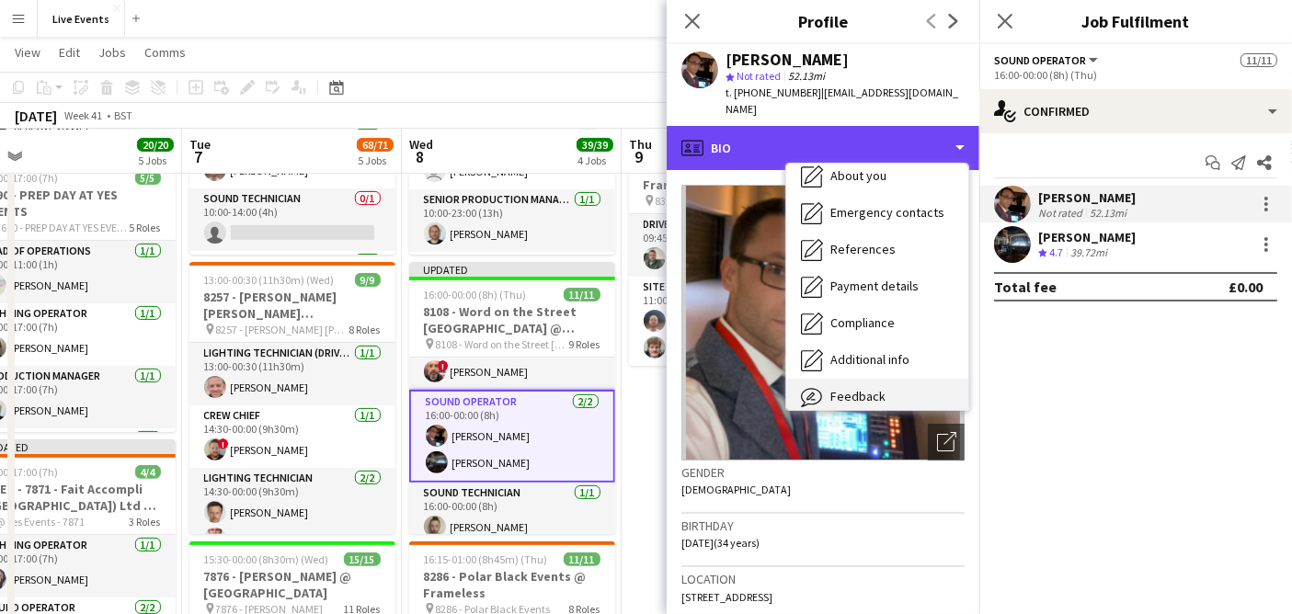
scroll to position [172, 0]
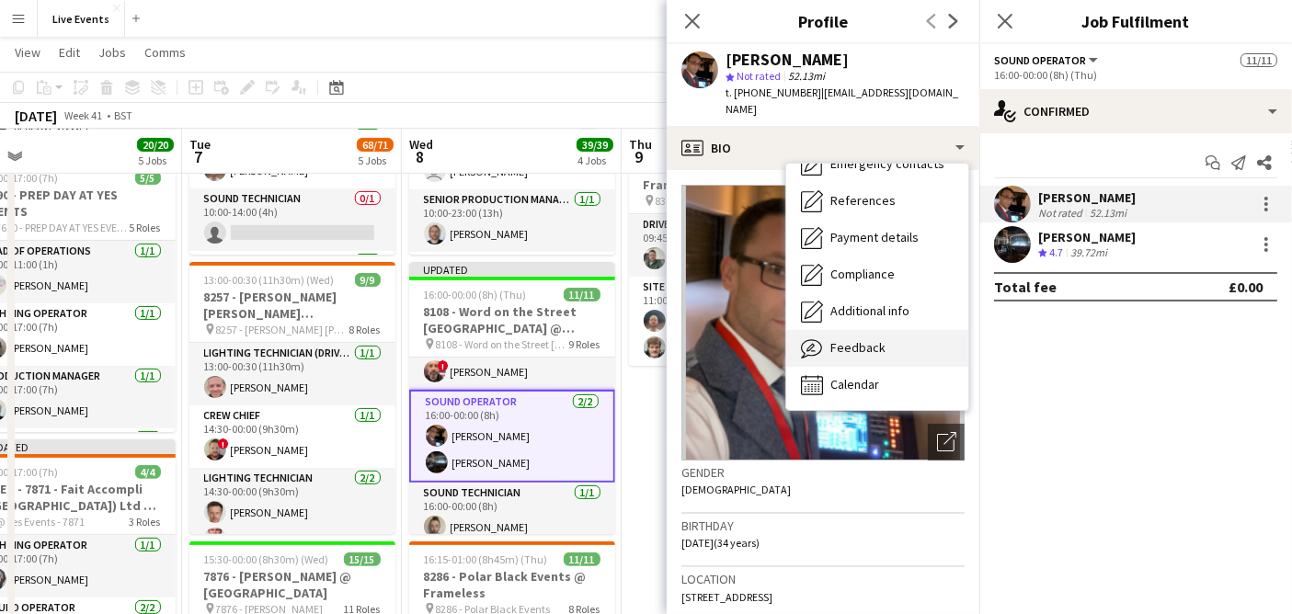
click at [885, 334] on div "Feedback Feedback" at bounding box center [877, 348] width 182 height 37
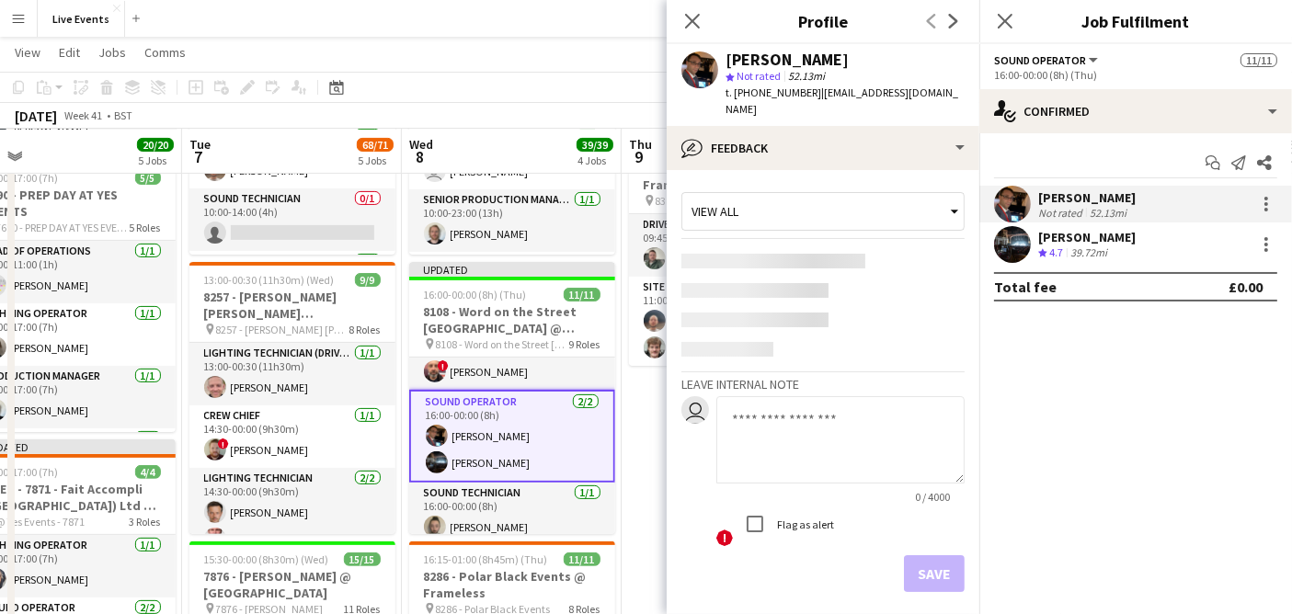
click at [759, 194] on div "View all" at bounding box center [813, 211] width 263 height 35
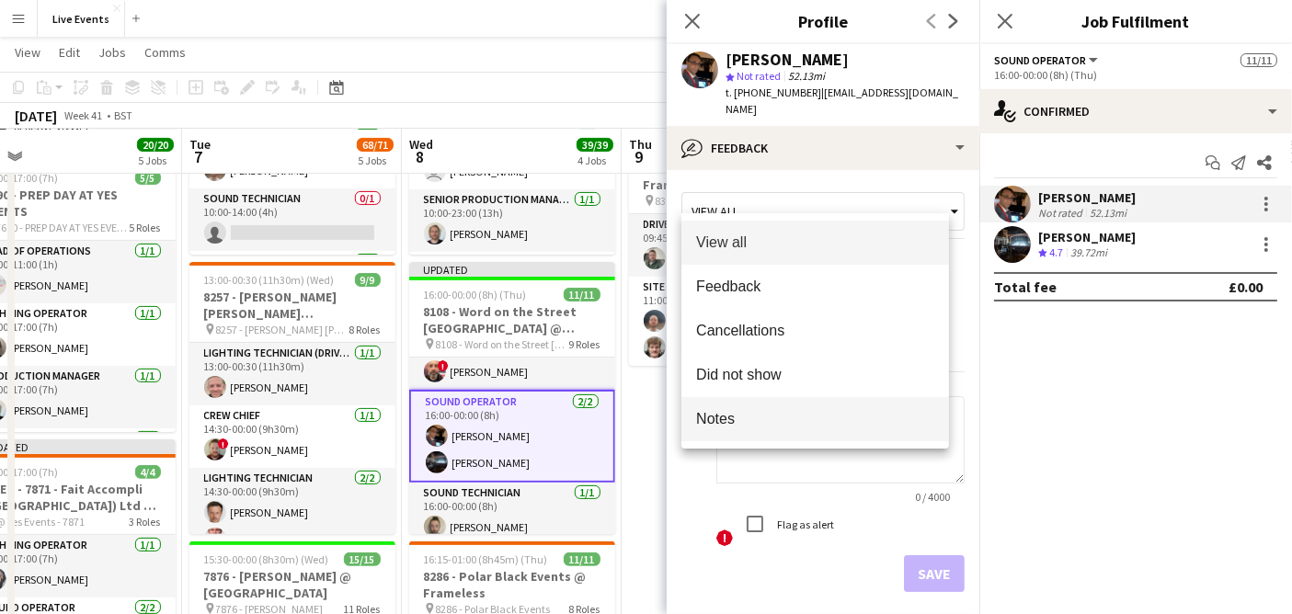
click at [722, 406] on mat-option "Notes" at bounding box center [815, 419] width 268 height 44
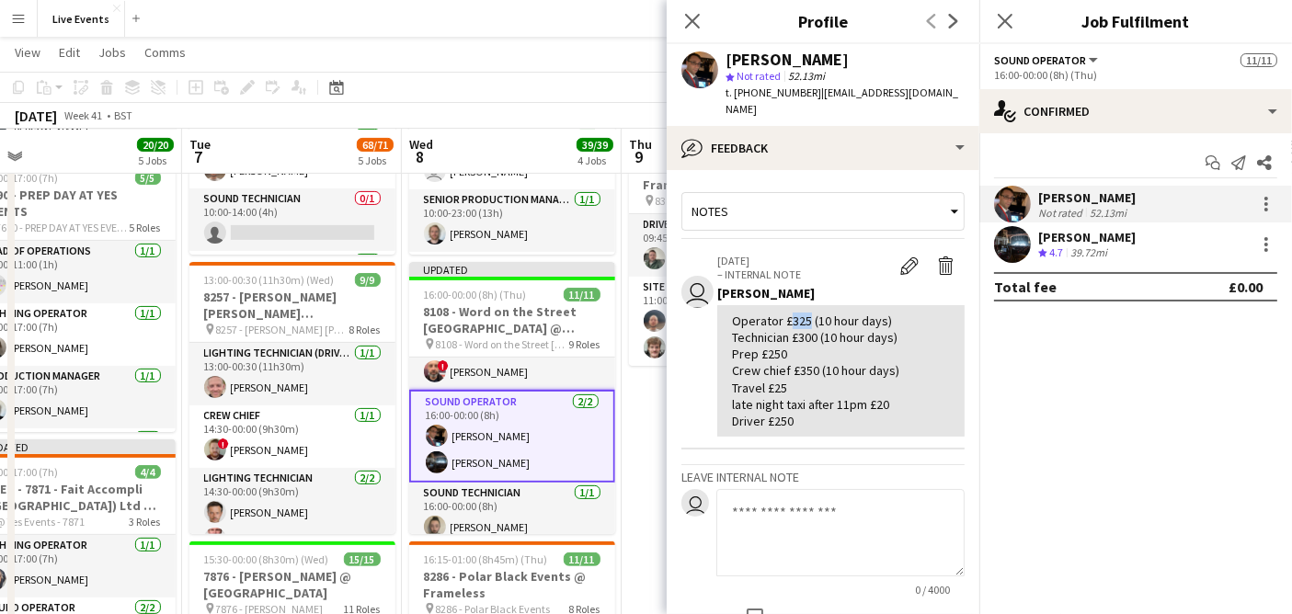
drag, startPoint x: 784, startPoint y: 303, endPoint x: 805, endPoint y: 308, distance: 21.9
click at [805, 313] on div "Operator £325 (10 hour days) Technician £300 (10 hour days) Prep £250 Crew chie…" at bounding box center [841, 371] width 218 height 117
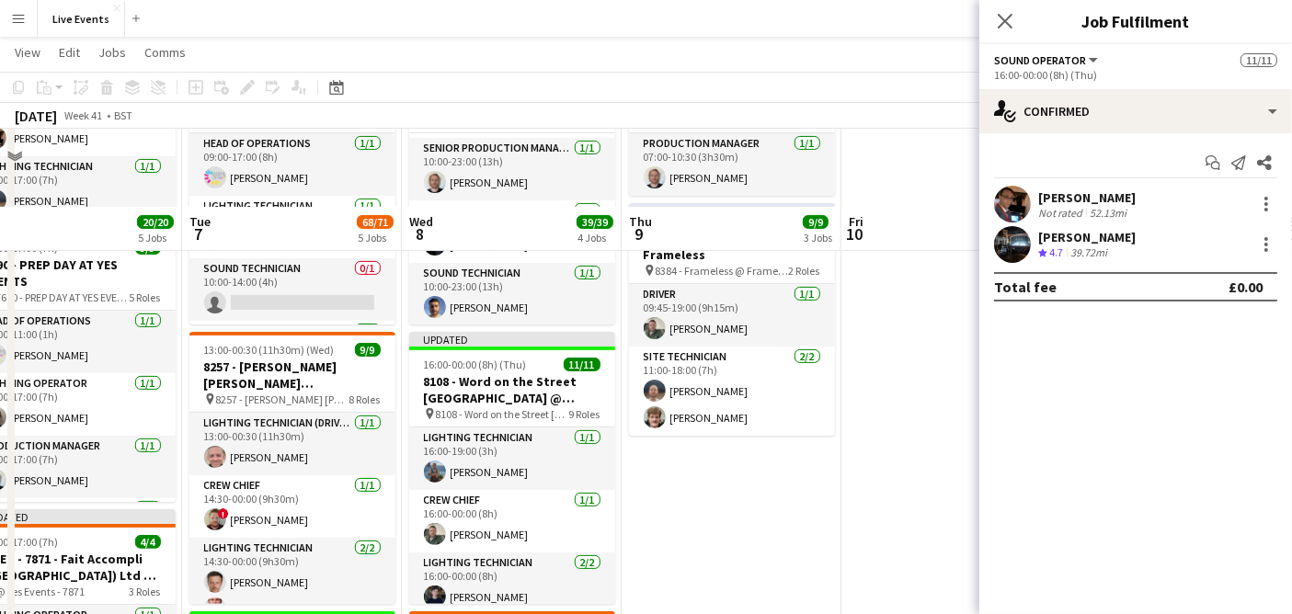
scroll to position [408, 0]
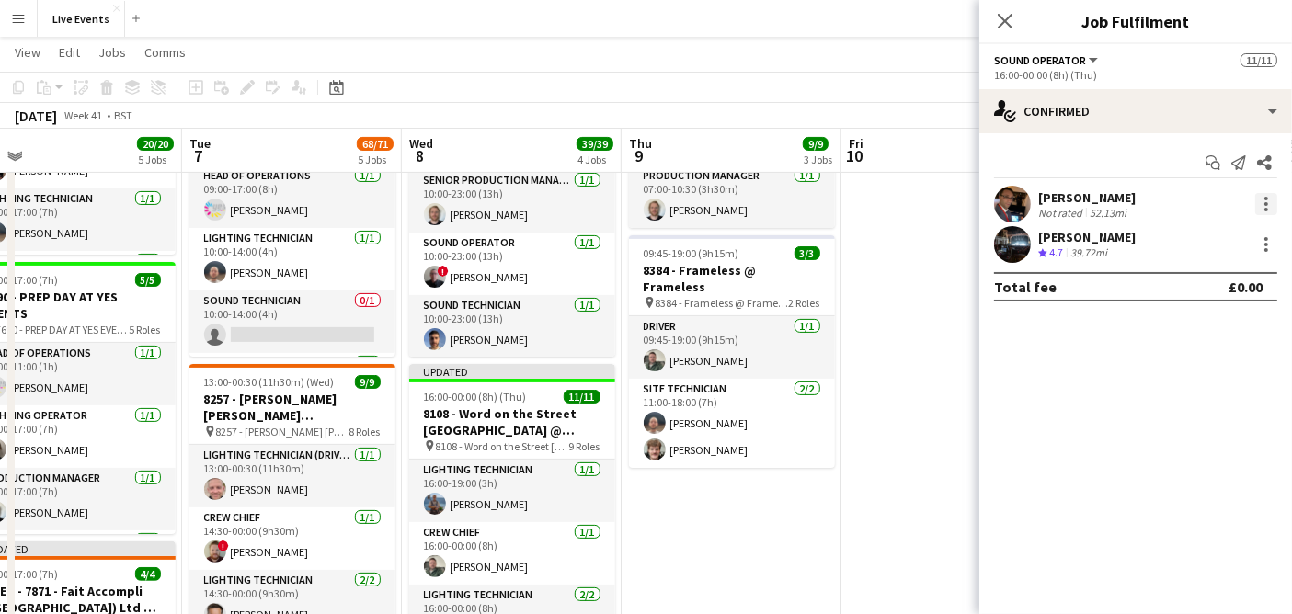
click at [1265, 199] on div at bounding box center [1267, 199] width 4 height 4
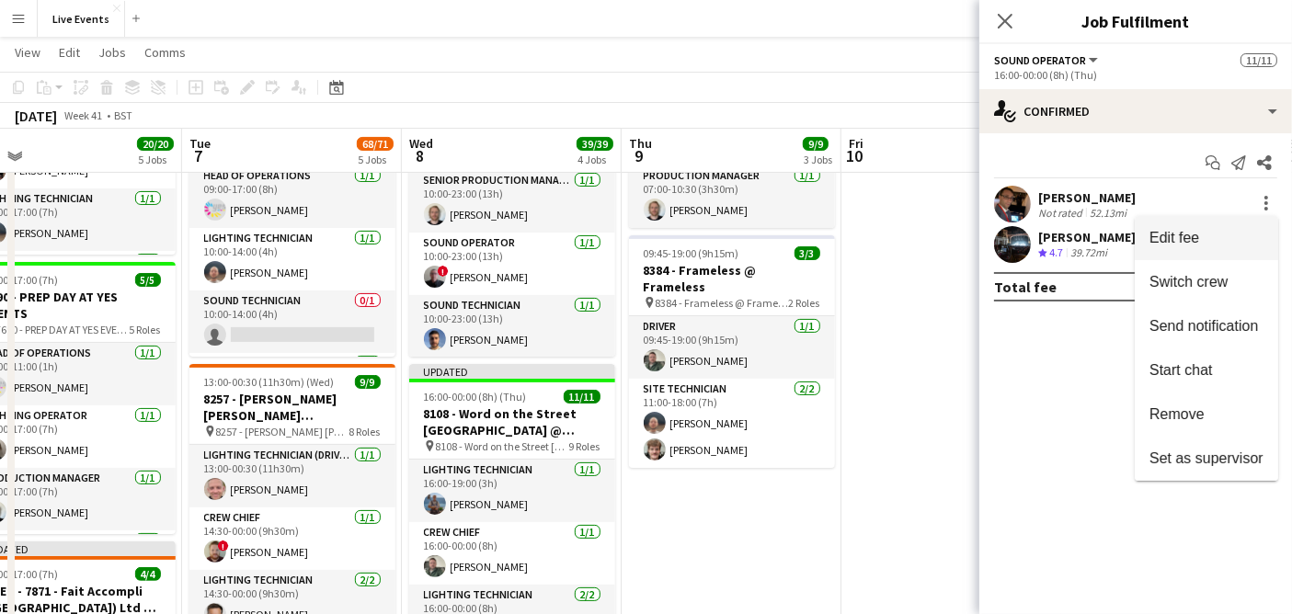
click at [1169, 227] on button "Edit fee" at bounding box center [1206, 238] width 143 height 44
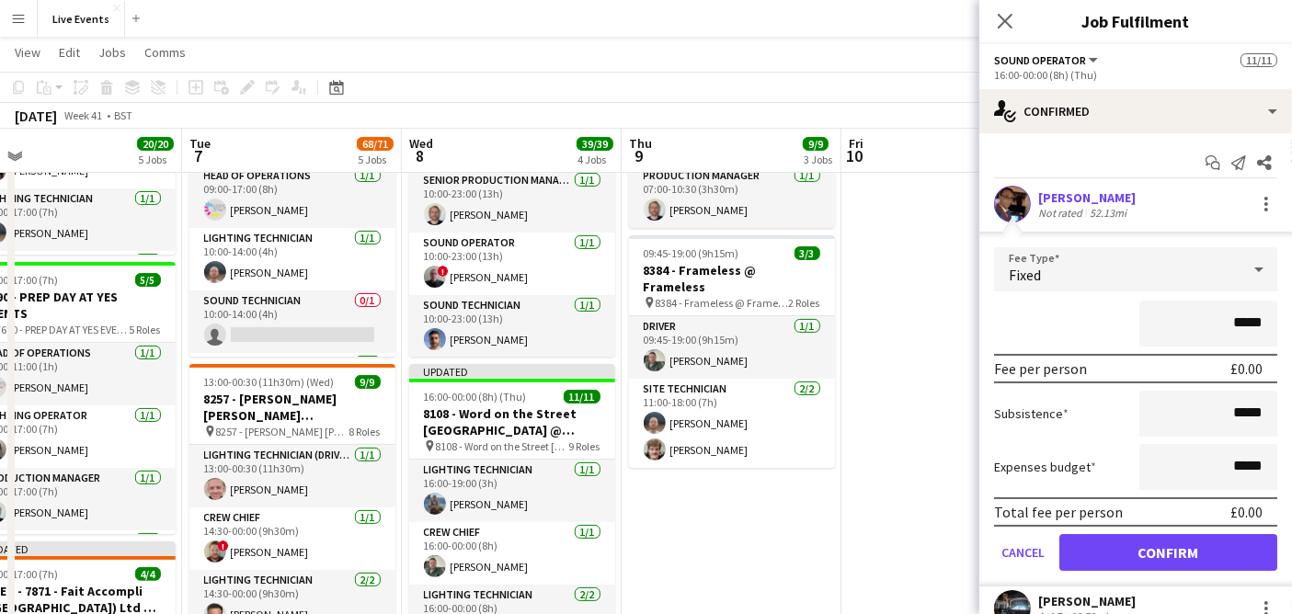
drag, startPoint x: 1224, startPoint y: 320, endPoint x: 1292, endPoint y: 317, distance: 68.1
click at [1292, 317] on html "Menu Boards Boards Boards All jobs Status Workforce Workforce My Workforce Recr…" at bounding box center [646, 428] width 1292 height 1672
type input "*******"
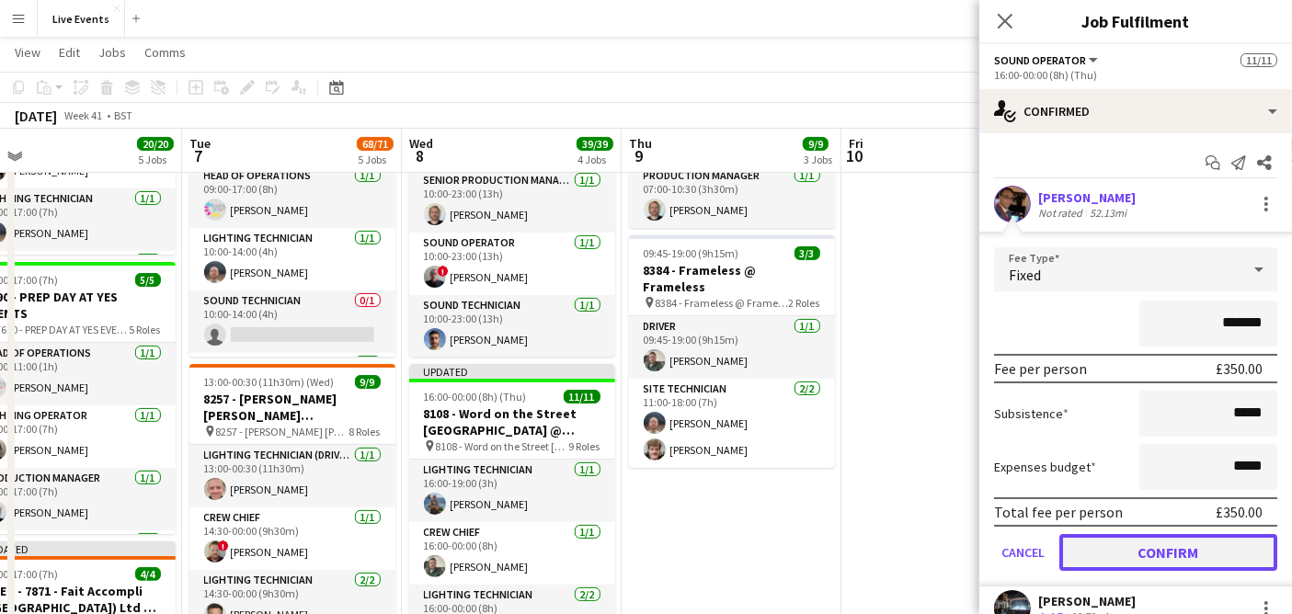
click at [1139, 542] on button "Confirm" at bounding box center [1168, 552] width 218 height 37
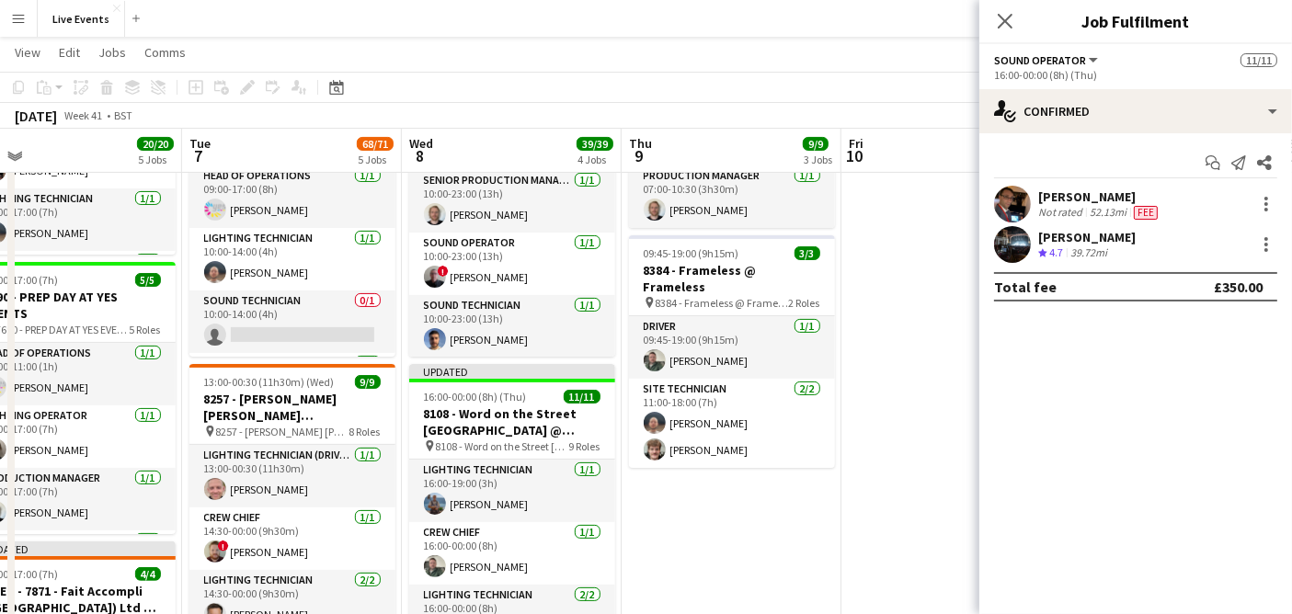
click at [1019, 250] on app-user-avatar at bounding box center [1012, 244] width 37 height 37
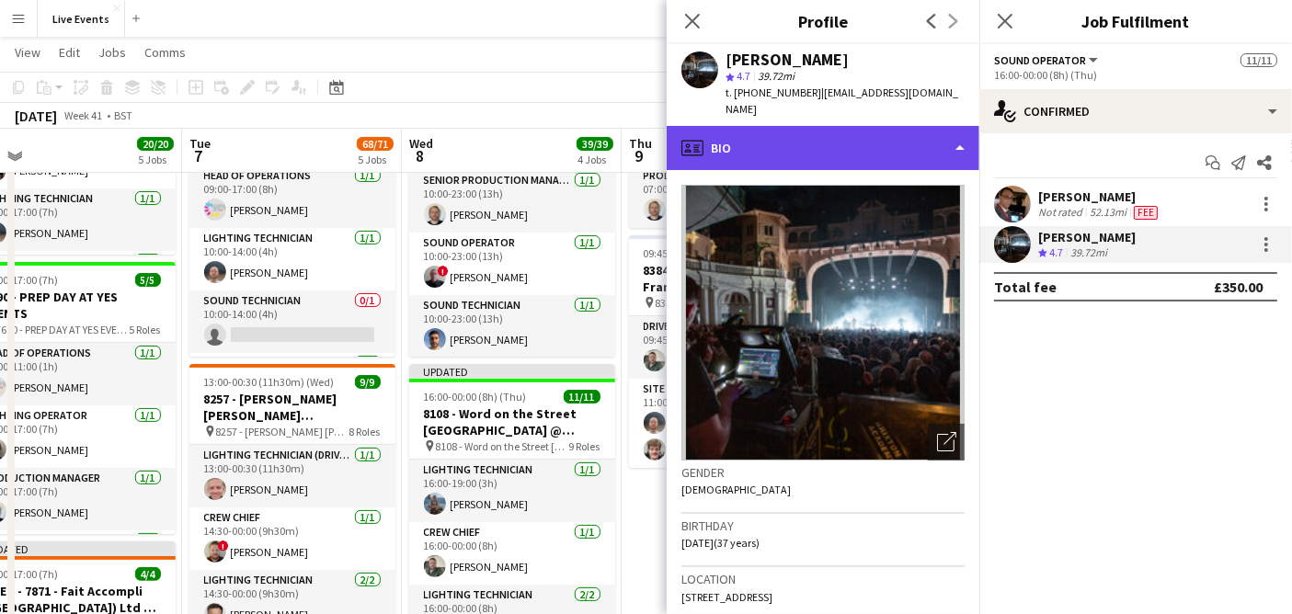
click at [778, 132] on div "profile Bio" at bounding box center [823, 148] width 313 height 44
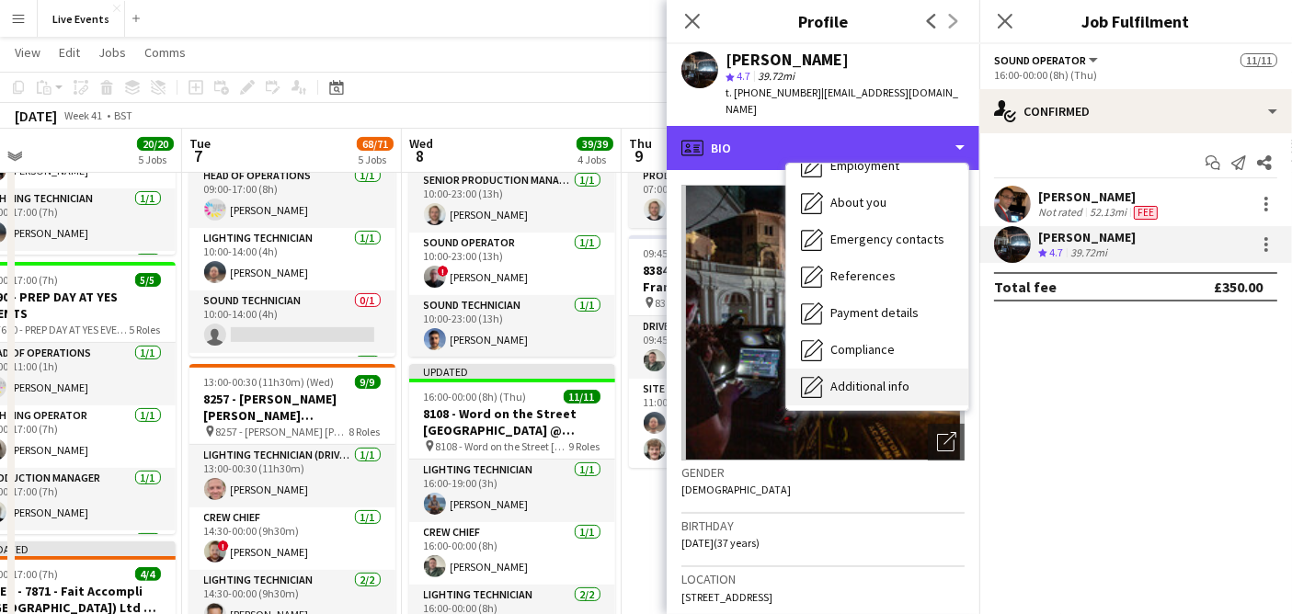
scroll to position [172, 0]
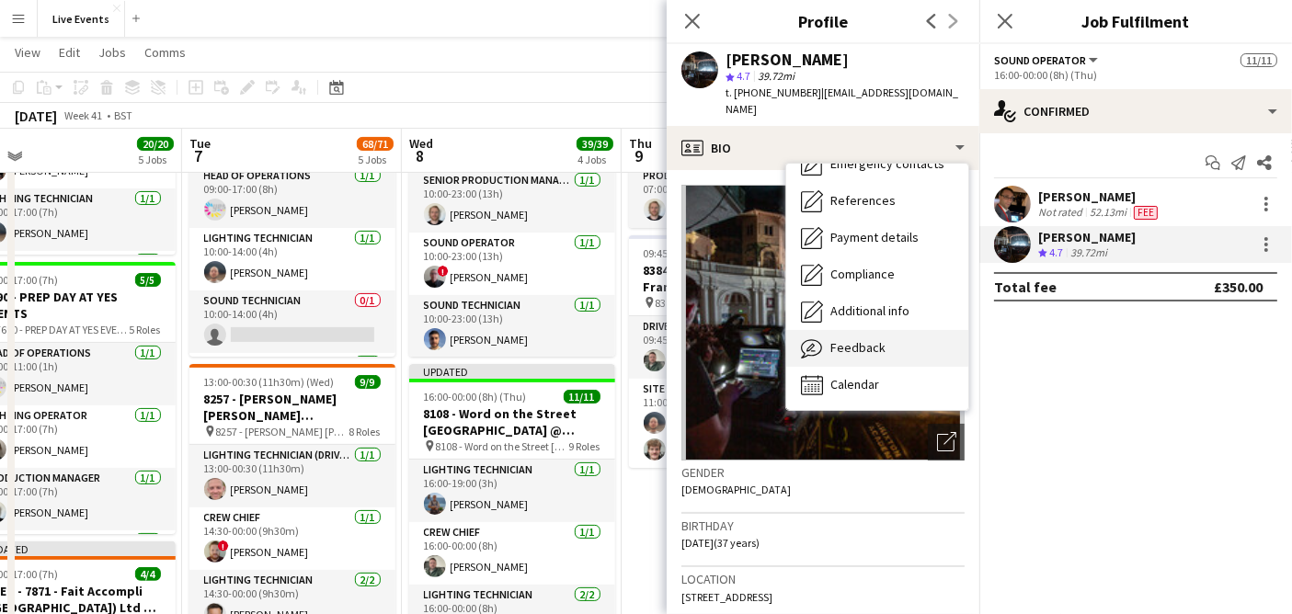
click at [879, 339] on span "Feedback" at bounding box center [857, 347] width 55 height 17
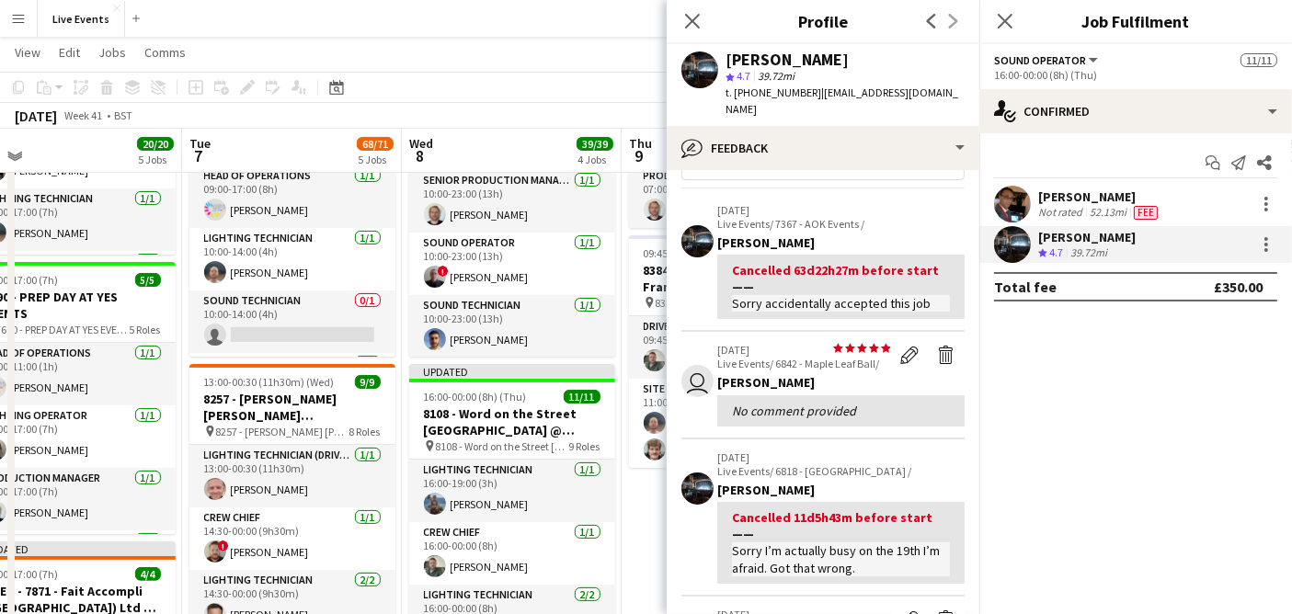
scroll to position [0, 0]
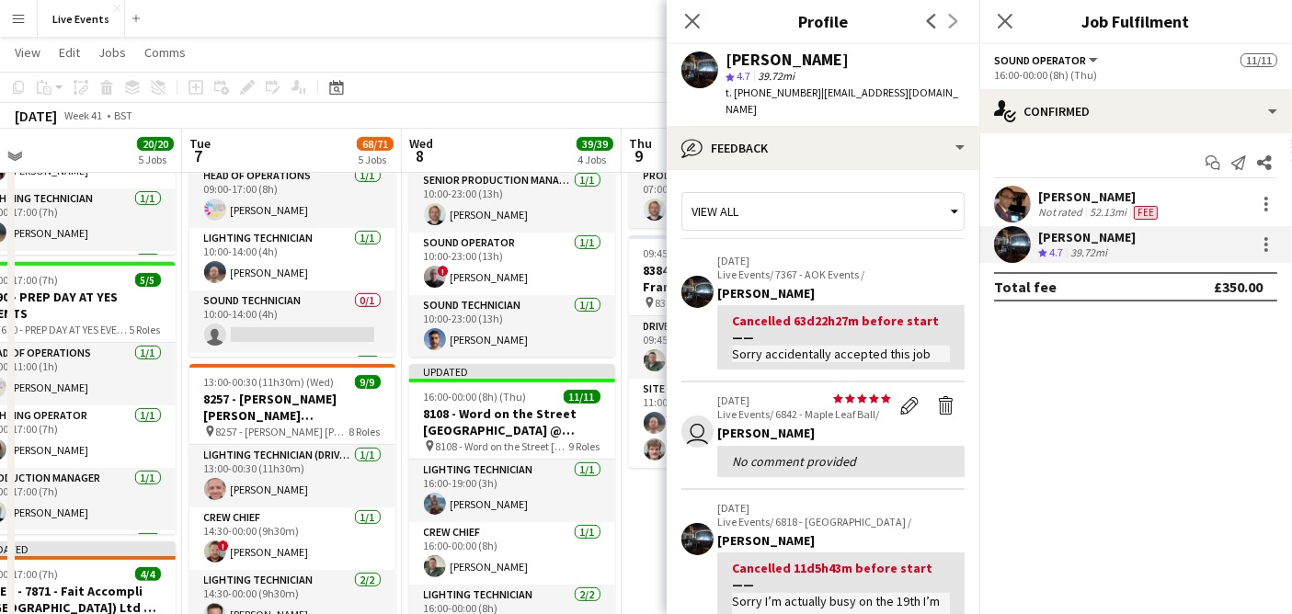
click at [774, 194] on div "View all" at bounding box center [813, 211] width 263 height 35
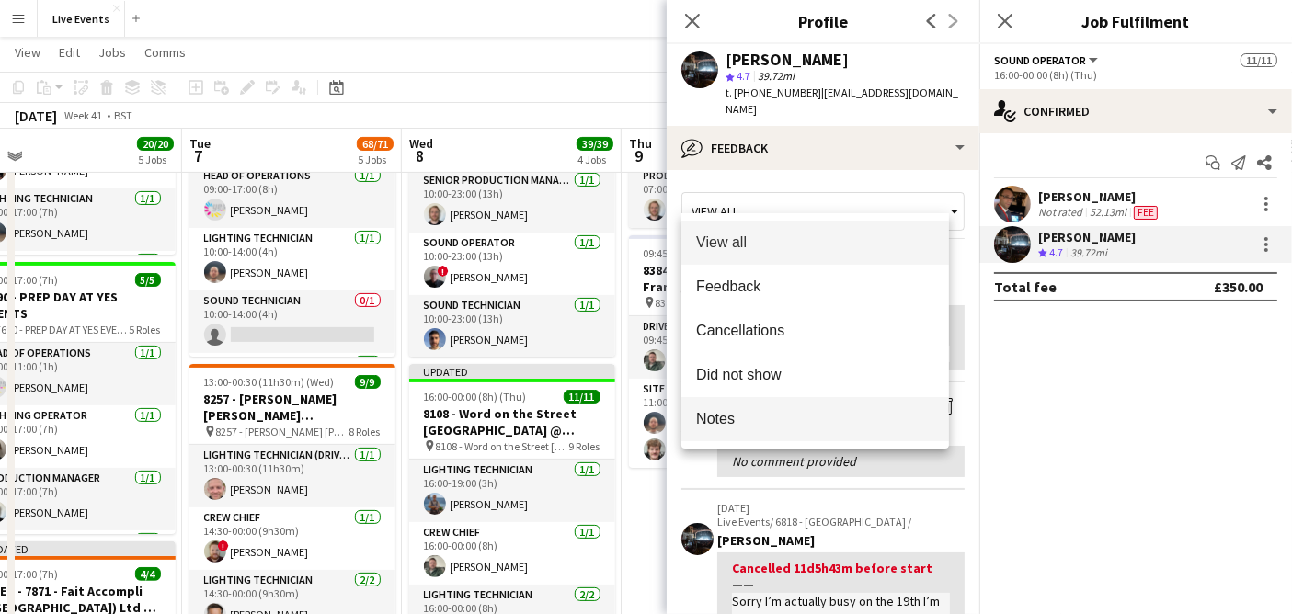
click at [752, 414] on span "Notes" at bounding box center [815, 418] width 238 height 17
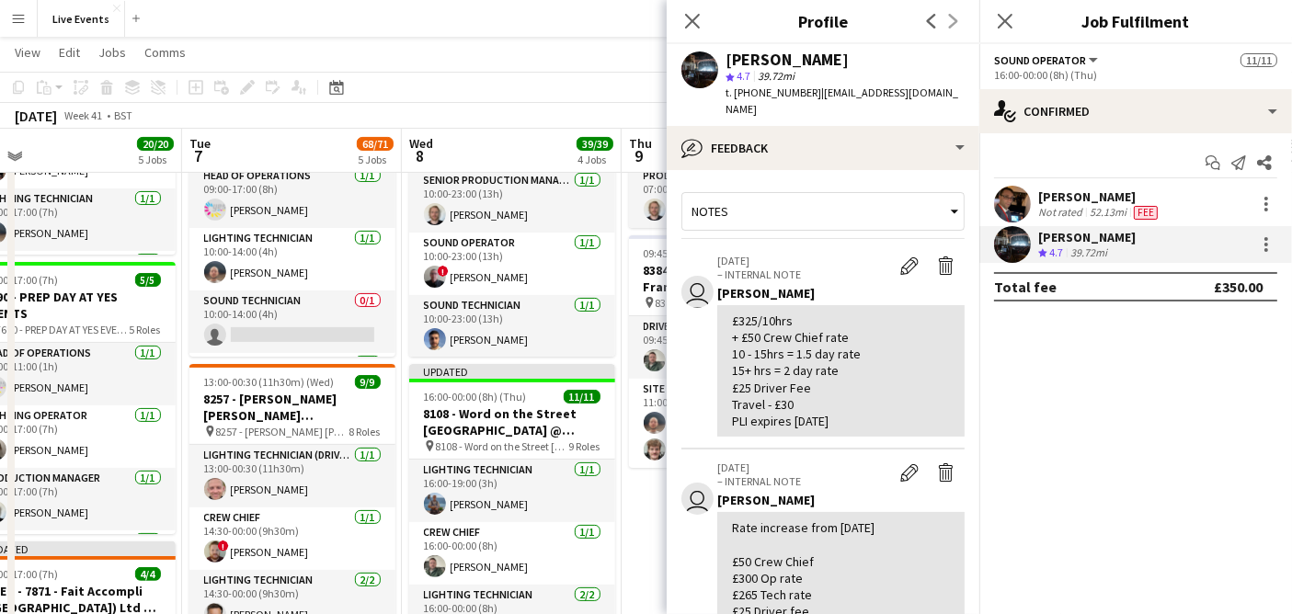
click at [740, 313] on div "£325/10hrs + £50 Crew Chief rate 10 - 15hrs = 1.5 day rate 15+ hrs = 2 day rate…" at bounding box center [841, 371] width 218 height 117
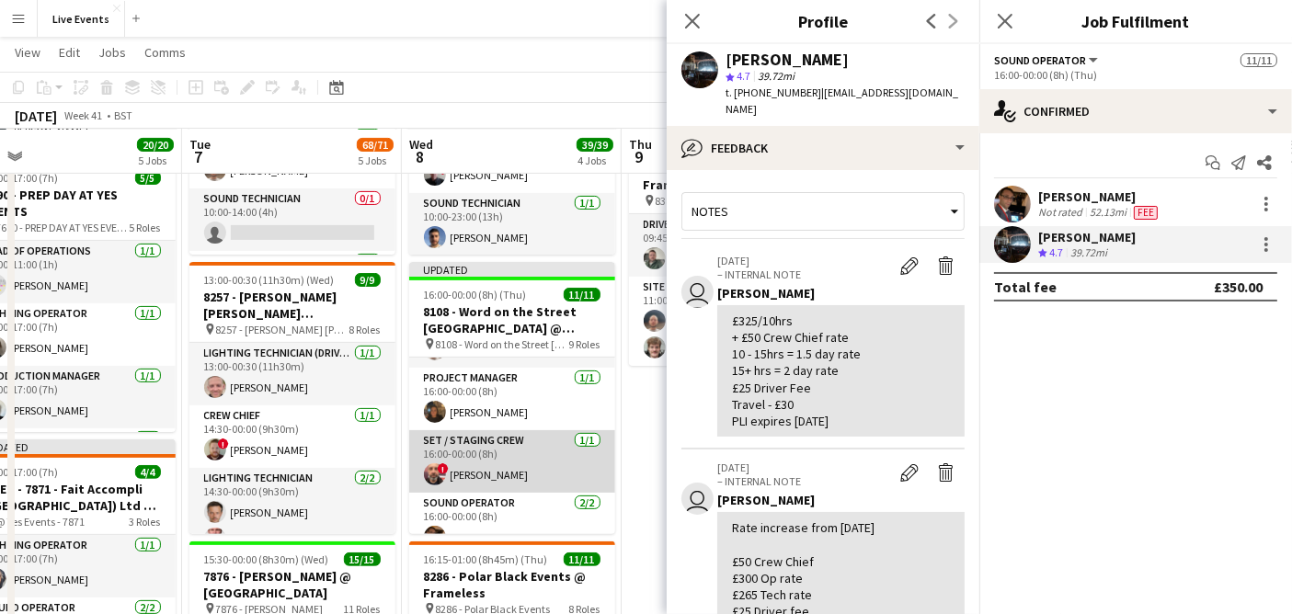
scroll to position [306, 0]
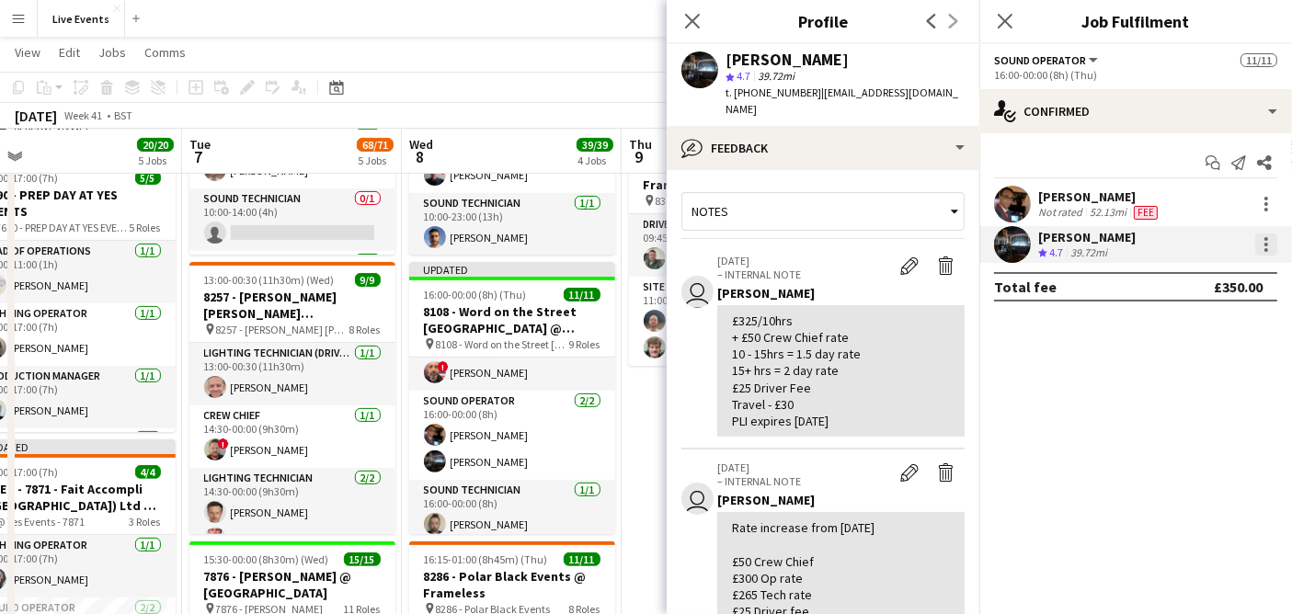
click at [1264, 248] on div at bounding box center [1266, 245] width 22 height 22
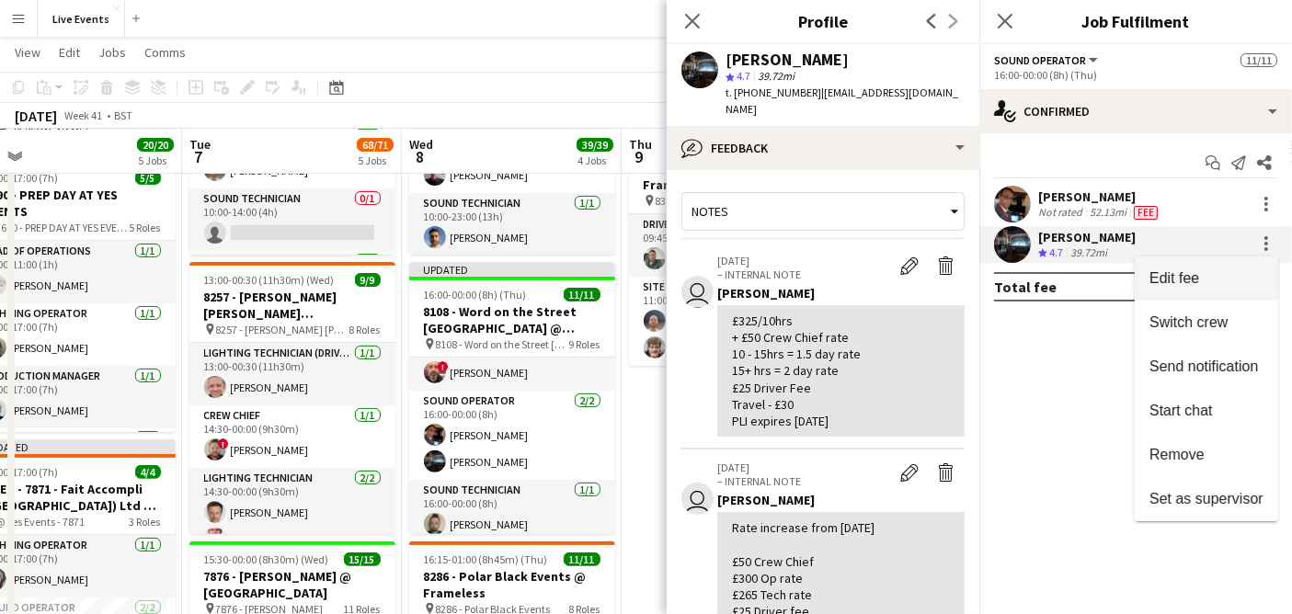
click at [1225, 278] on span "Edit fee" at bounding box center [1207, 278] width 114 height 17
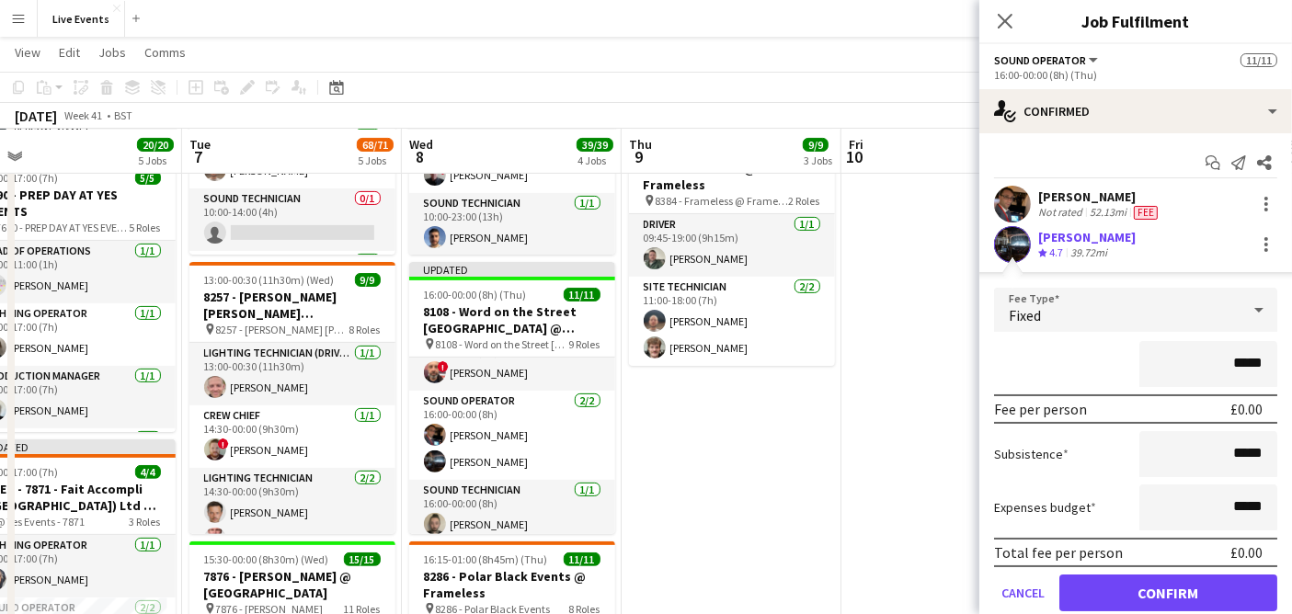
click at [1221, 374] on input "*****" at bounding box center [1208, 364] width 138 height 46
type input "****"
click at [1086, 347] on div "****" at bounding box center [1135, 364] width 283 height 46
click at [1166, 592] on button "Confirm" at bounding box center [1168, 593] width 218 height 37
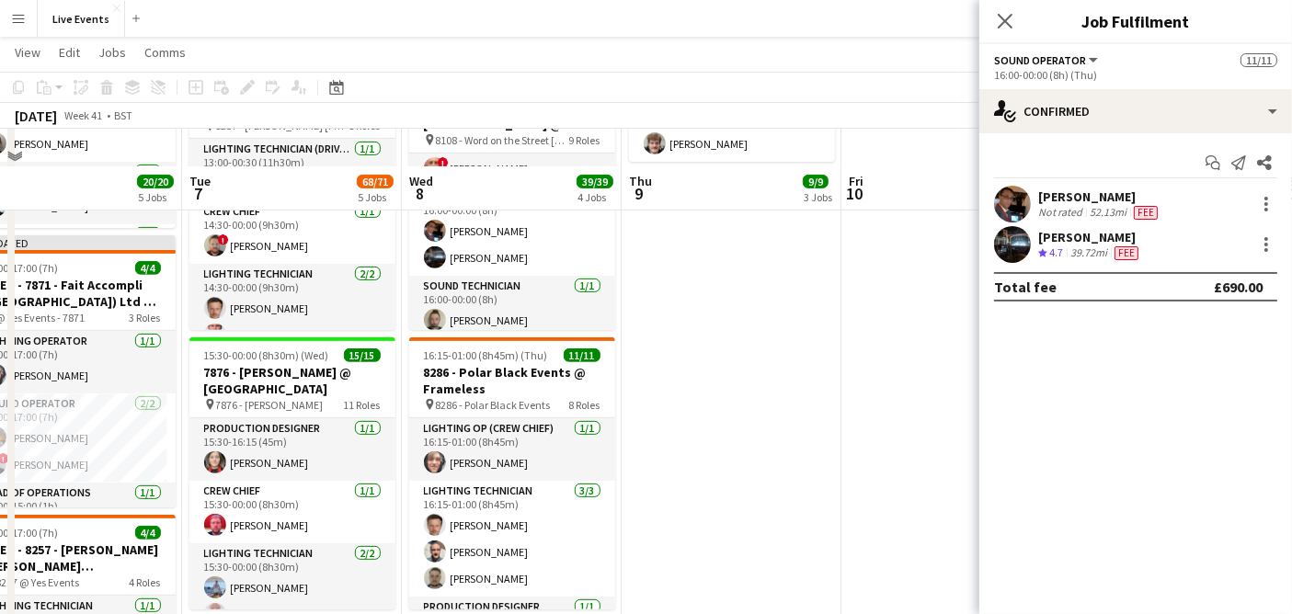
scroll to position [817, 0]
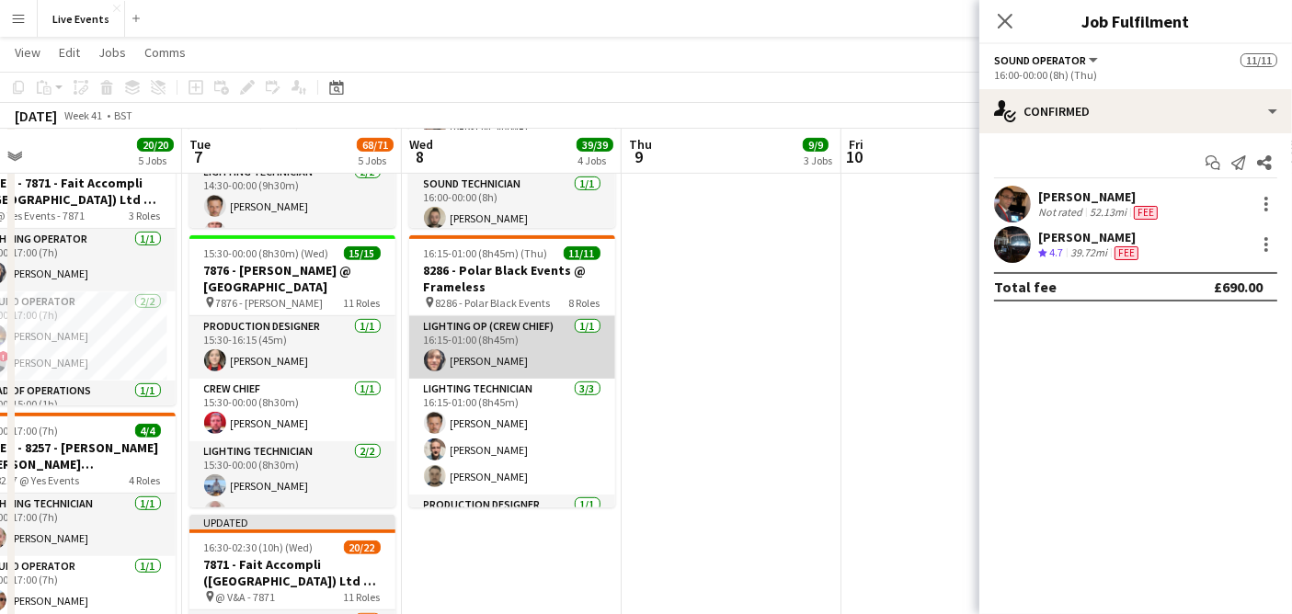
click at [483, 345] on app-card-role "Lighting Op (Crew Chief) [DATE] 16:15-01:00 (8h45m) [PERSON_NAME]" at bounding box center [512, 347] width 206 height 63
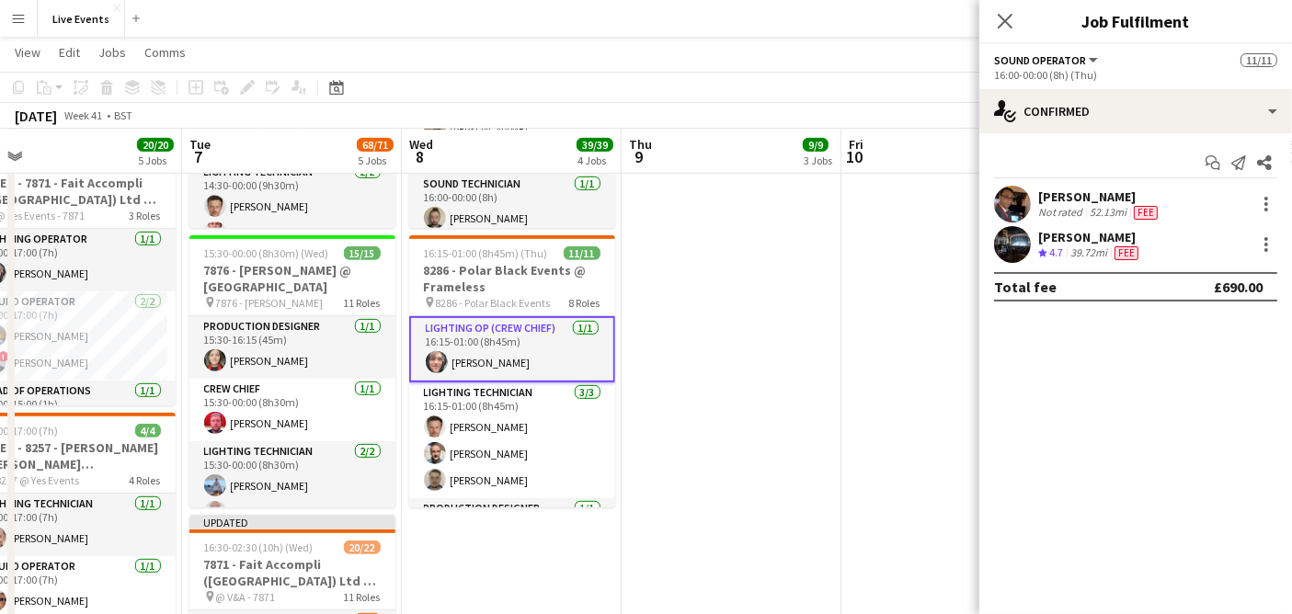
click at [488, 331] on app-card-role "Lighting Op (Crew Chief) [DATE] 16:15-01:00 (8h45m) [PERSON_NAME]" at bounding box center [512, 349] width 206 height 66
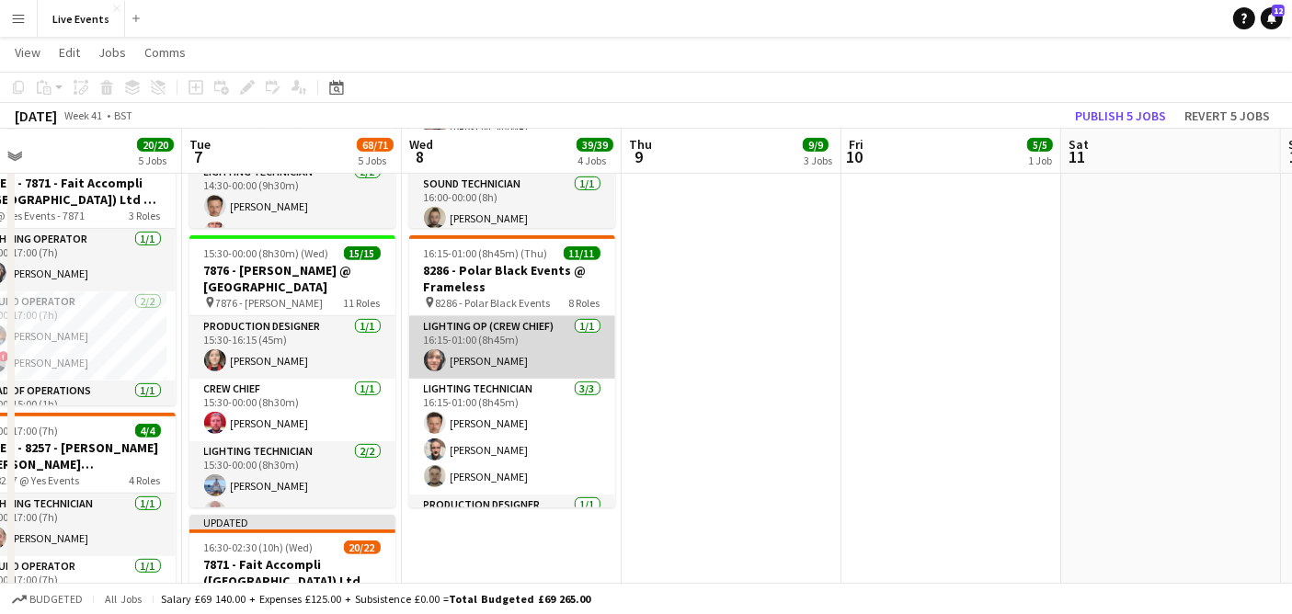
click at [488, 332] on app-card-role "Lighting Op (Crew Chief) [DATE] 16:15-01:00 (8h45m) [PERSON_NAME]" at bounding box center [512, 347] width 206 height 63
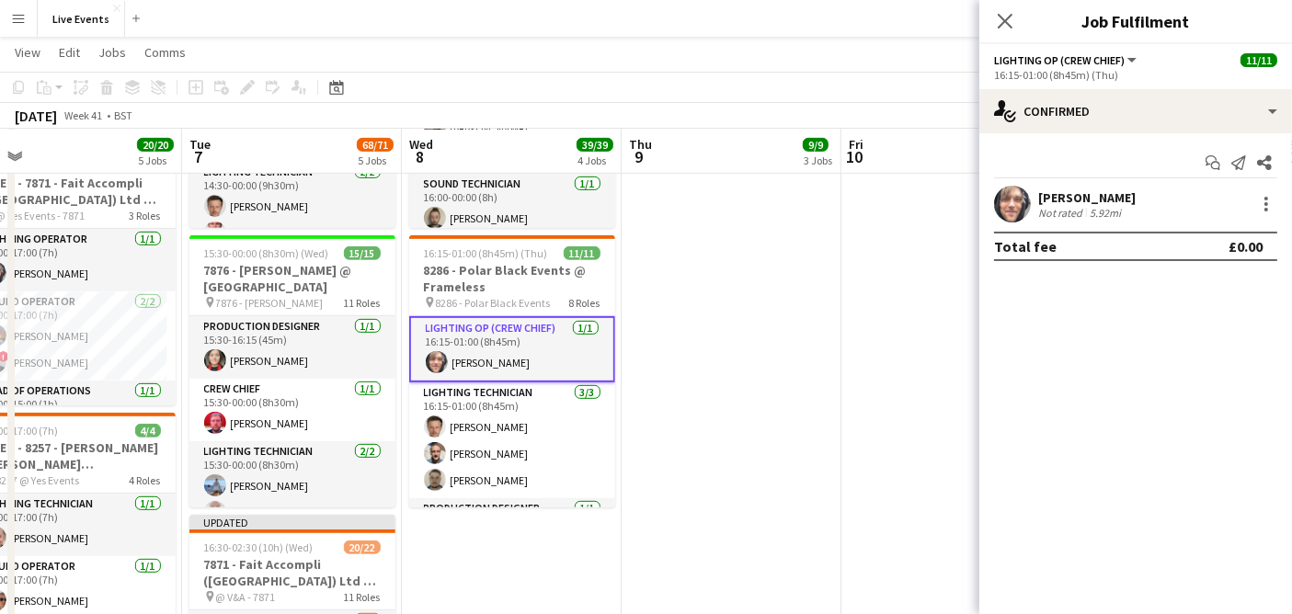
click at [997, 209] on app-user-avatar at bounding box center [1012, 204] width 37 height 37
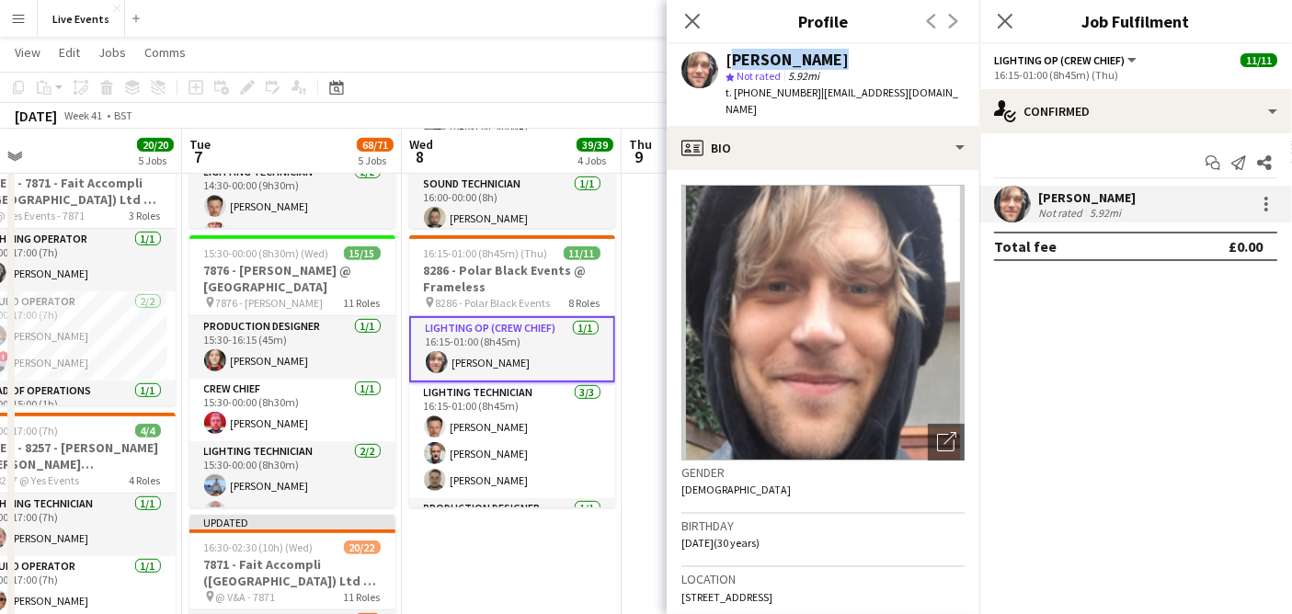
drag, startPoint x: 829, startPoint y: 61, endPoint x: 722, endPoint y: 51, distance: 107.2
click at [722, 51] on div "[PERSON_NAME] star Not rated 5.92mi t. [PHONE_NUMBER] | [EMAIL_ADDRESS][DOMAIN_…" at bounding box center [823, 85] width 313 height 82
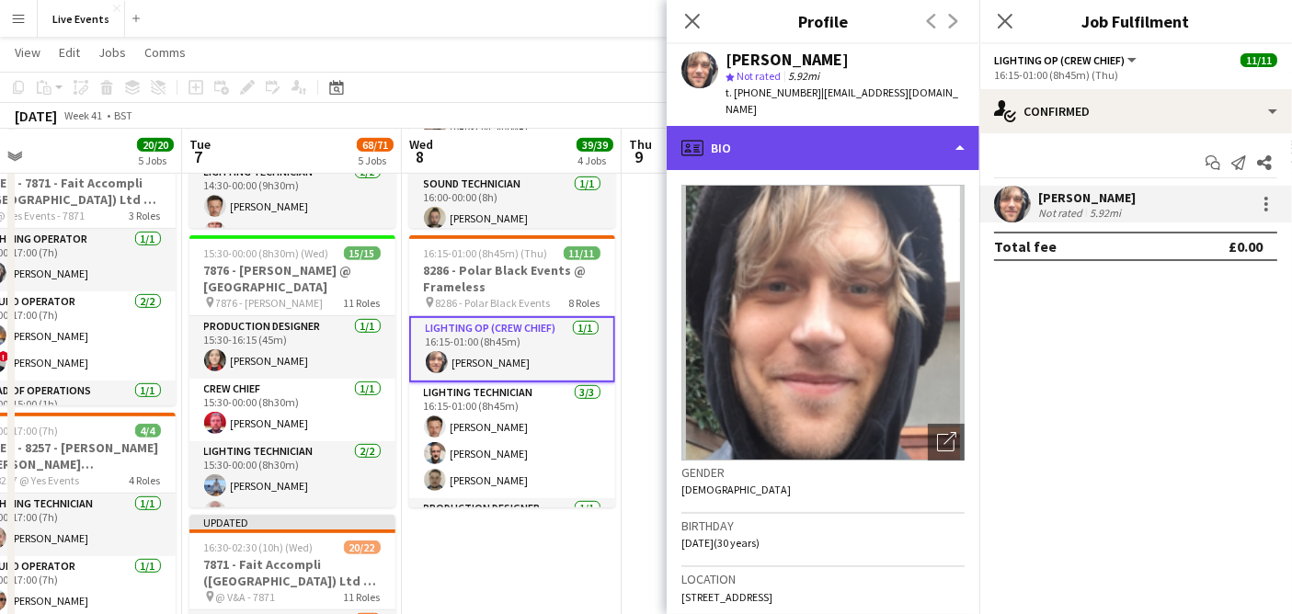
click at [775, 134] on div "profile Bio" at bounding box center [823, 148] width 313 height 44
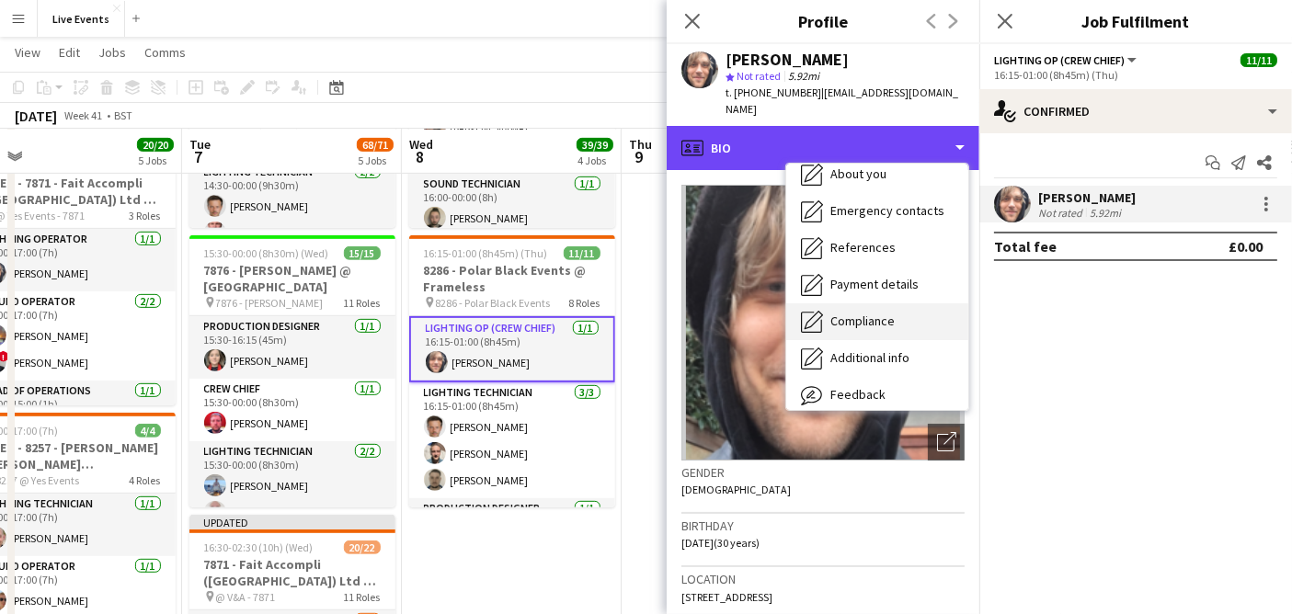
scroll to position [172, 0]
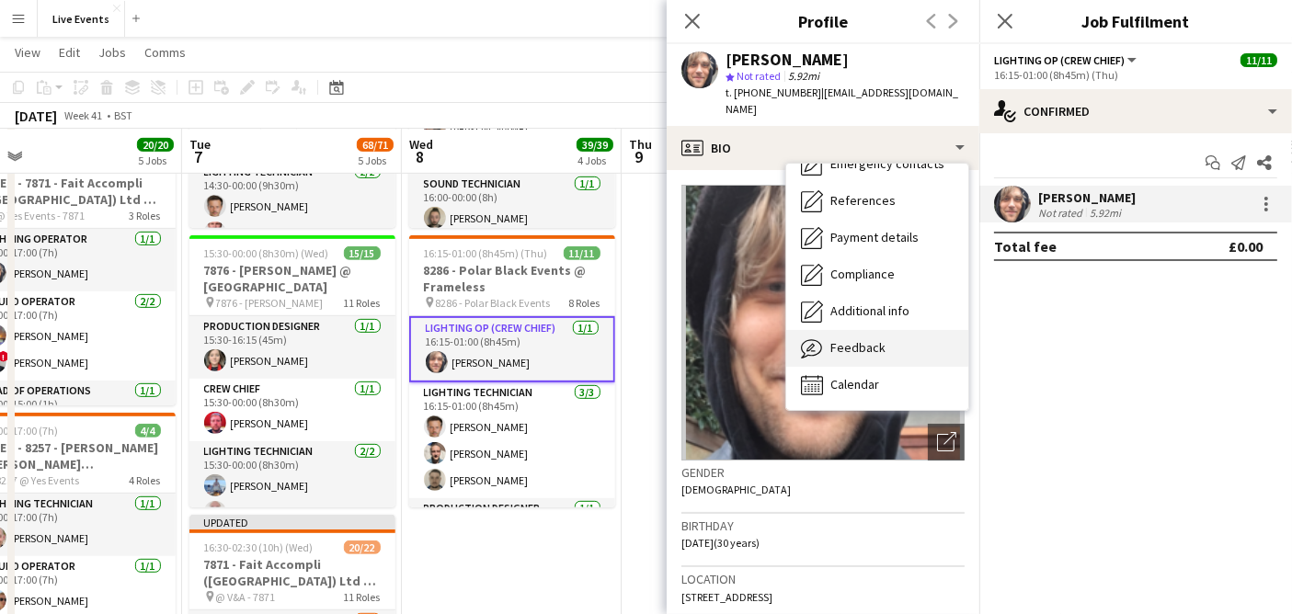
click at [905, 332] on div "Feedback Feedback" at bounding box center [877, 348] width 182 height 37
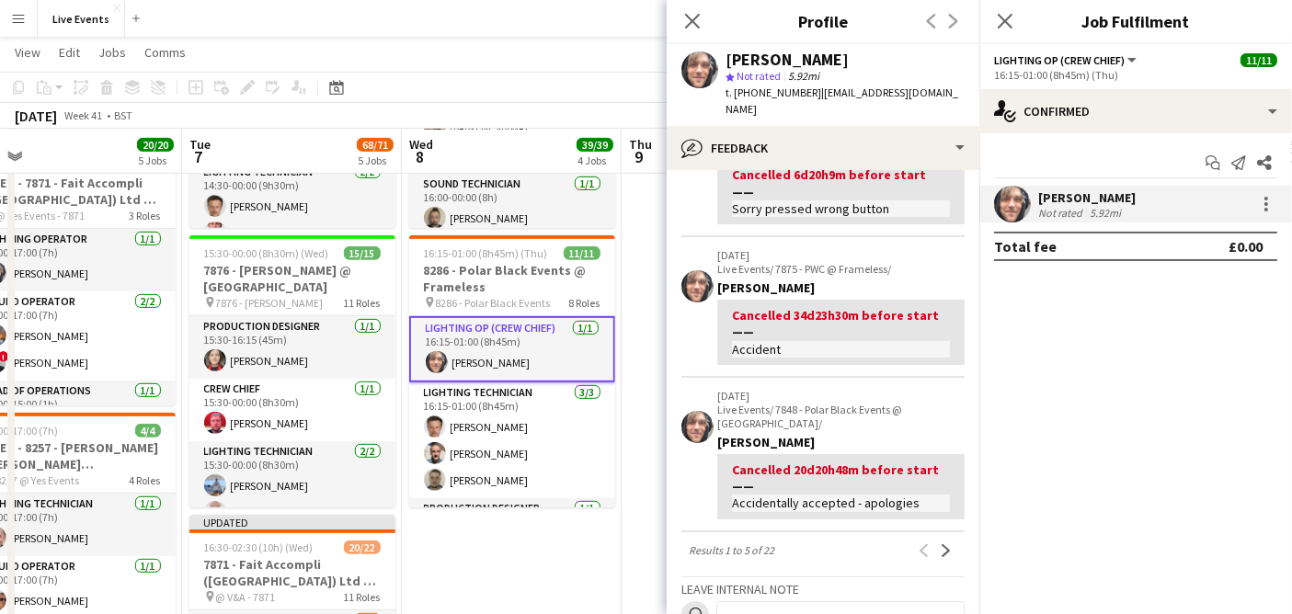
scroll to position [774, 0]
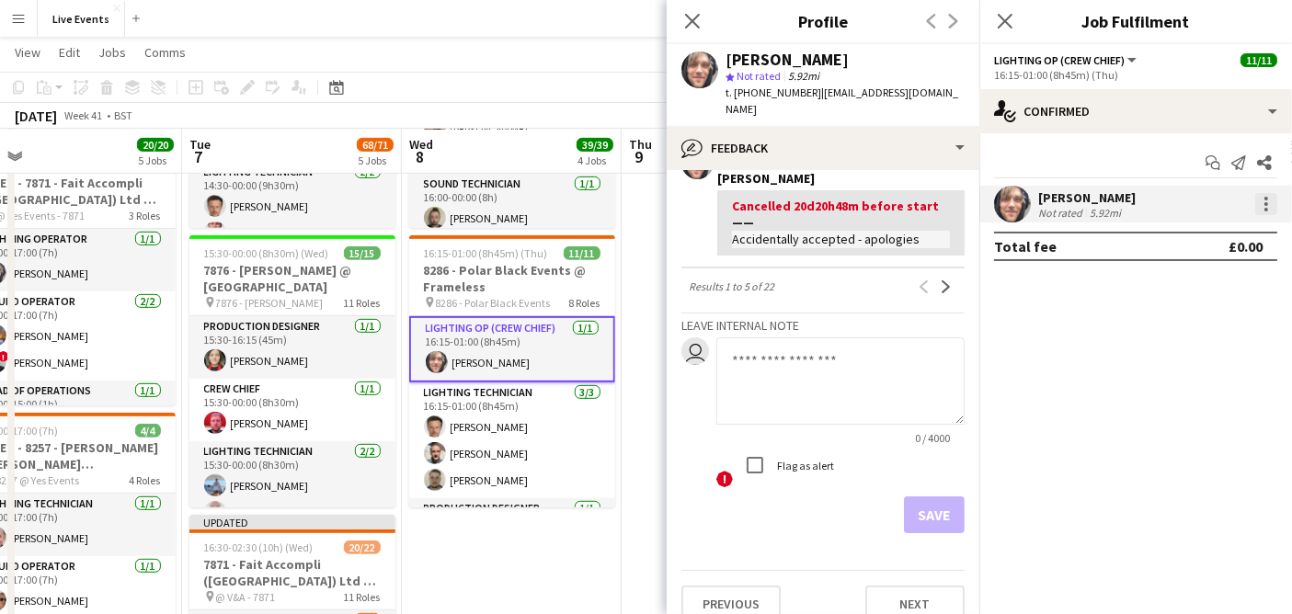
click at [1271, 200] on div at bounding box center [1266, 204] width 22 height 22
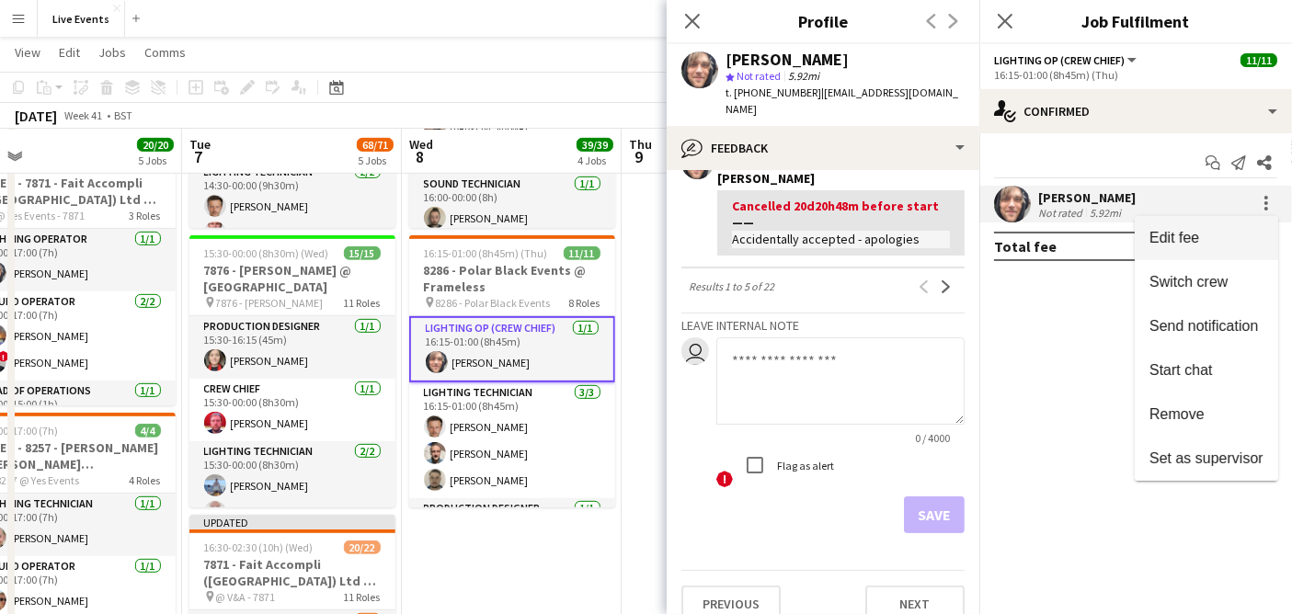
click at [1223, 241] on span "Edit fee" at bounding box center [1207, 238] width 114 height 17
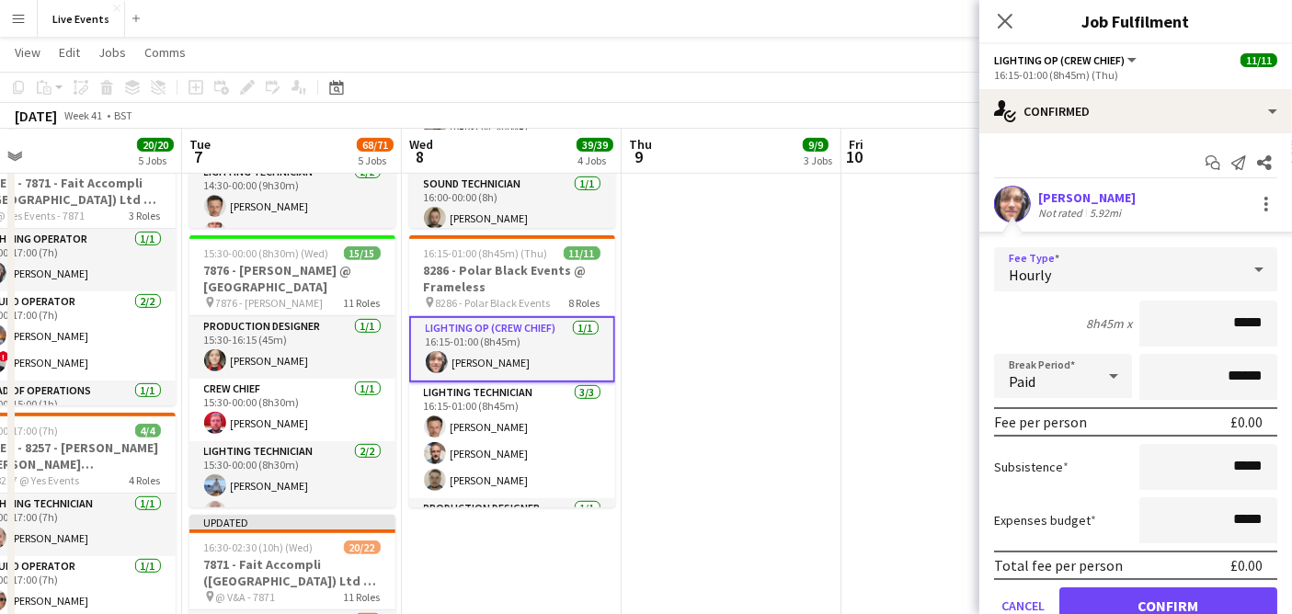
click at [1139, 258] on div "Hourly" at bounding box center [1117, 269] width 246 height 44
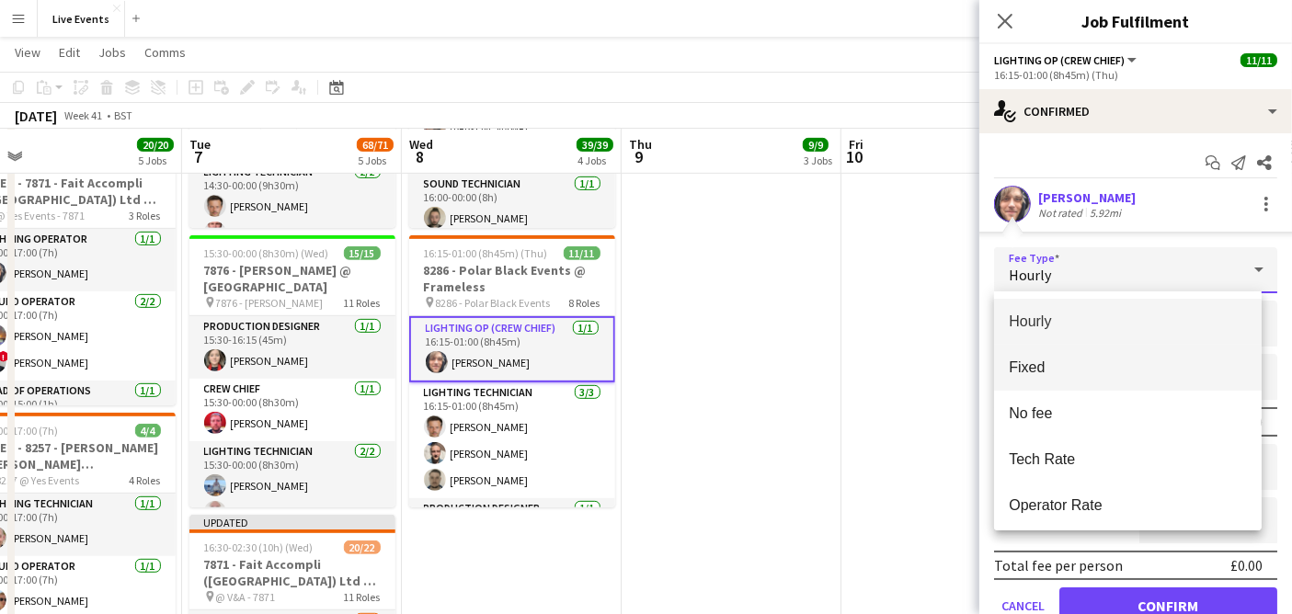
click at [1079, 372] on span "Fixed" at bounding box center [1128, 367] width 238 height 17
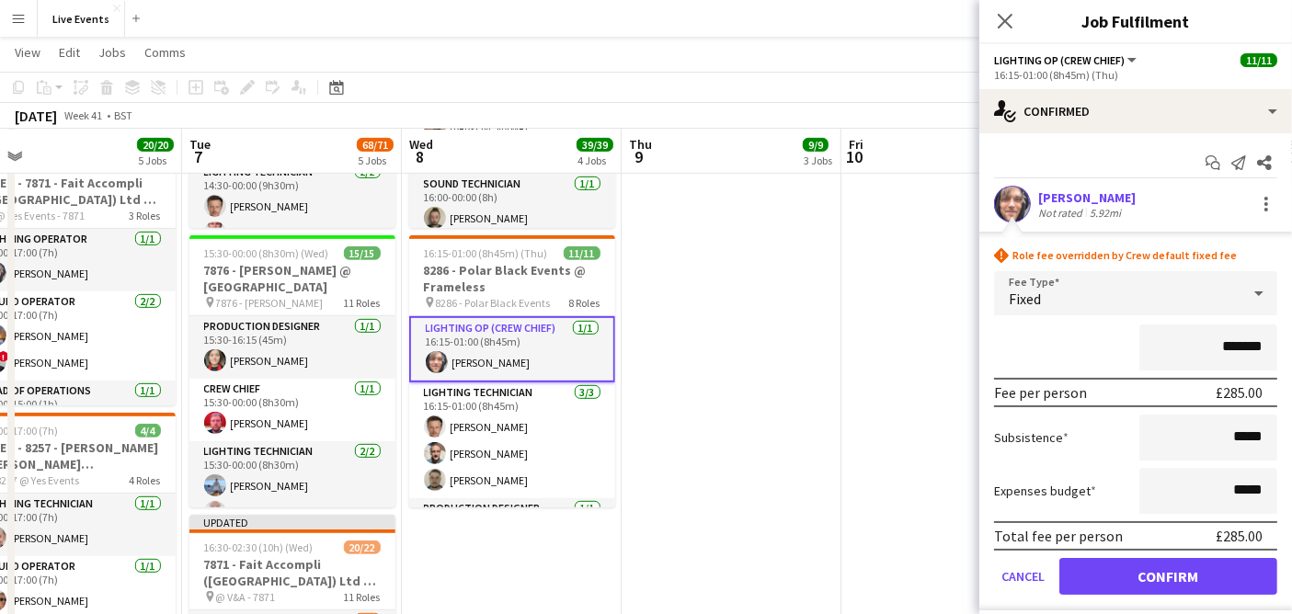
click at [1196, 340] on input "*******" at bounding box center [1208, 348] width 138 height 46
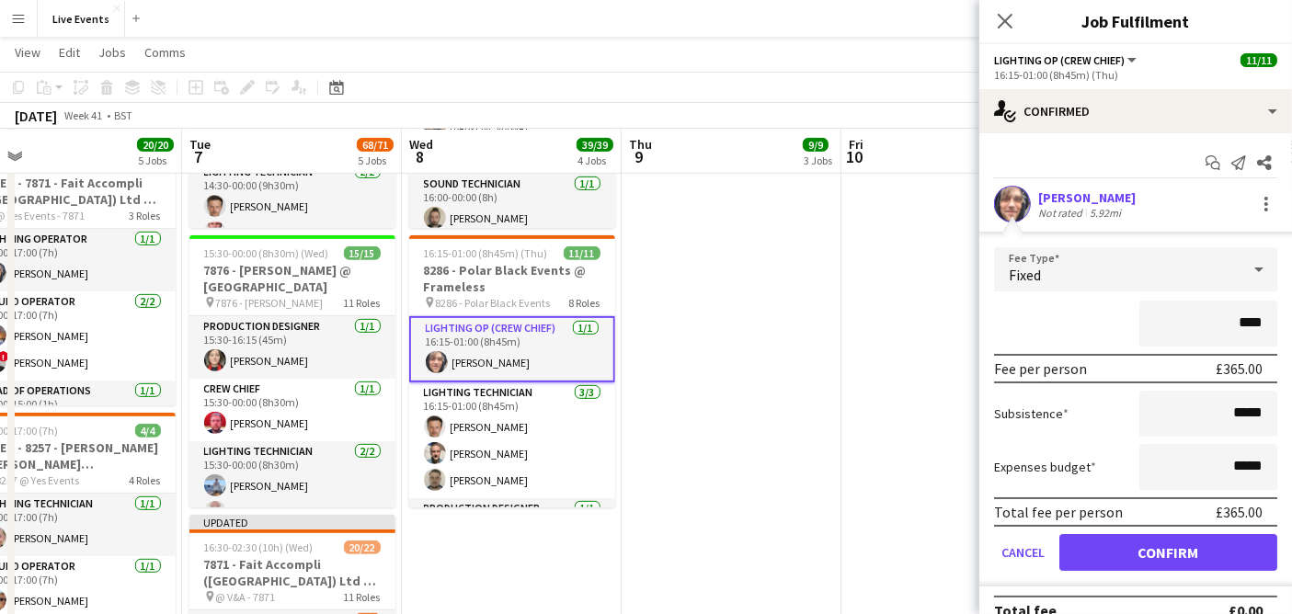
type input "*******"
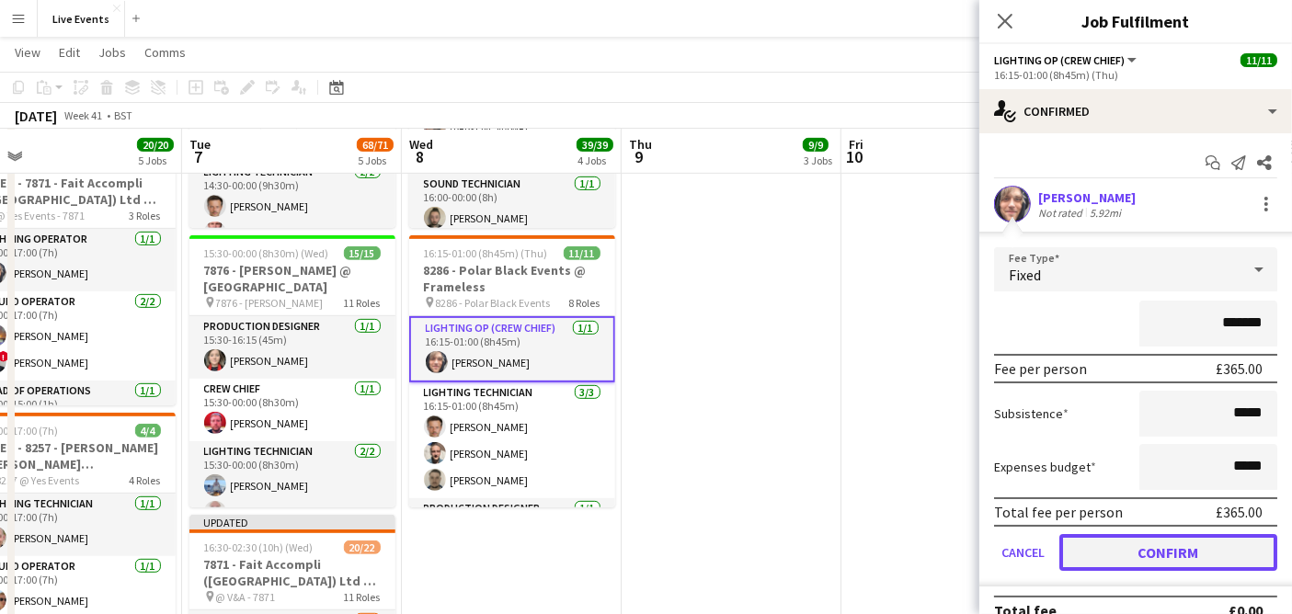
click at [1177, 548] on button "Confirm" at bounding box center [1168, 552] width 218 height 37
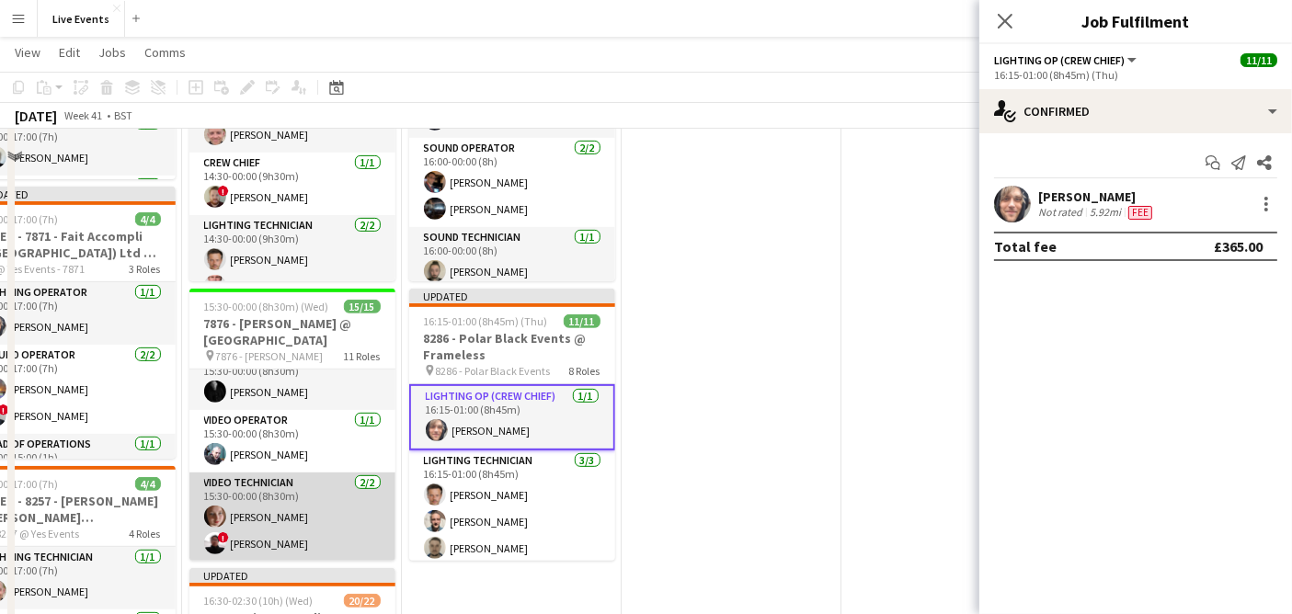
scroll to position [920, 0]
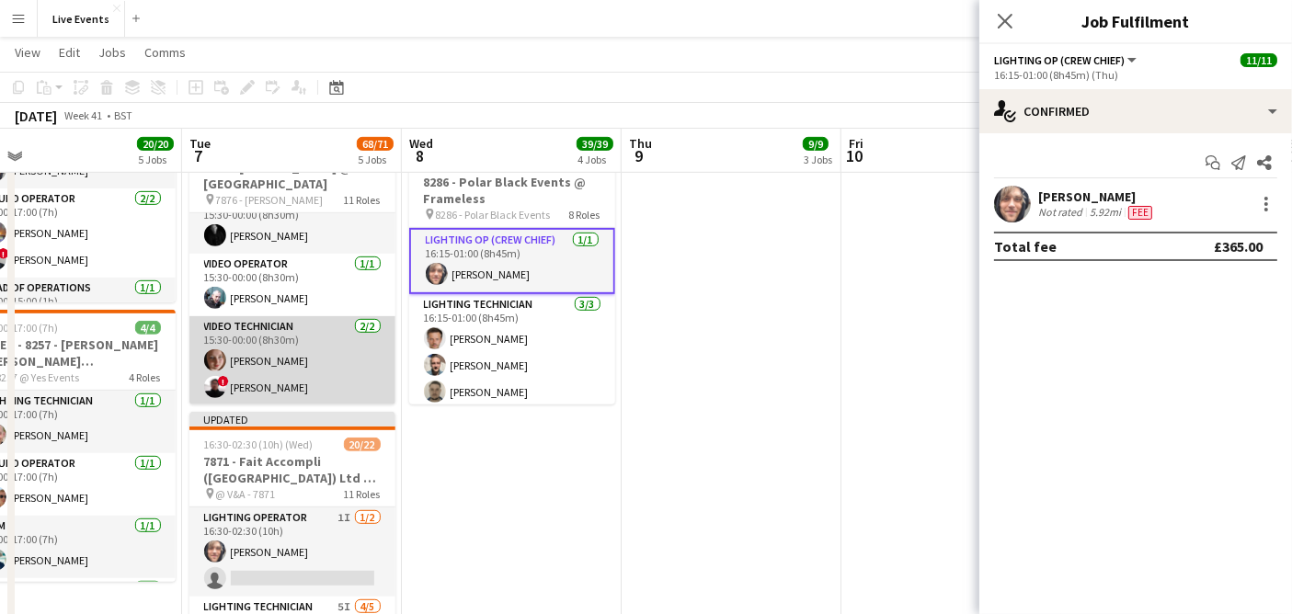
click at [299, 384] on app-card-role "Video Technician [DATE] 15:30-00:00 (8h30m) [PERSON_NAME] ! [PERSON_NAME]" at bounding box center [292, 360] width 206 height 89
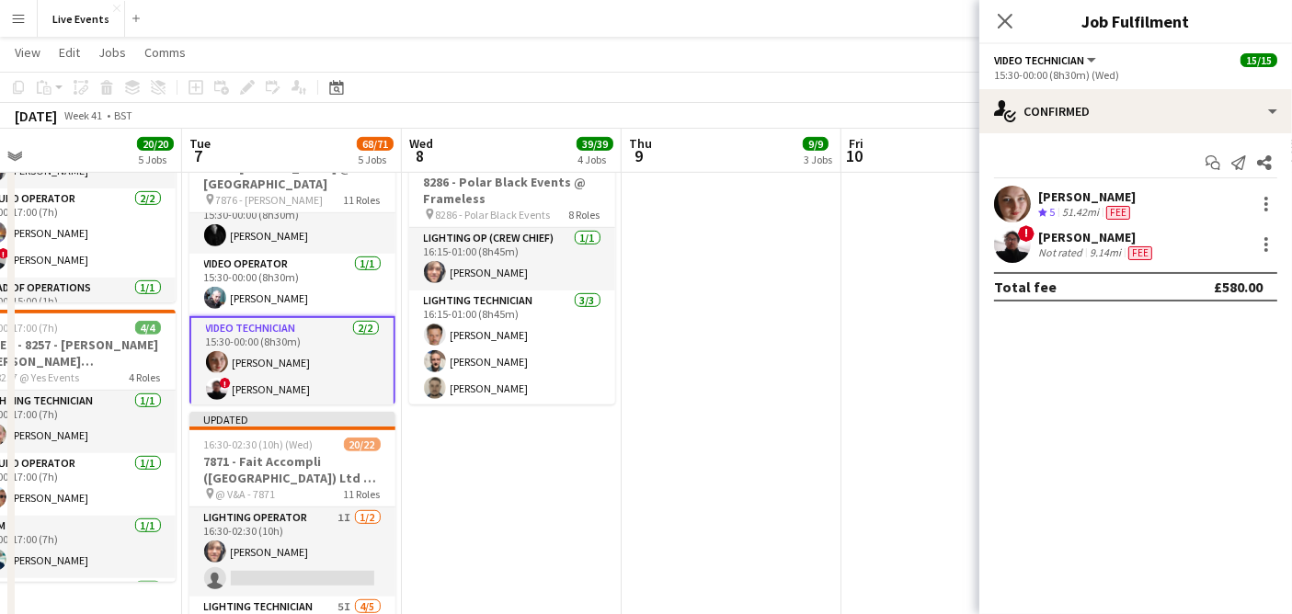
scroll to position [500, 0]
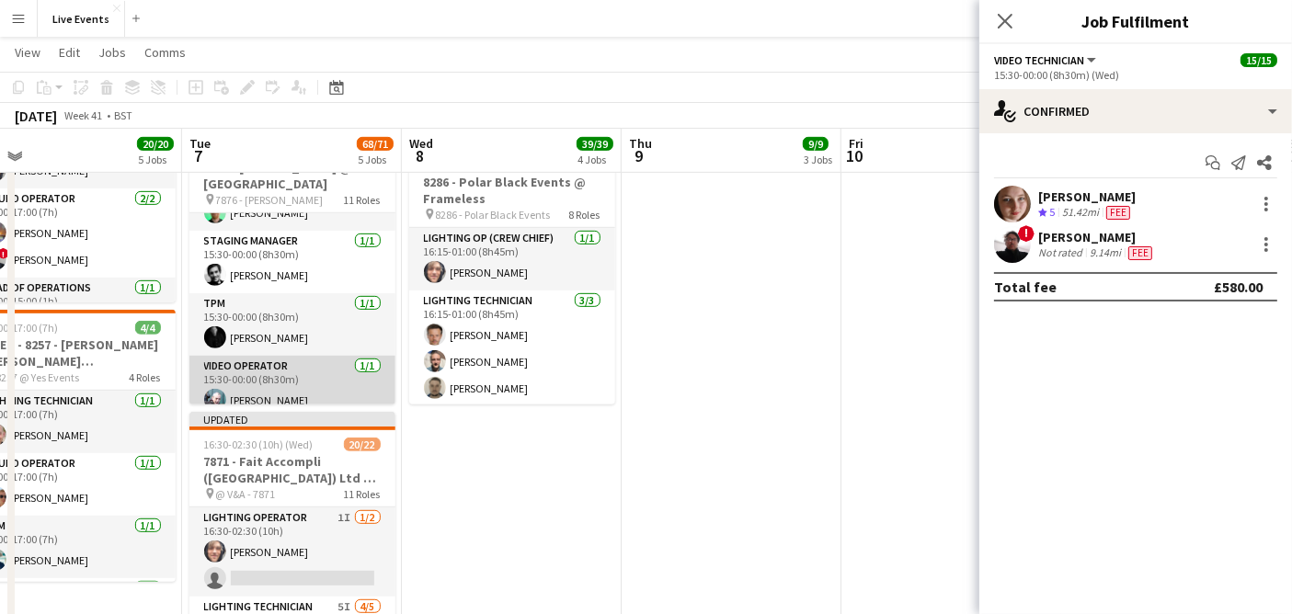
click at [286, 364] on app-card-role "Video Operator [DATE] 15:30-00:00 (8h30m) [PERSON_NAME]" at bounding box center [292, 387] width 206 height 63
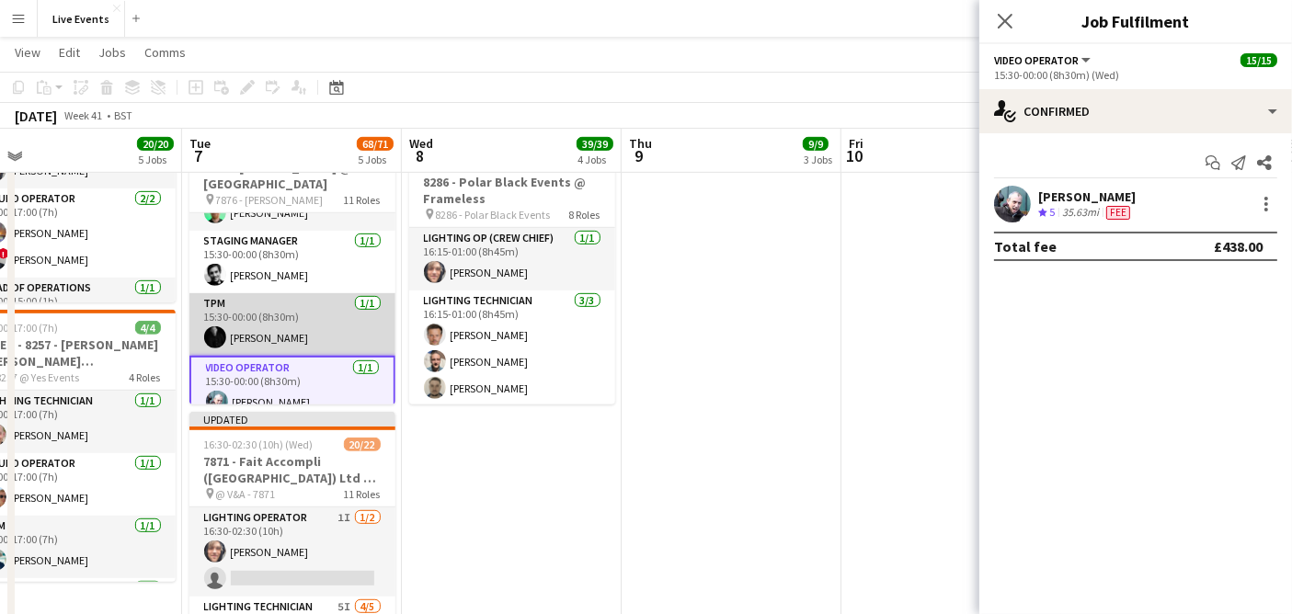
click at [293, 336] on app-card-role "TPM [DATE] 15:30-00:00 (8h30m) [PERSON_NAME]" at bounding box center [292, 324] width 206 height 63
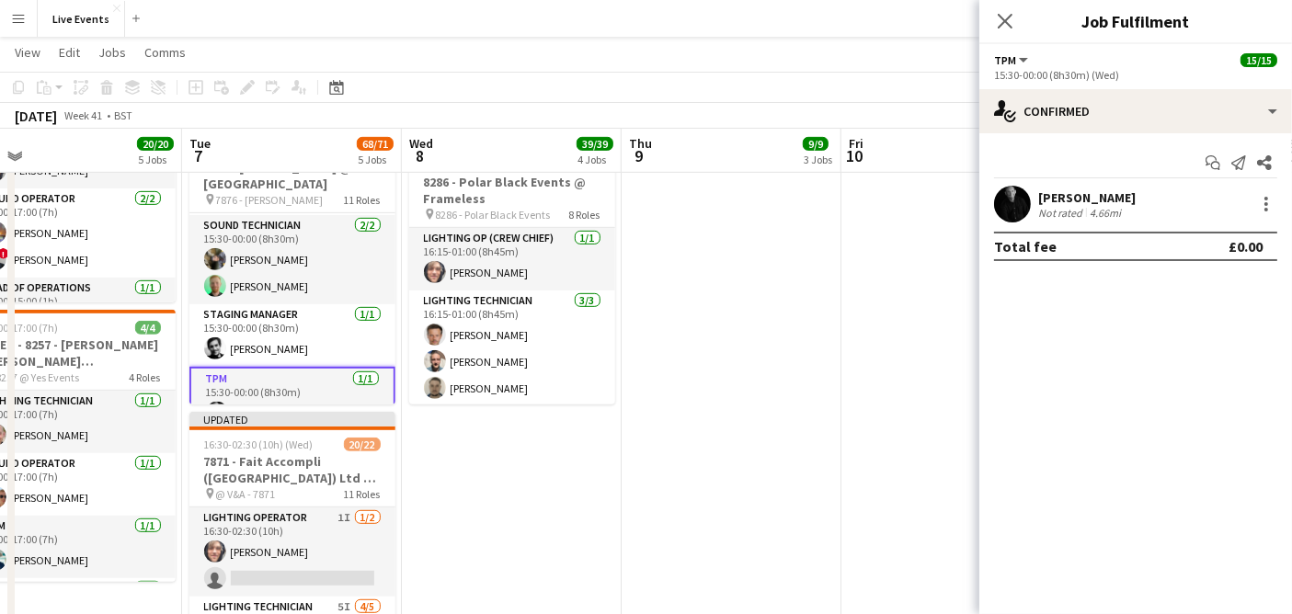
scroll to position [398, 0]
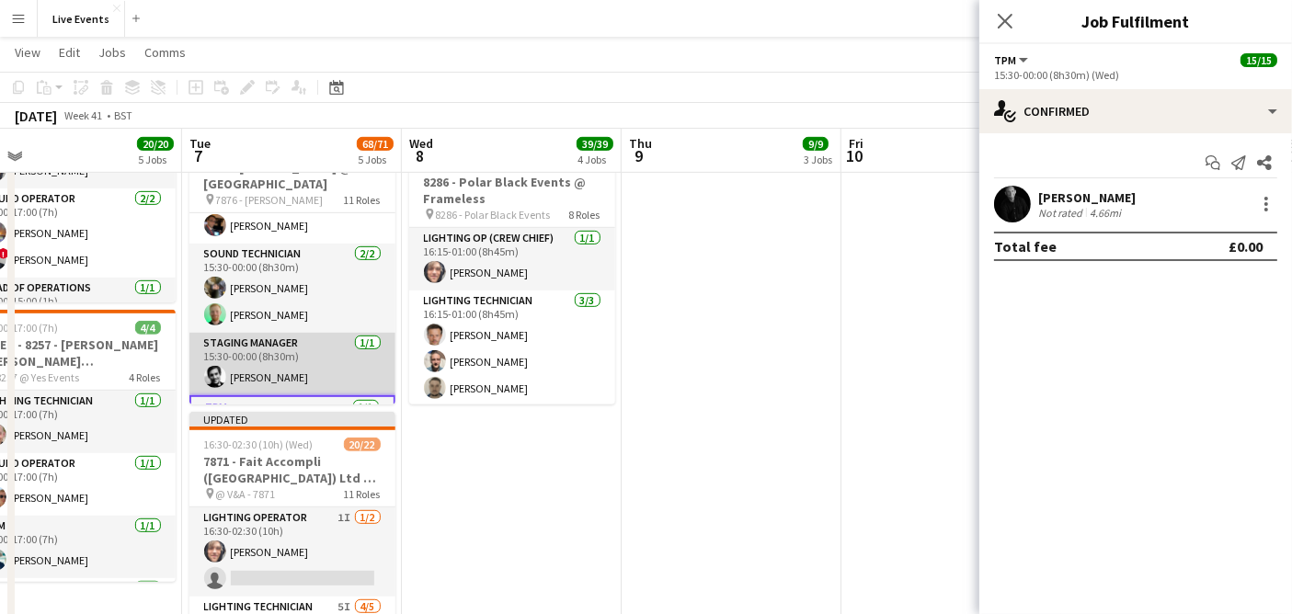
click at [302, 372] on app-card-role "Staging Manager [DATE] 15:30-00:00 (8h30m) [PERSON_NAME]" at bounding box center [292, 364] width 206 height 63
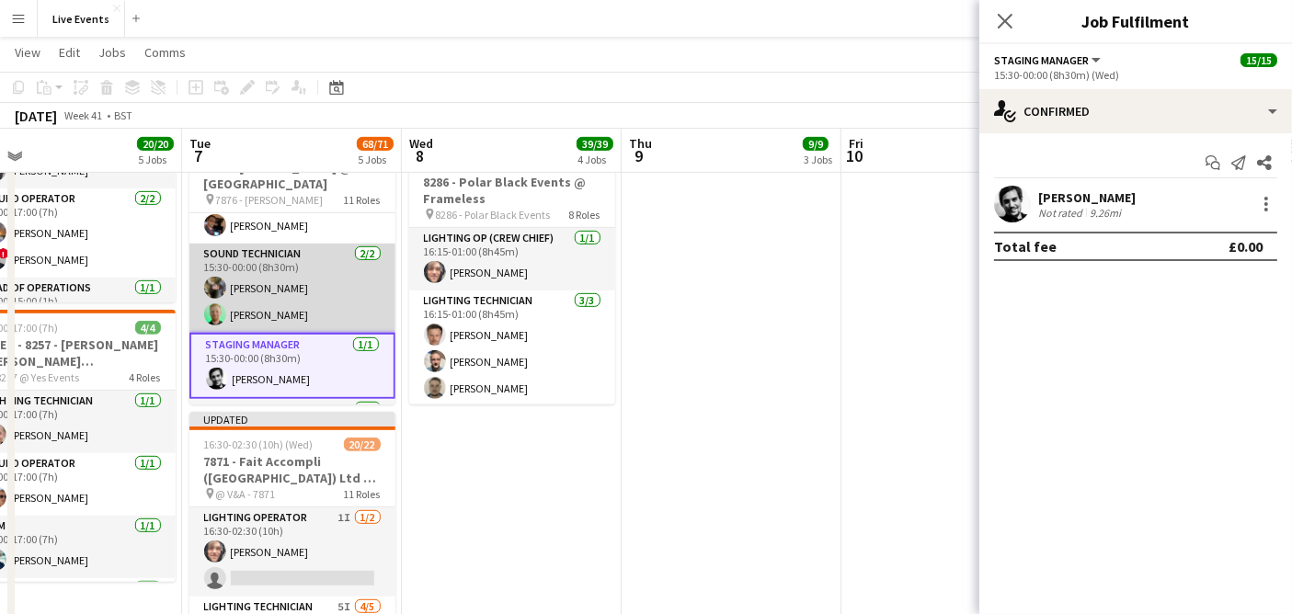
click at [293, 307] on app-card-role "Sound Technician [DATE] 15:30-00:00 (8h30m) [PERSON_NAME] [PERSON_NAME]" at bounding box center [292, 288] width 206 height 89
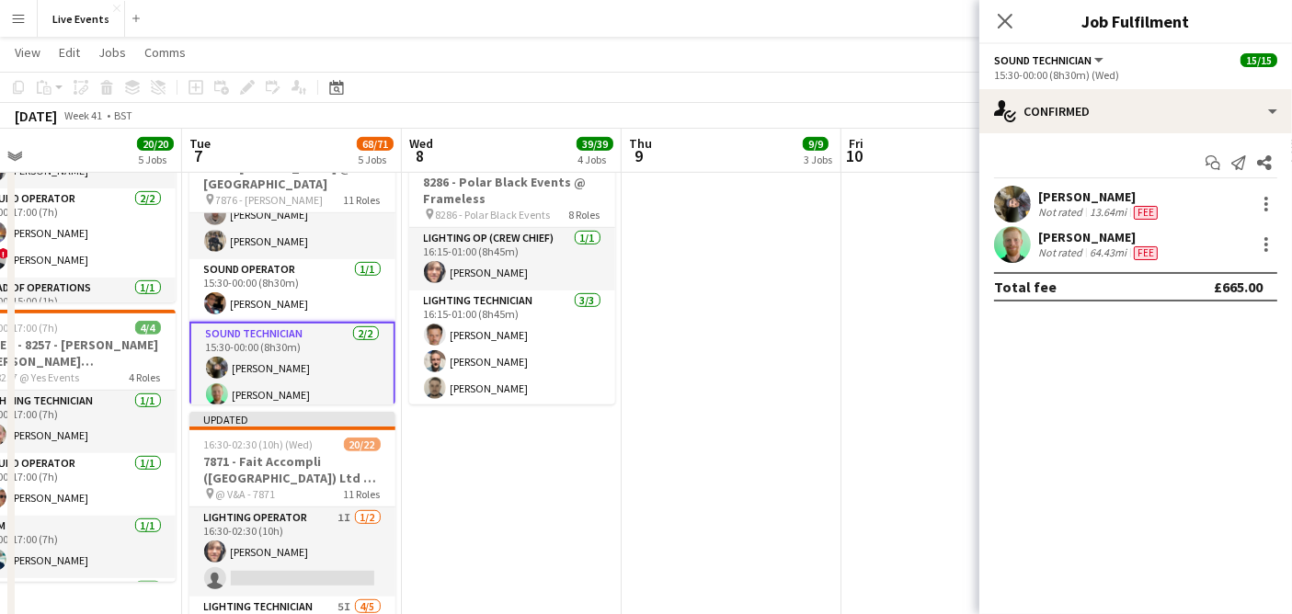
scroll to position [296, 0]
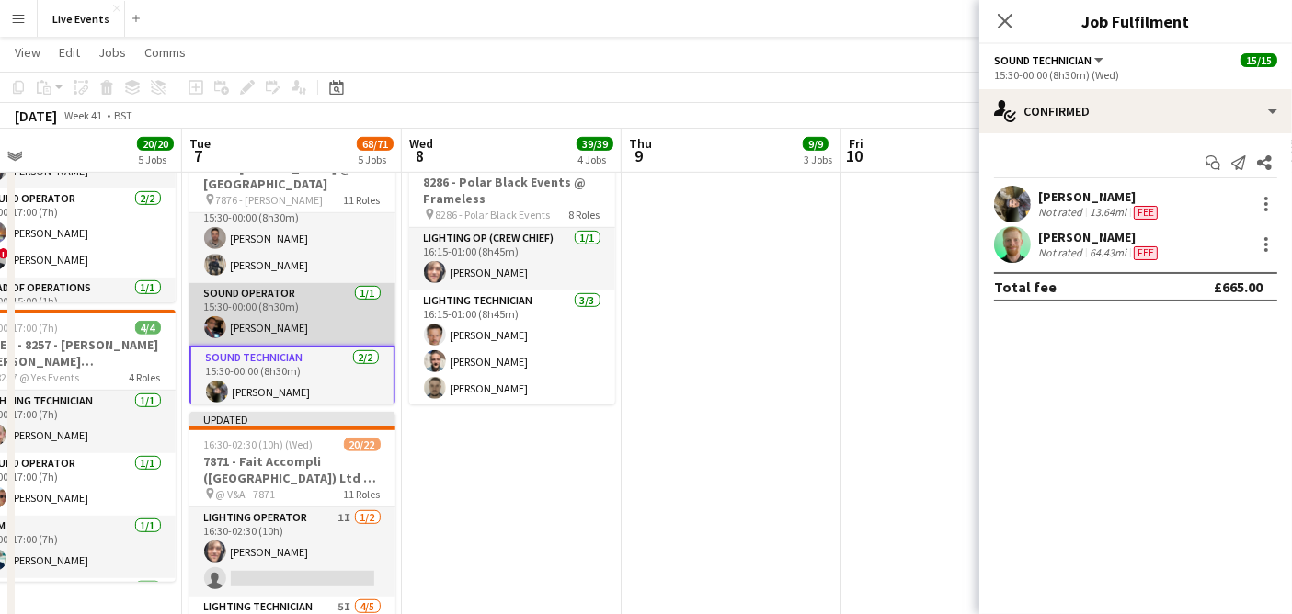
click at [286, 318] on app-card-role "Sound Operator [DATE] 15:30-00:00 (8h30m) [PERSON_NAME]" at bounding box center [292, 314] width 206 height 63
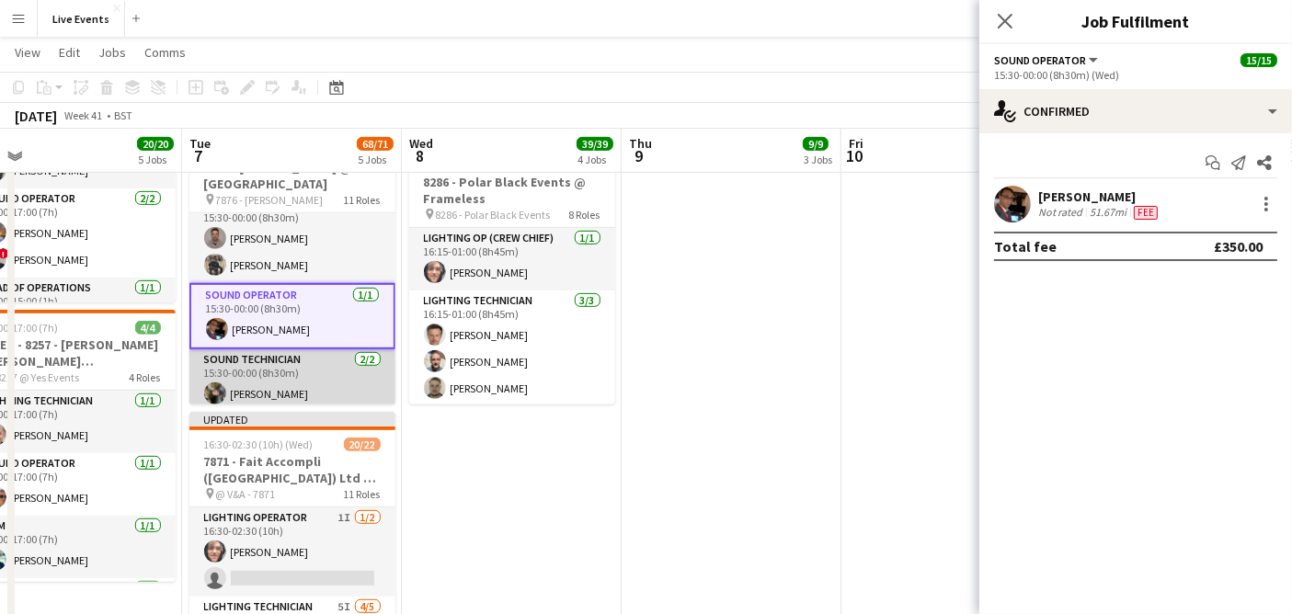
scroll to position [194, 0]
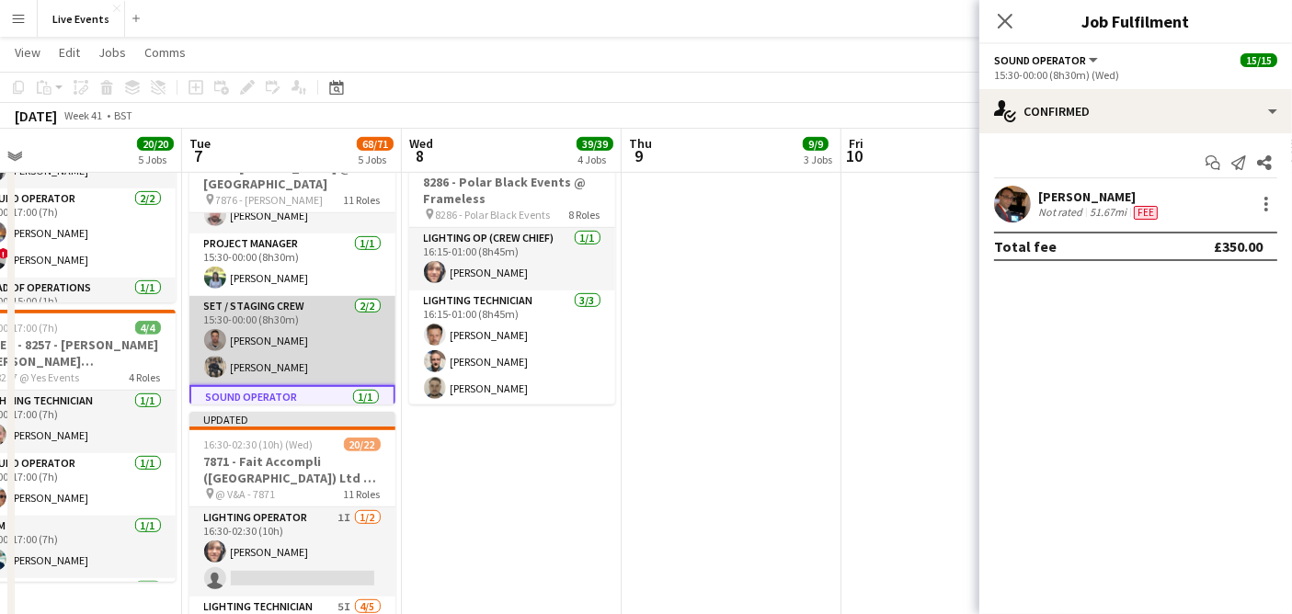
click at [296, 350] on app-card-role "Set / Staging Crew [DATE] 15:30-00:00 (8h30m) [PERSON_NAME] [PERSON_NAME]" at bounding box center [292, 340] width 206 height 89
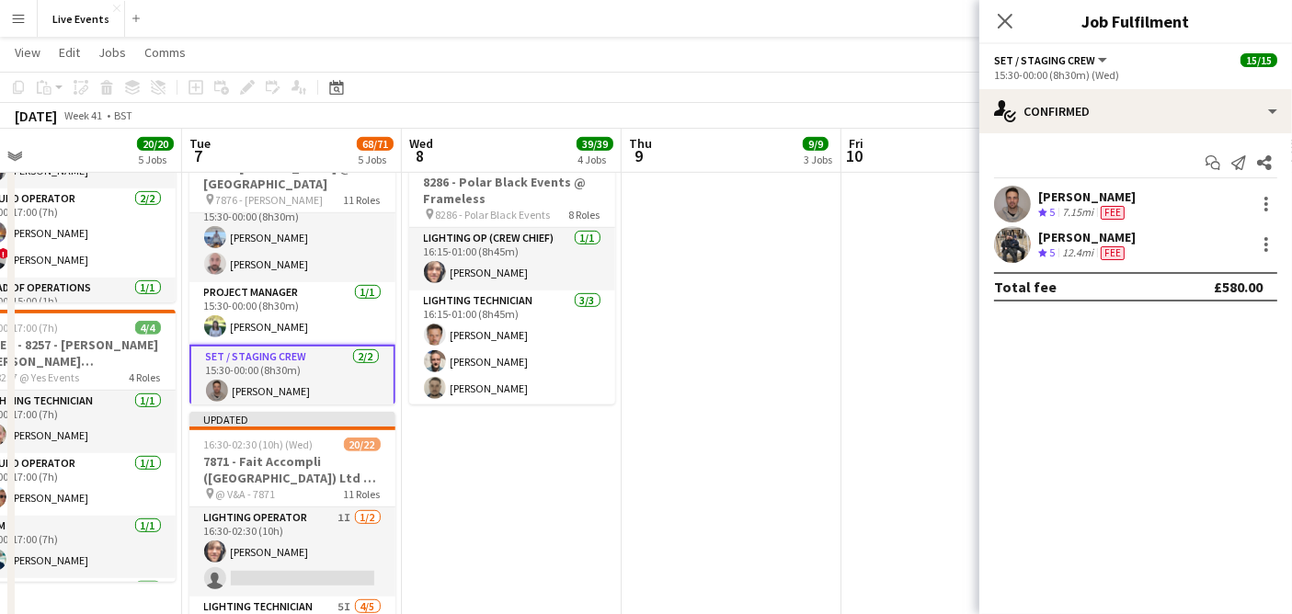
scroll to position [92, 0]
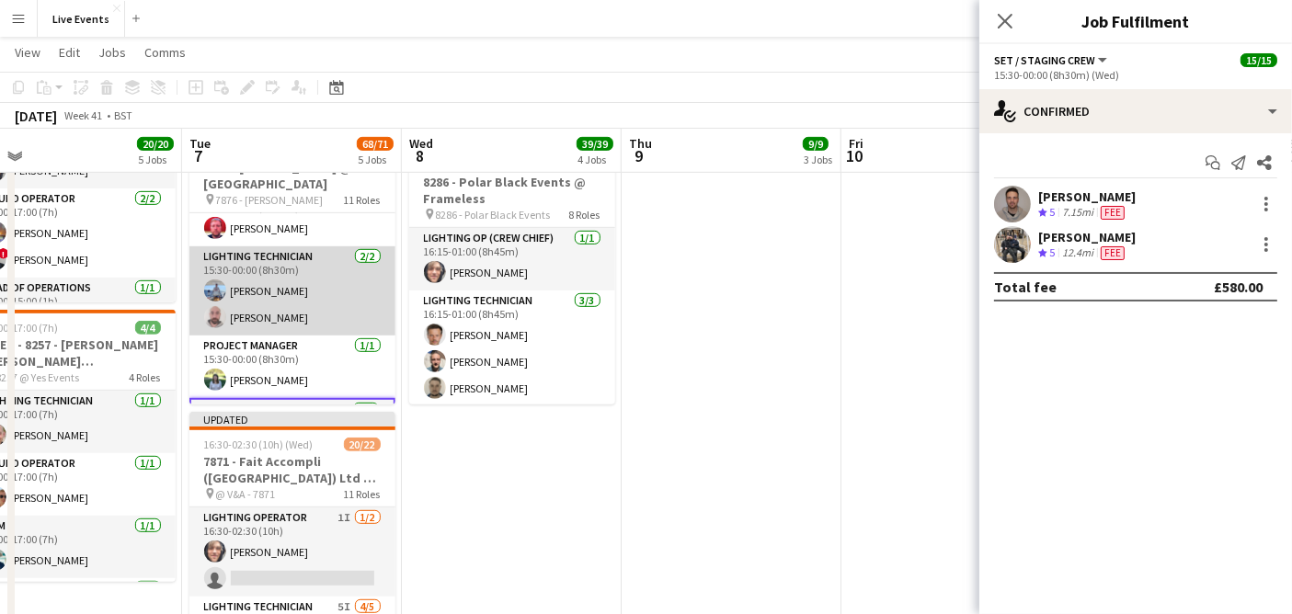
click at [299, 305] on app-card-role "Lighting Technician [DATE] 15:30-00:00 (8h30m) [PERSON_NAME] [PERSON_NAME]" at bounding box center [292, 290] width 206 height 89
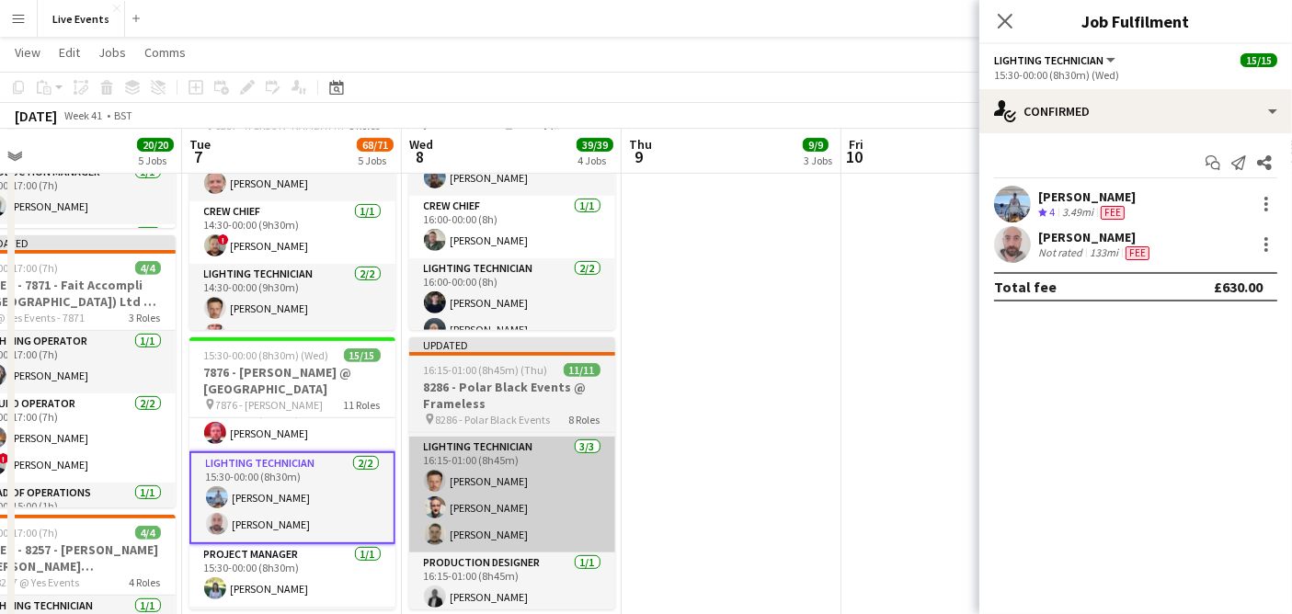
scroll to position [62, 0]
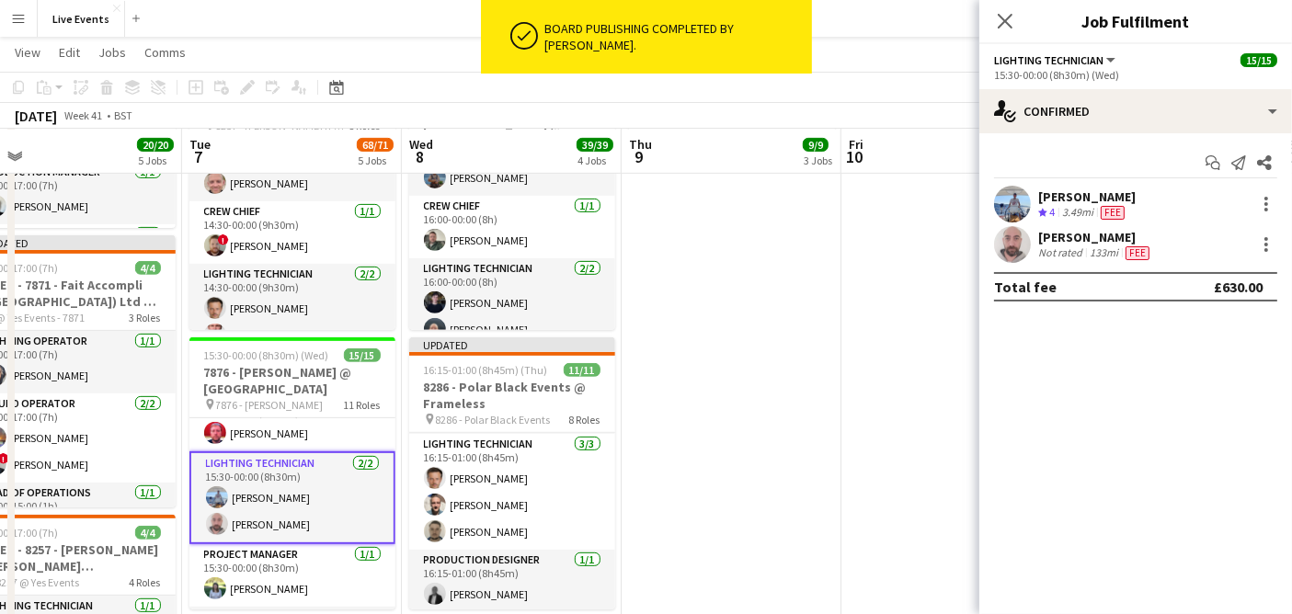
click at [823, 339] on app-date-cell "05:00-19:30 (14h30m) 5/5 8136 - BAFTA @ BAFTA 195 Piccadilly pin 8136 - BAFTA 4…" at bounding box center [732, 208] width 220 height 1435
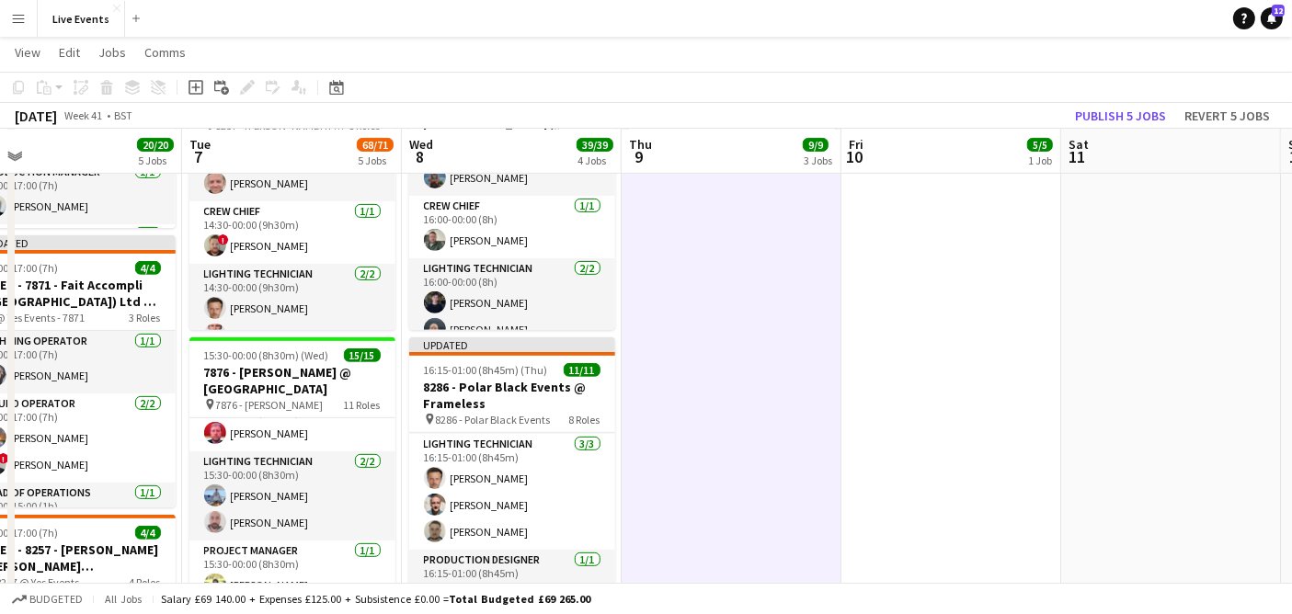
drag, startPoint x: 494, startPoint y: 463, endPoint x: 667, endPoint y: 406, distance: 182.1
click at [494, 463] on app-card-role "Lighting Technician [DATE] 16:15-01:00 (8h45m) [PERSON_NAME] [PERSON_NAME] [PER…" at bounding box center [512, 492] width 206 height 116
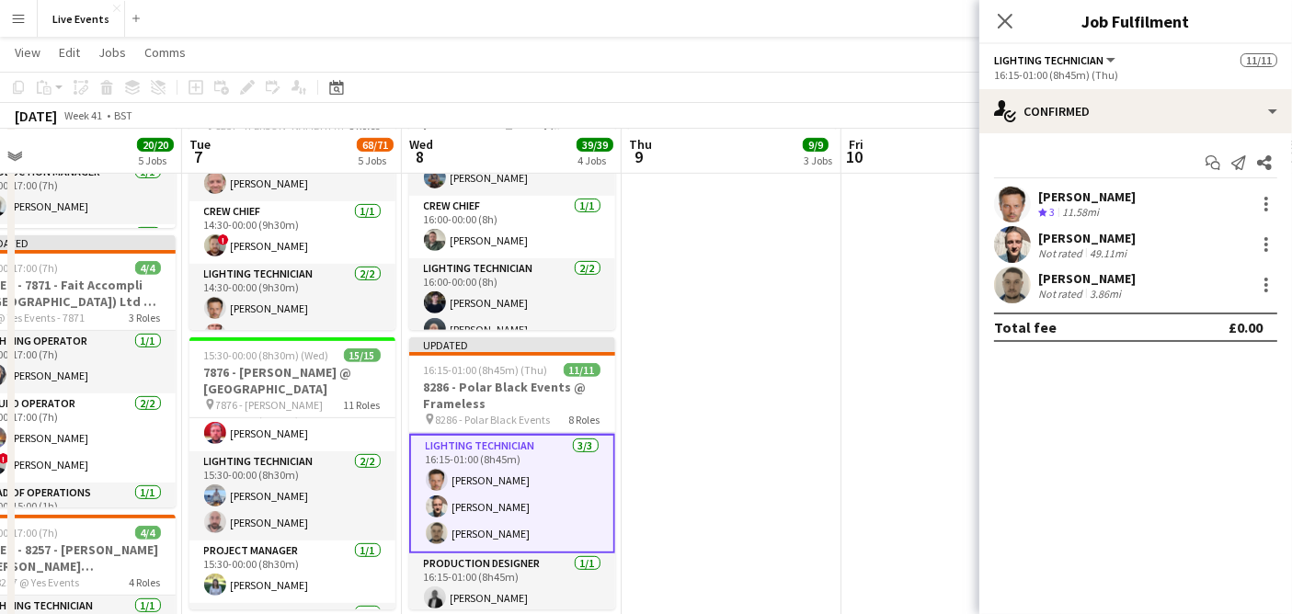
click at [1016, 200] on app-user-avatar at bounding box center [1012, 204] width 37 height 37
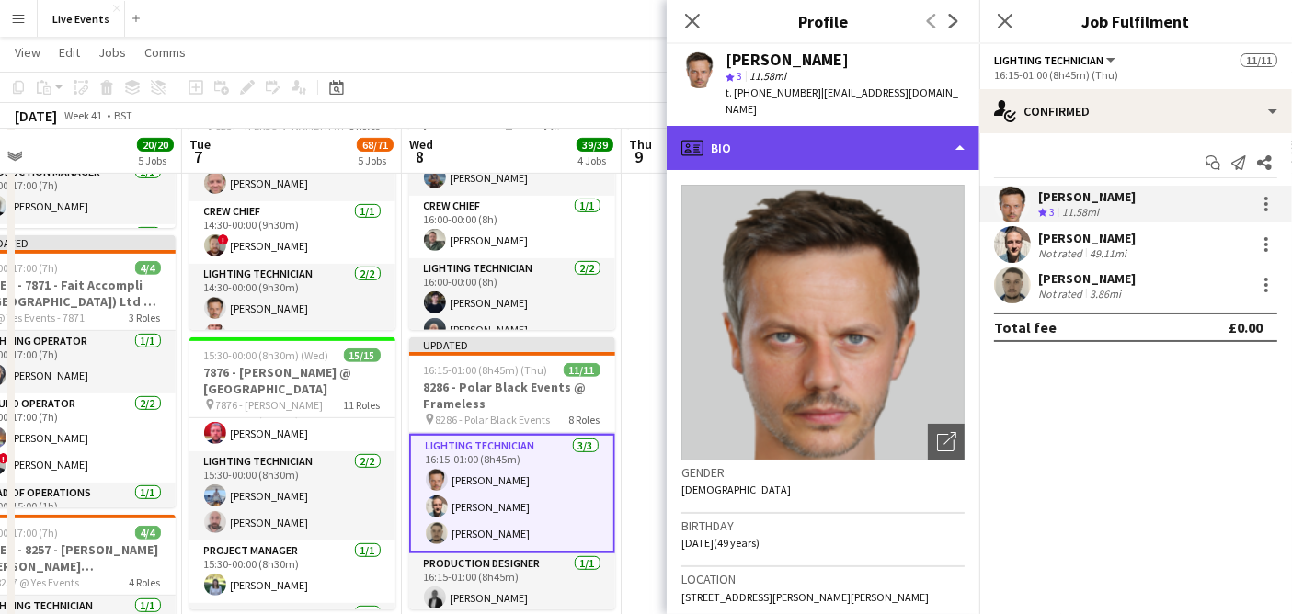
click at [848, 154] on div "profile Bio" at bounding box center [823, 148] width 313 height 44
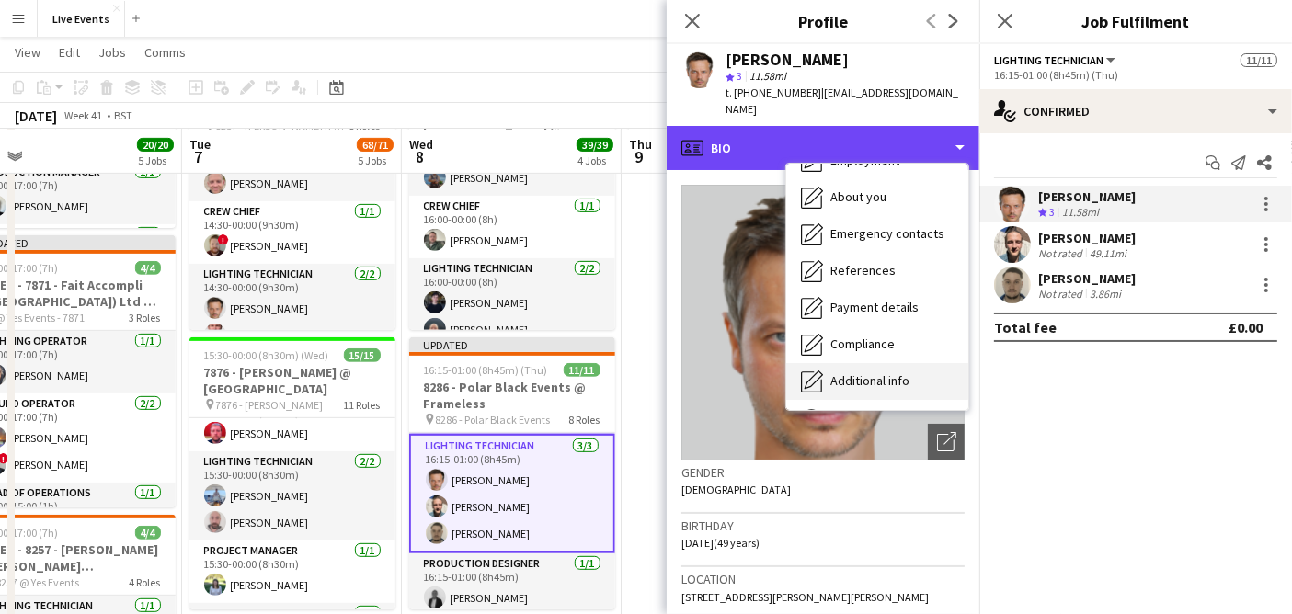
scroll to position [172, 0]
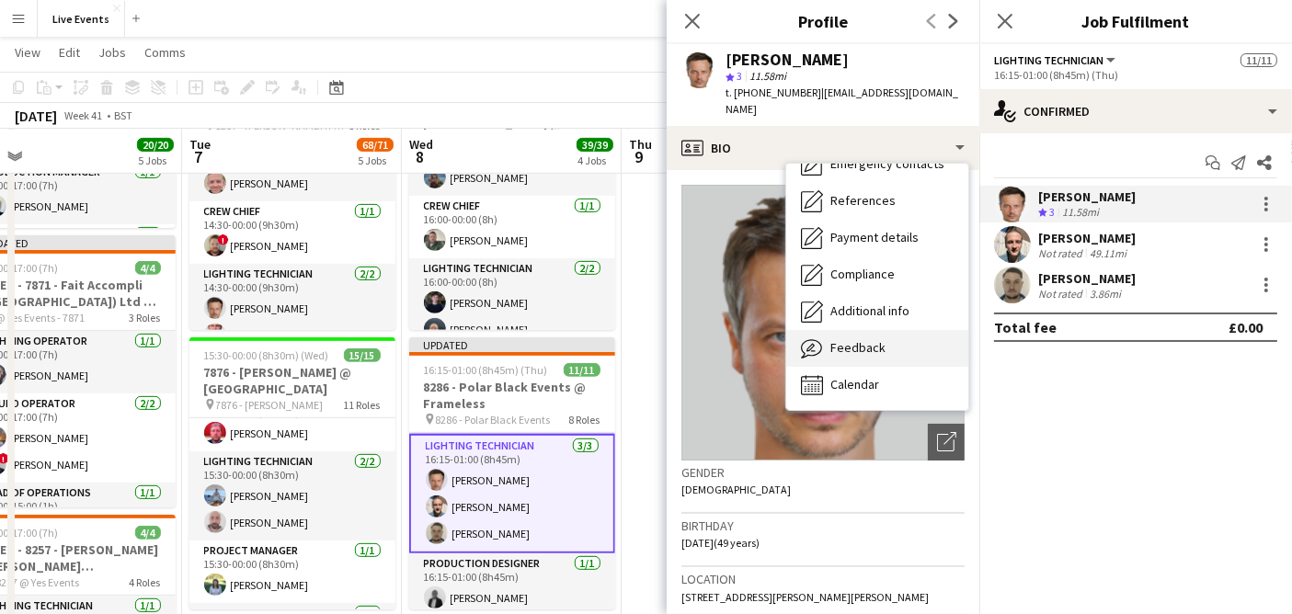
click at [874, 339] on span "Feedback" at bounding box center [857, 347] width 55 height 17
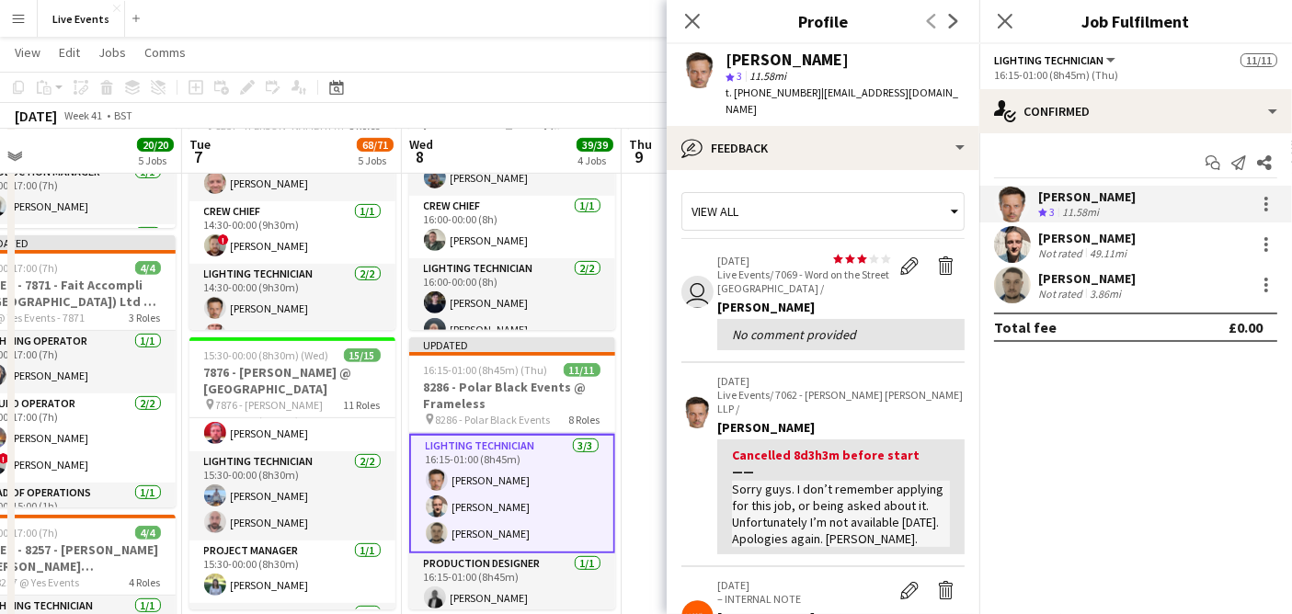
click at [807, 216] on div "View all" at bounding box center [813, 211] width 263 height 35
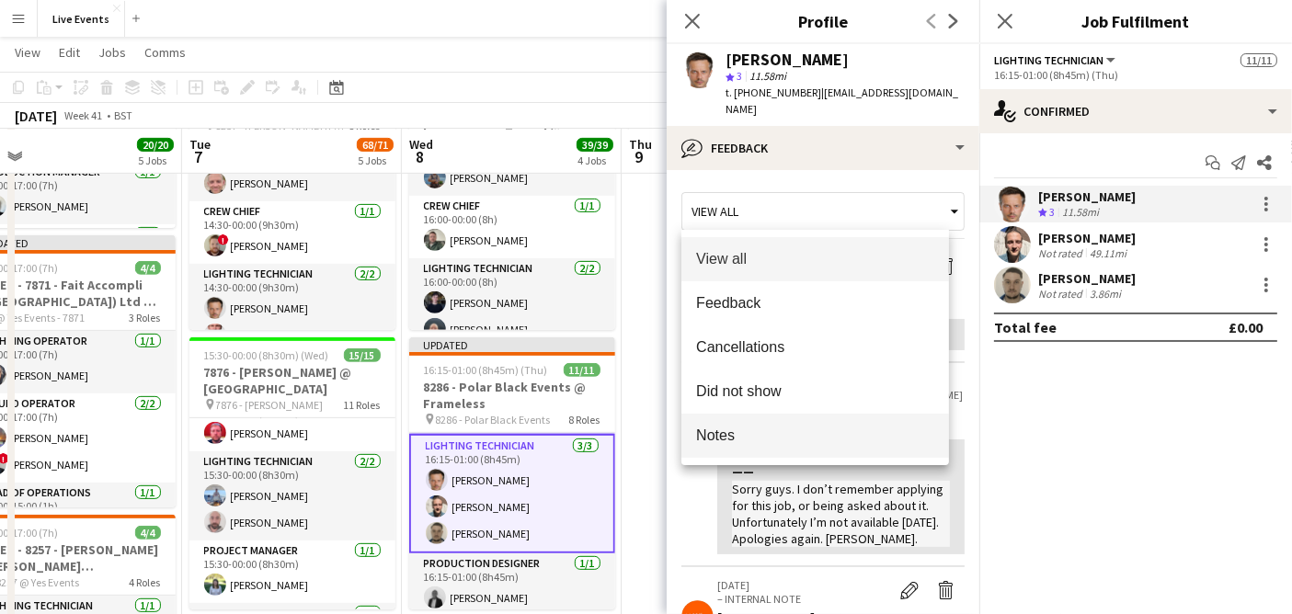
click at [785, 427] on span "Notes" at bounding box center [815, 435] width 238 height 17
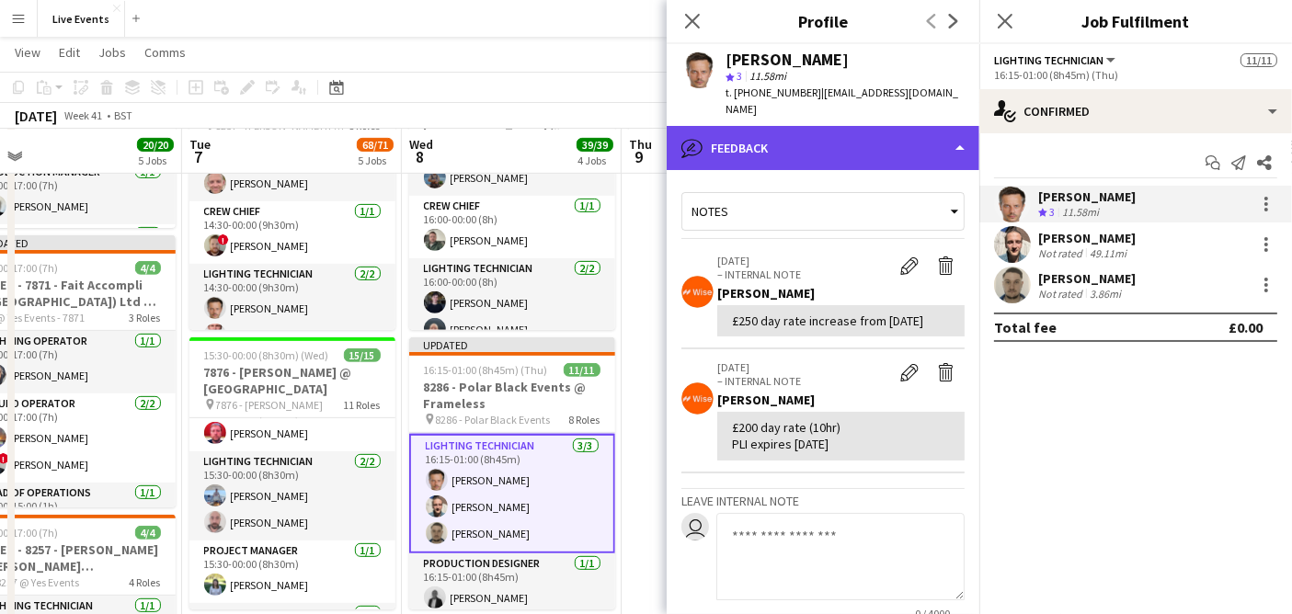
click at [796, 151] on div "bubble-pencil Feedback" at bounding box center [823, 148] width 313 height 44
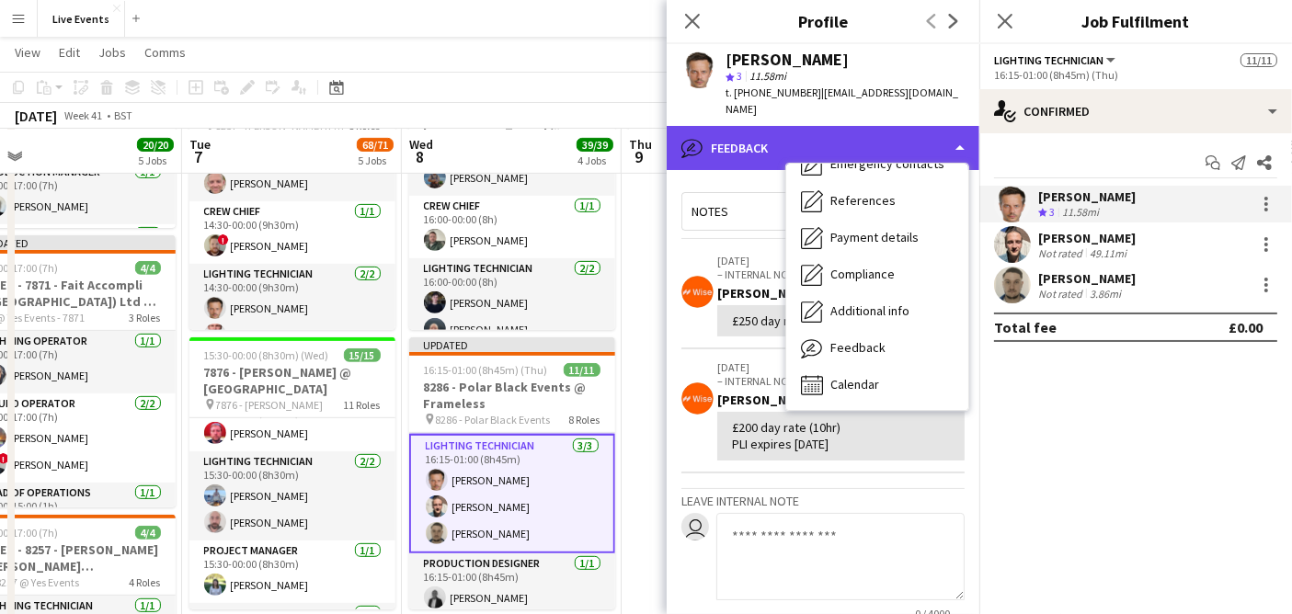
click at [796, 151] on div "bubble-pencil Feedback" at bounding box center [823, 148] width 313 height 44
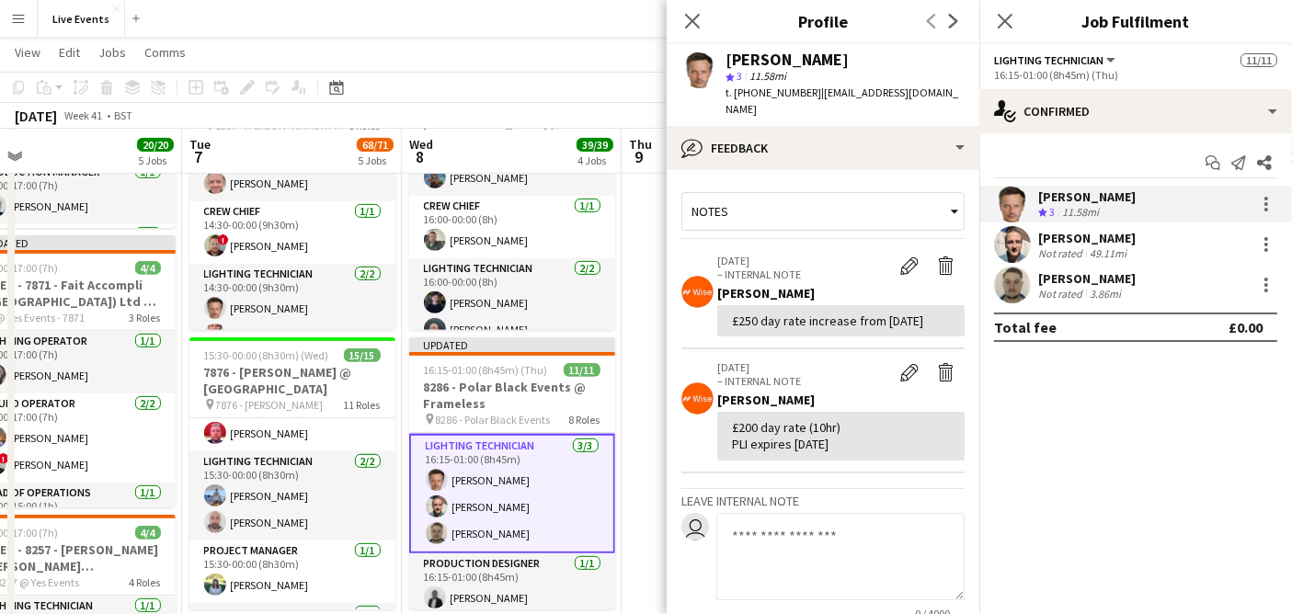
click at [704, 194] on div "Notes" at bounding box center [813, 211] width 263 height 35
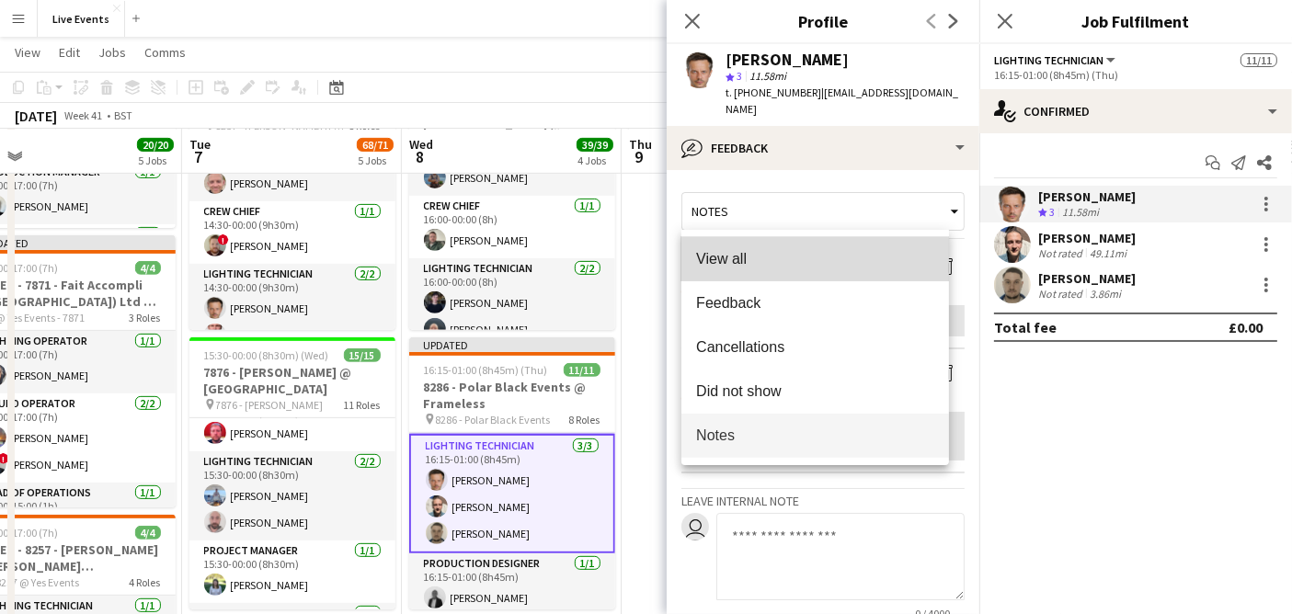
click at [777, 272] on mat-option "View all" at bounding box center [815, 259] width 268 height 44
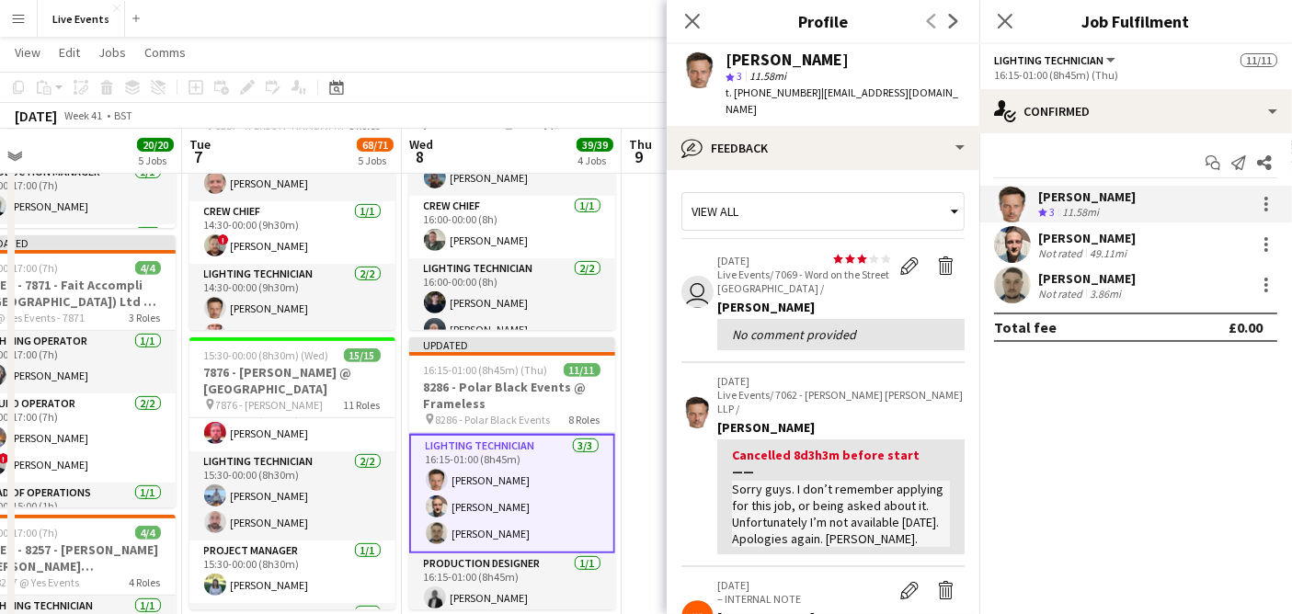
click at [783, 219] on div "View all" at bounding box center [813, 211] width 263 height 35
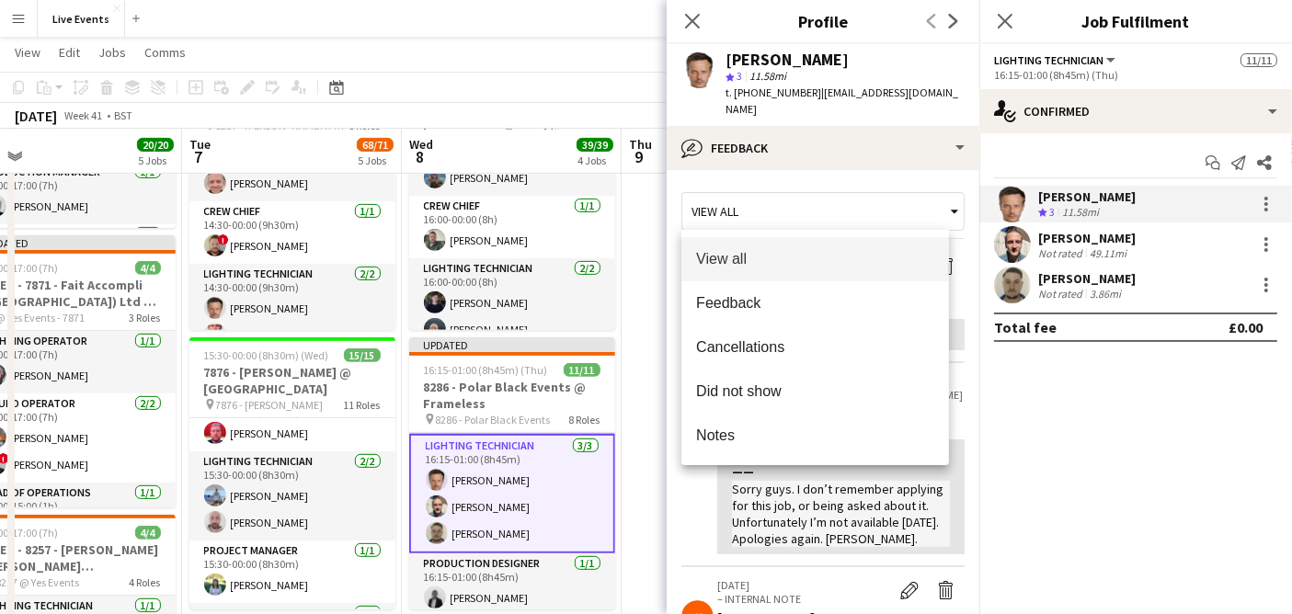
click at [964, 496] on div at bounding box center [646, 307] width 1292 height 614
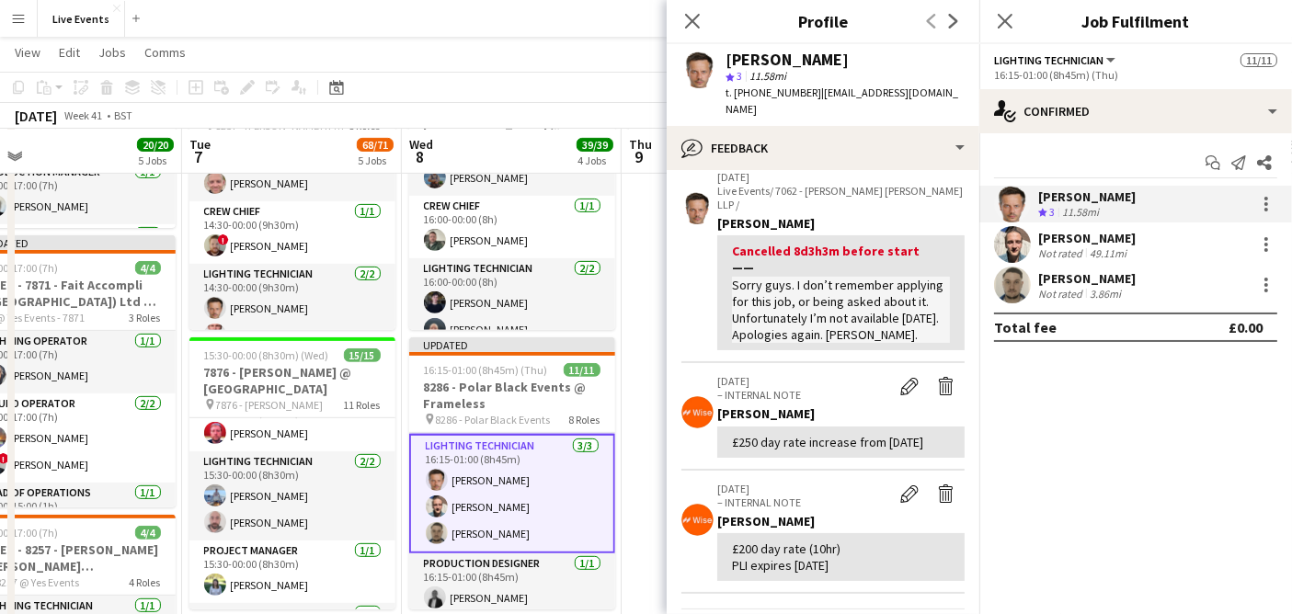
scroll to position [306, 0]
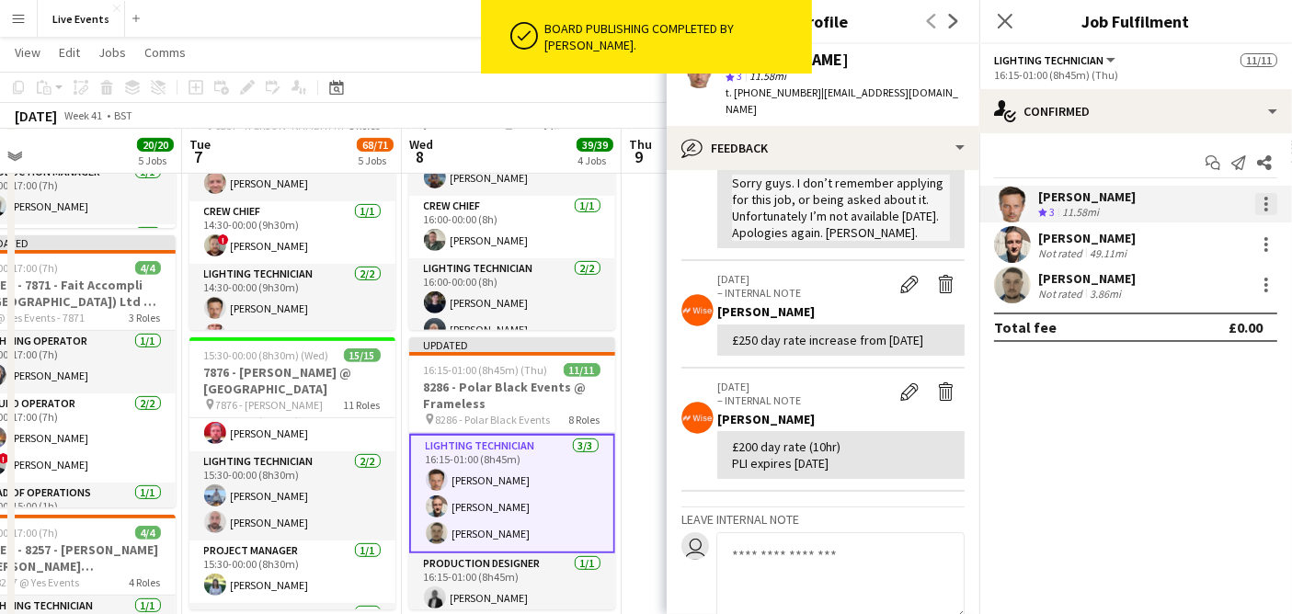
click at [1271, 200] on div at bounding box center [1266, 204] width 22 height 22
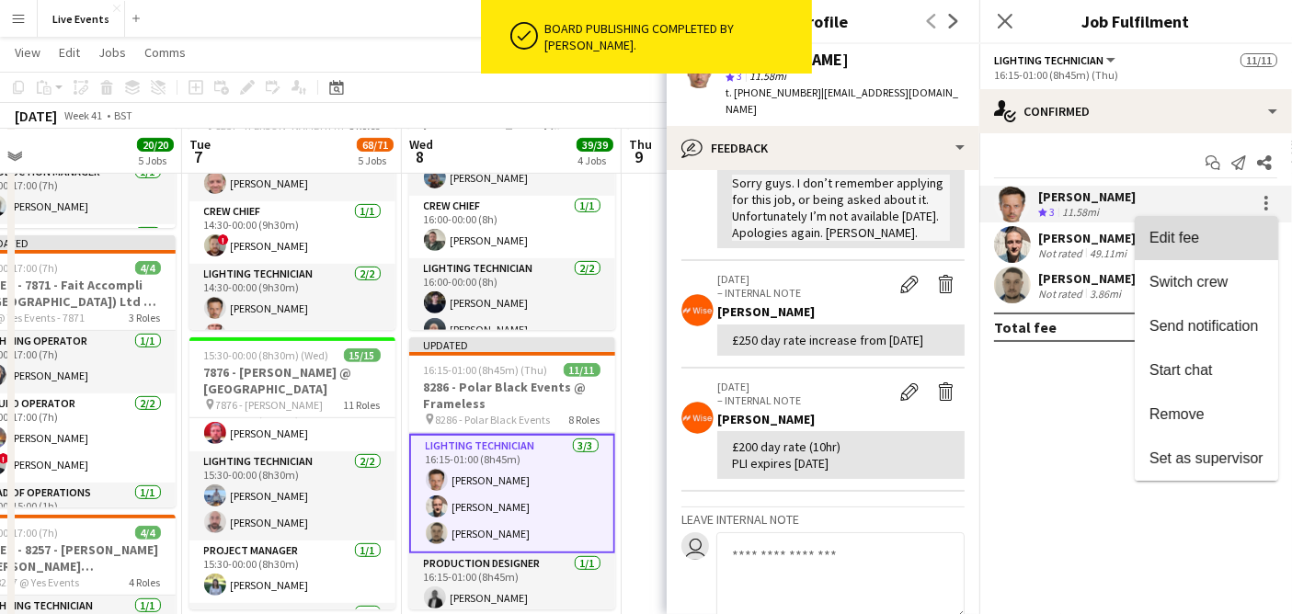
click at [1234, 239] on span "Edit fee" at bounding box center [1207, 238] width 114 height 17
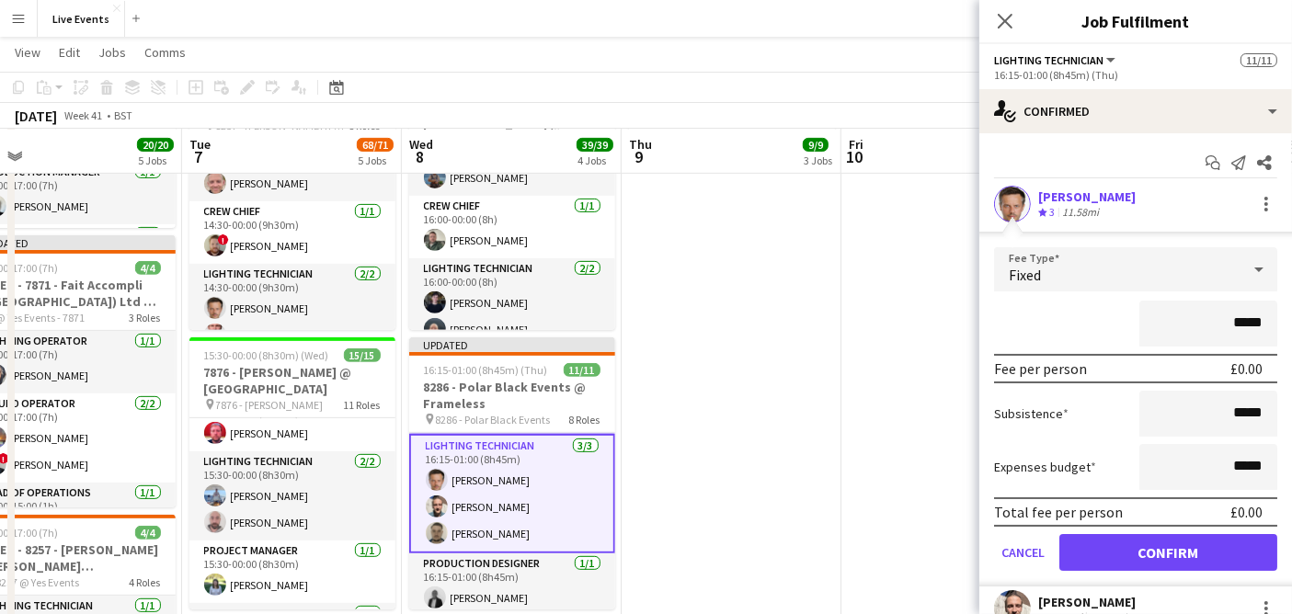
drag, startPoint x: 1221, startPoint y: 322, endPoint x: 1265, endPoint y: 314, distance: 44.0
click at [1265, 314] on form "Fee Type Fixed ***** Fee per person £0.00 Subsistence ***** Expenses budget ***…" at bounding box center [1135, 416] width 313 height 339
type input "****"
click at [1073, 329] on div "****" at bounding box center [1135, 324] width 283 height 46
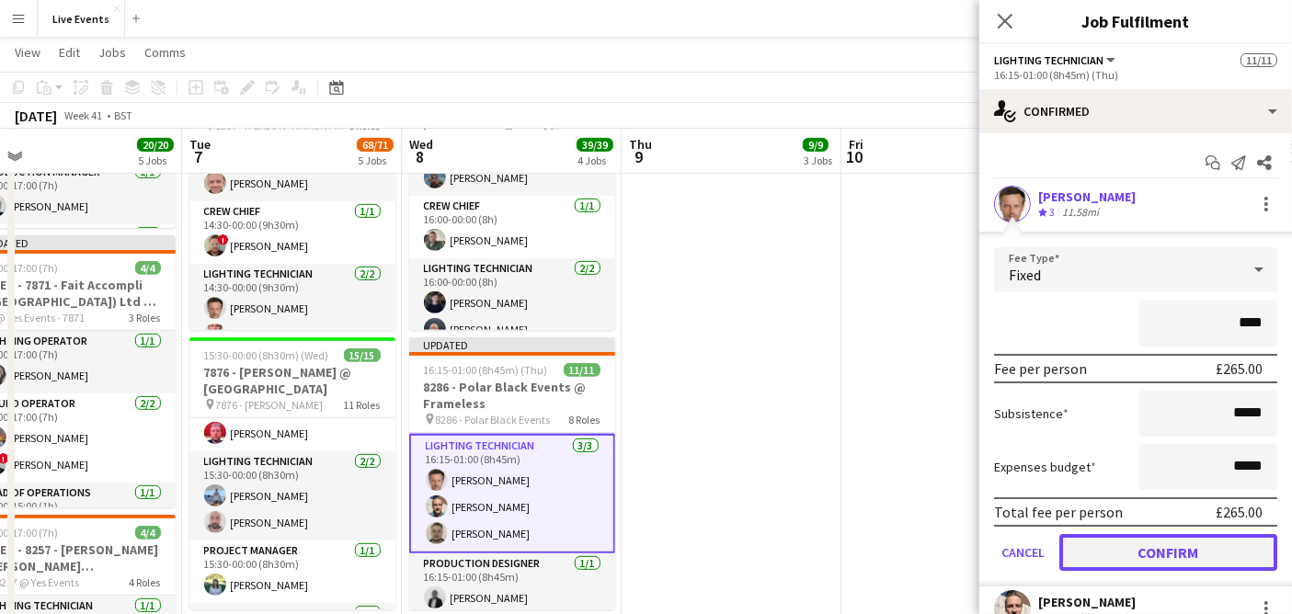
click at [1147, 551] on button "Confirm" at bounding box center [1168, 552] width 218 height 37
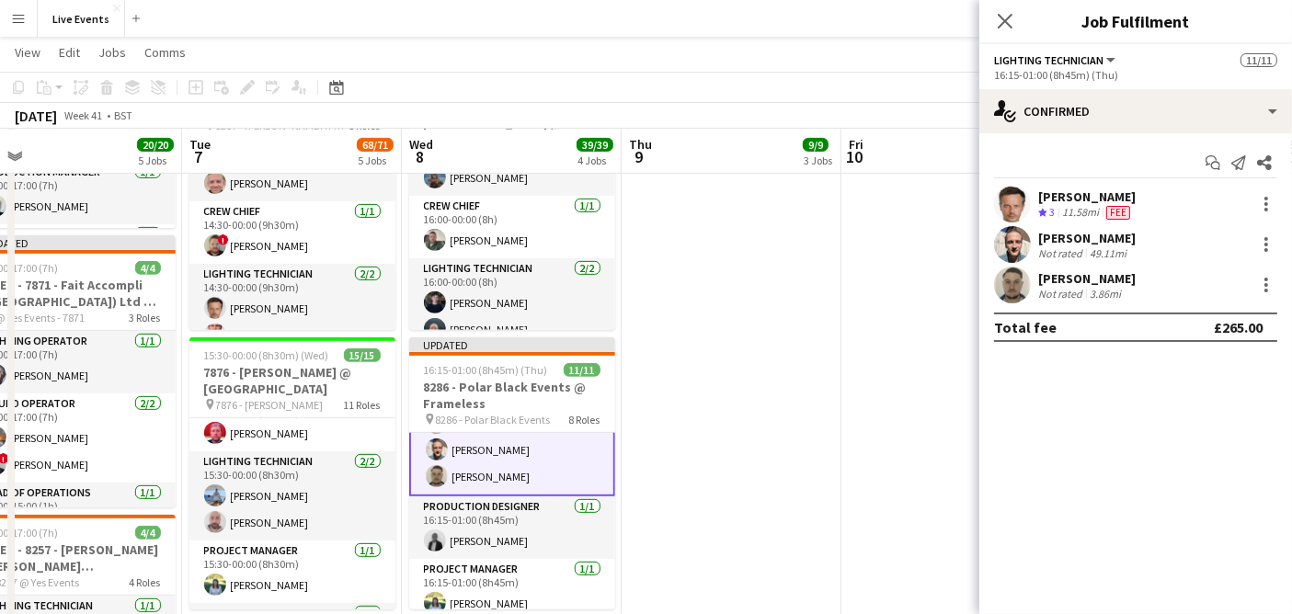
scroll to position [164, 0]
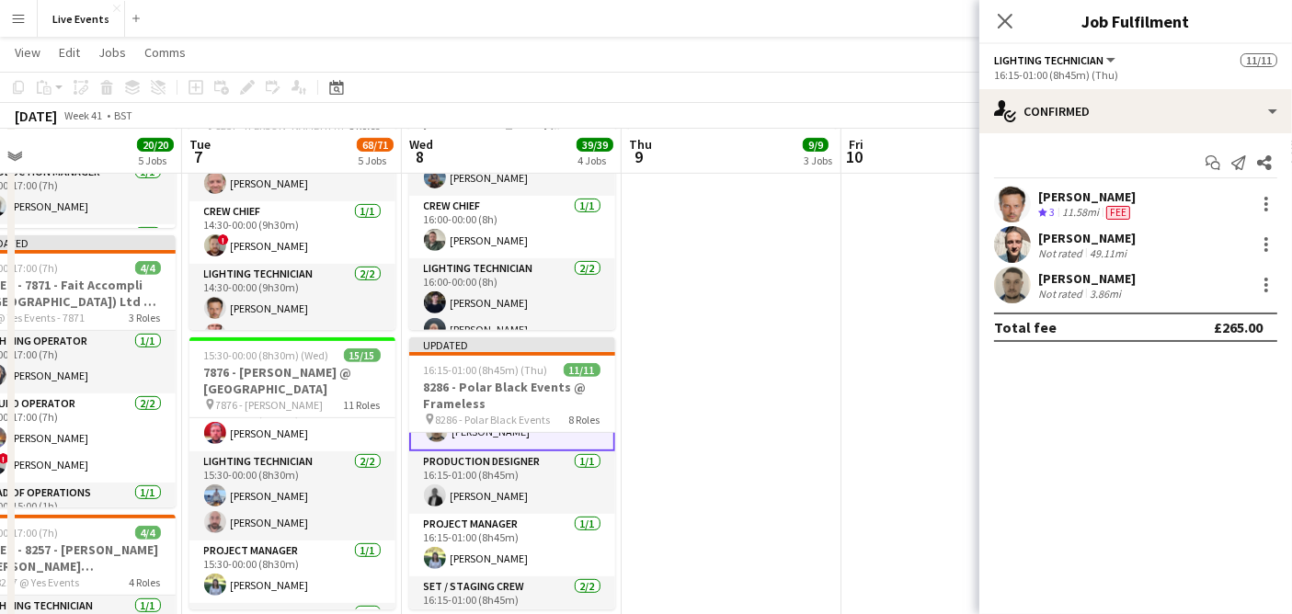
click at [1034, 242] on div "[PERSON_NAME] Not rated 49.11mi" at bounding box center [1135, 244] width 313 height 37
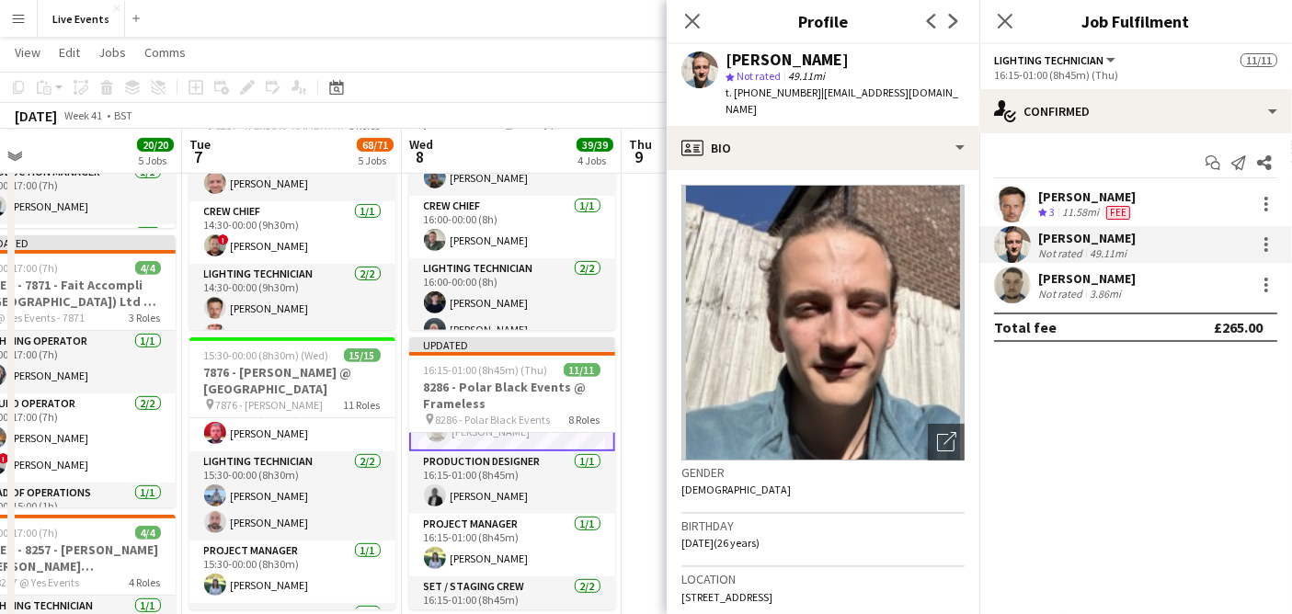
drag, startPoint x: 686, startPoint y: 19, endPoint x: 687, endPoint y: 40, distance: 20.3
click at [686, 19] on icon "Close pop-in" at bounding box center [692, 21] width 15 height 15
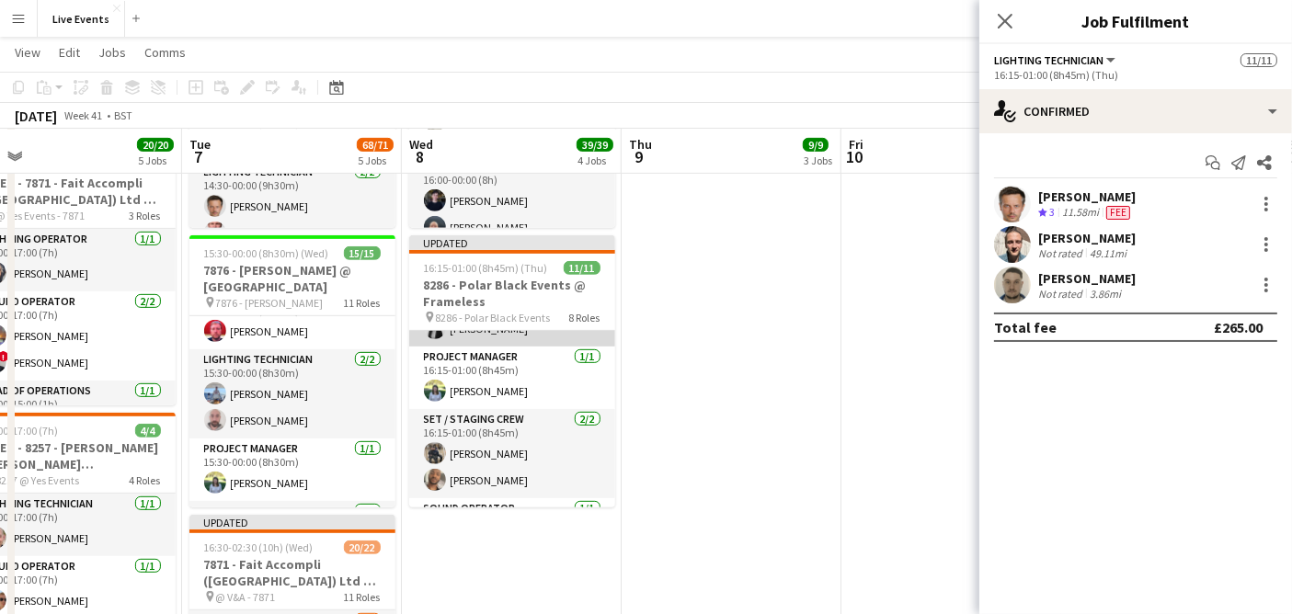
scroll to position [266, 0]
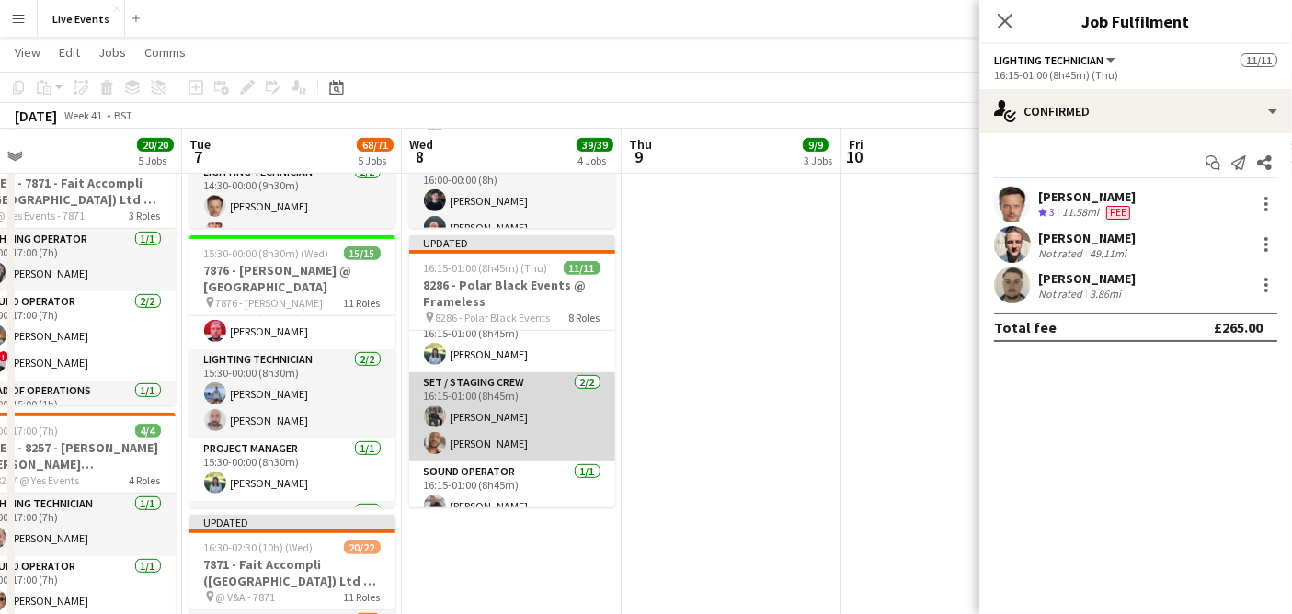
click at [436, 397] on app-card-role "Set / Staging Crew [DATE] 16:15-01:00 (8h45m) [PERSON_NAME] [PERSON_NAME]" at bounding box center [512, 416] width 206 height 89
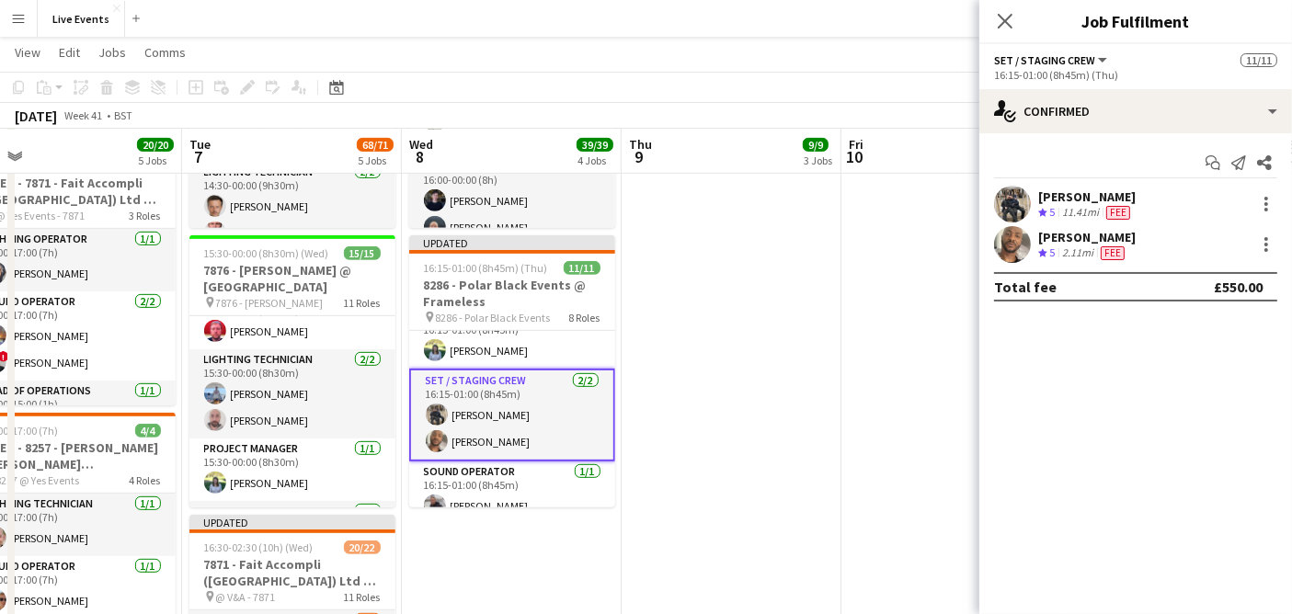
scroll to position [263, 0]
click at [1009, 202] on app-user-avatar at bounding box center [1012, 204] width 37 height 37
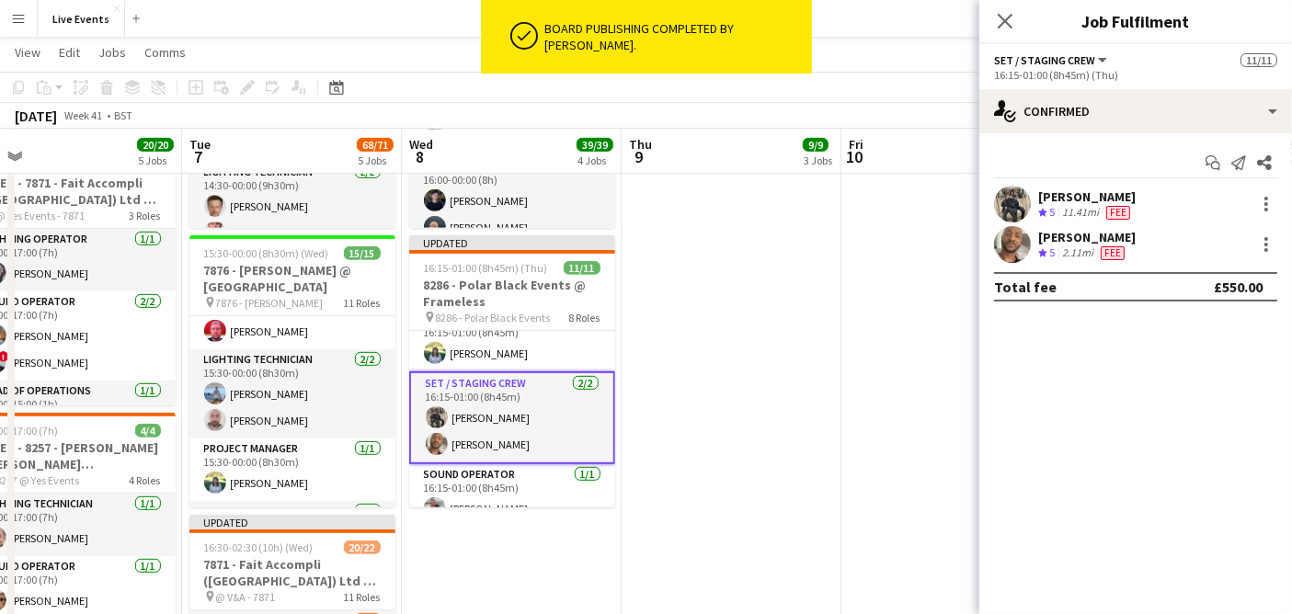
click at [1006, 205] on app-user-avatar at bounding box center [1012, 204] width 37 height 37
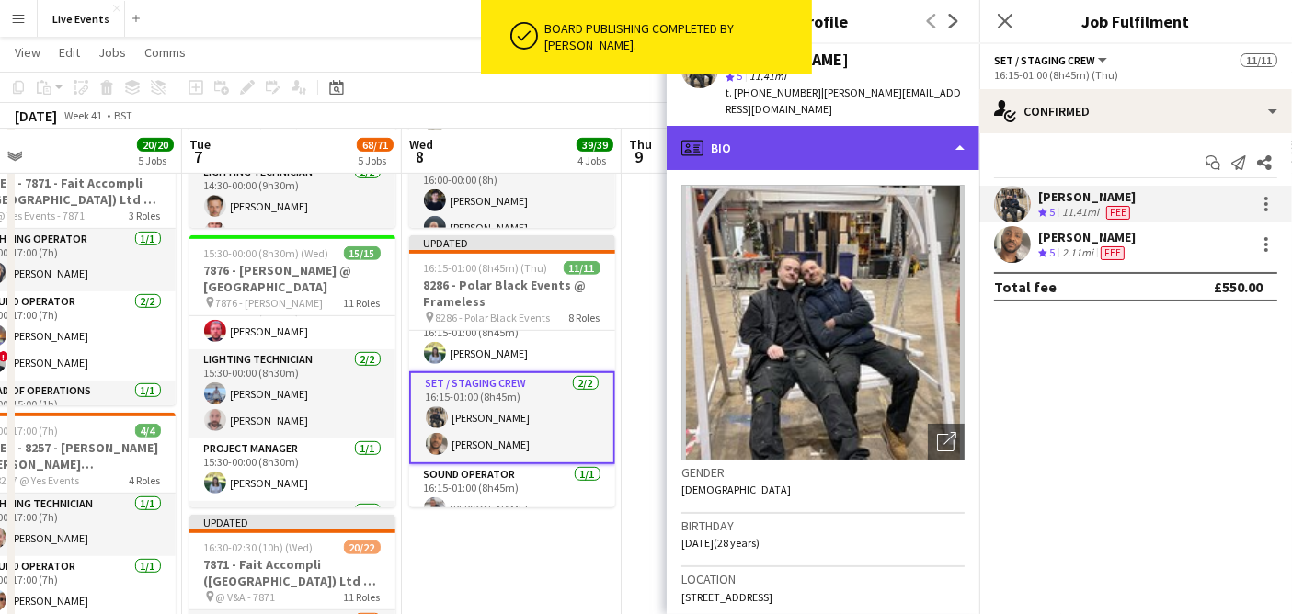
click at [912, 141] on div "profile Bio" at bounding box center [823, 148] width 313 height 44
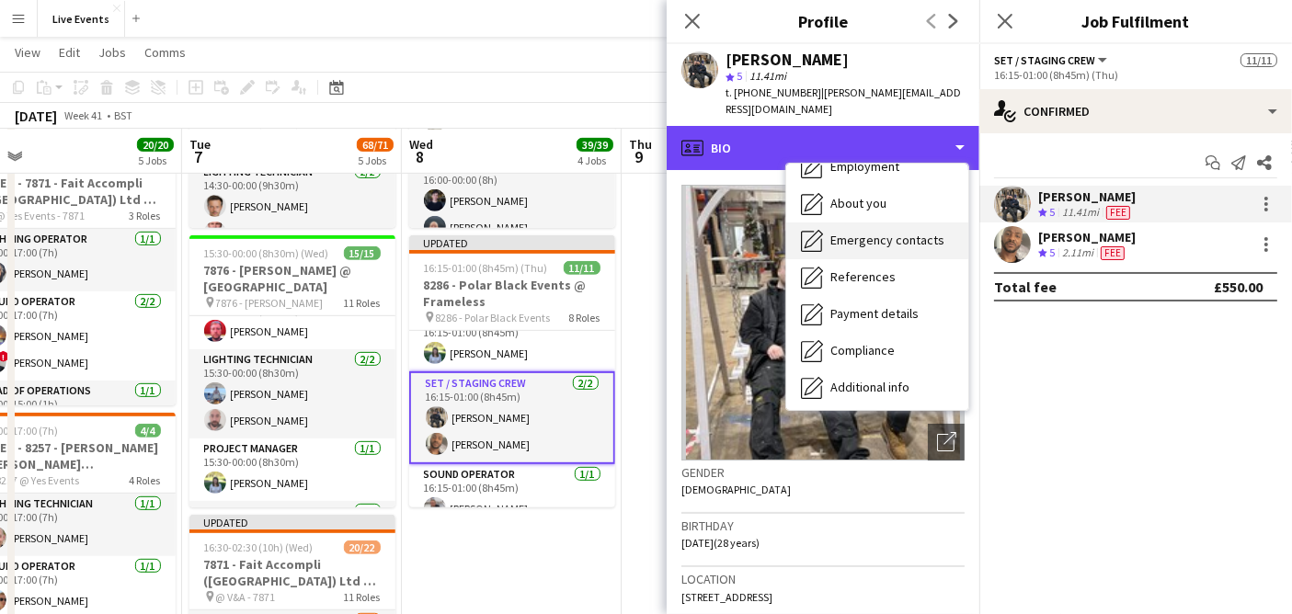
scroll to position [172, 0]
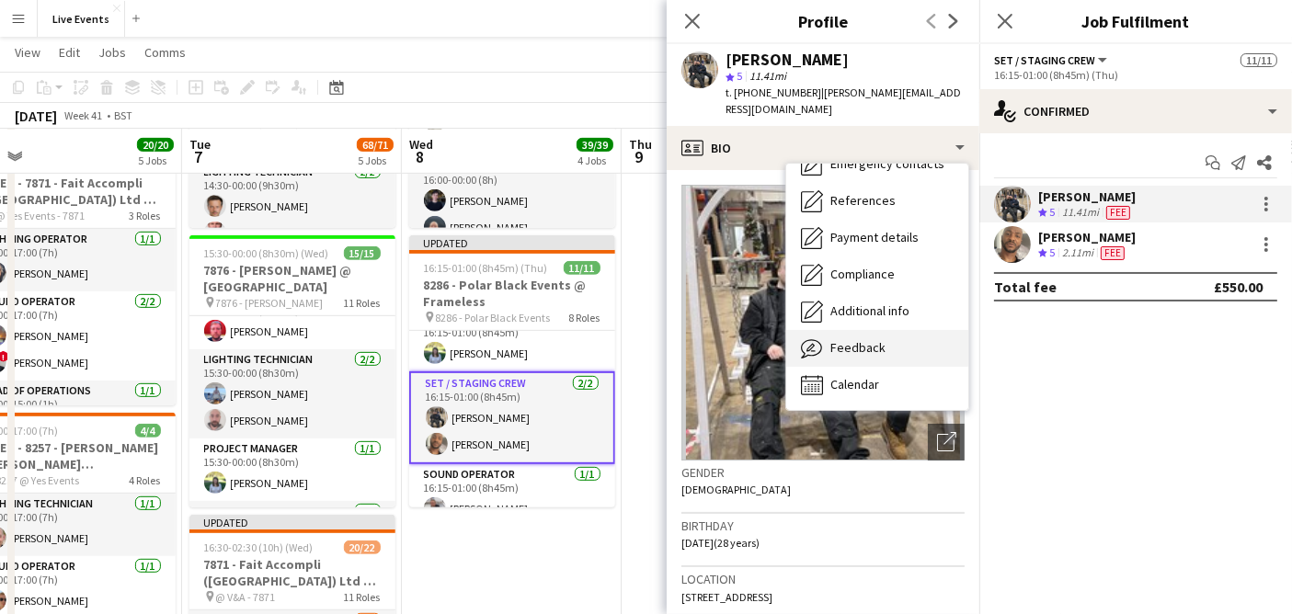
click at [890, 330] on div "Feedback Feedback" at bounding box center [877, 348] width 182 height 37
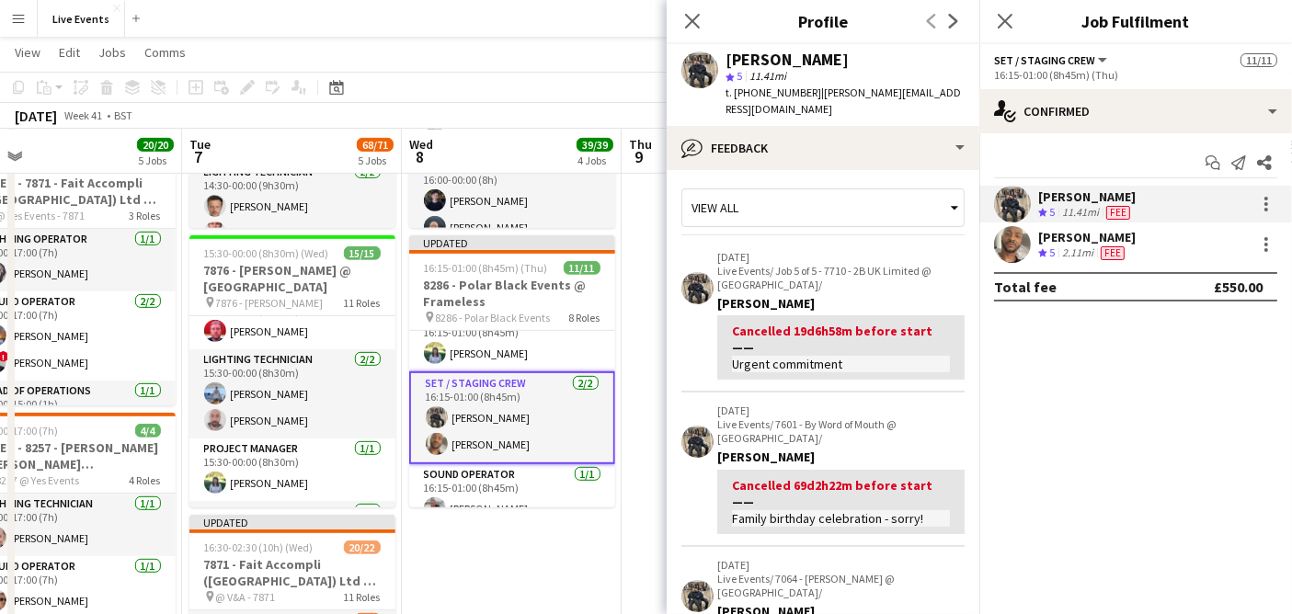
scroll to position [0, 0]
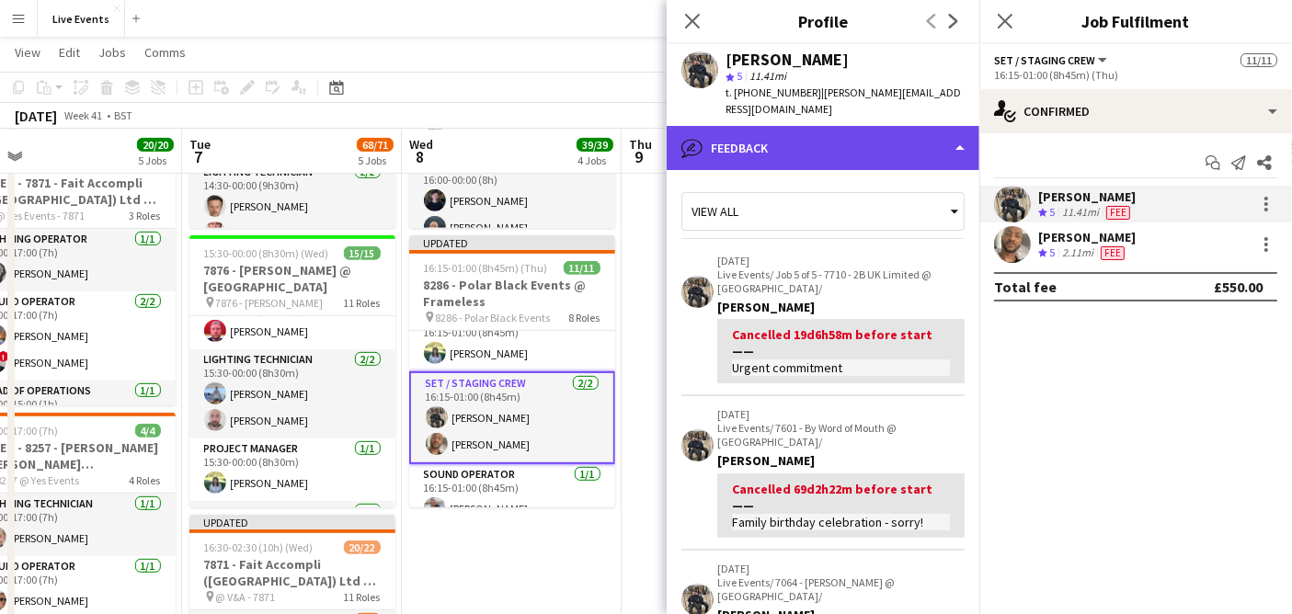
click at [818, 126] on div "bubble-pencil Feedback" at bounding box center [823, 148] width 313 height 44
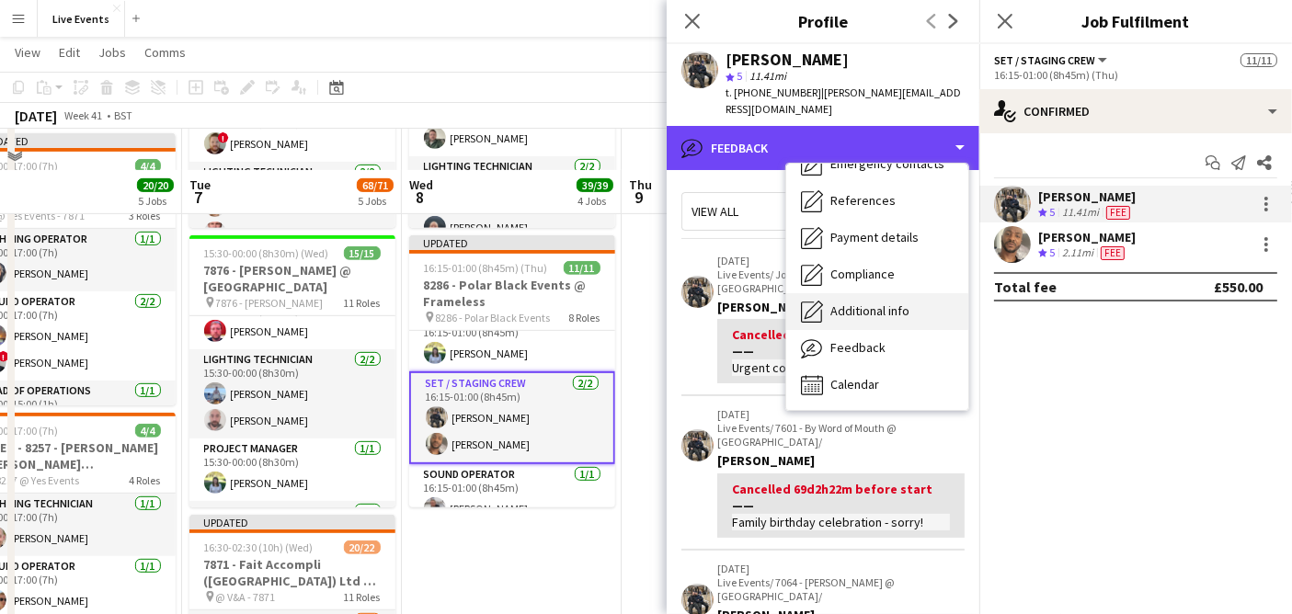
scroll to position [1022, 0]
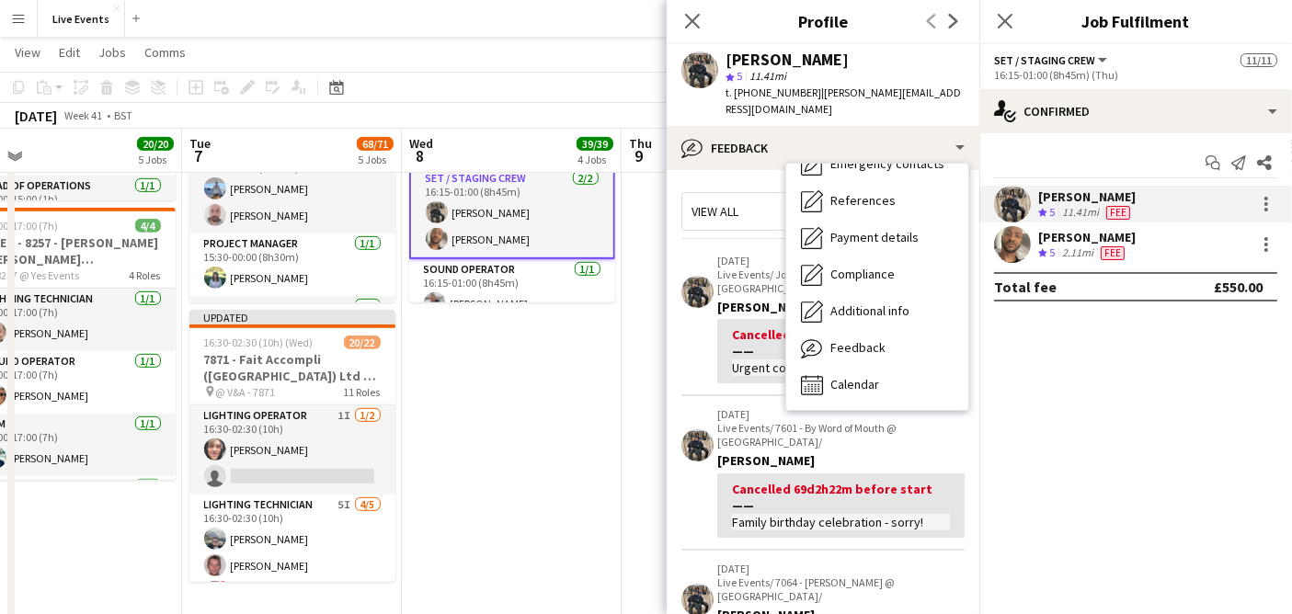
click at [722, 203] on span "View all" at bounding box center [715, 211] width 47 height 17
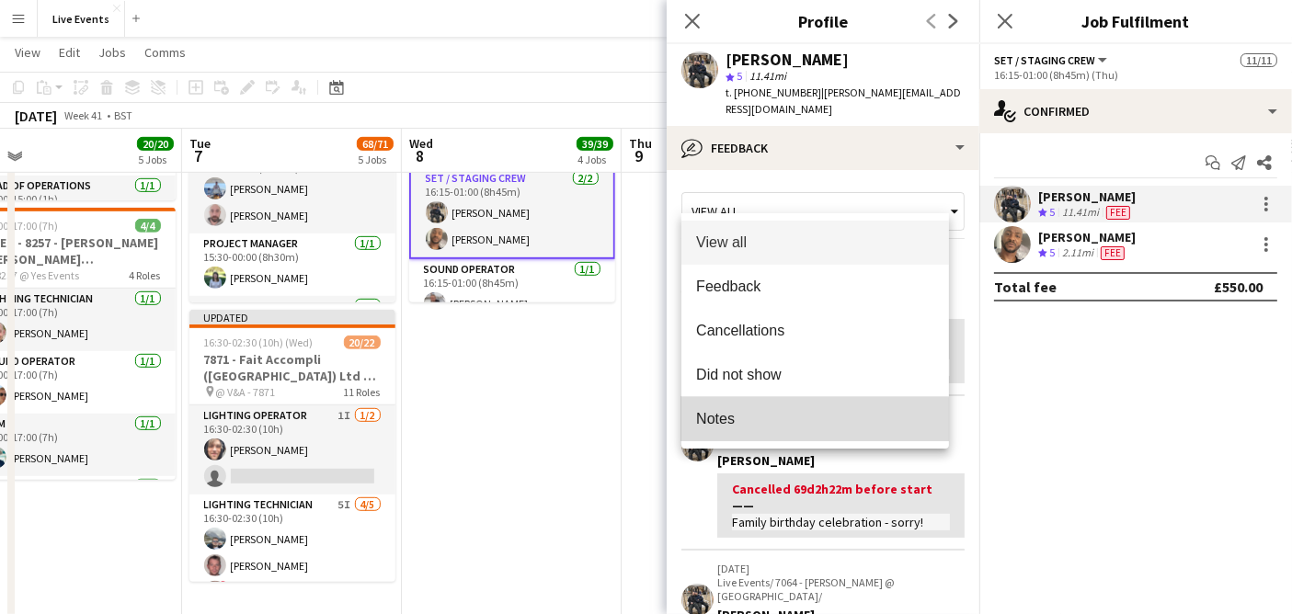
click at [754, 430] on mat-option "Notes" at bounding box center [815, 419] width 268 height 44
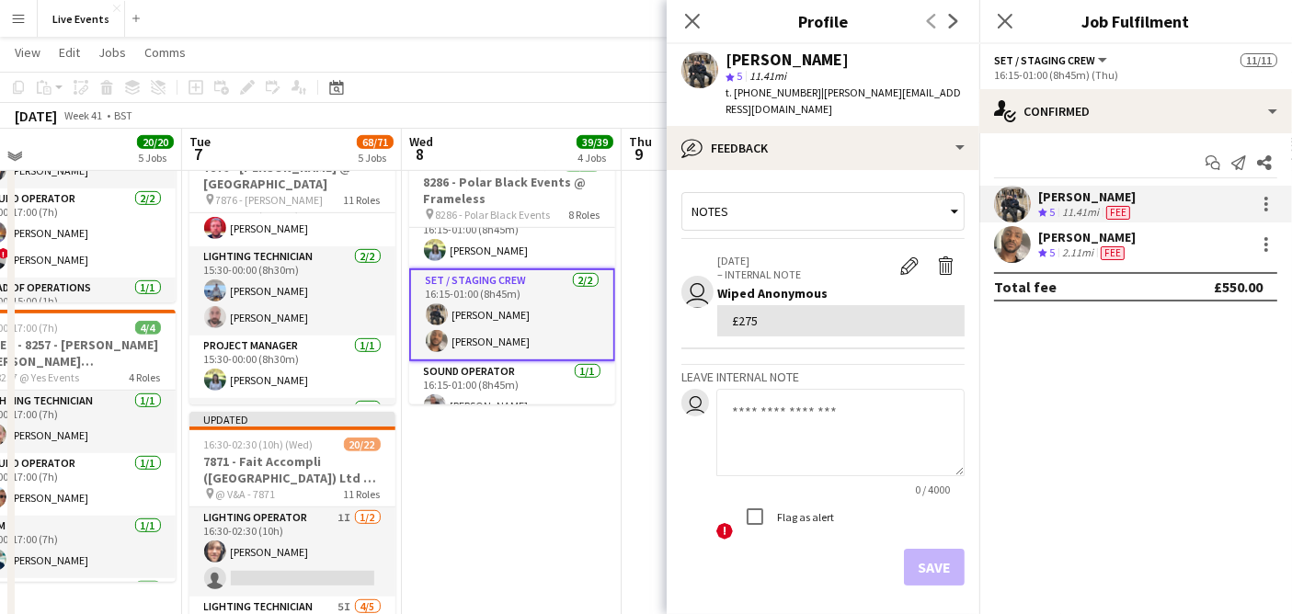
scroll to position [817, 0]
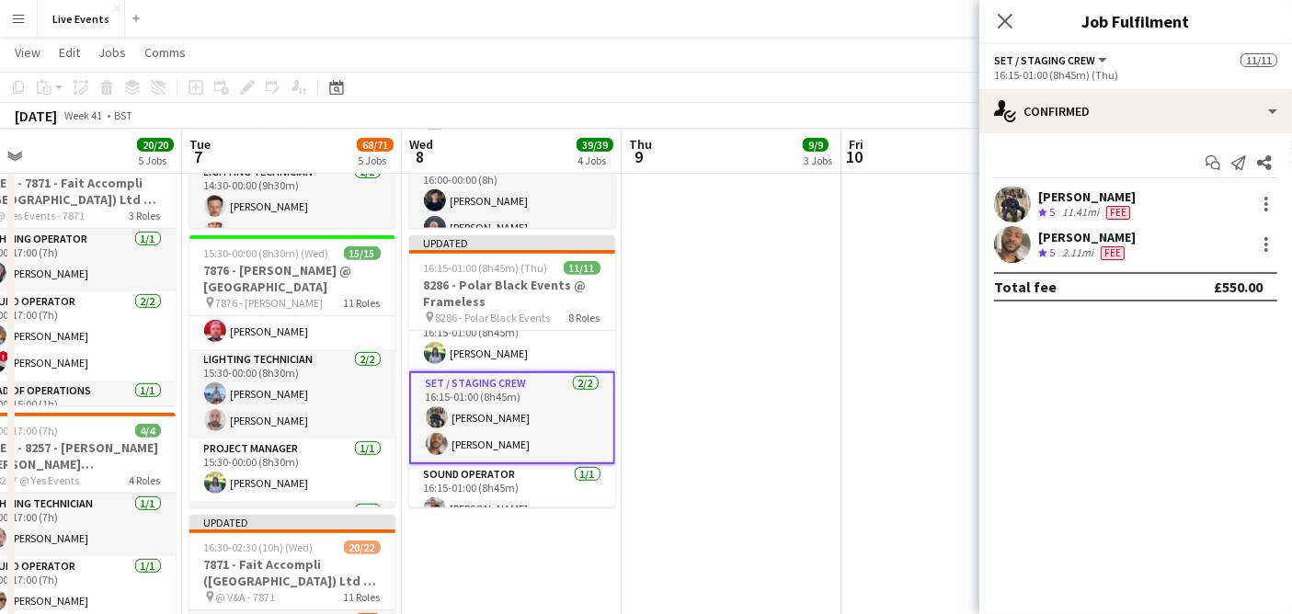
click at [1007, 202] on app-user-avatar at bounding box center [1012, 204] width 37 height 37
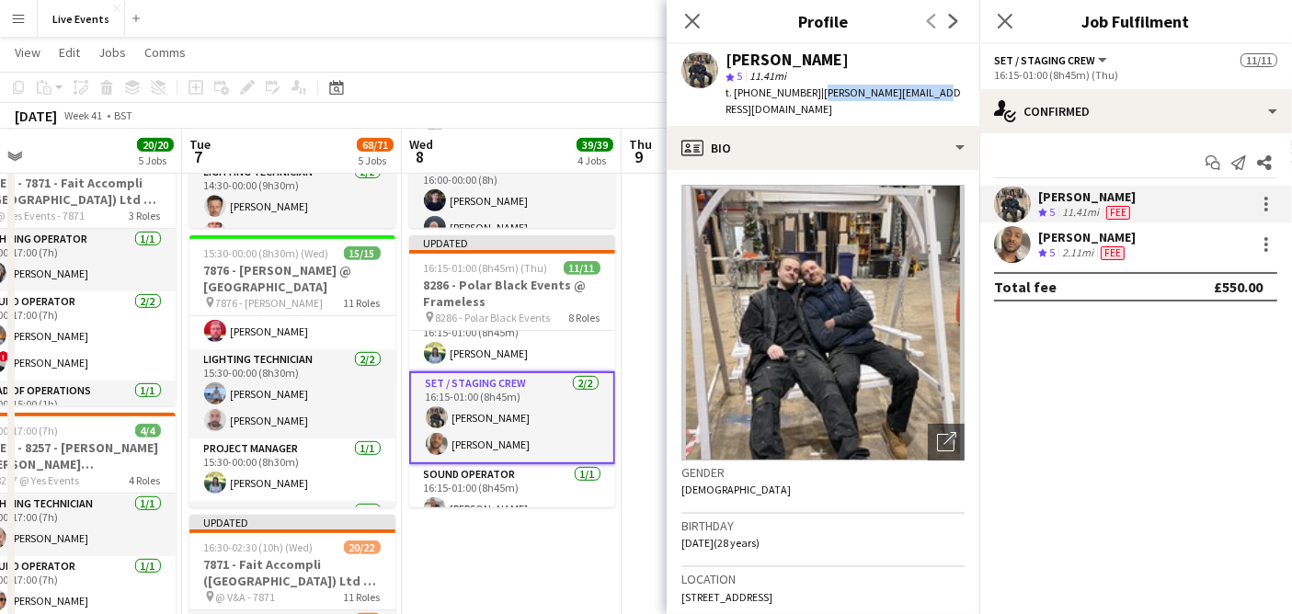
drag, startPoint x: 917, startPoint y: 89, endPoint x: 811, endPoint y: 98, distance: 106.2
click at [811, 98] on div "[PERSON_NAME] star 5 11.41mi t. [PHONE_NUMBER] | [PERSON_NAME][EMAIL_ADDRESS][D…" at bounding box center [823, 85] width 313 height 82
copy span "[PERSON_NAME][EMAIL_ADDRESS][DOMAIN_NAME]"
drag, startPoint x: 800, startPoint y: 60, endPoint x: 723, endPoint y: 60, distance: 77.3
click at [723, 60] on div "[PERSON_NAME] star 5 11.41mi t. [PHONE_NUMBER] | [PERSON_NAME][EMAIL_ADDRESS][D…" at bounding box center [823, 85] width 313 height 82
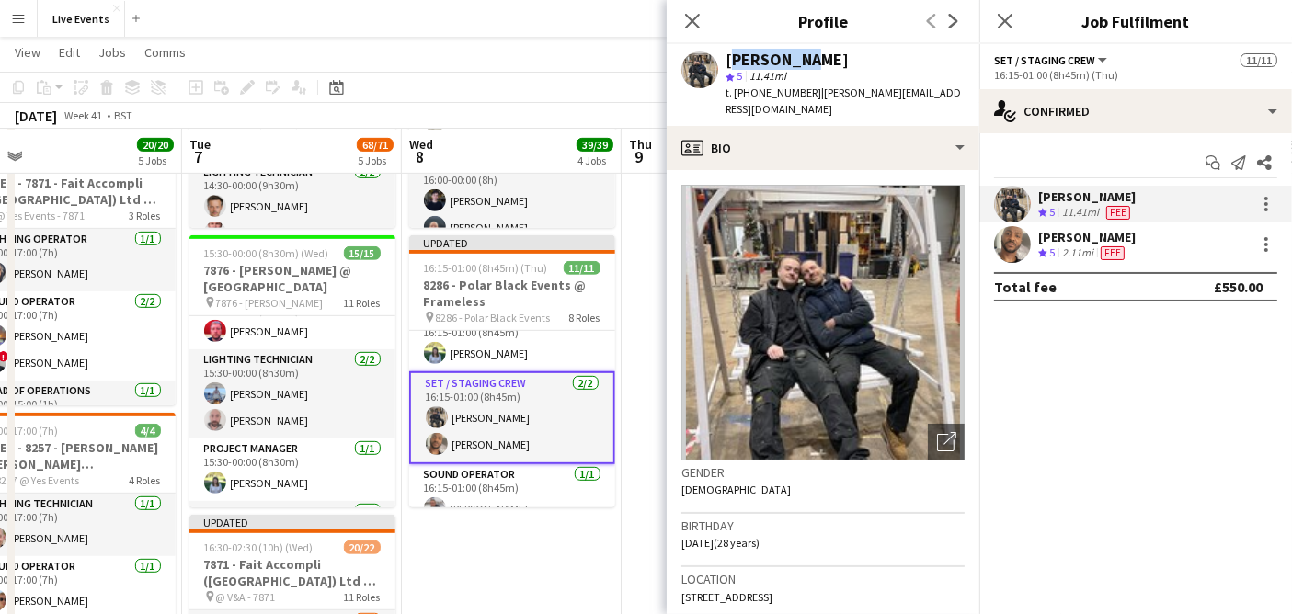
copy div "[PERSON_NAME]"
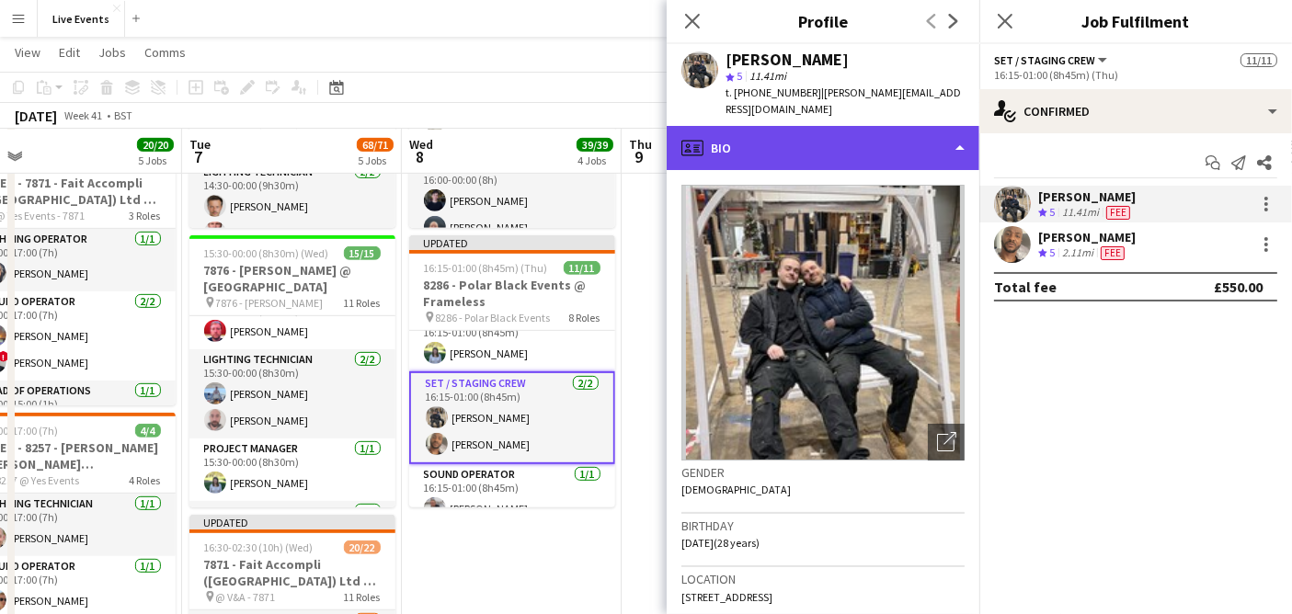
click at [780, 136] on div "profile Bio" at bounding box center [823, 148] width 313 height 44
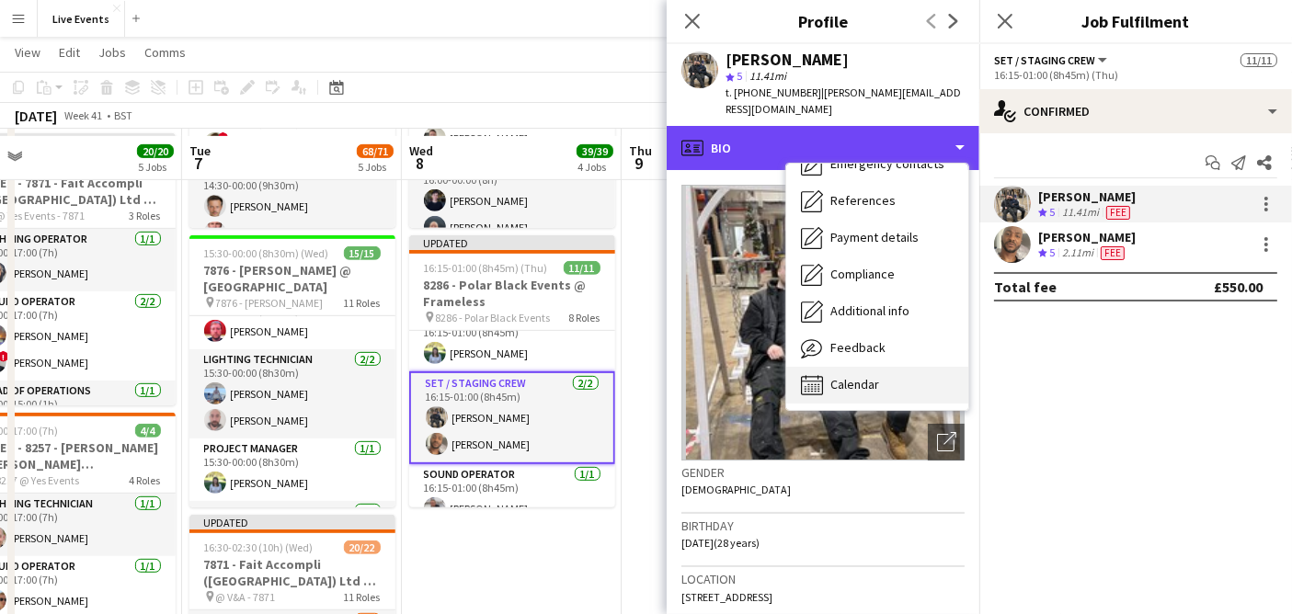
scroll to position [920, 0]
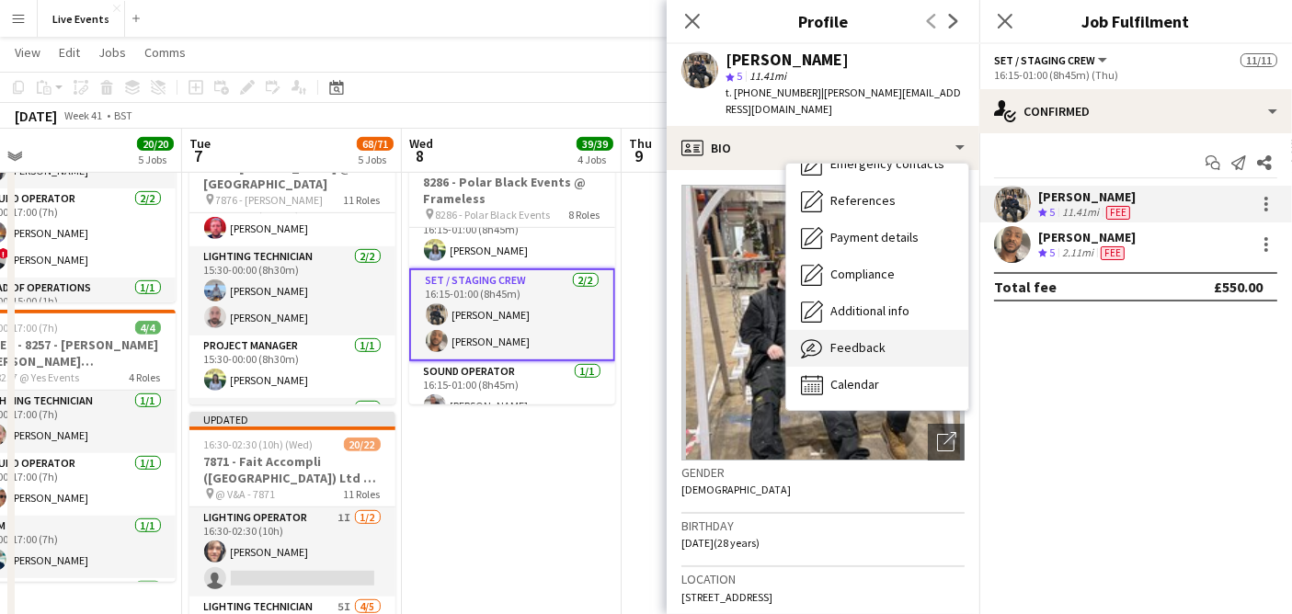
click at [867, 342] on div "Feedback Feedback" at bounding box center [877, 348] width 182 height 37
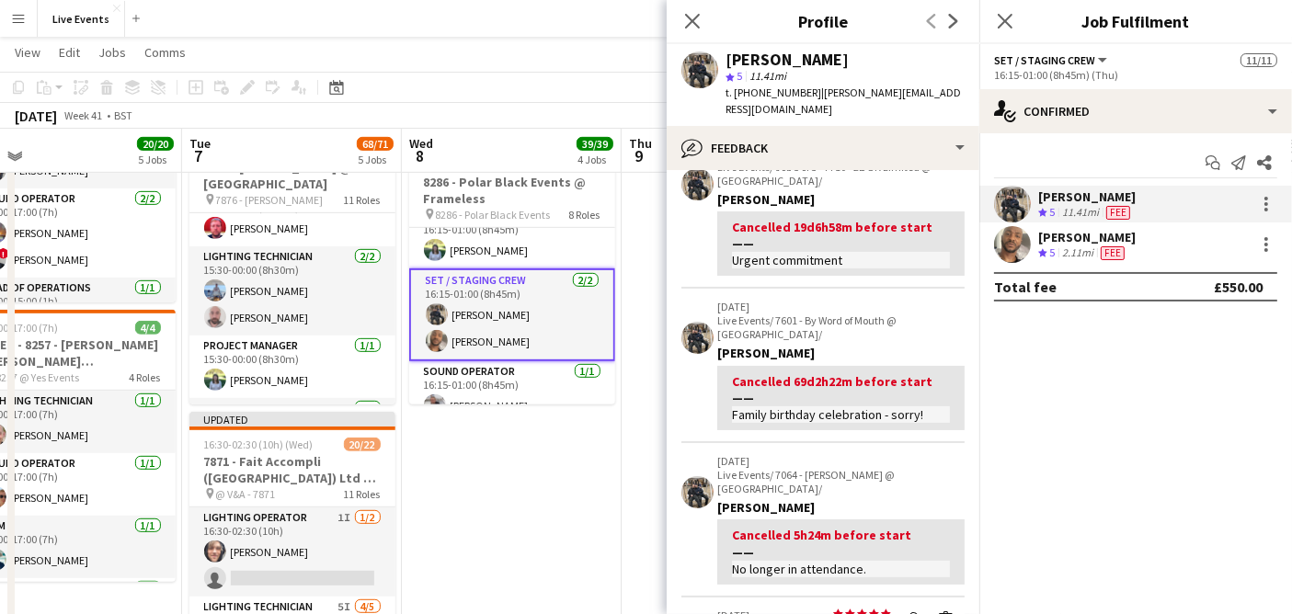
scroll to position [0, 0]
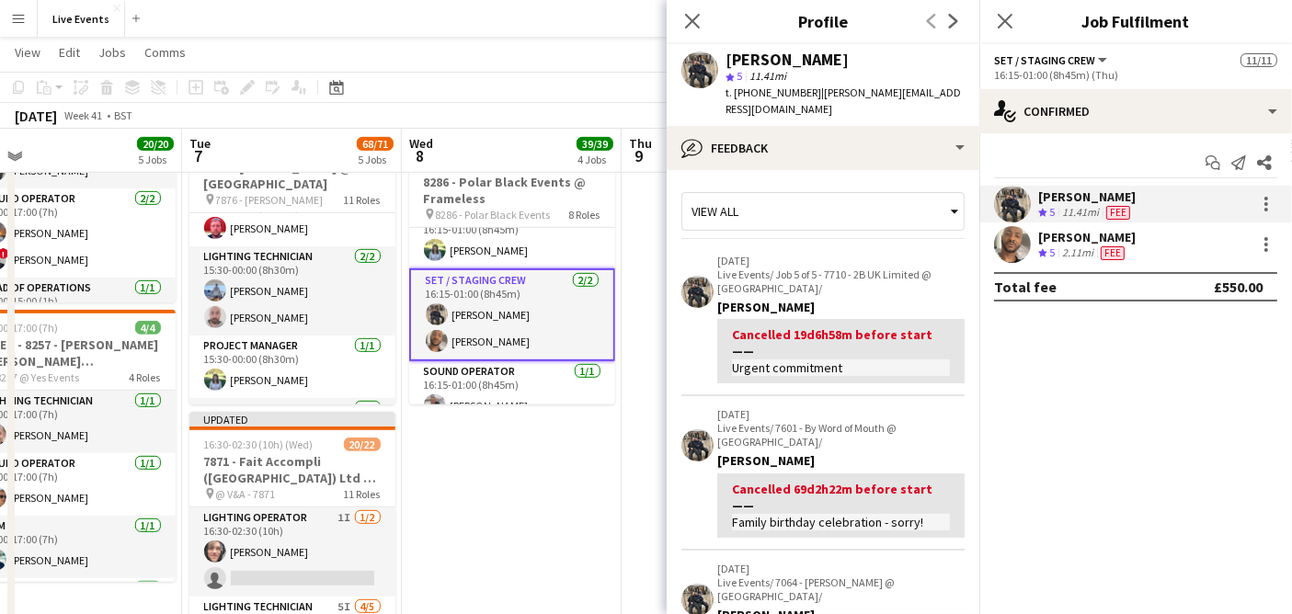
click at [1022, 240] on app-user-avatar at bounding box center [1012, 244] width 37 height 37
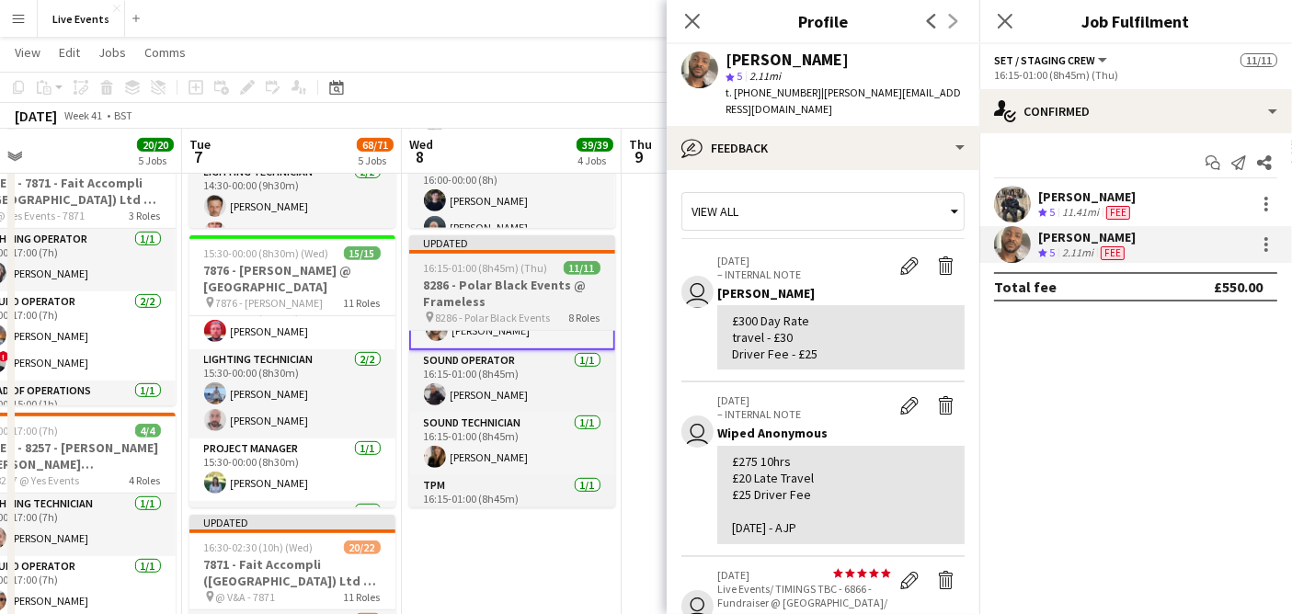
scroll to position [406, 0]
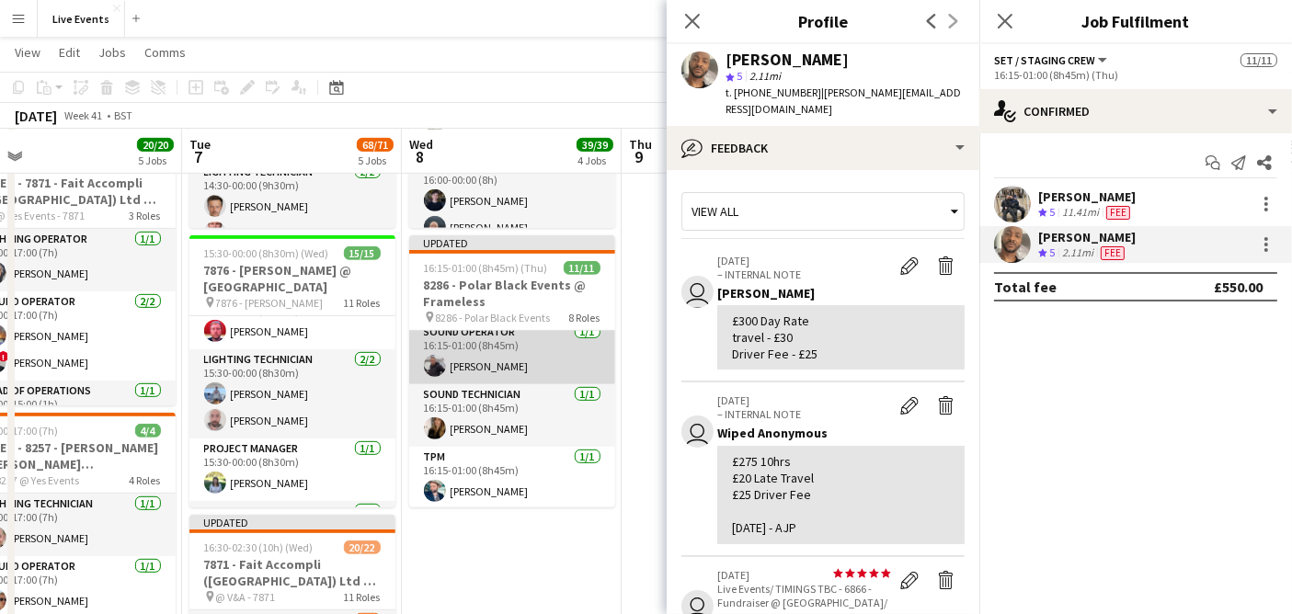
click at [519, 373] on app-card-role "Sound Operator [DATE] 16:15-01:00 (8h45m) [PERSON_NAME]" at bounding box center [512, 353] width 206 height 63
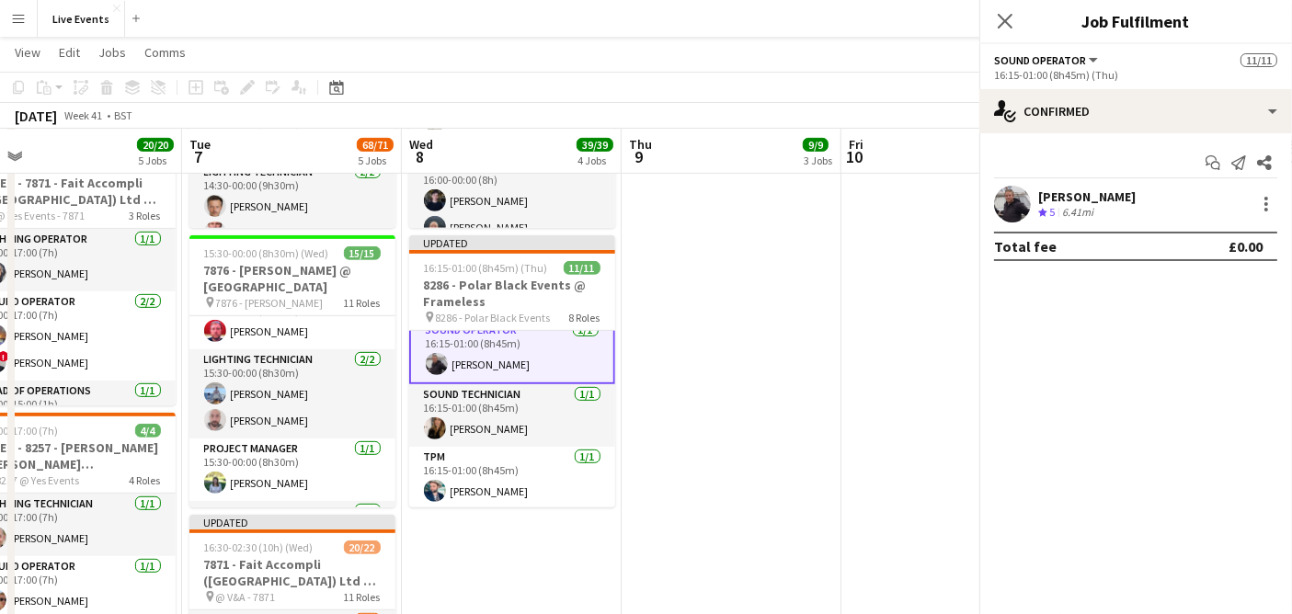
scroll to position [405, 0]
click at [1016, 194] on app-user-avatar at bounding box center [1012, 204] width 37 height 37
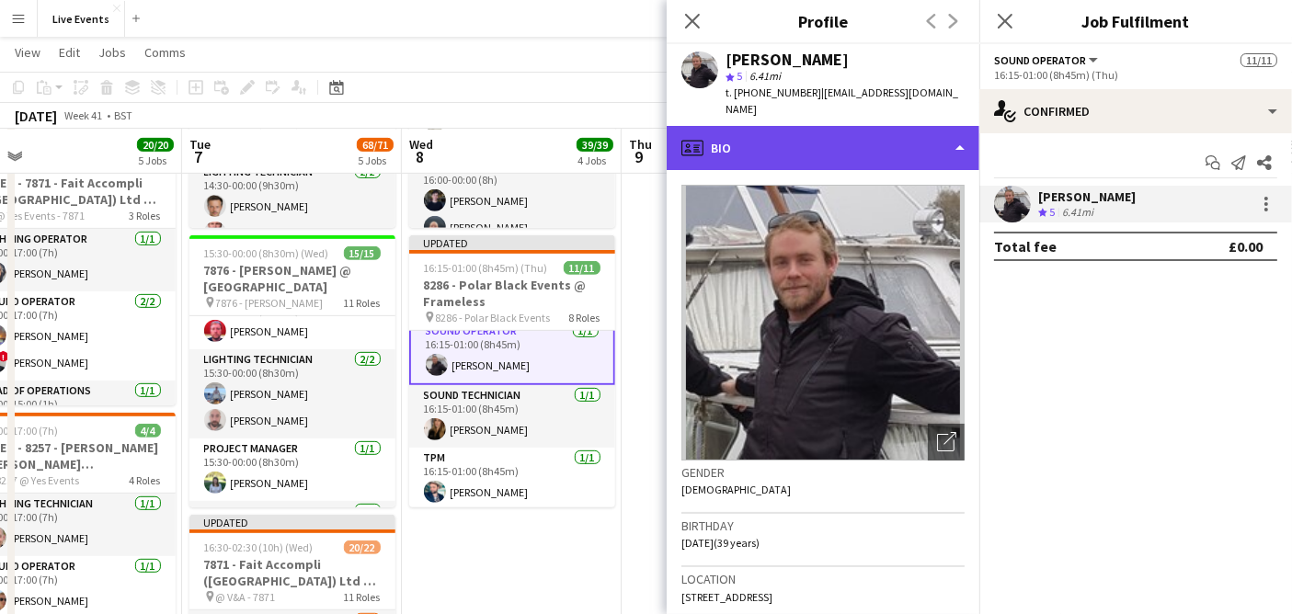
click at [916, 131] on div "profile Bio" at bounding box center [823, 148] width 313 height 44
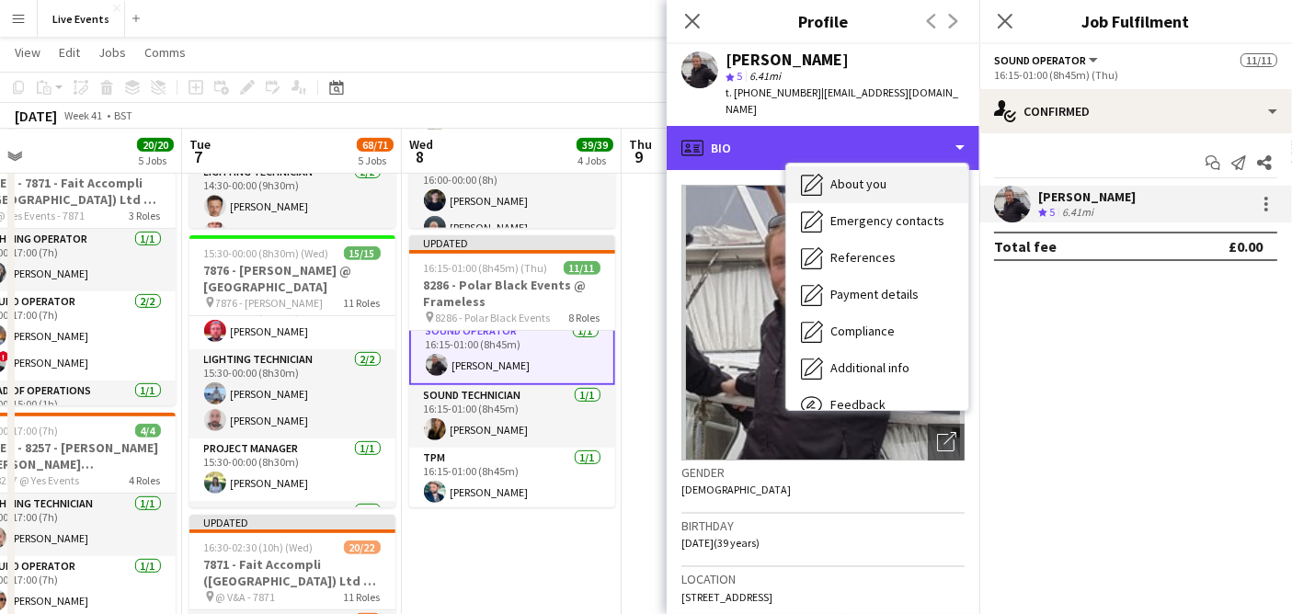
scroll to position [172, 0]
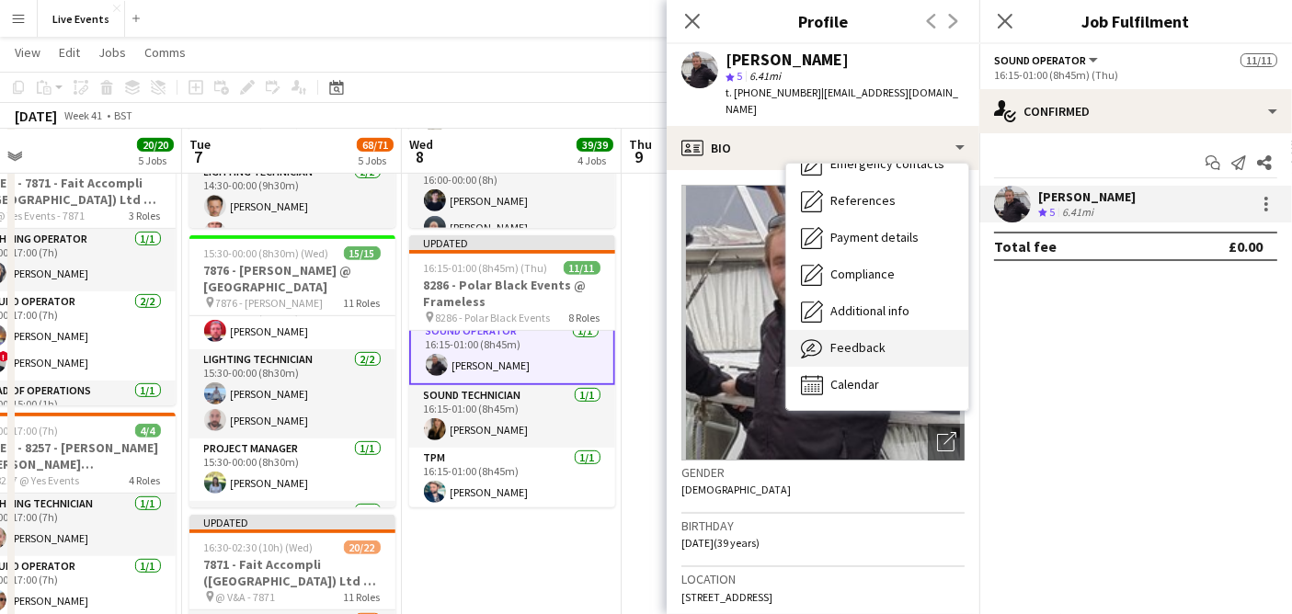
click at [886, 330] on div "Feedback Feedback" at bounding box center [877, 348] width 182 height 37
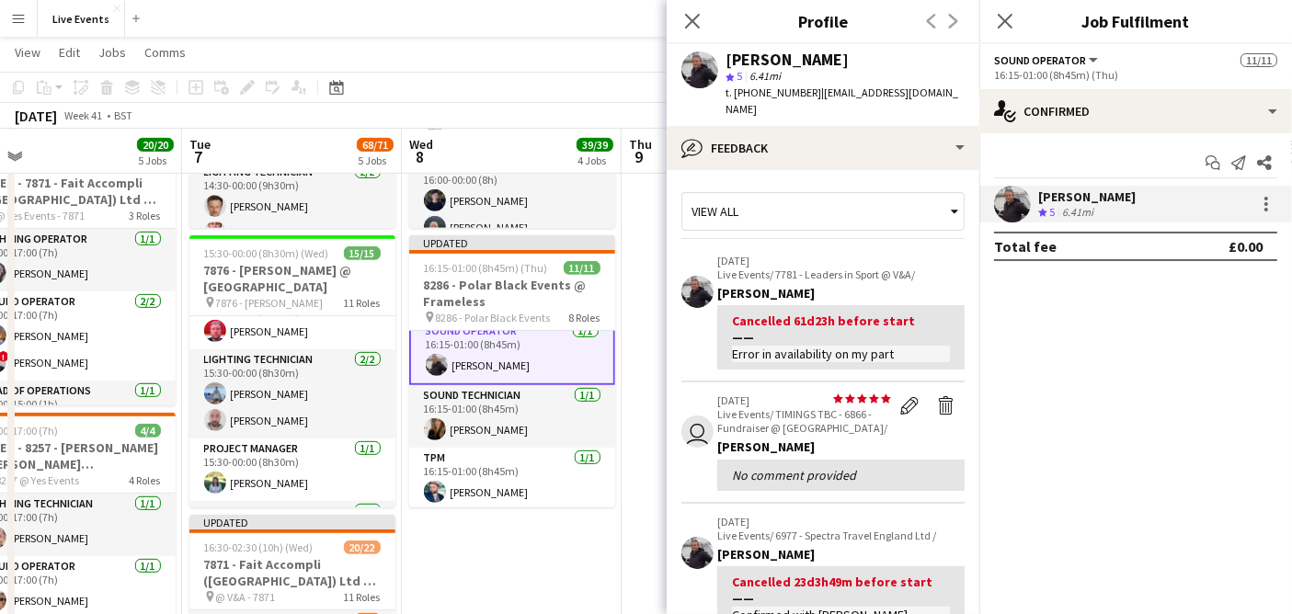
click at [759, 194] on div "View all" at bounding box center [813, 211] width 263 height 35
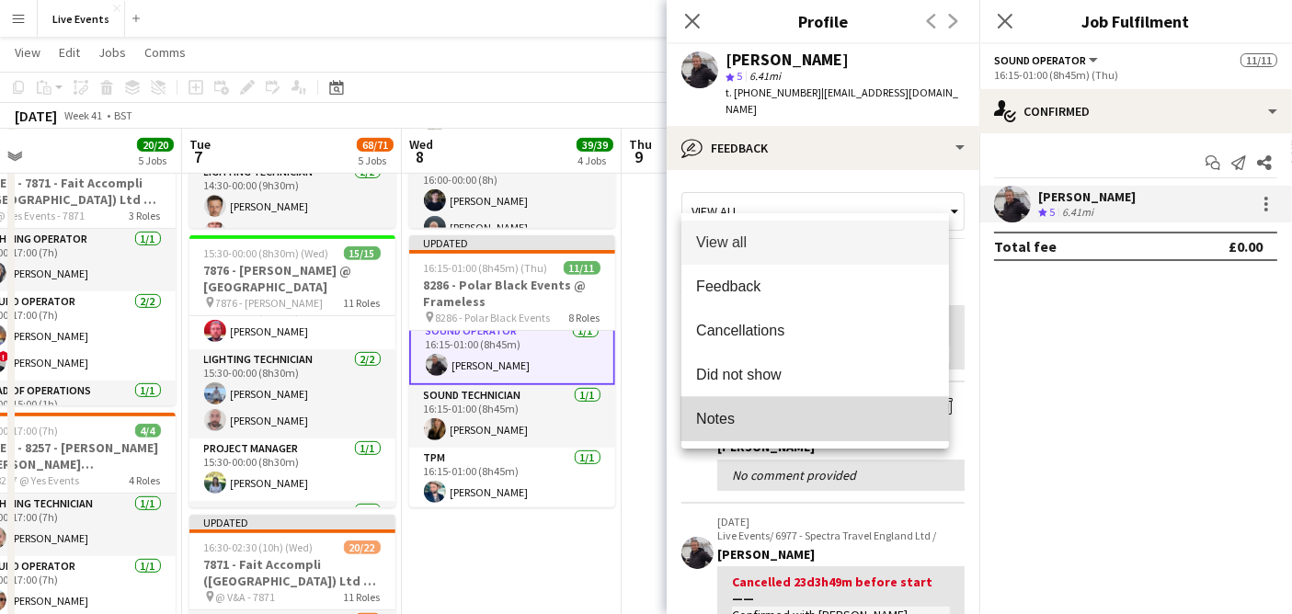
click at [778, 429] on mat-option "Notes" at bounding box center [815, 419] width 268 height 44
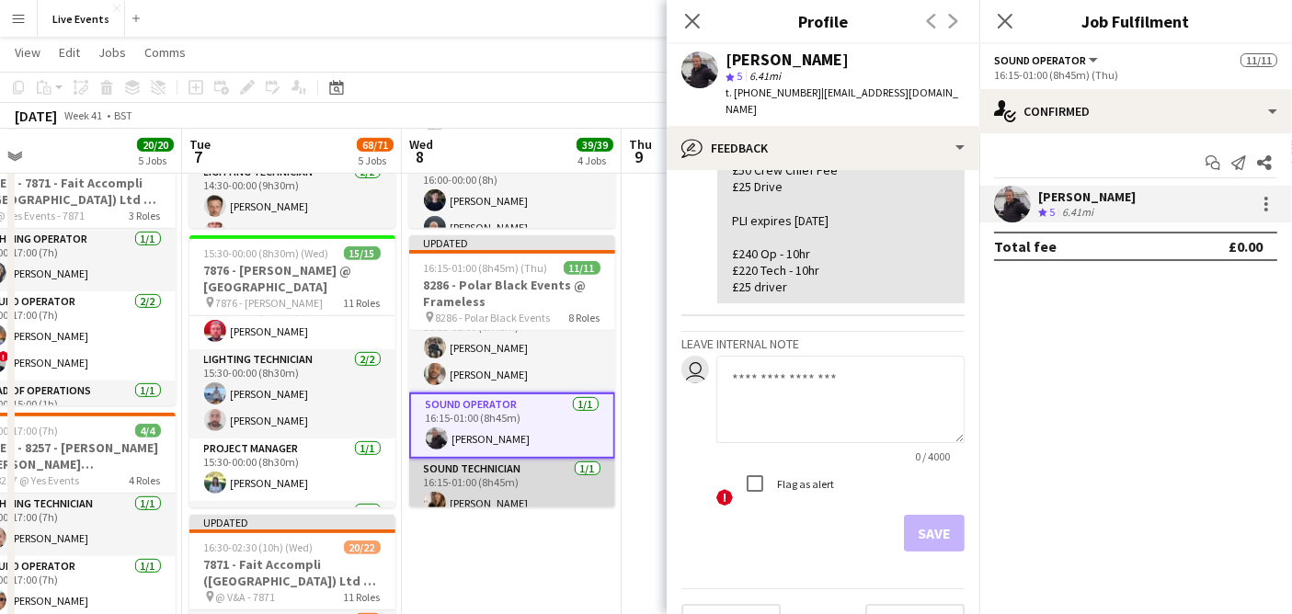
scroll to position [302, 0]
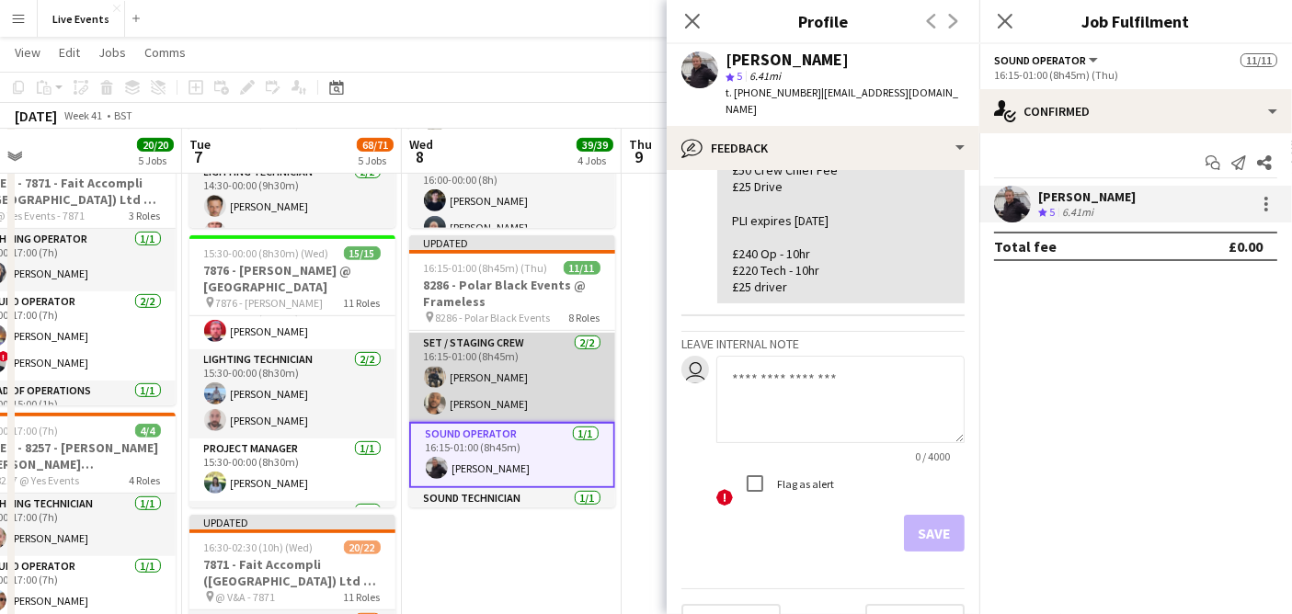
click at [500, 387] on app-card-role "Set / Staging Crew [DATE] 16:15-01:00 (8h45m) [PERSON_NAME] [PERSON_NAME]" at bounding box center [512, 377] width 206 height 89
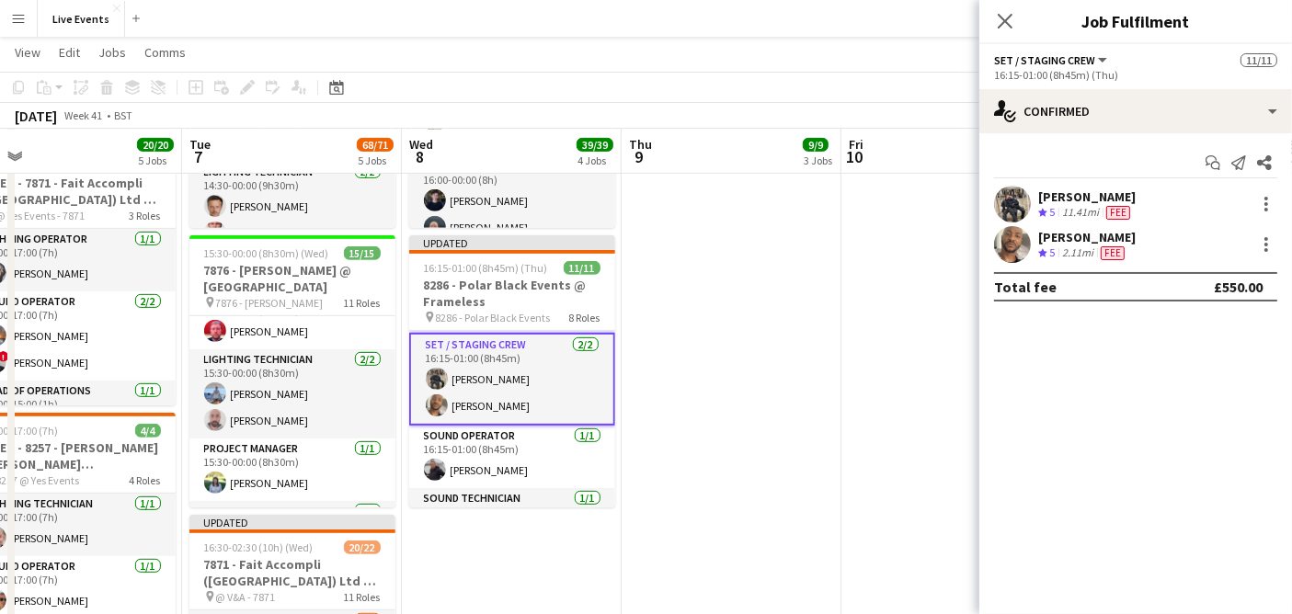
click at [1276, 256] on div "[PERSON_NAME] Crew rating 5 2.11mi Fee" at bounding box center [1135, 244] width 313 height 37
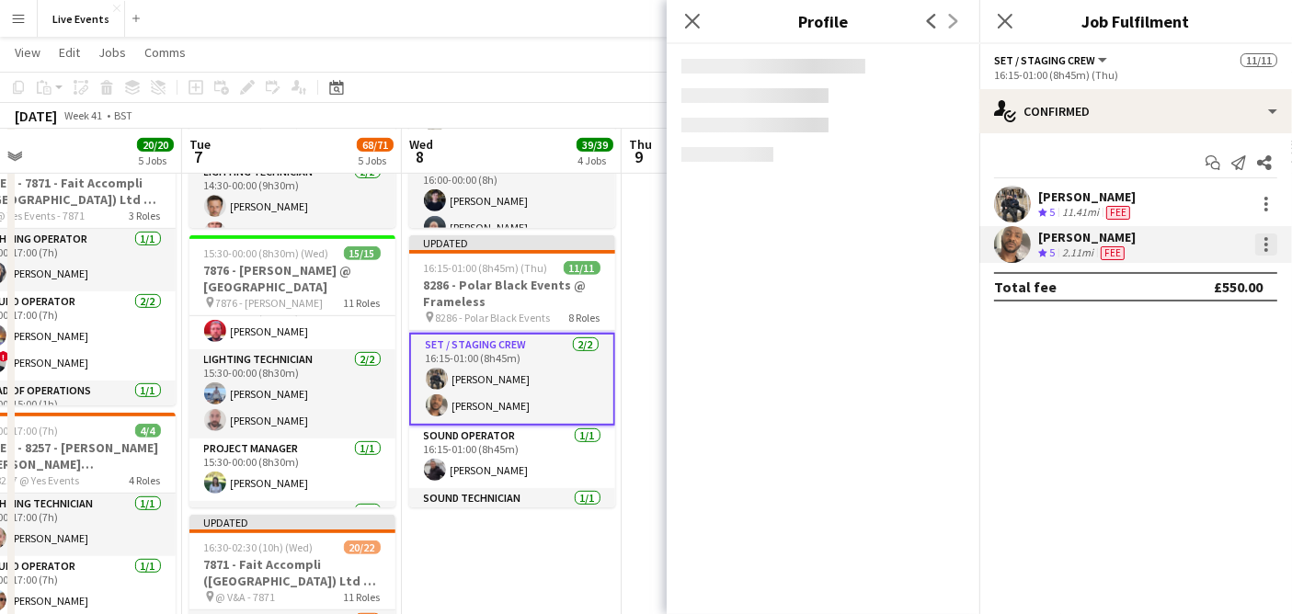
click at [1274, 246] on div at bounding box center [1266, 245] width 22 height 22
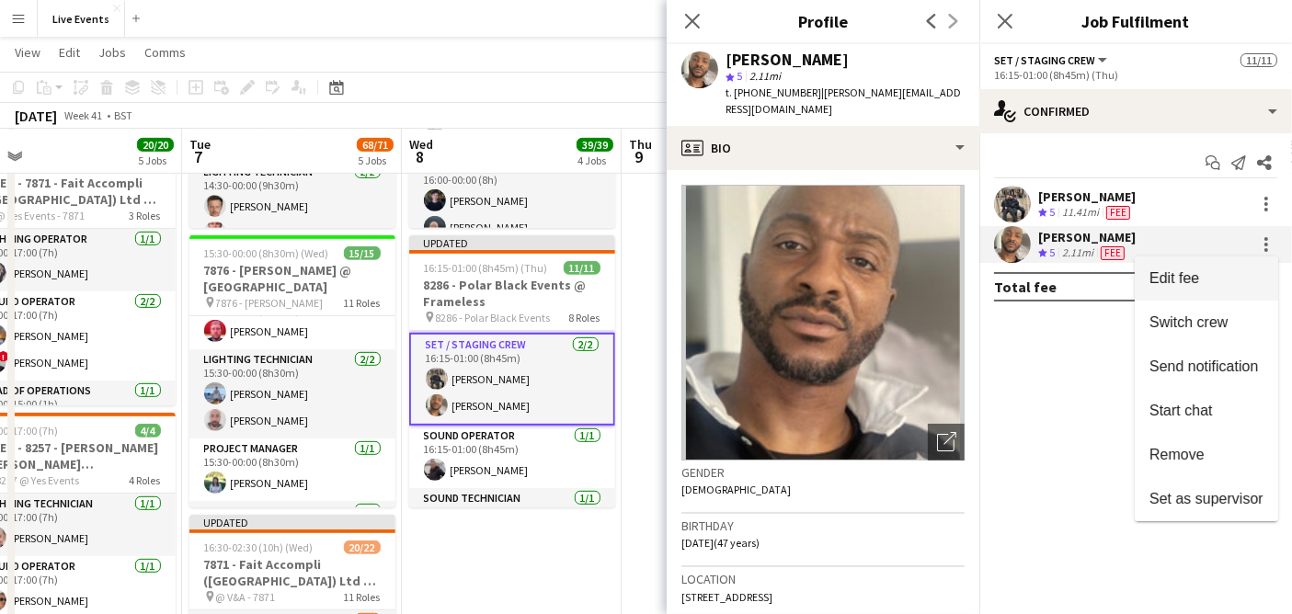
click at [1237, 274] on span "Edit fee" at bounding box center [1207, 278] width 114 height 17
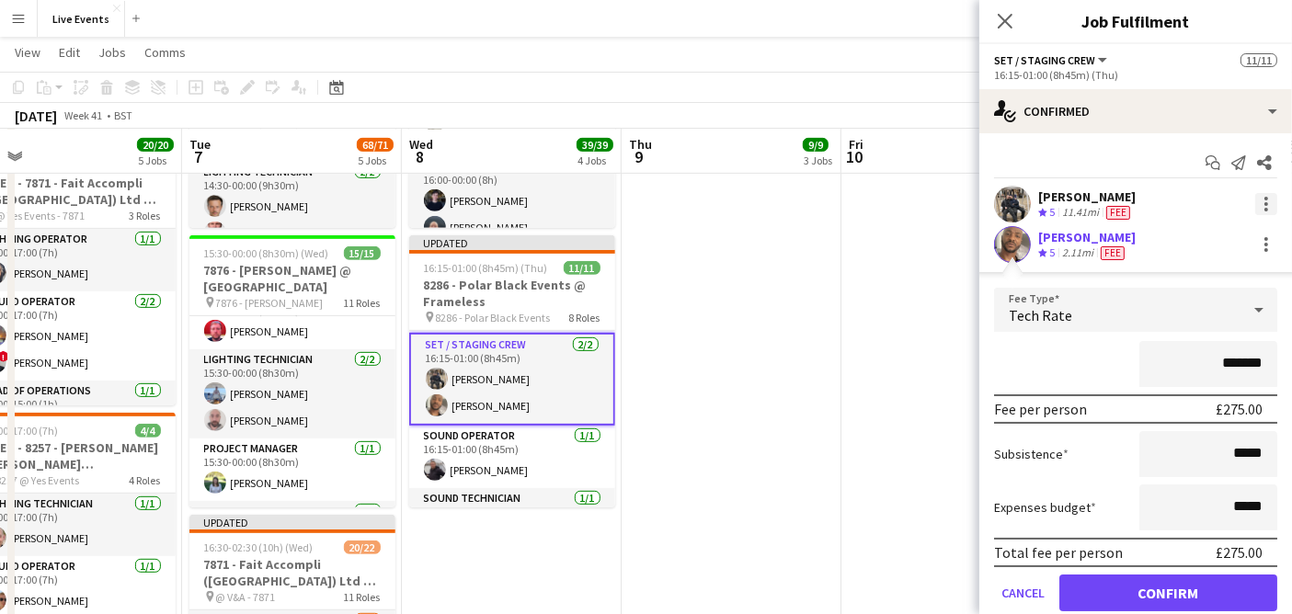
click at [1255, 200] on div at bounding box center [1266, 204] width 22 height 22
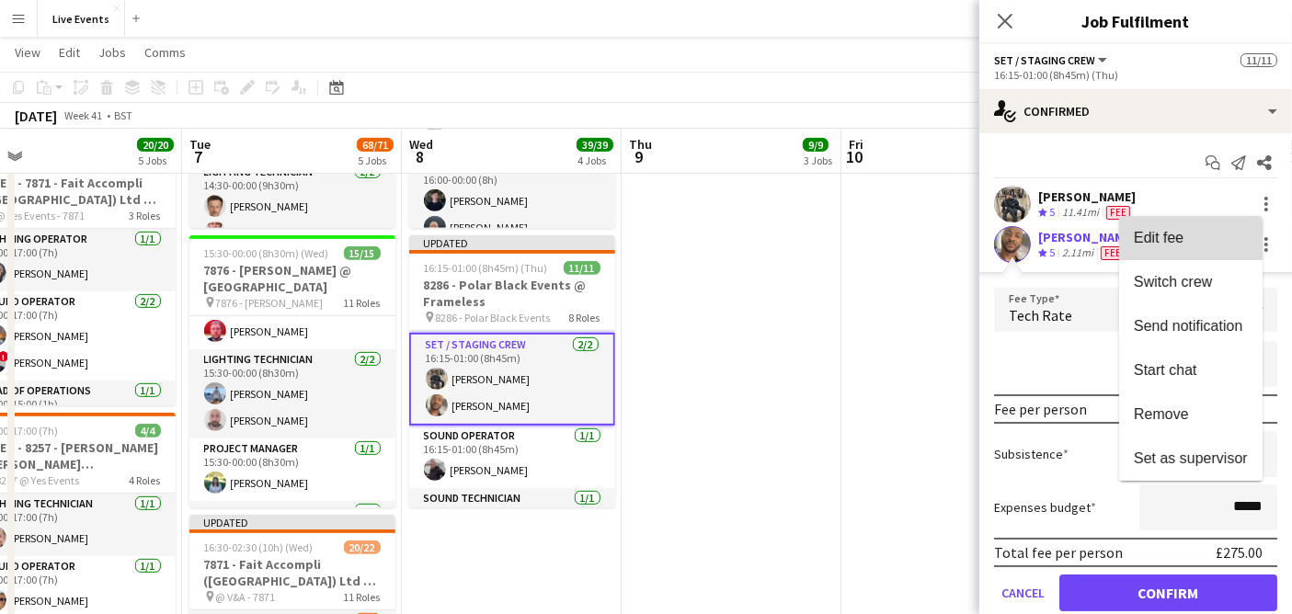
click at [1201, 246] on span "Edit fee" at bounding box center [1191, 238] width 114 height 17
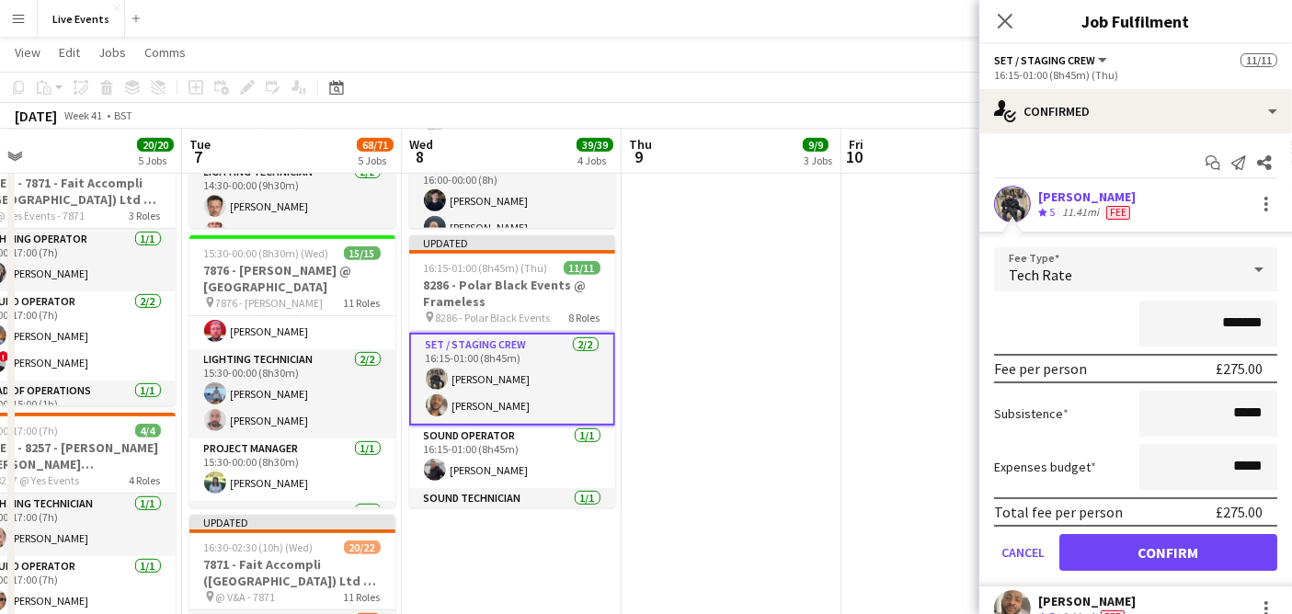
click at [1046, 135] on div "Start chat Send notification Share [PERSON_NAME] Crew rating 5 11.41mi Fee Fee …" at bounding box center [1135, 406] width 313 height 547
click at [441, 369] on app-user-avatar at bounding box center [437, 379] width 22 height 22
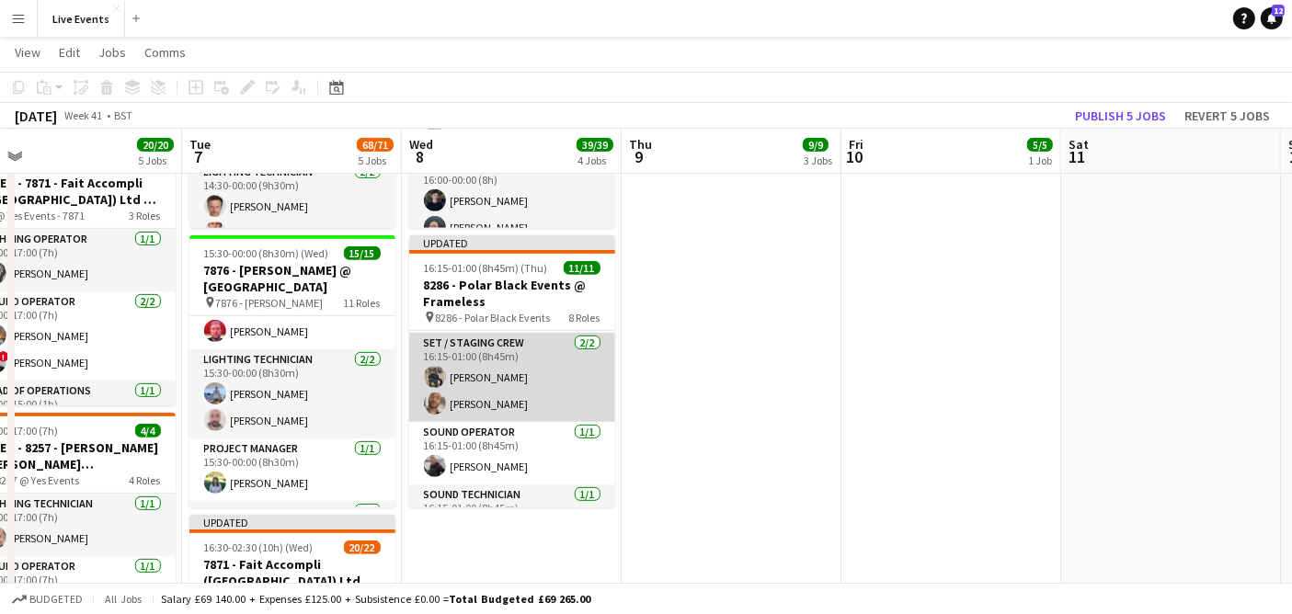
click at [441, 369] on app-user-avatar at bounding box center [435, 377] width 22 height 22
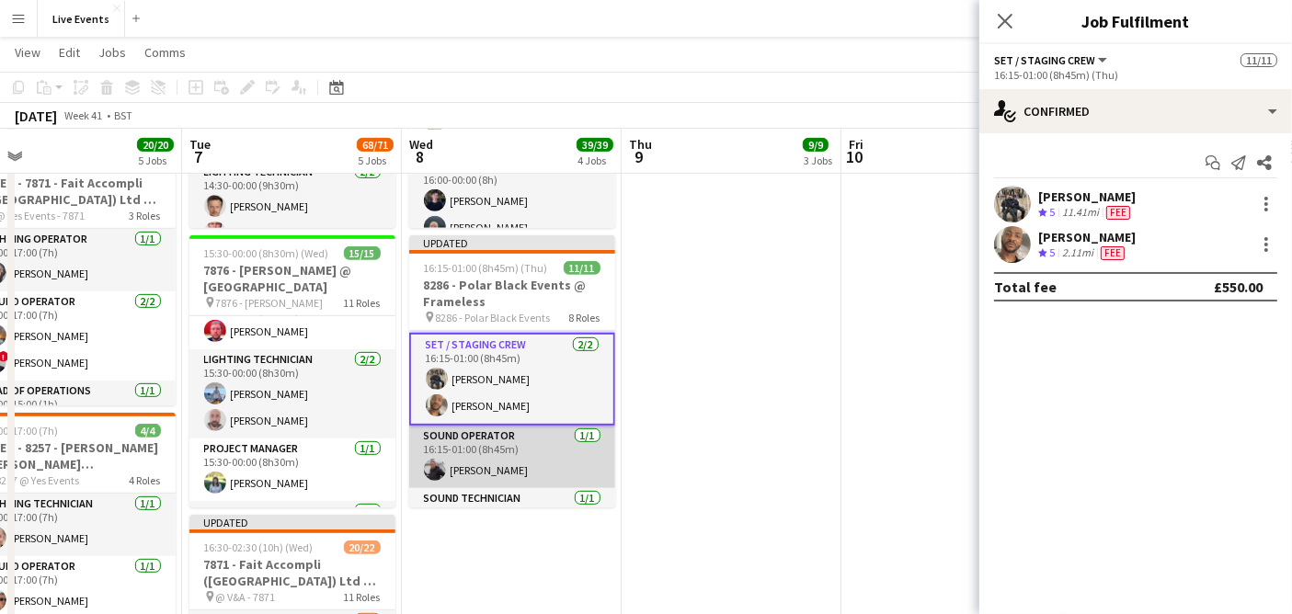
drag, startPoint x: 502, startPoint y: 450, endPoint x: 524, endPoint y: 444, distance: 22.8
click at [502, 450] on app-card-role "Sound Operator [DATE] 16:15-01:00 (8h45m) [PERSON_NAME]" at bounding box center [512, 457] width 206 height 63
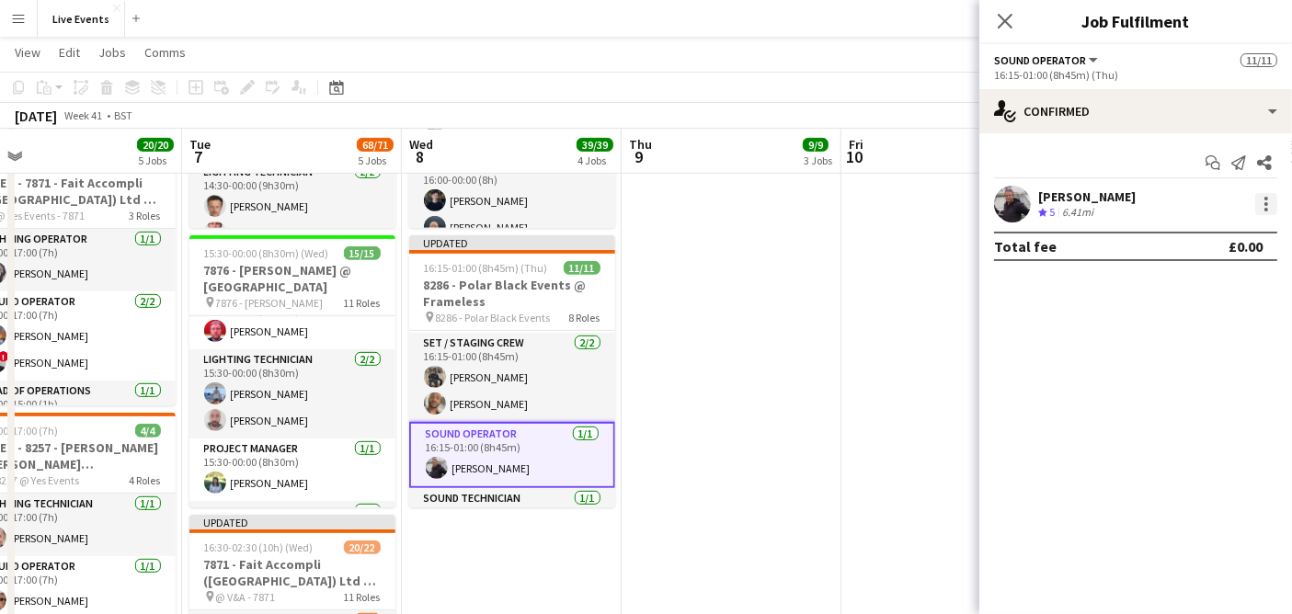
click at [1266, 208] on div at bounding box center [1267, 210] width 4 height 4
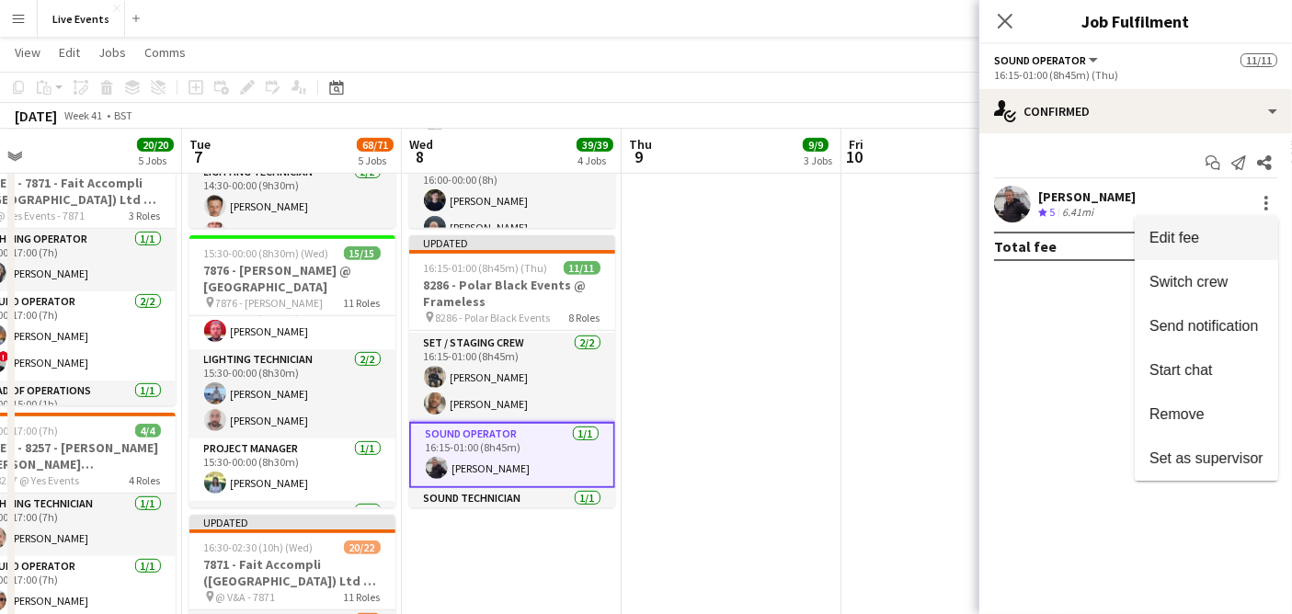
click at [1214, 235] on span "Edit fee" at bounding box center [1207, 238] width 114 height 17
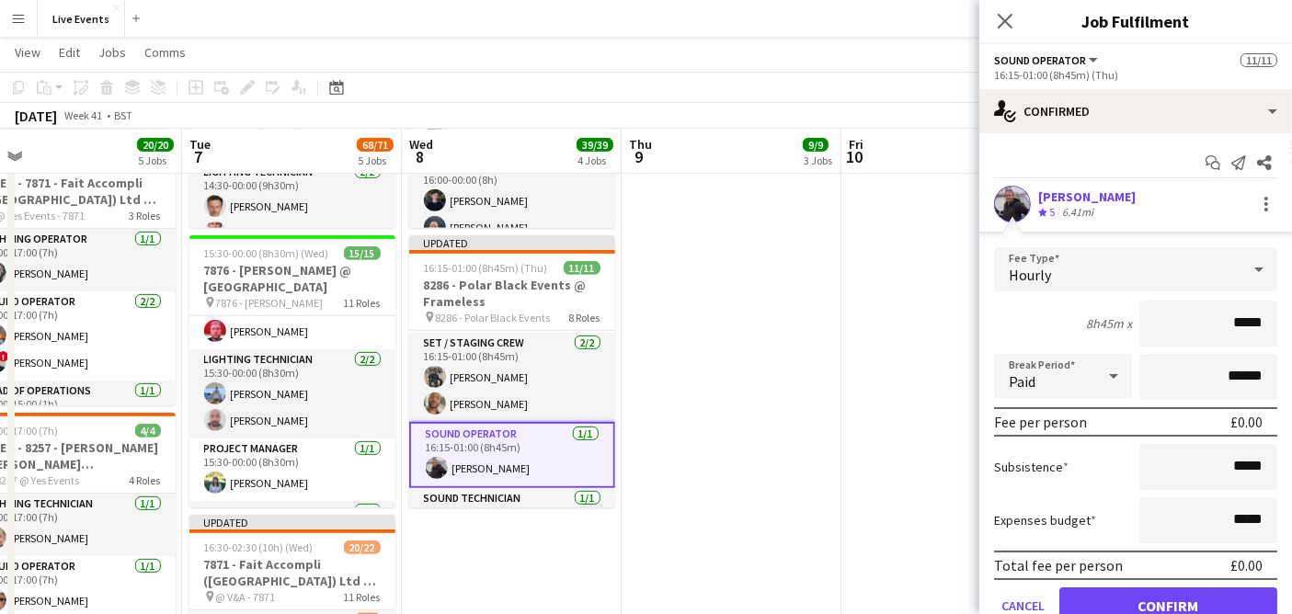
click at [1056, 264] on div "Hourly" at bounding box center [1117, 269] width 246 height 44
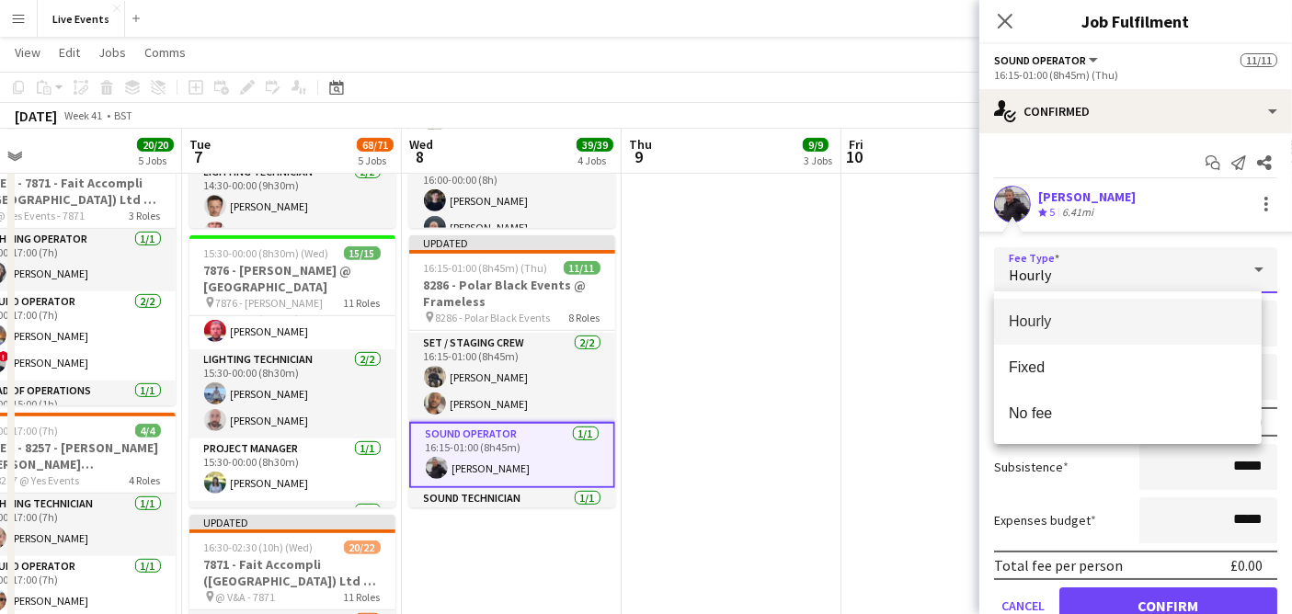
click at [1080, 253] on div at bounding box center [646, 307] width 1292 height 614
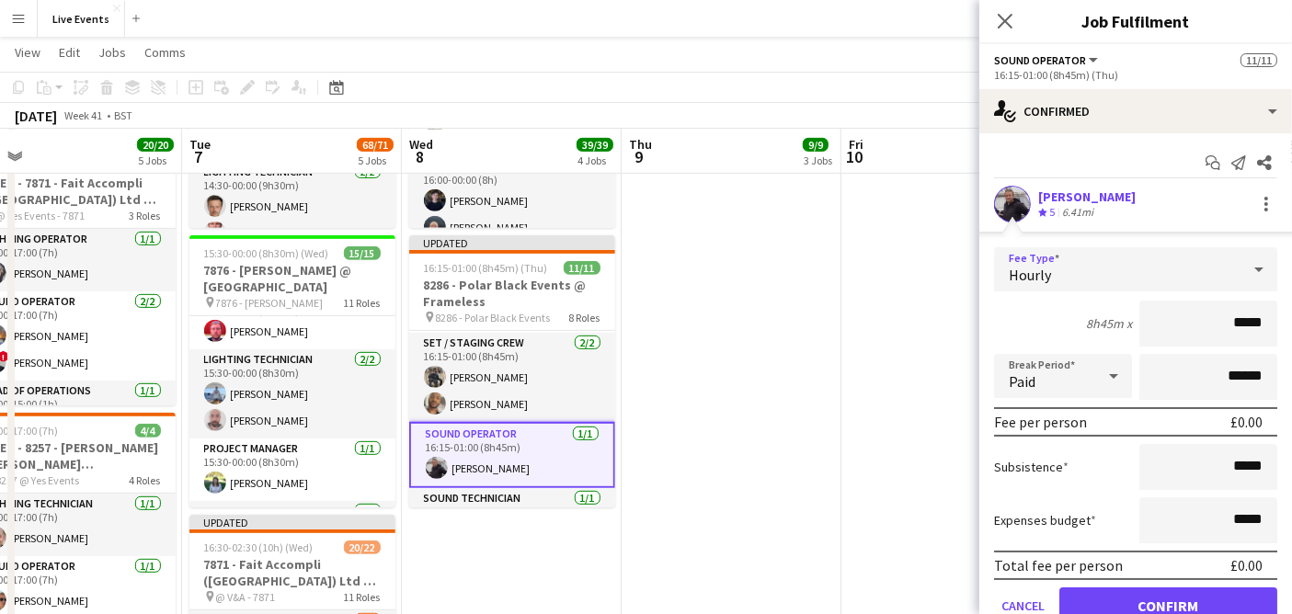
click at [1069, 263] on div "Hourly" at bounding box center [1117, 269] width 246 height 44
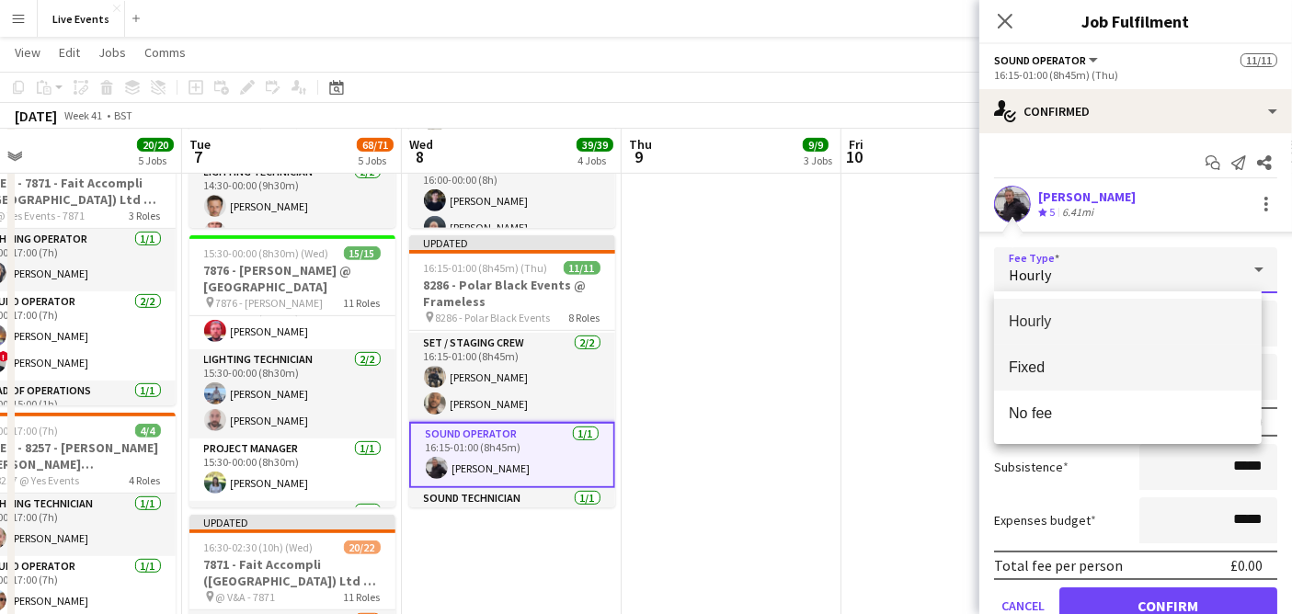
click at [1051, 361] on span "Fixed" at bounding box center [1128, 367] width 238 height 17
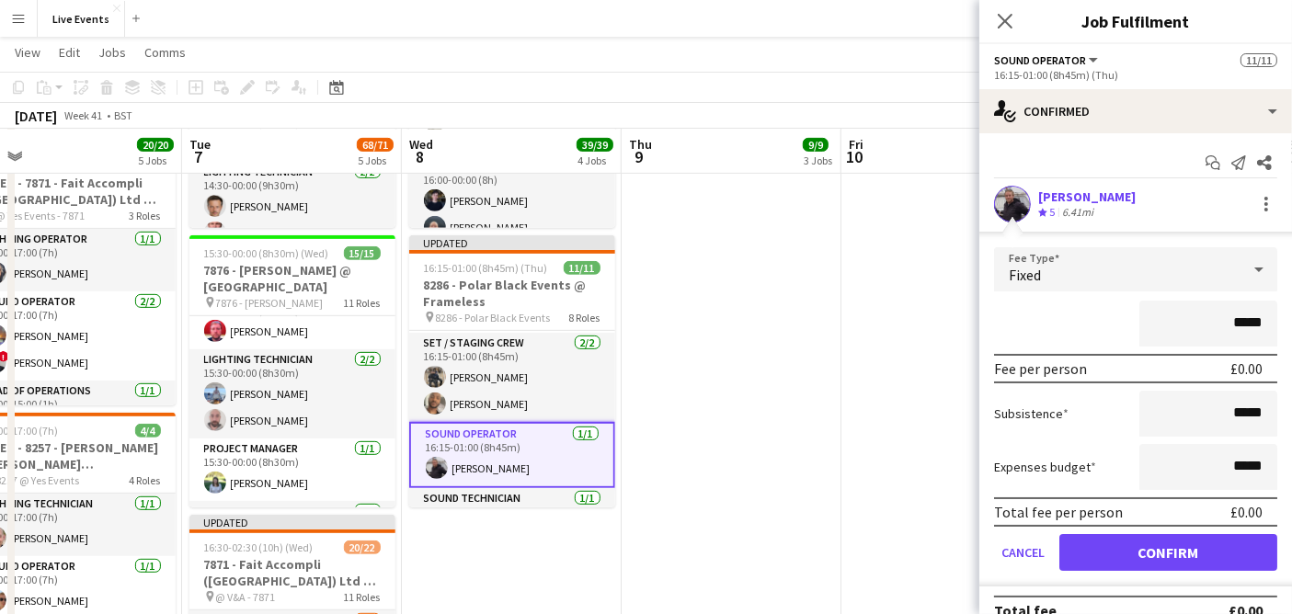
drag, startPoint x: 1214, startPoint y: 324, endPoint x: 1307, endPoint y: 325, distance: 92.9
click at [1292, 325] on html "Menu Boards Boards Boards All jobs Status Workforce Workforce My Workforce Recr…" at bounding box center [646, 19] width 1292 height 1672
type input "****"
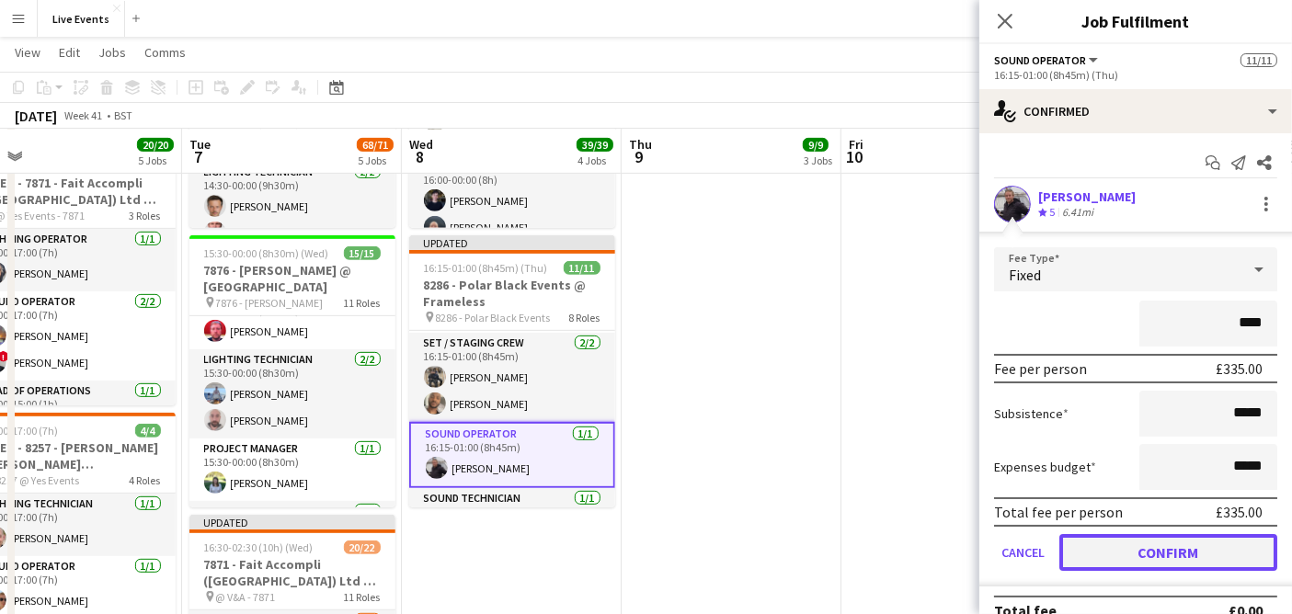
click at [1154, 555] on button "Confirm" at bounding box center [1168, 552] width 218 height 37
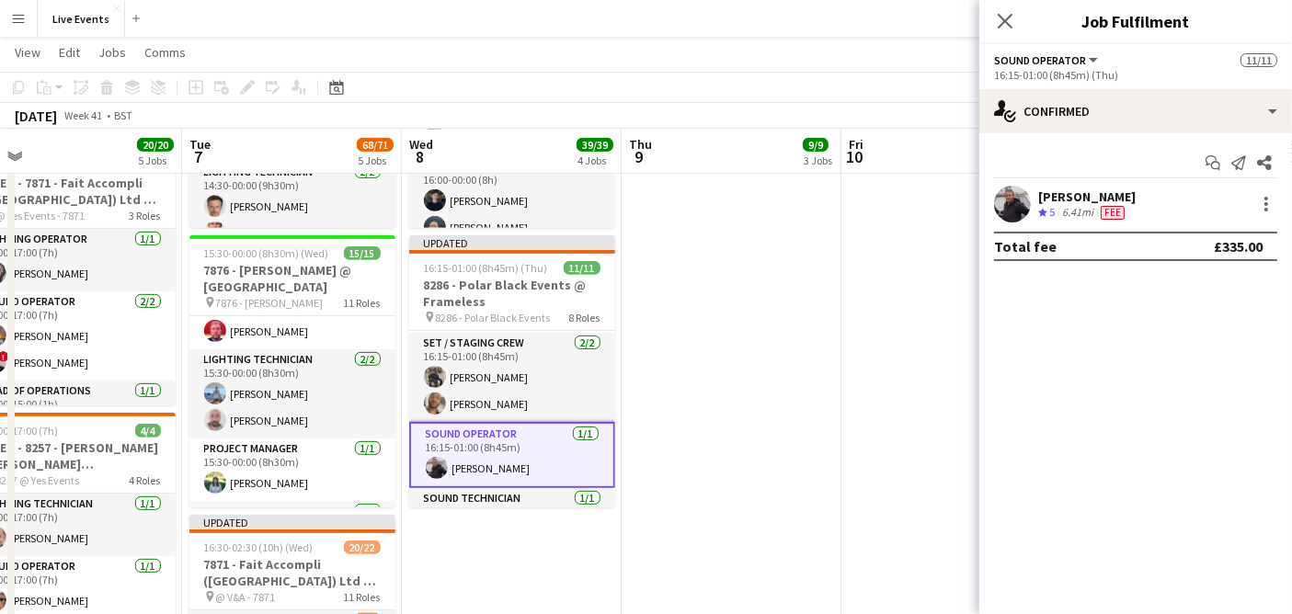
click at [1006, 214] on app-user-avatar at bounding box center [1012, 204] width 37 height 37
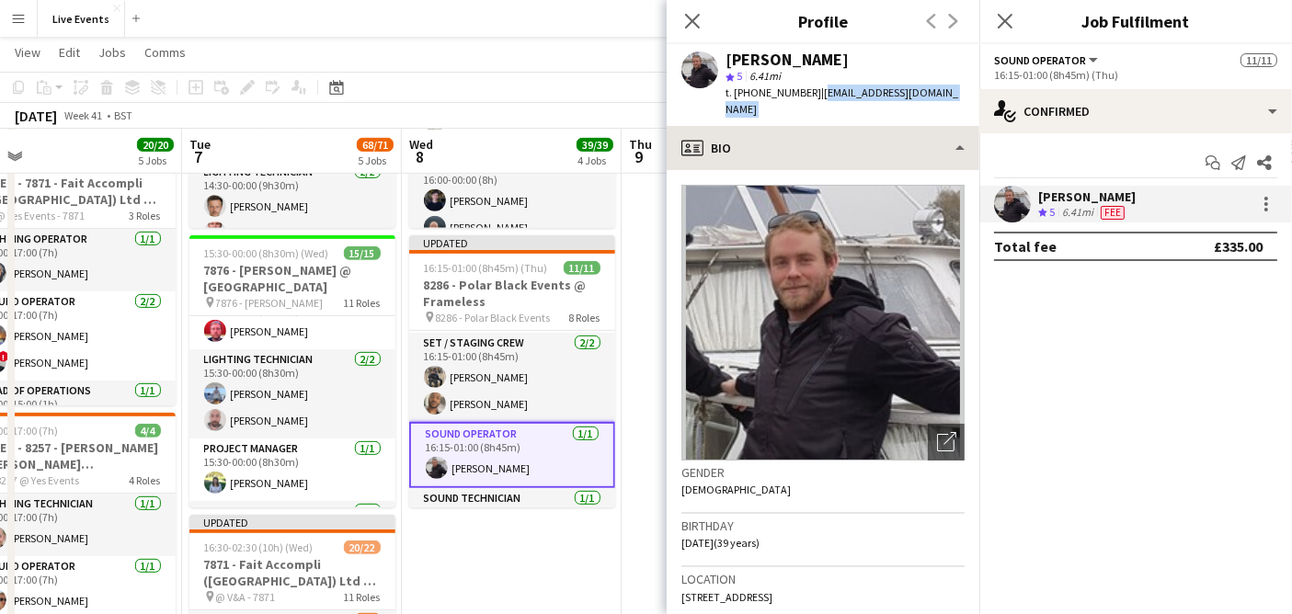
drag, startPoint x: 812, startPoint y: 96, endPoint x: 893, endPoint y: 110, distance: 82.3
click at [892, 111] on app-crew-profile "Close pop-in Profile Previous Next [PERSON_NAME] star 5 6.41mi t. [PHONE_NUMBER…" at bounding box center [823, 307] width 313 height 614
copy app-crew-profile "[EMAIL_ADDRESS][DOMAIN_NAME] profile"
drag, startPoint x: 731, startPoint y: 57, endPoint x: 869, endPoint y: 65, distance: 138.2
click at [869, 65] on div "[PERSON_NAME]" at bounding box center [845, 60] width 239 height 17
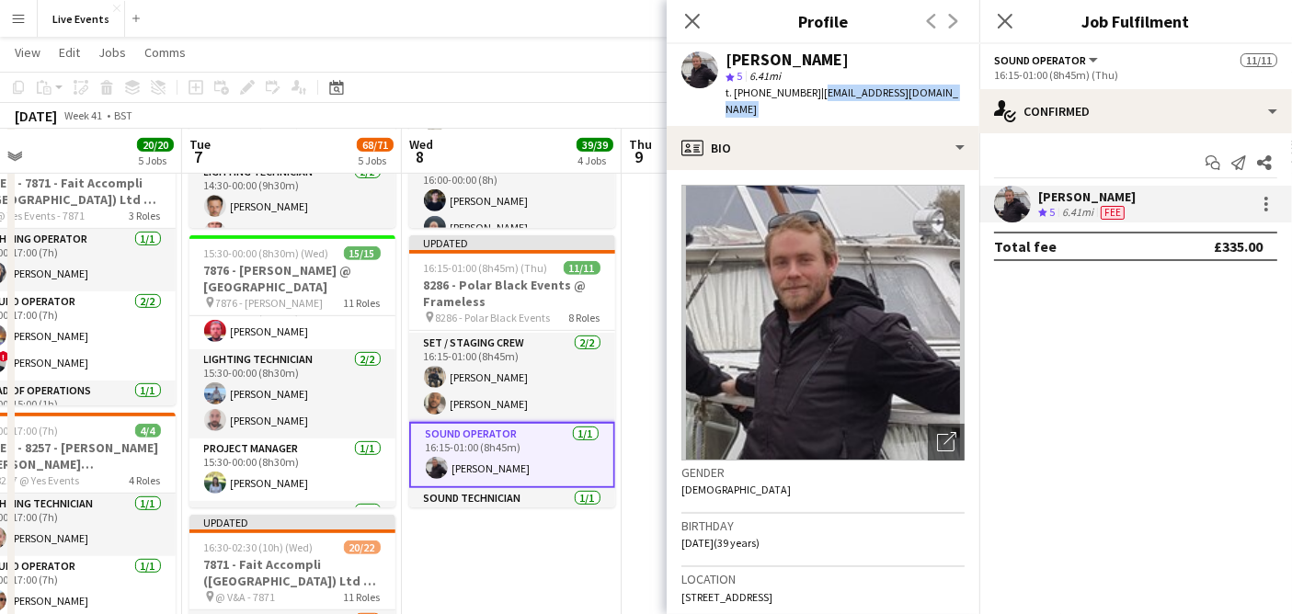
copy div "[PERSON_NAME]"
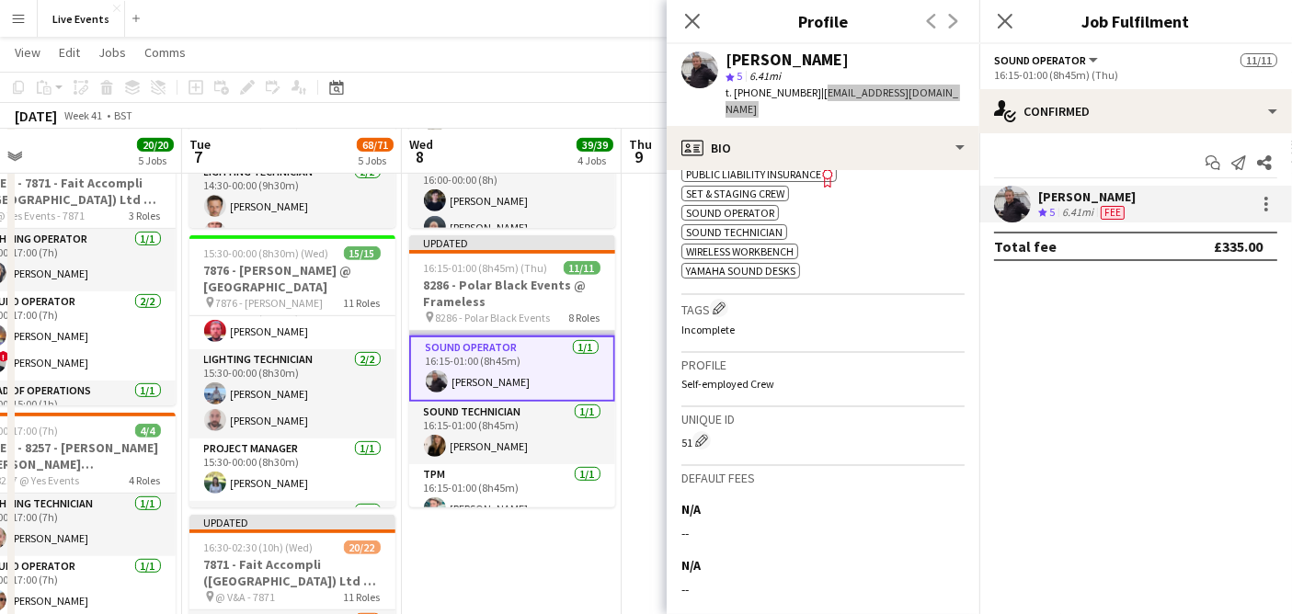
scroll to position [405, 0]
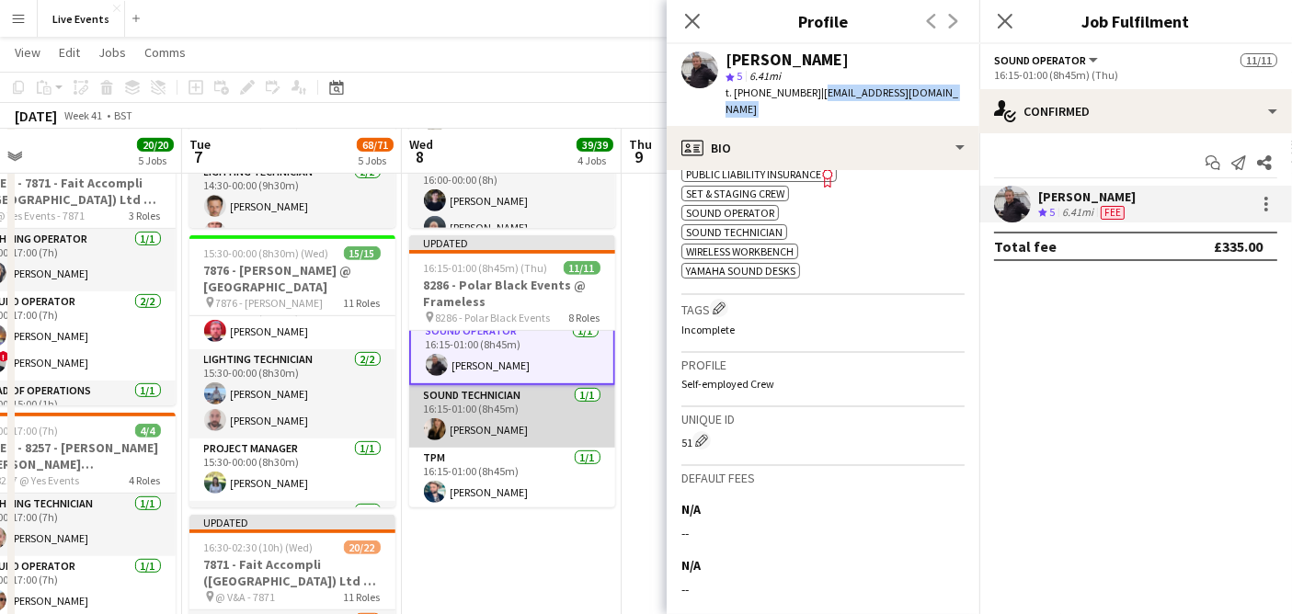
drag, startPoint x: 478, startPoint y: 432, endPoint x: 474, endPoint y: 423, distance: 10.3
click at [478, 432] on app-card-role "Sound Technician [DATE] 16:15-01:00 (8h45m) [PERSON_NAME]" at bounding box center [512, 416] width 206 height 63
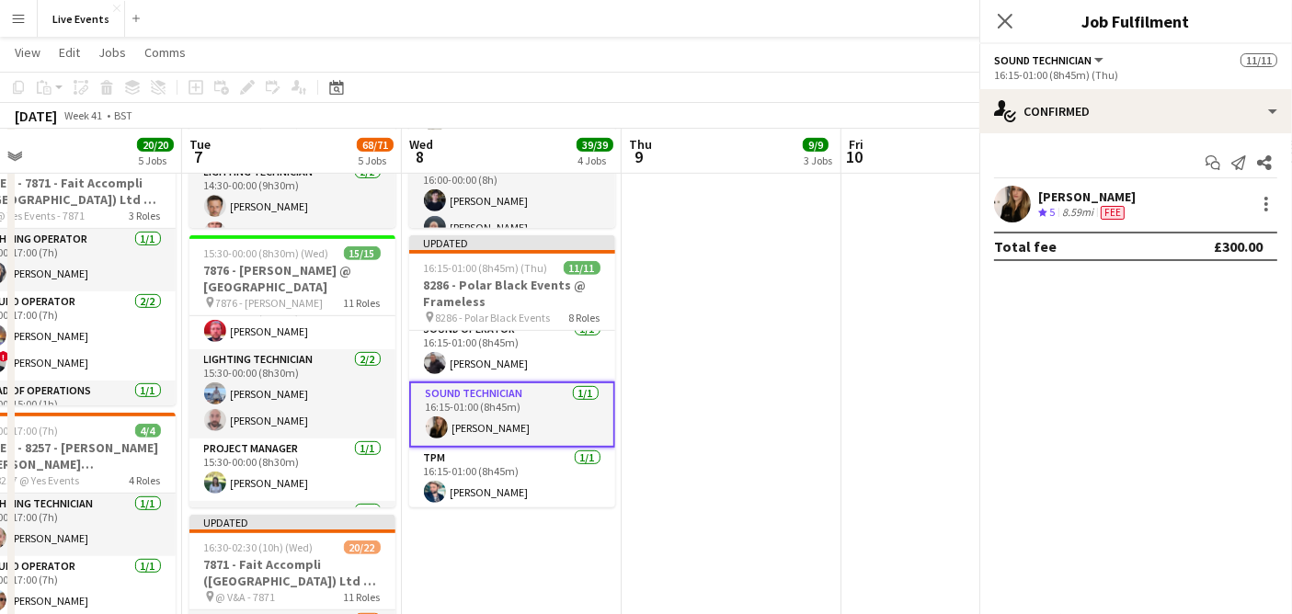
scroll to position [403, 0]
click at [1009, 210] on app-user-avatar at bounding box center [1012, 204] width 37 height 37
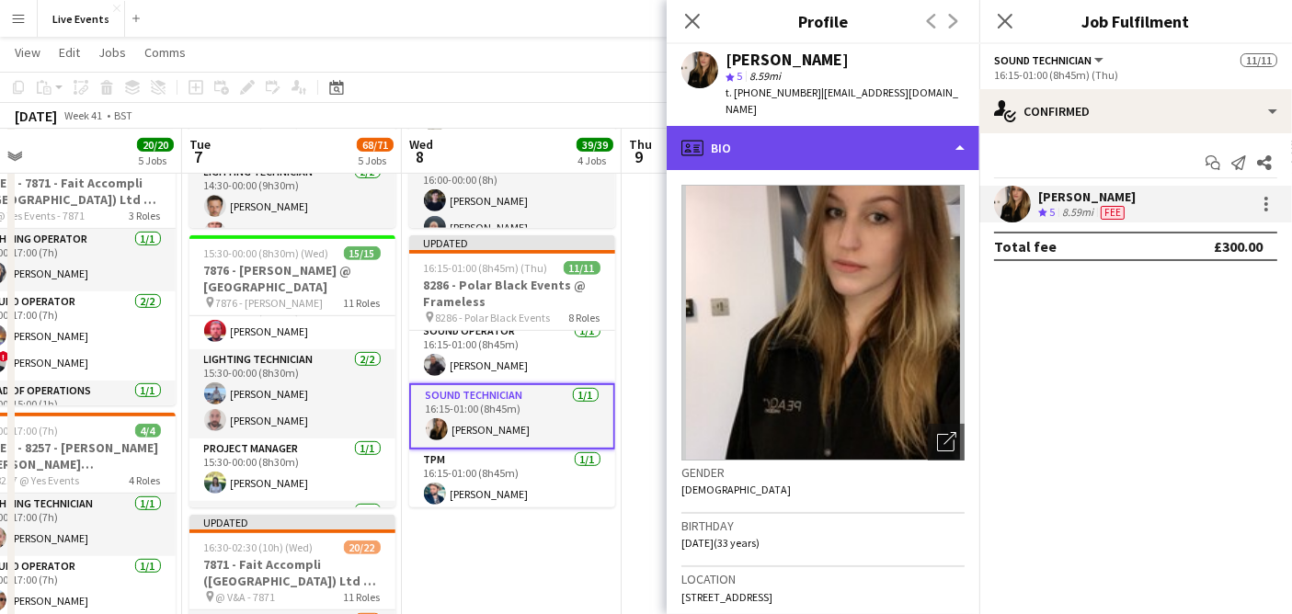
click at [880, 138] on div "profile Bio" at bounding box center [823, 148] width 313 height 44
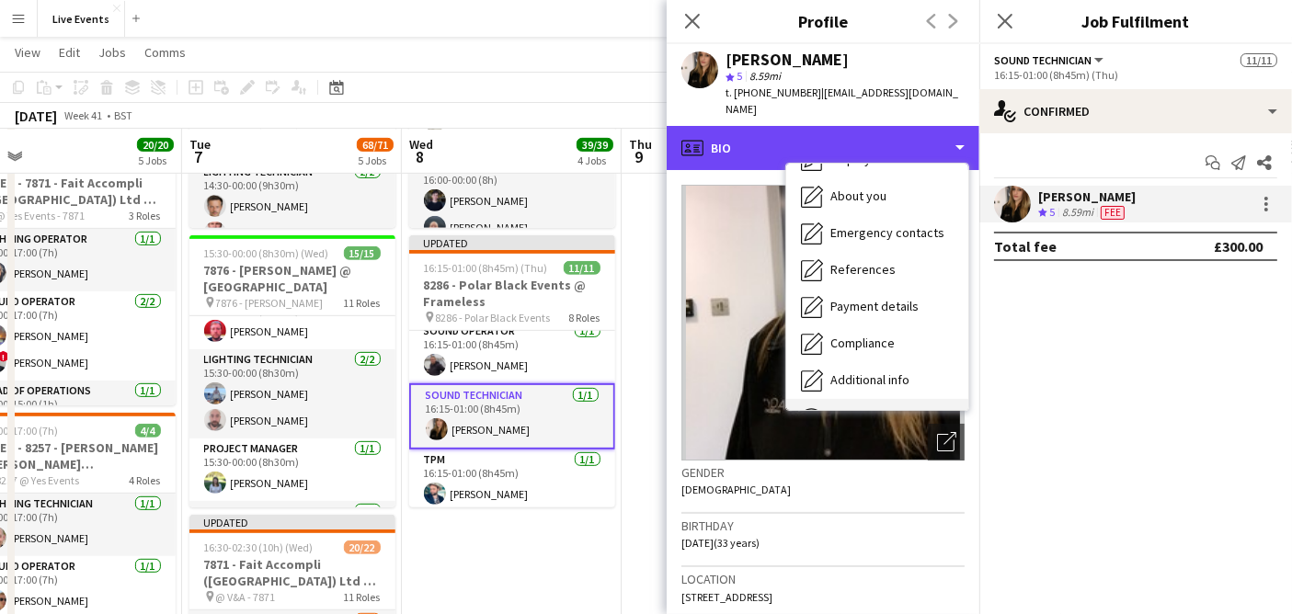
scroll to position [172, 0]
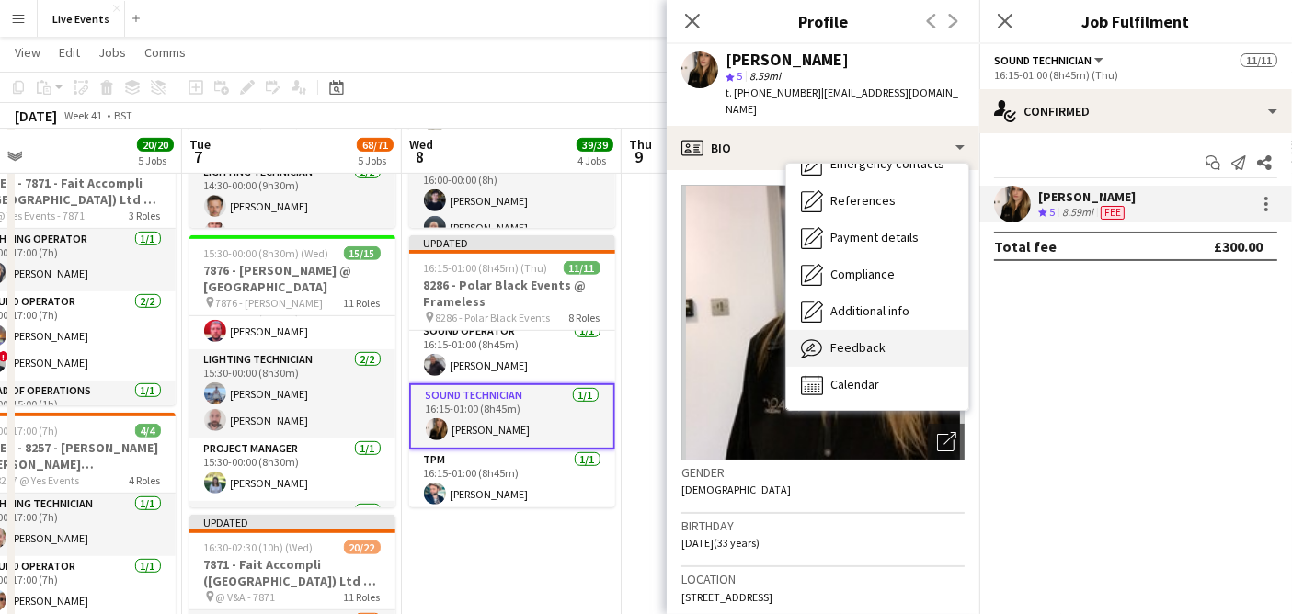
click at [893, 333] on div "Feedback Feedback" at bounding box center [877, 348] width 182 height 37
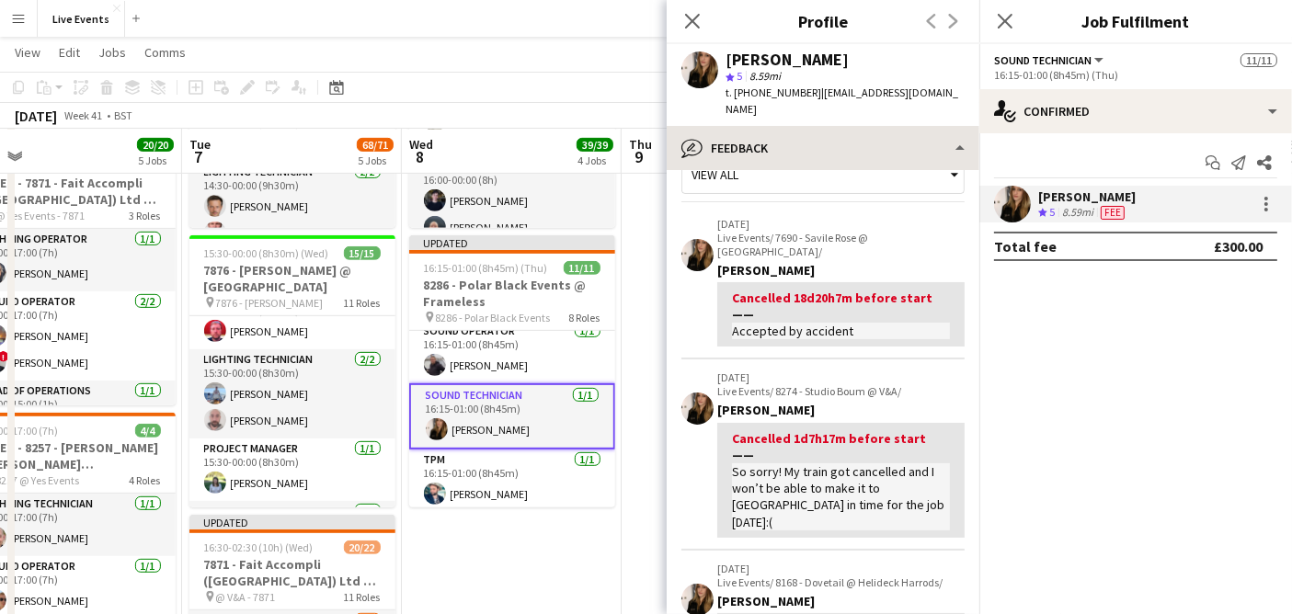
scroll to position [0, 0]
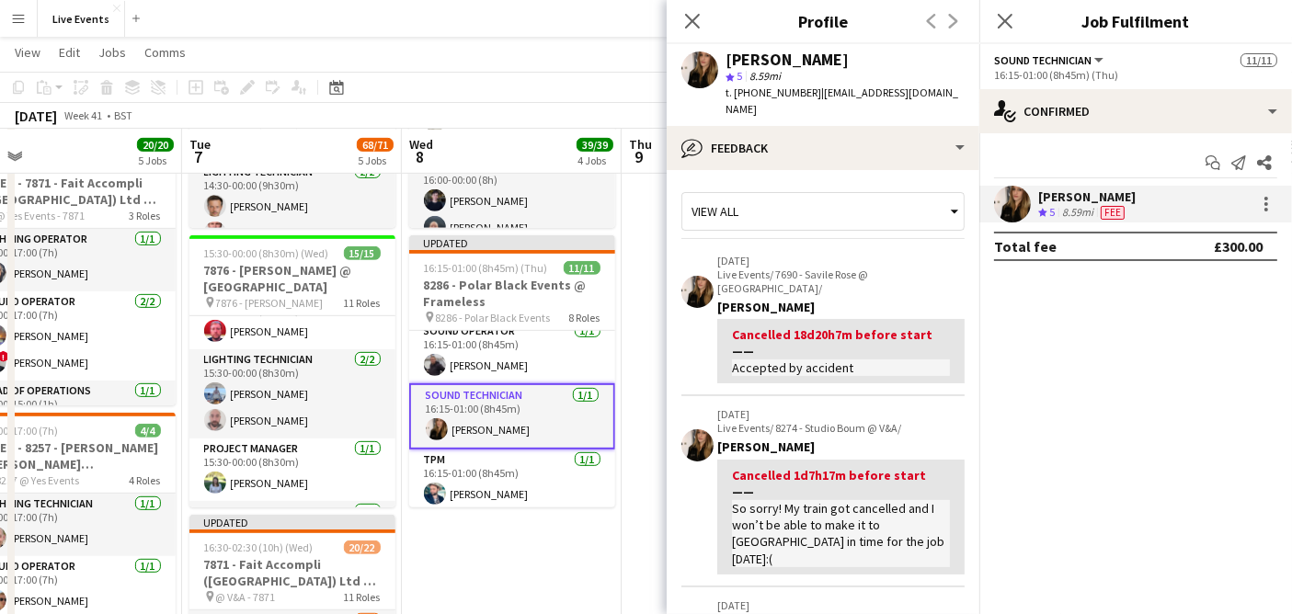
click at [794, 212] on div "View all" at bounding box center [813, 211] width 263 height 35
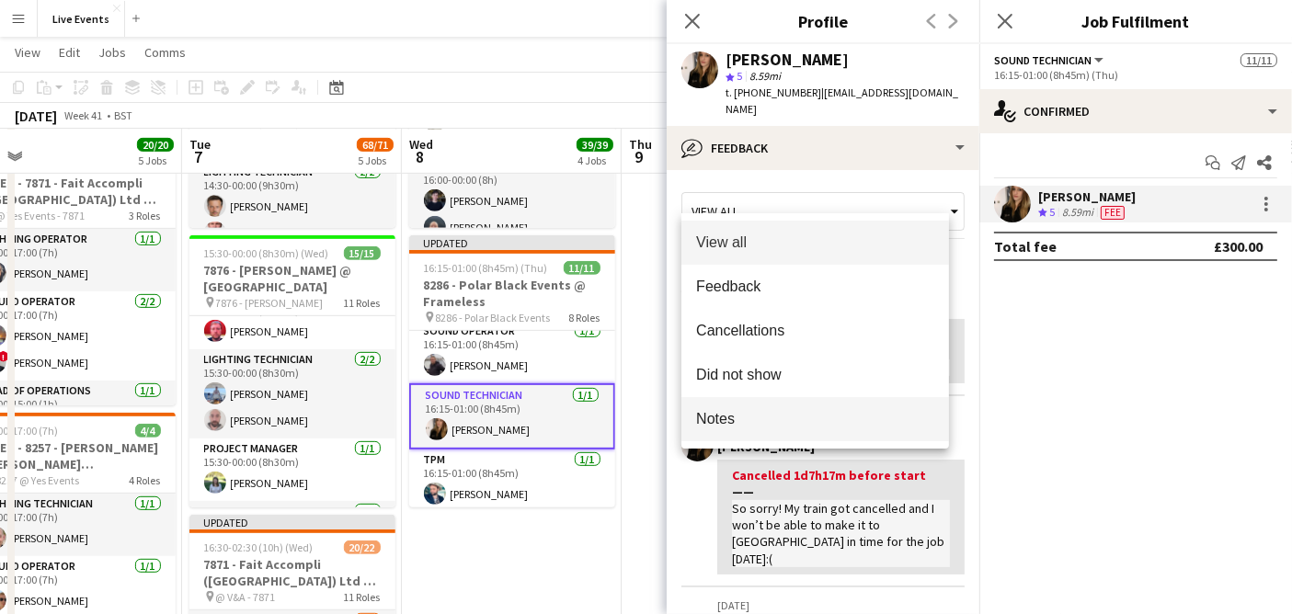
click at [789, 401] on mat-option "Notes" at bounding box center [815, 419] width 268 height 44
